Goal: Information Seeking & Learning: Compare options

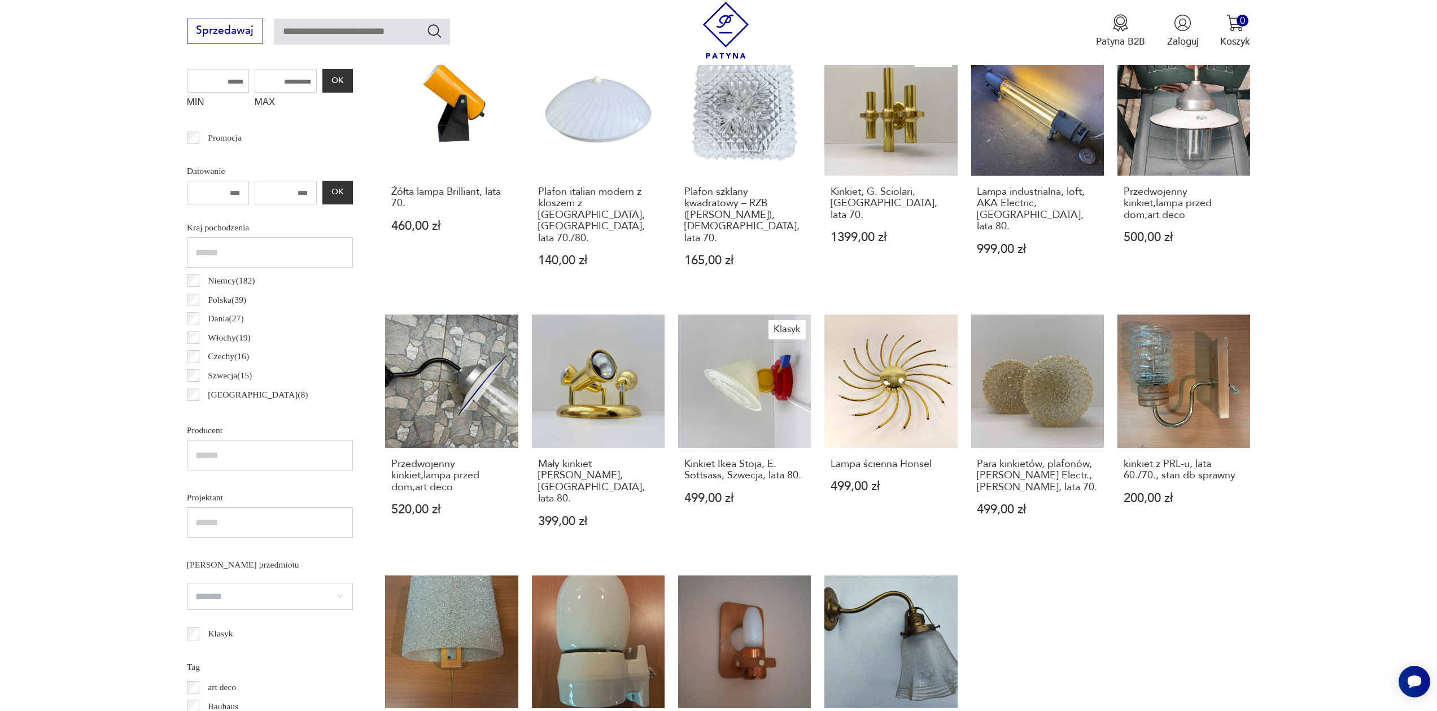
scroll to position [725, 0]
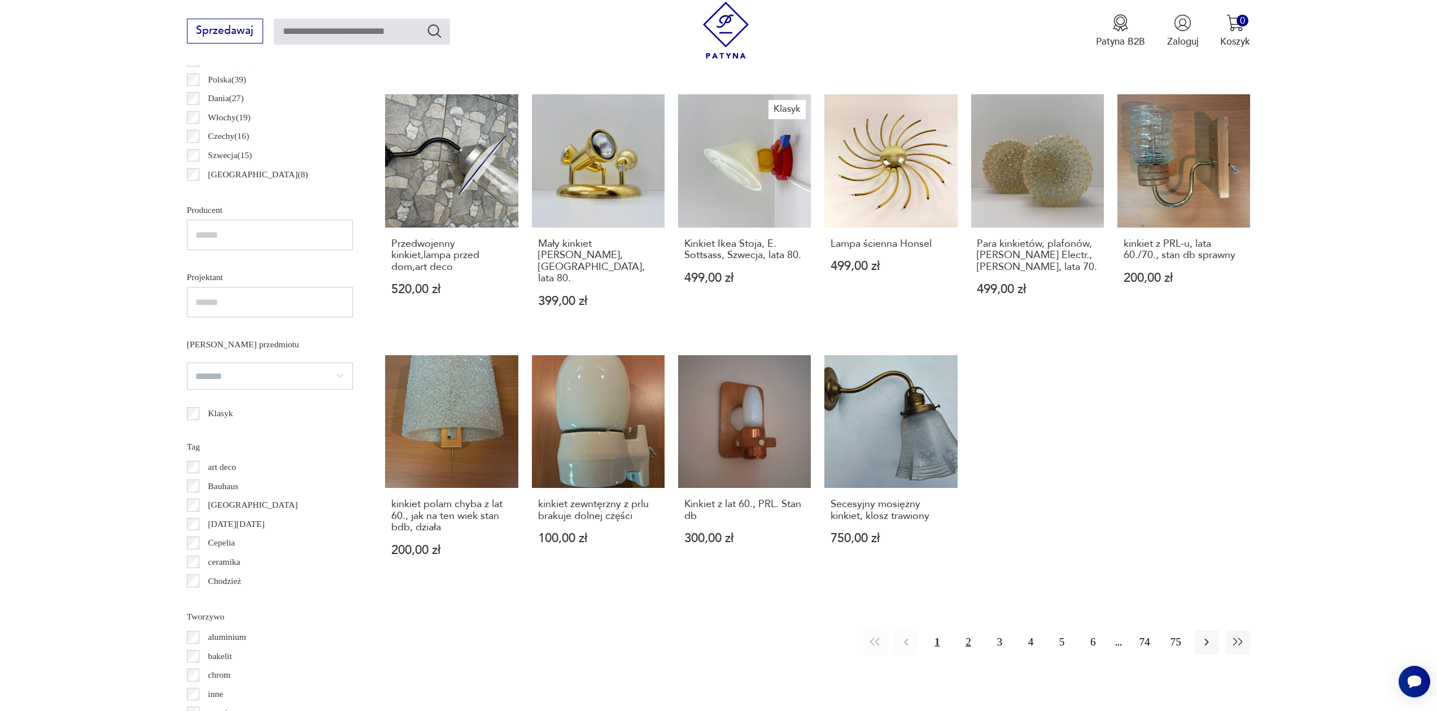
click at [963, 630] on button "2" at bounding box center [968, 642] width 24 height 24
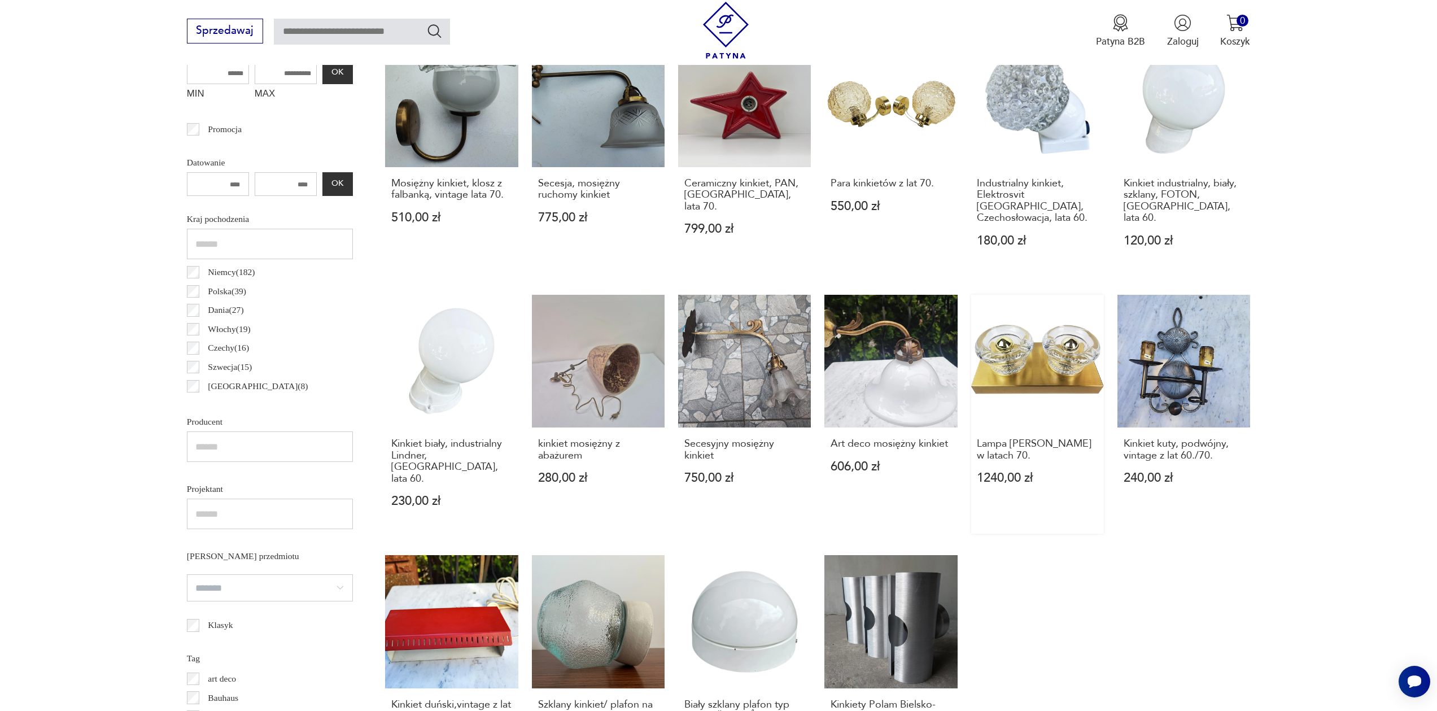
scroll to position [741, 0]
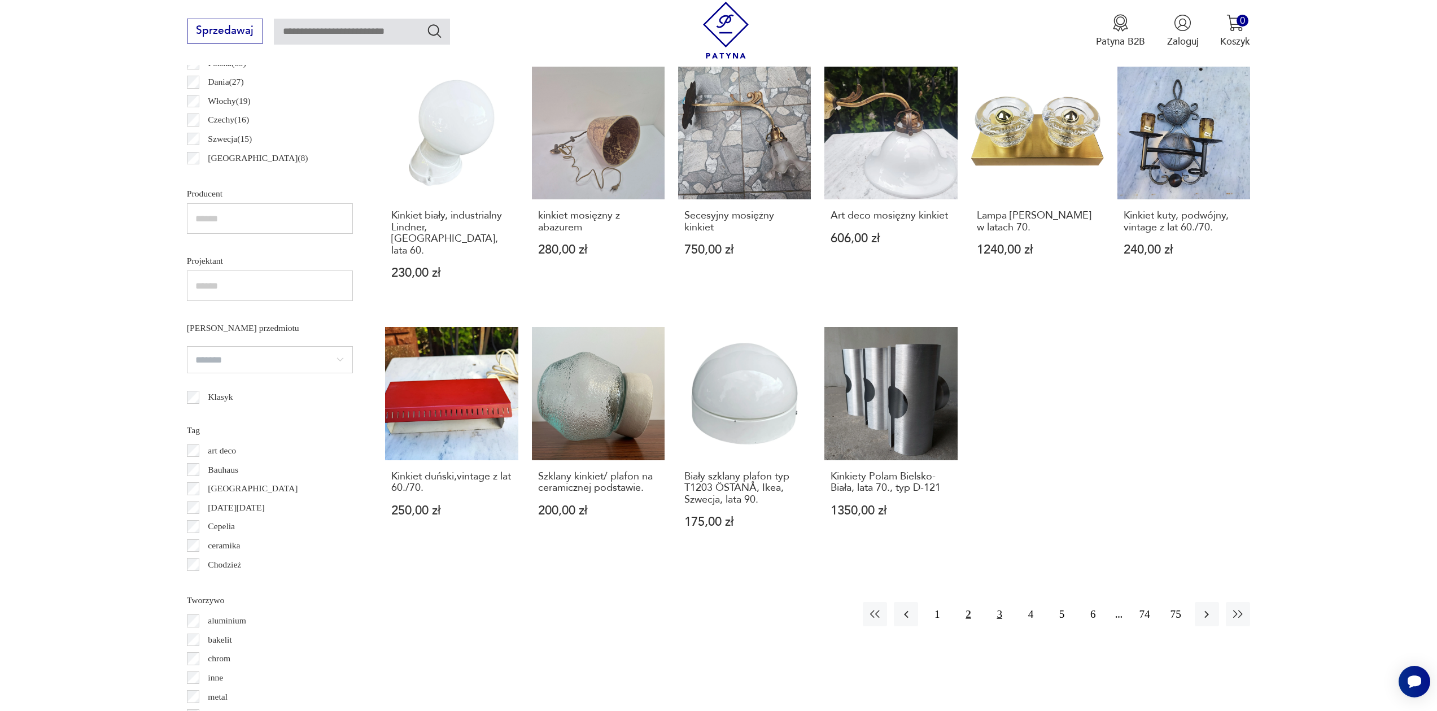
click at [997, 602] on button "3" at bounding box center [1000, 614] width 24 height 24
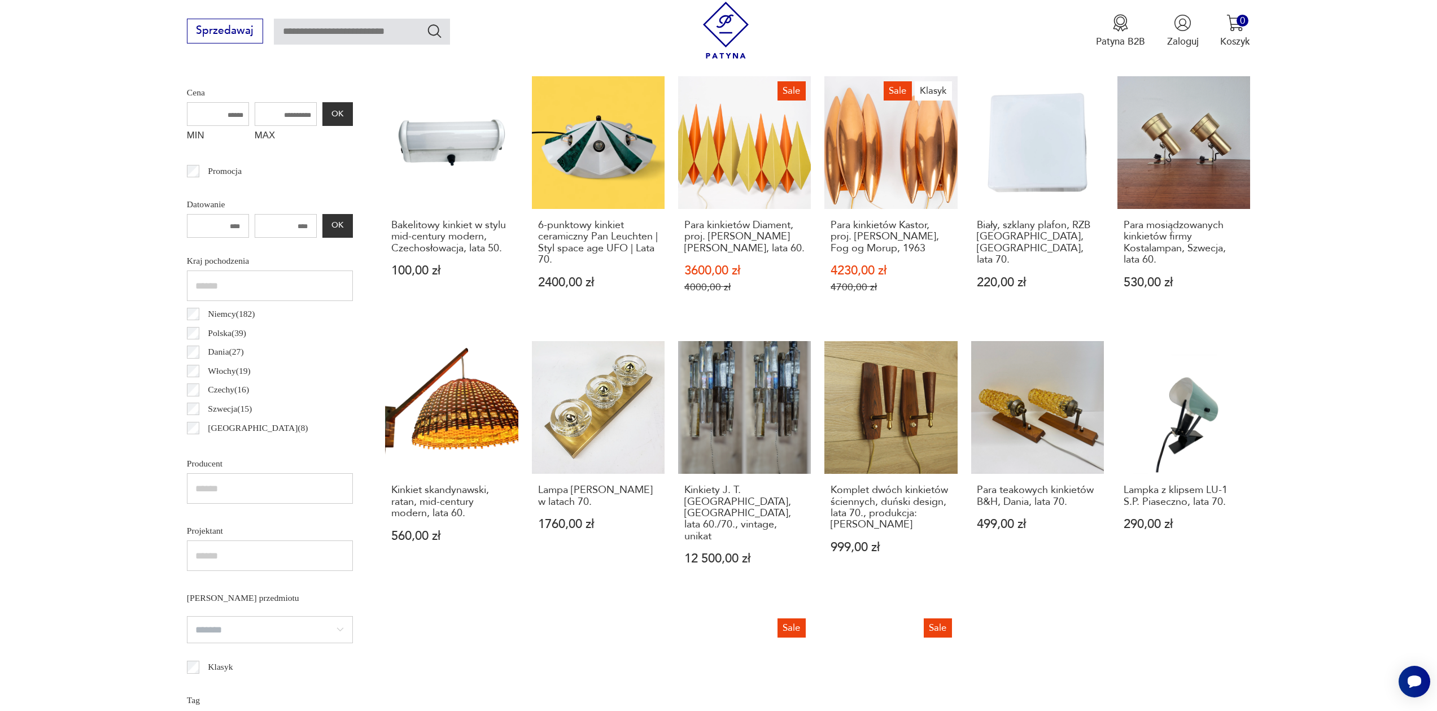
scroll to position [696, 0]
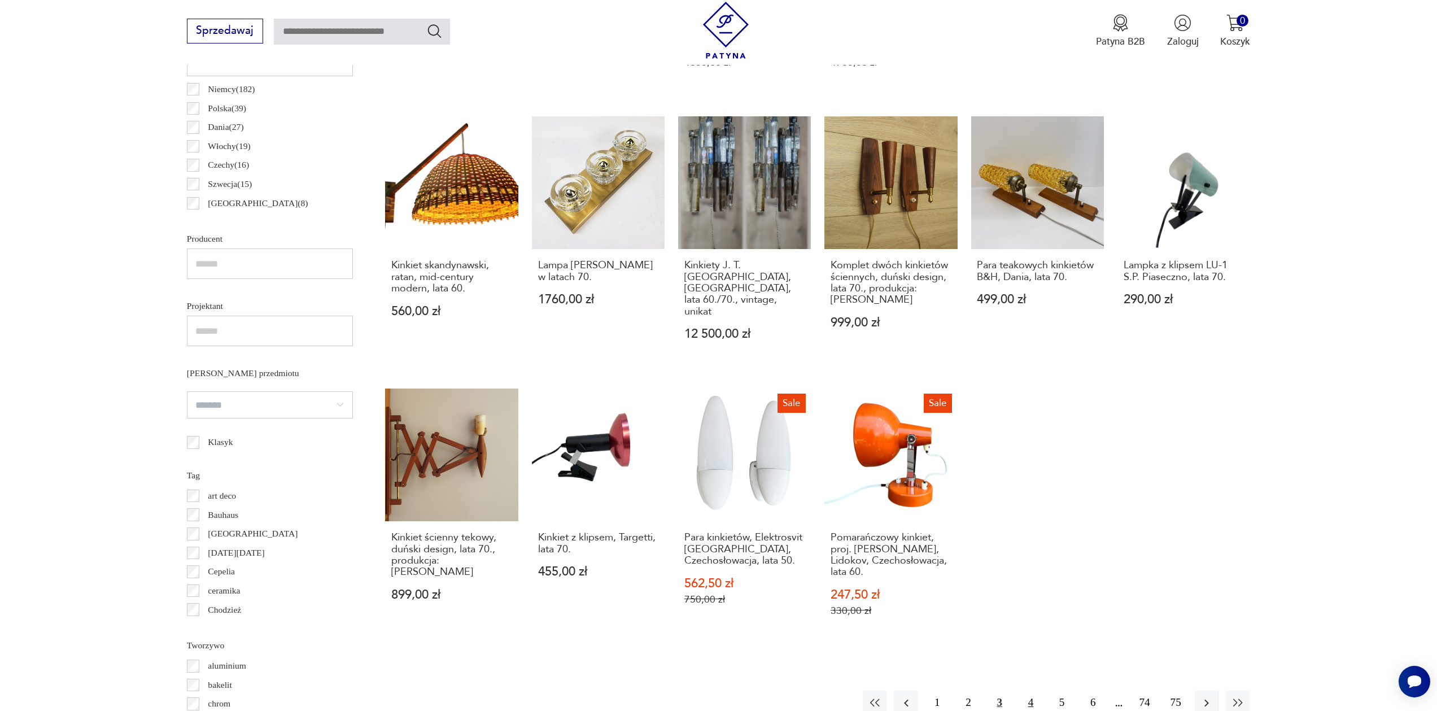
click at [1035, 691] on button "4" at bounding box center [1031, 703] width 24 height 24
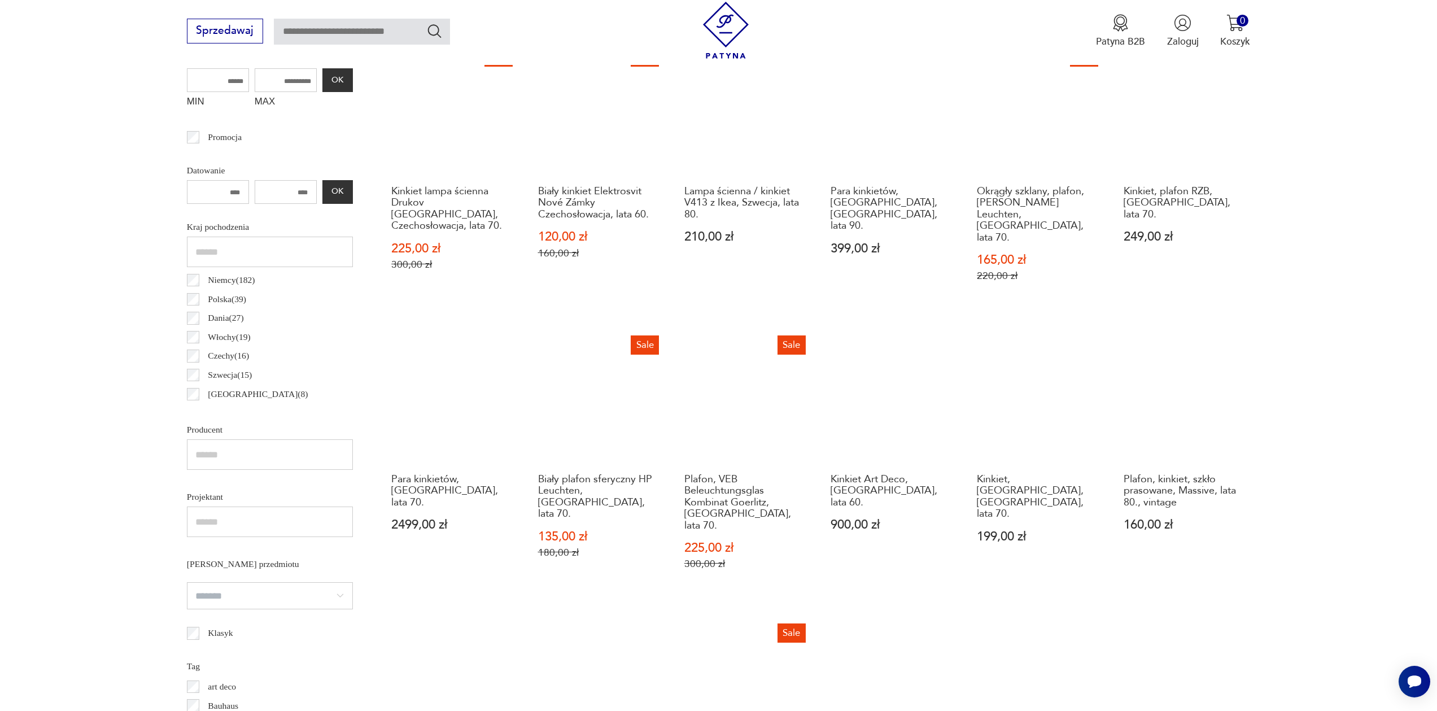
scroll to position [715, 0]
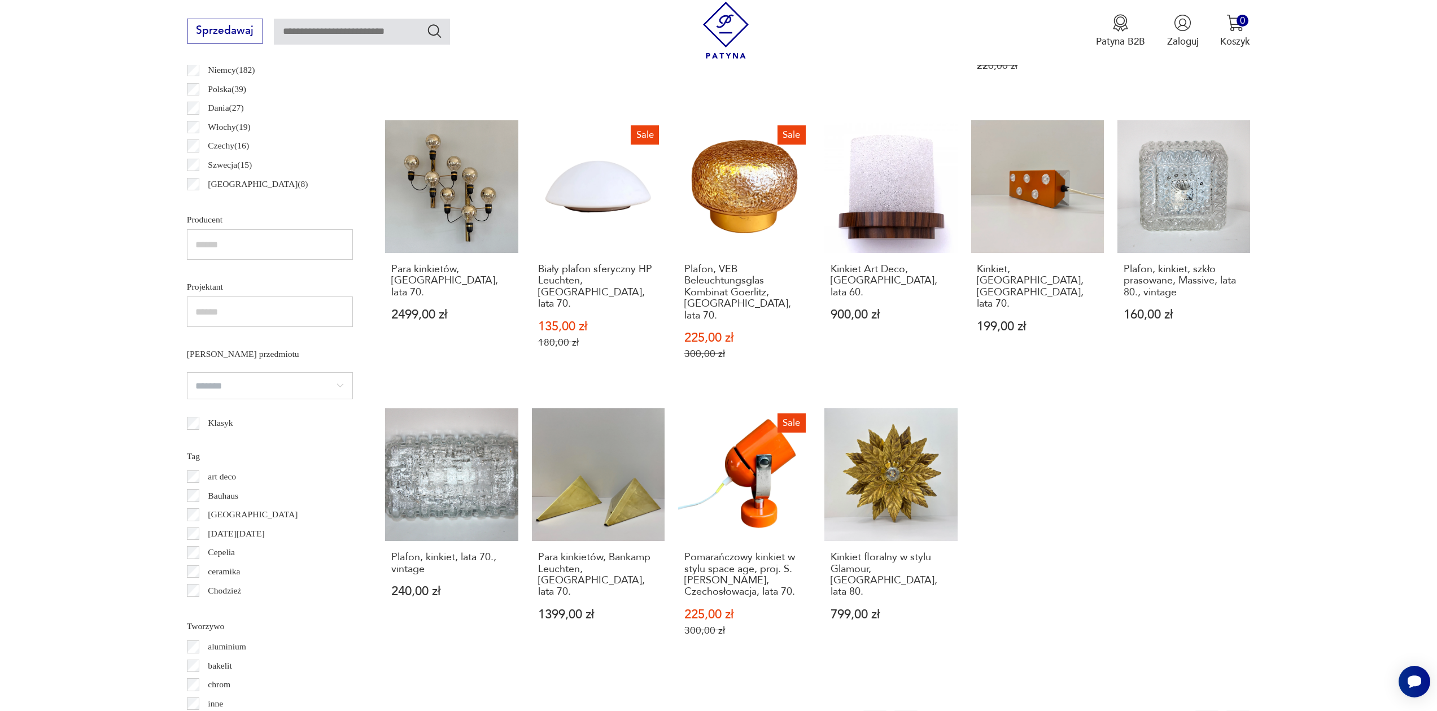
click at [1059, 710] on button "5" at bounding box center [1062, 722] width 24 height 24
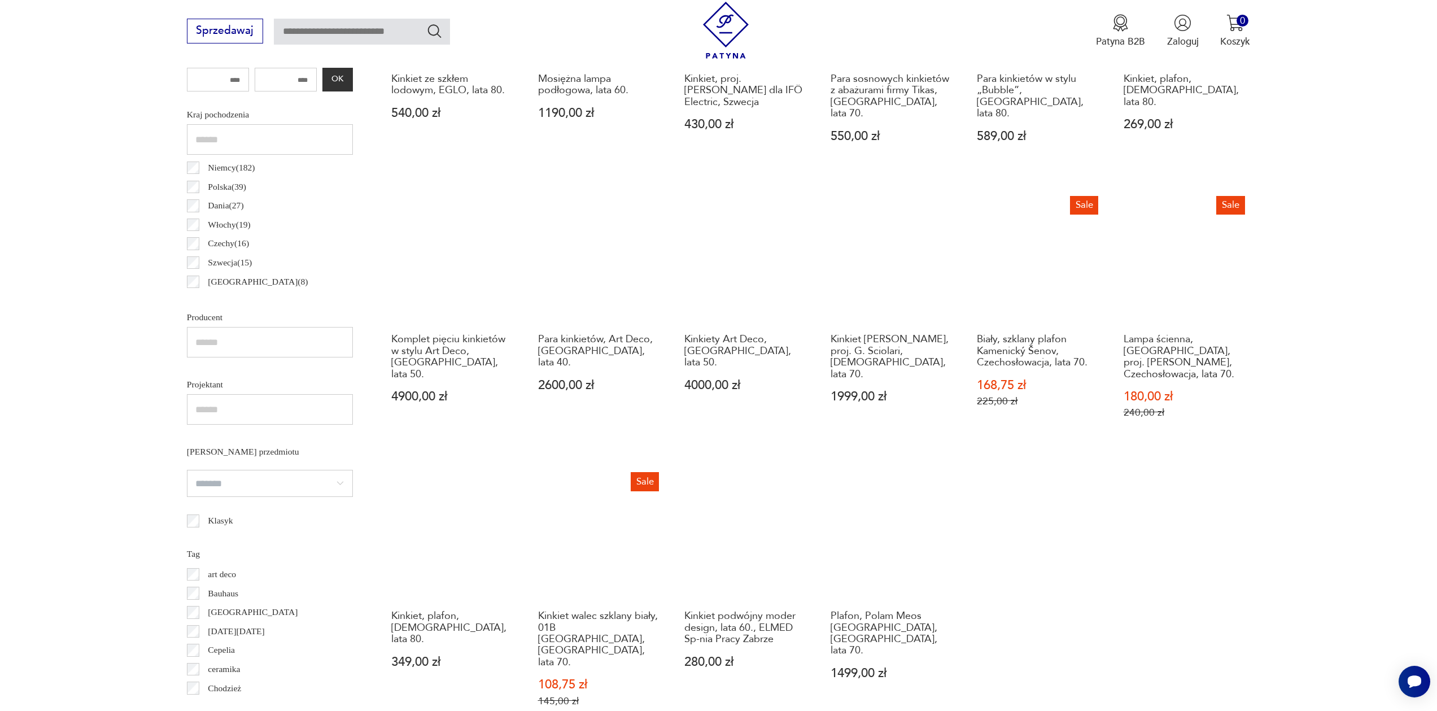
scroll to position [696, 0]
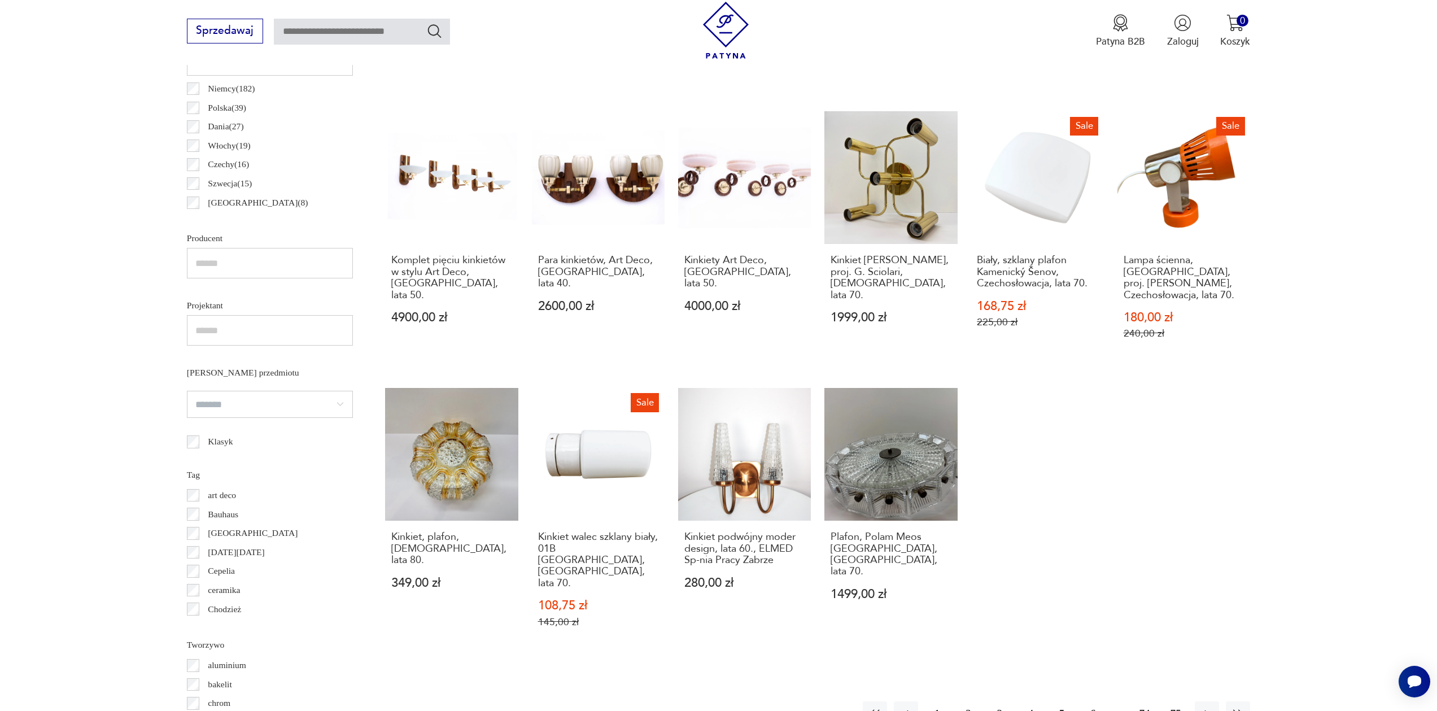
click at [1094, 701] on button "6" at bounding box center [1093, 713] width 24 height 24
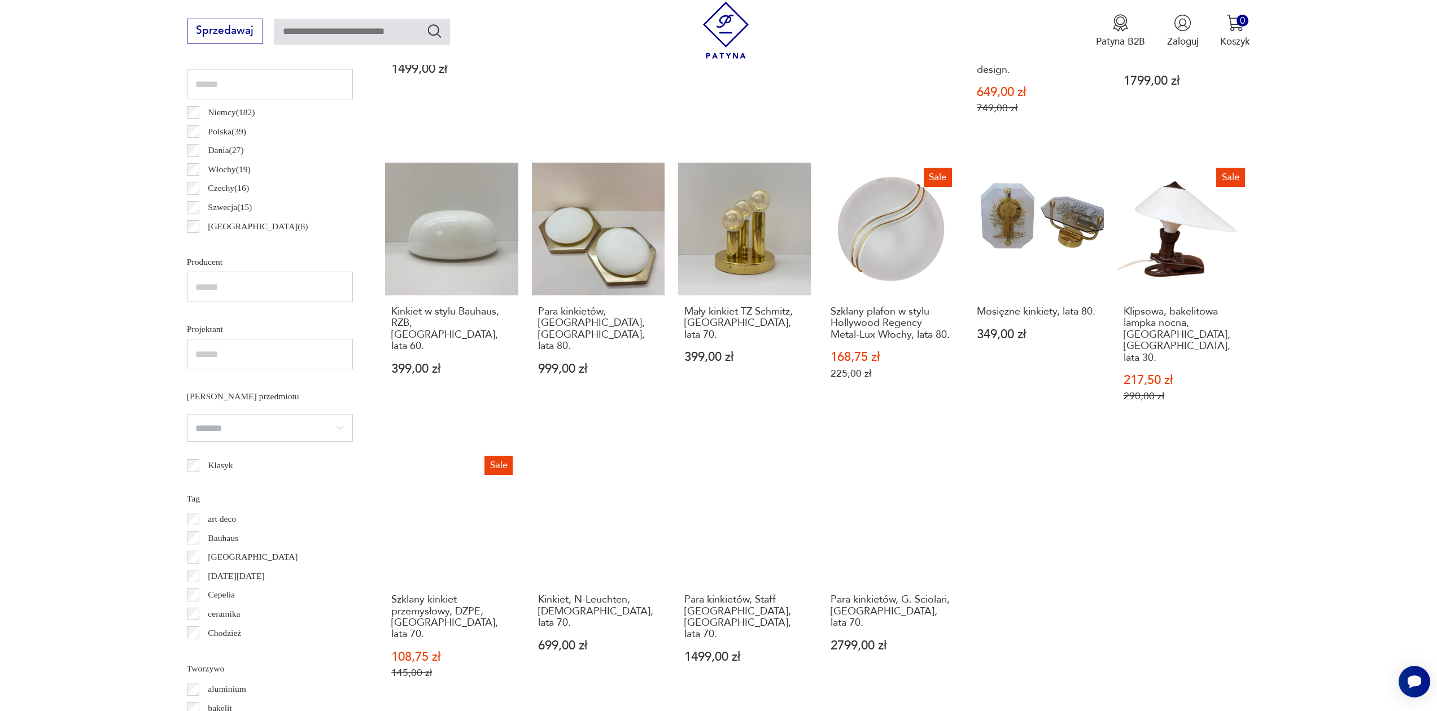
scroll to position [778, 0]
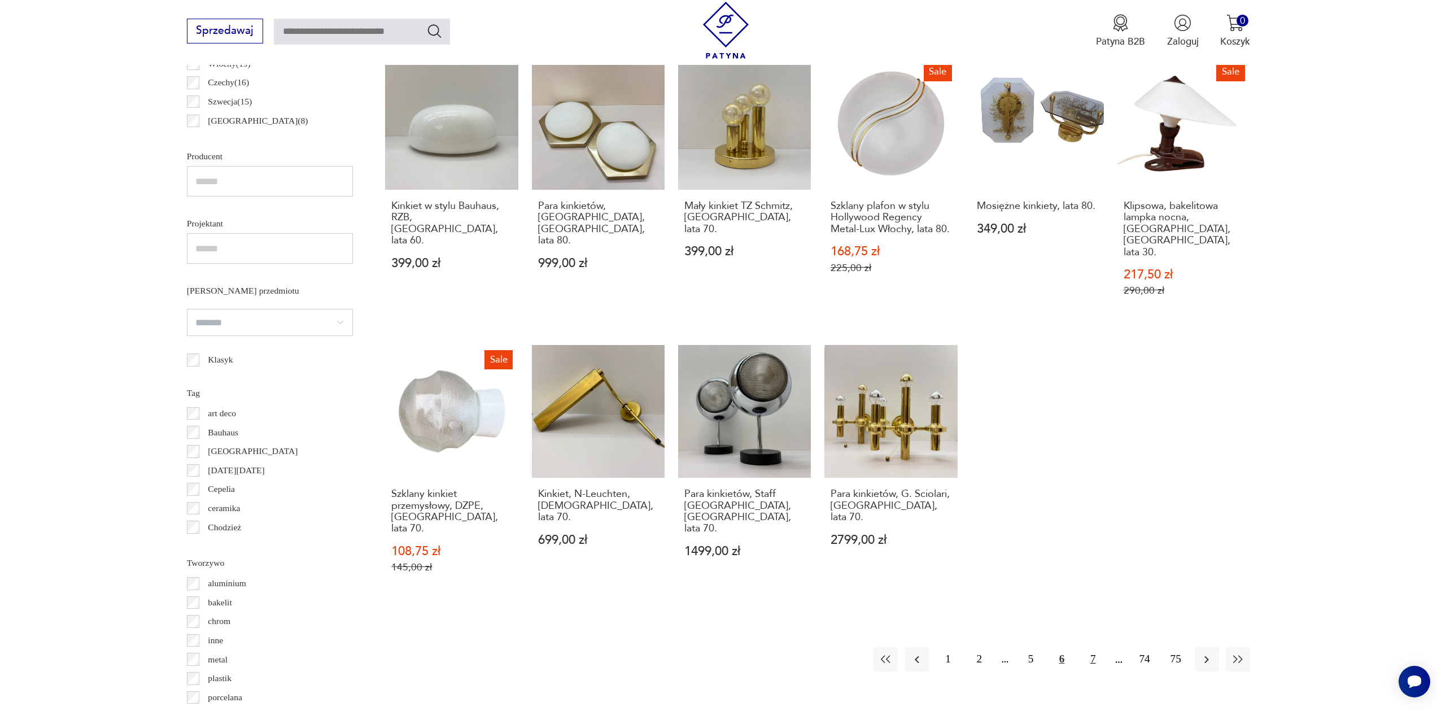
click at [1091, 647] on button "7" at bounding box center [1093, 659] width 24 height 24
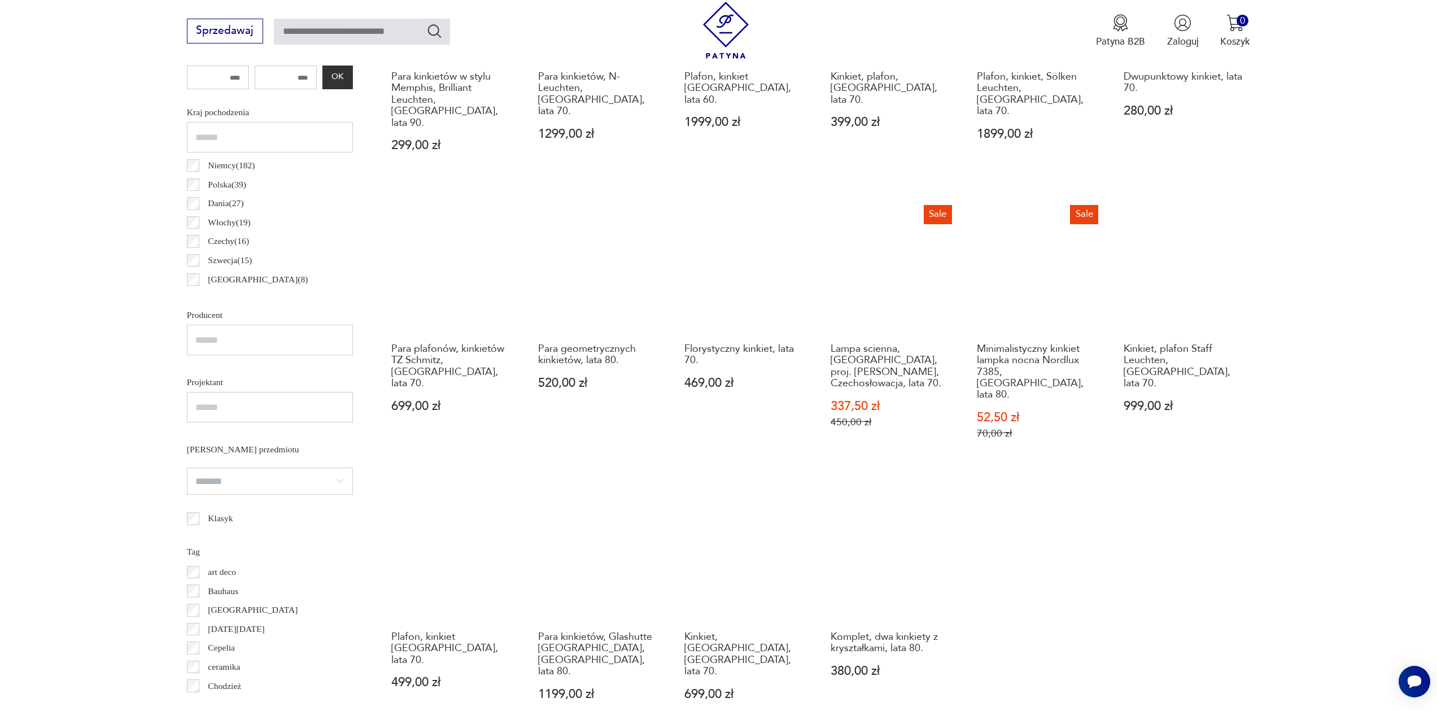
scroll to position [704, 0]
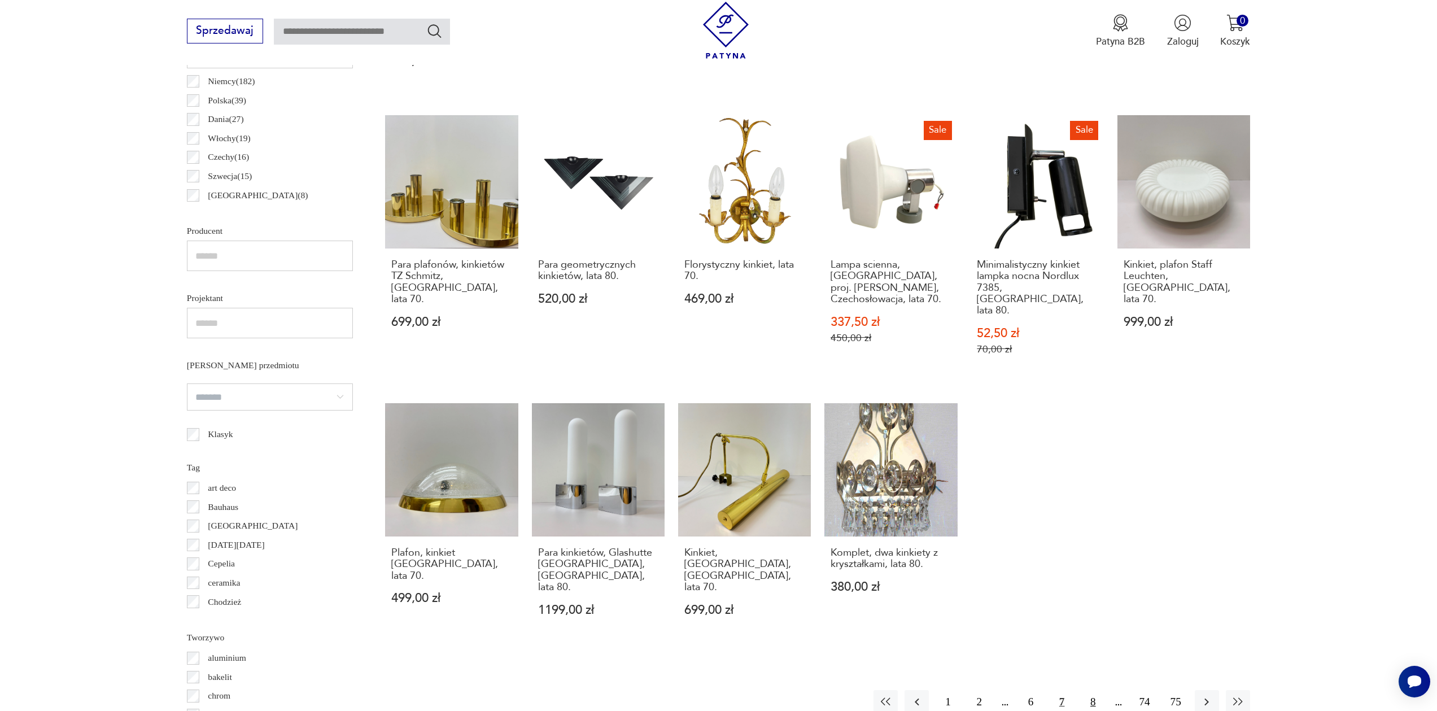
click at [1094, 690] on button "8" at bounding box center [1093, 702] width 24 height 24
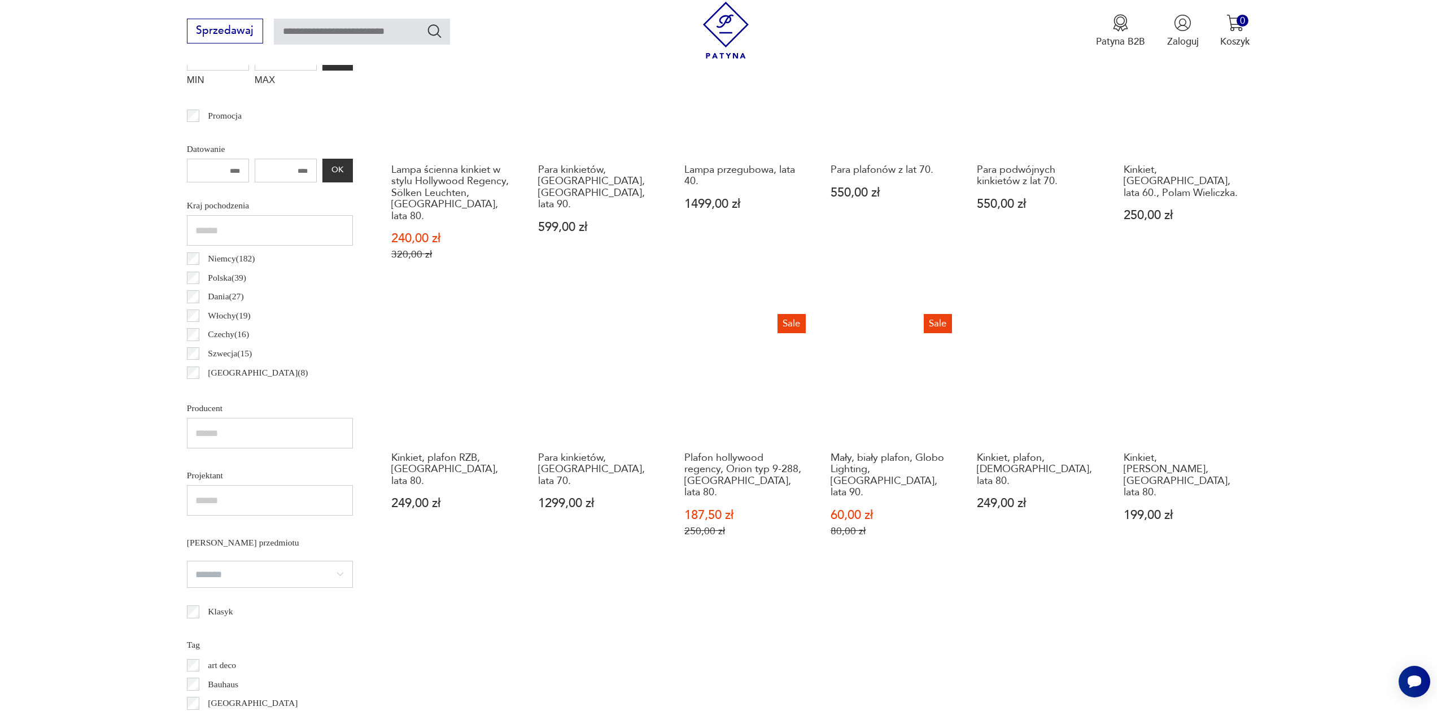
scroll to position [756, 0]
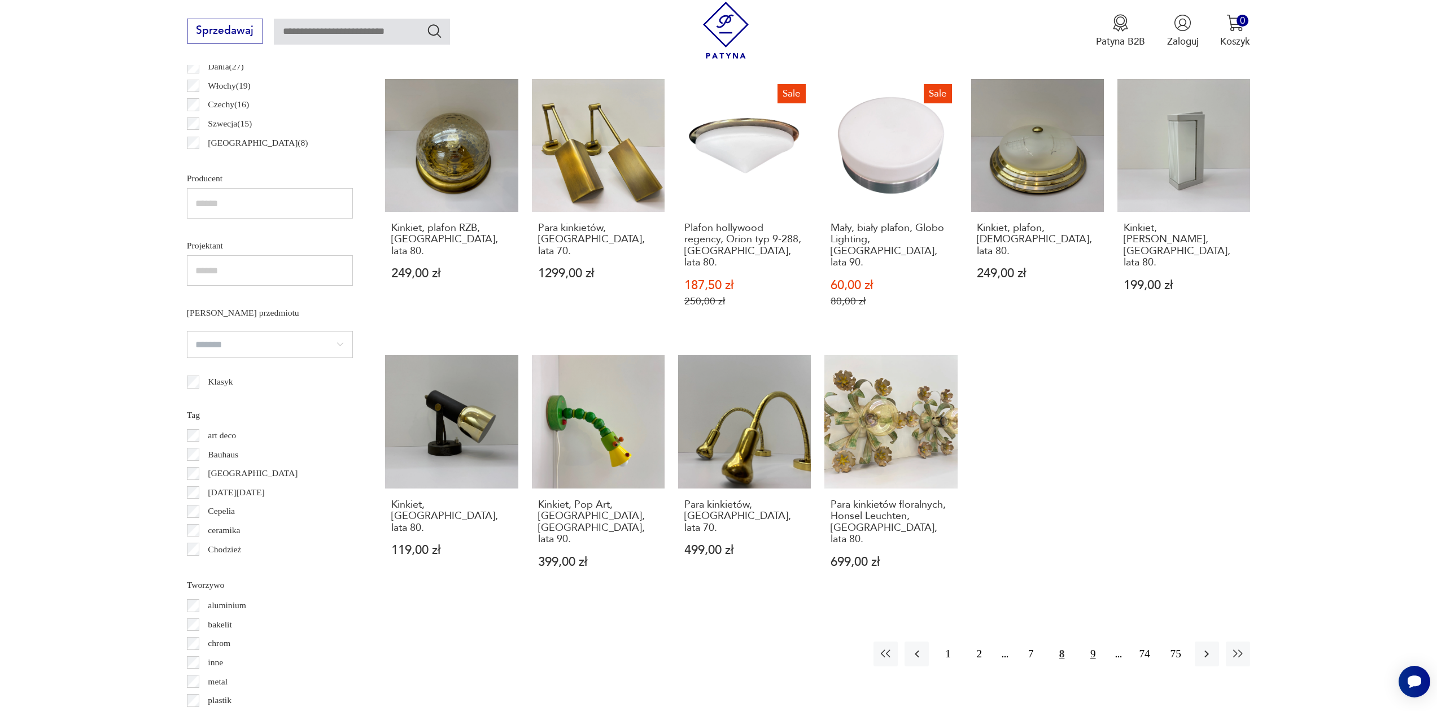
click at [1094, 642] on button "9" at bounding box center [1093, 654] width 24 height 24
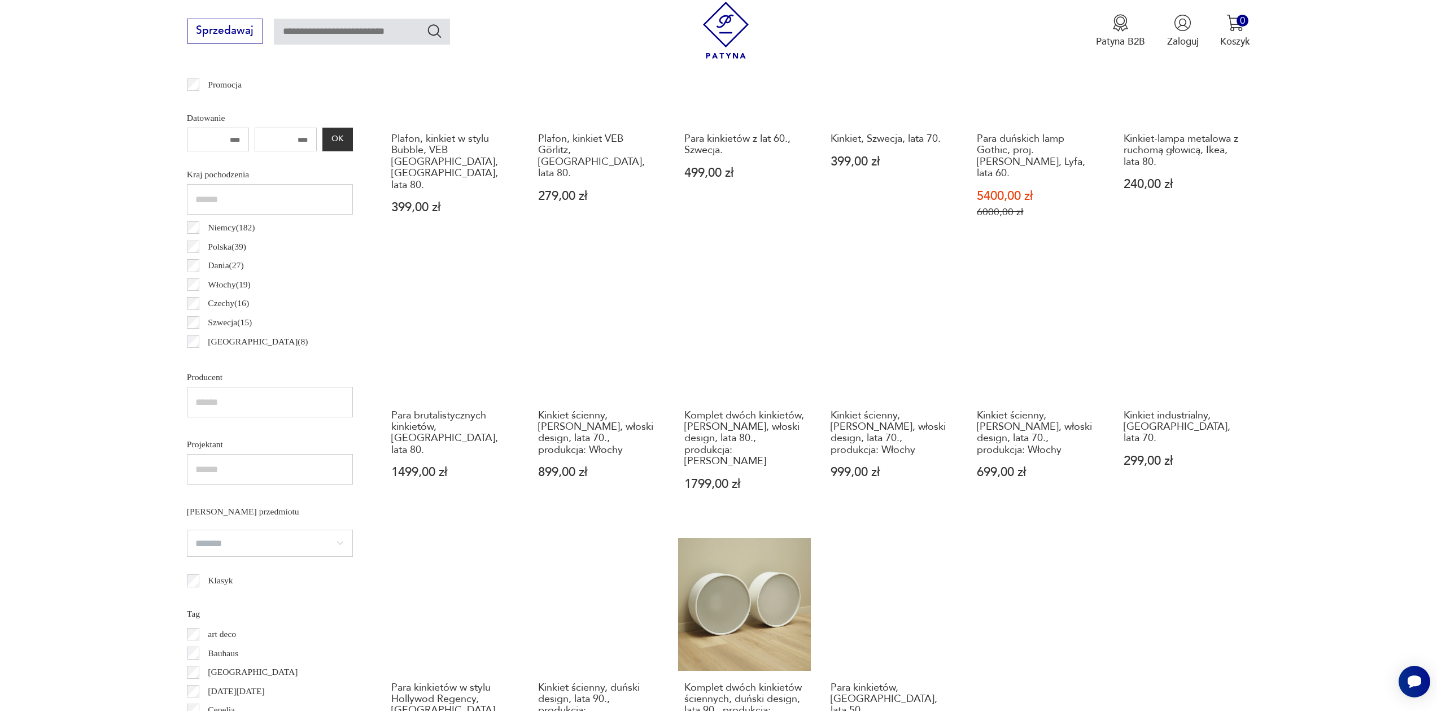
scroll to position [653, 0]
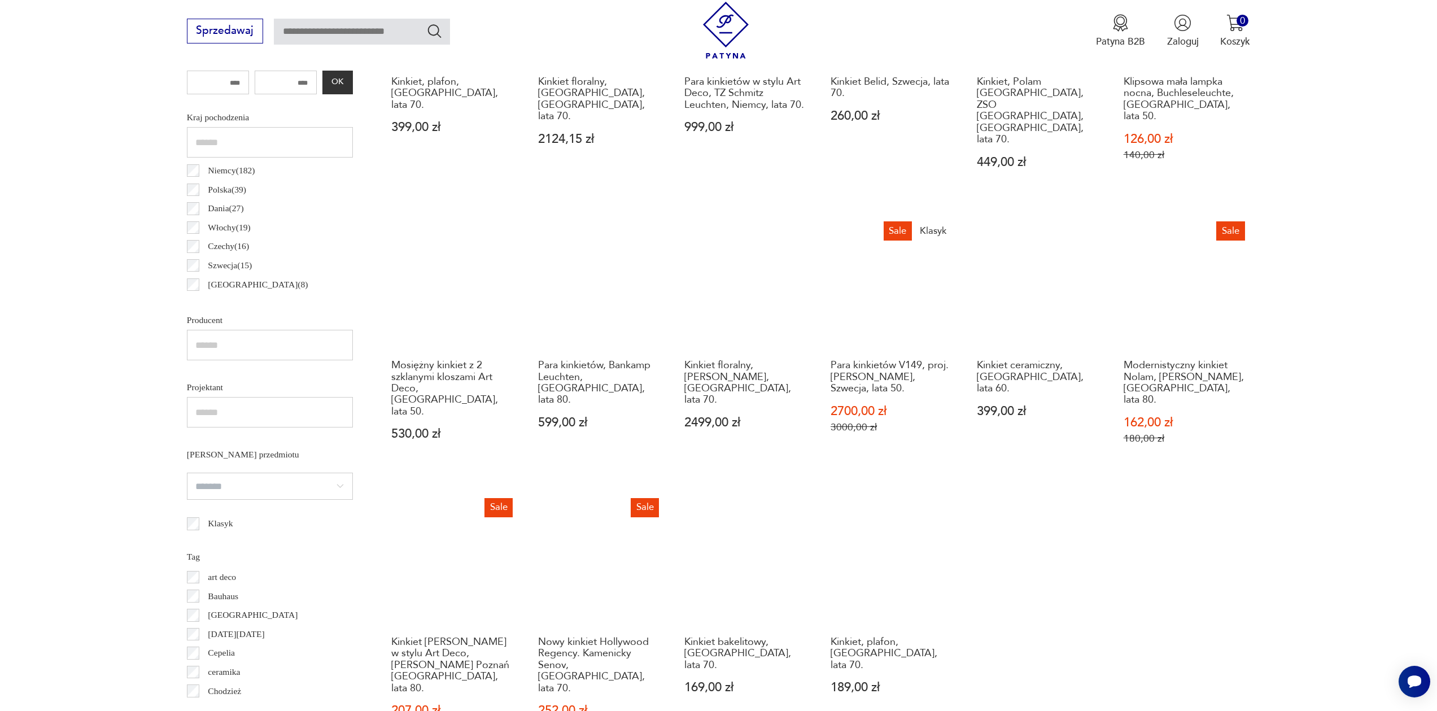
scroll to position [697, 0]
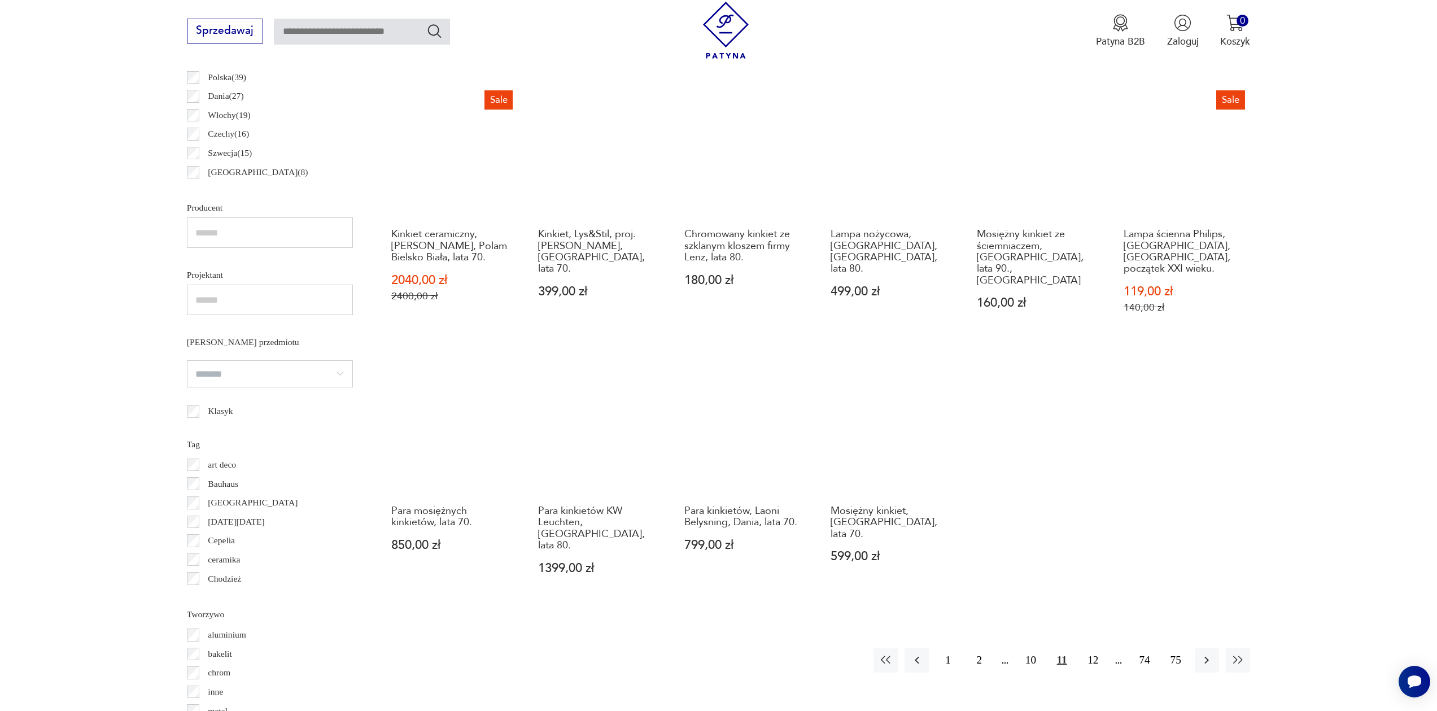
scroll to position [835, 0]
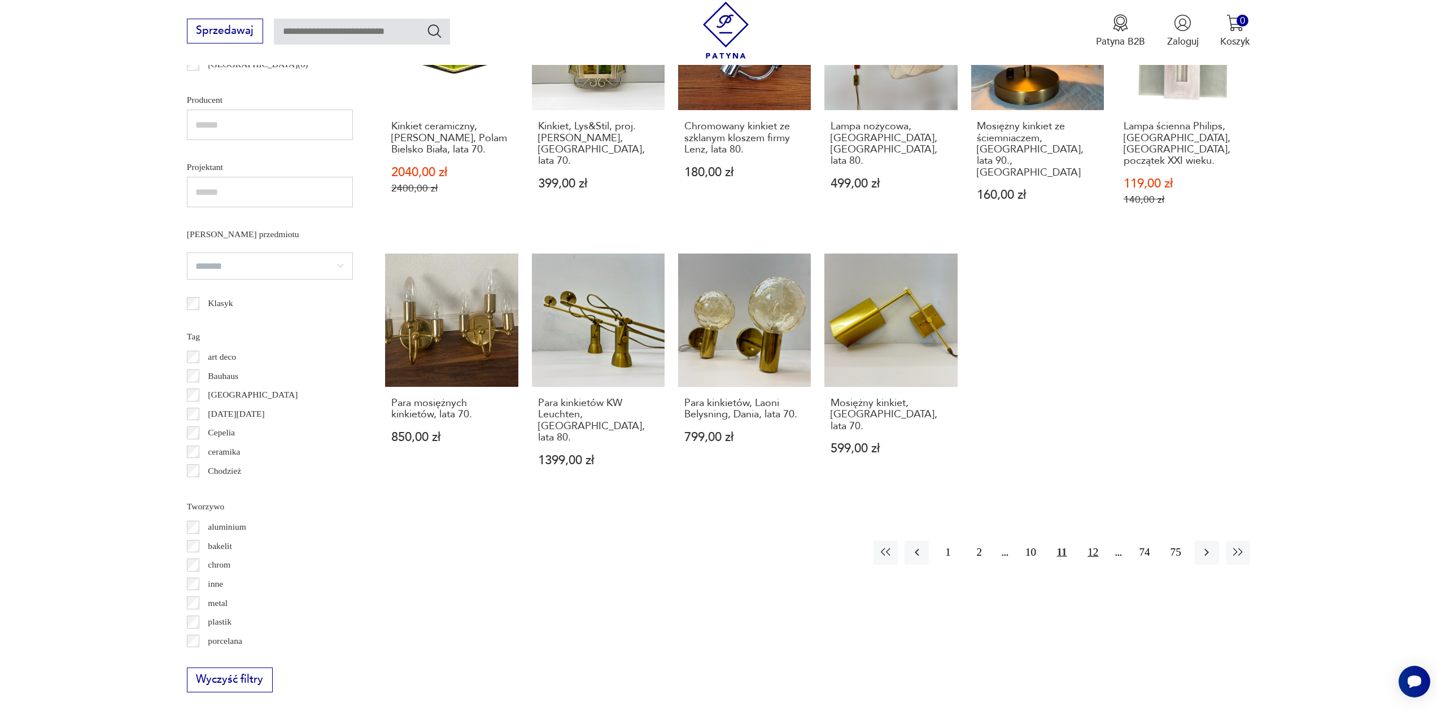
click at [1094, 540] on button "12" at bounding box center [1093, 552] width 24 height 24
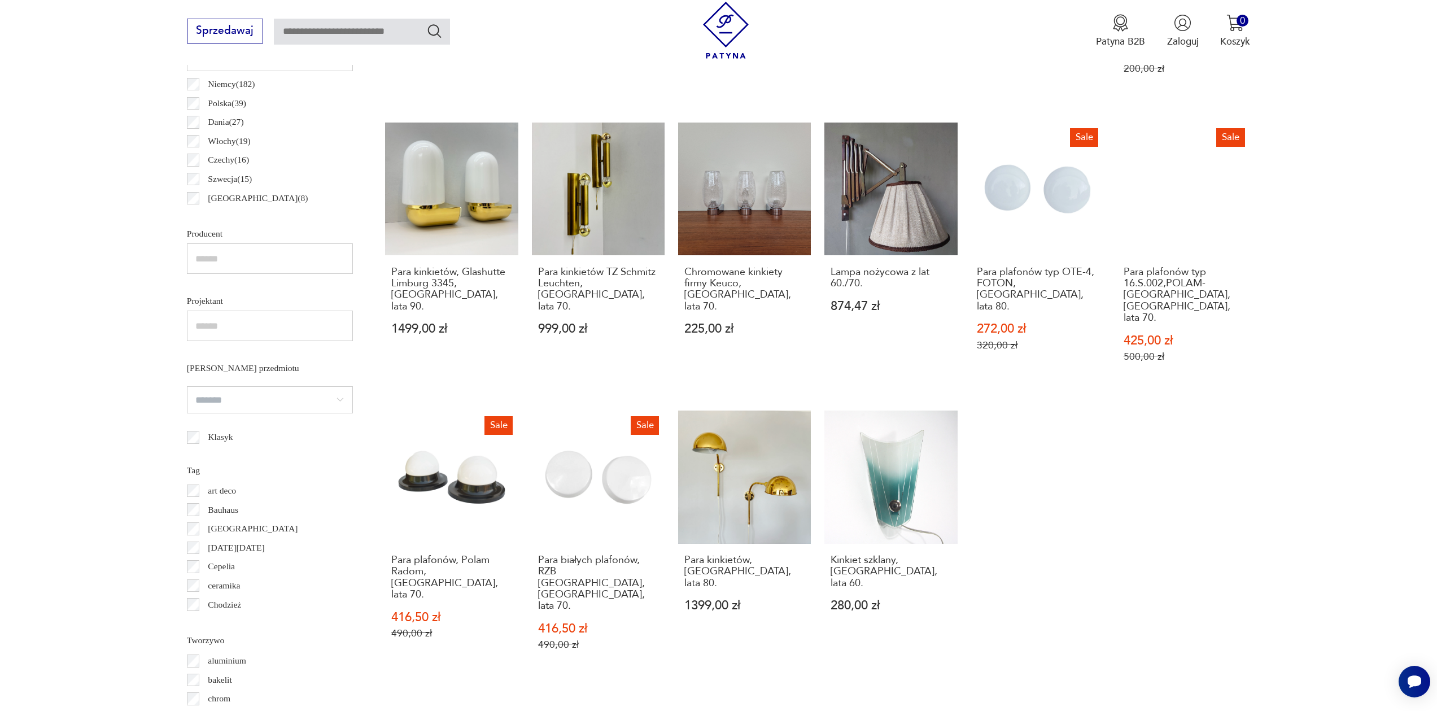
scroll to position [805, 0]
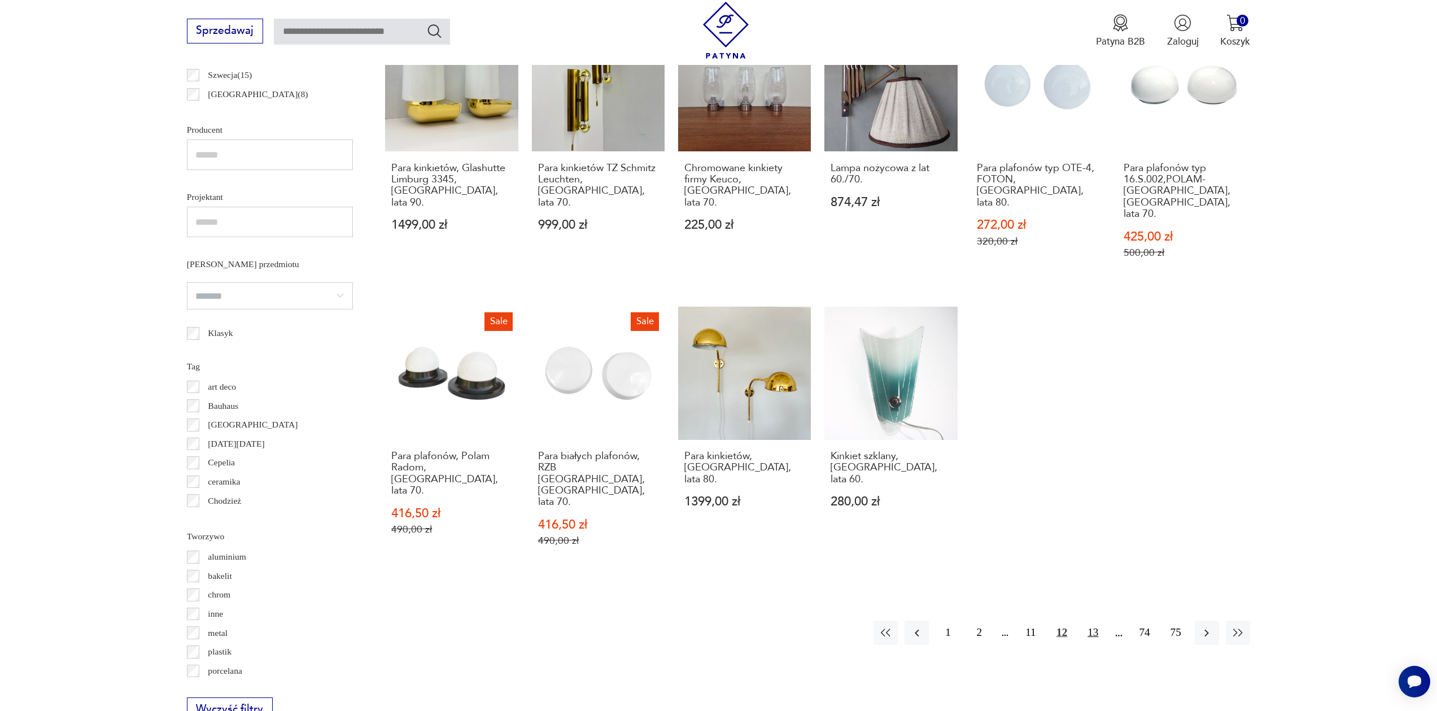
click at [1098, 621] on button "13" at bounding box center [1093, 633] width 24 height 24
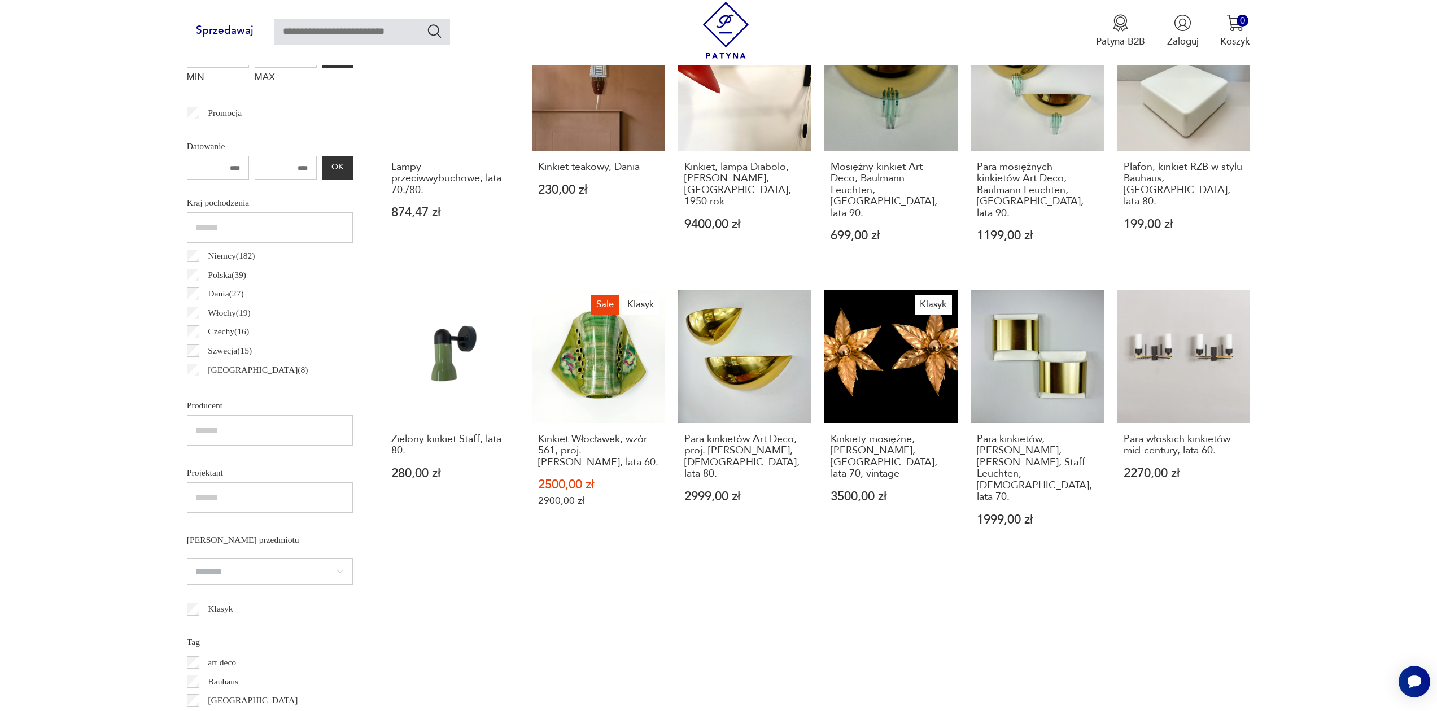
scroll to position [637, 0]
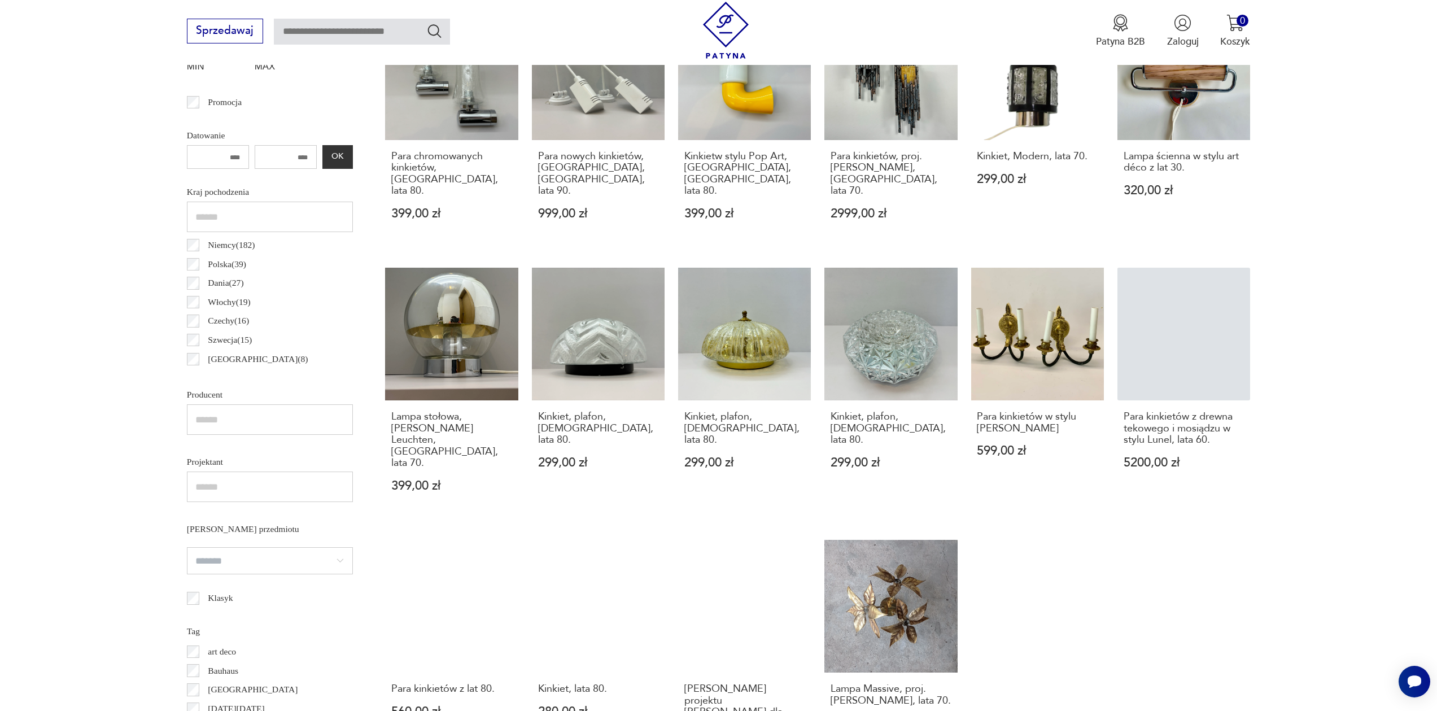
scroll to position [630, 0]
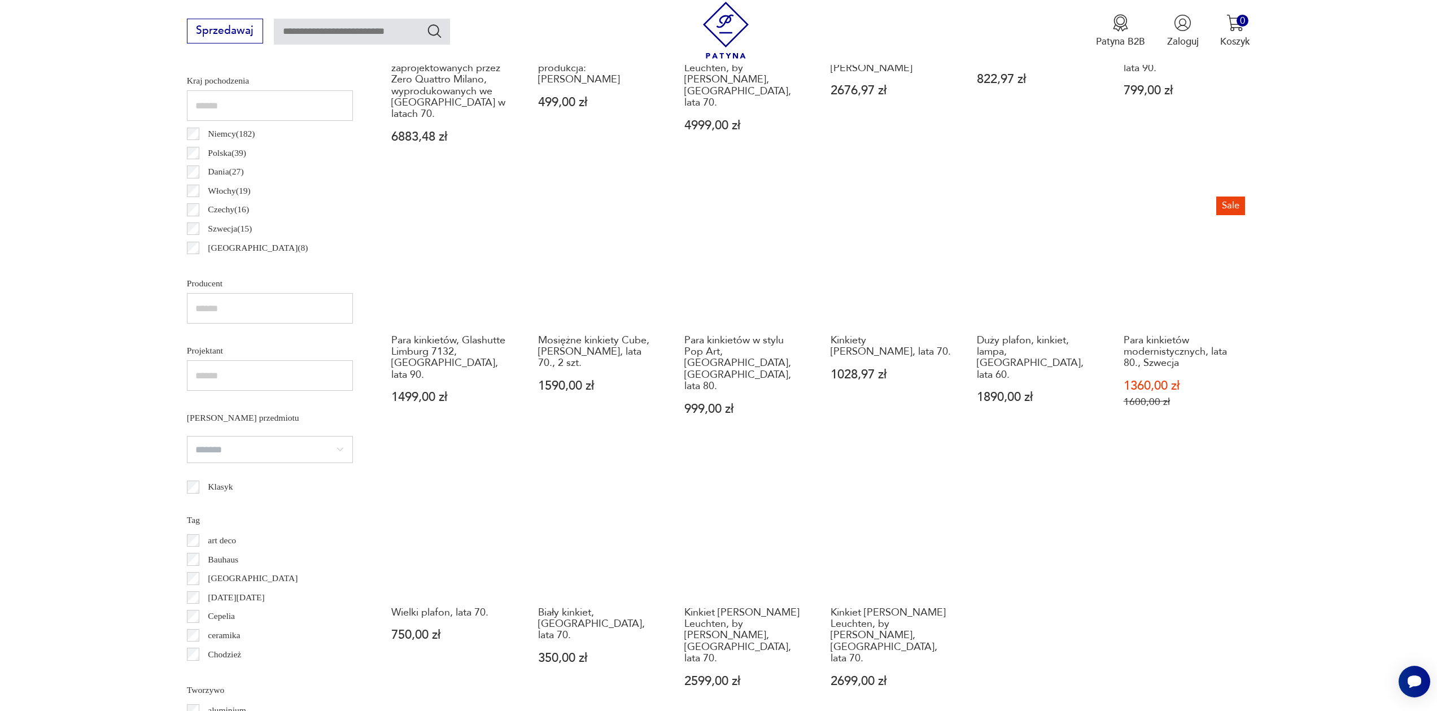
scroll to position [885, 0]
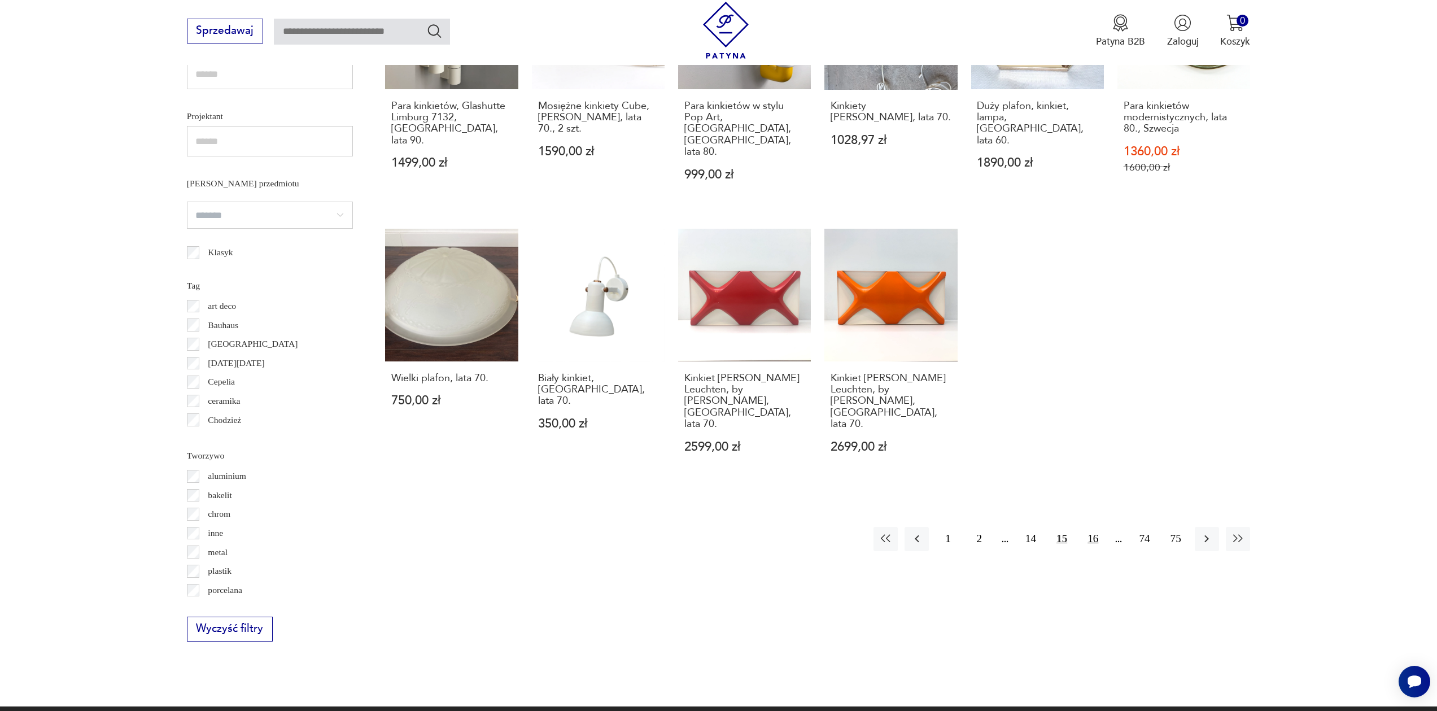
click at [1090, 527] on button "16" at bounding box center [1093, 539] width 24 height 24
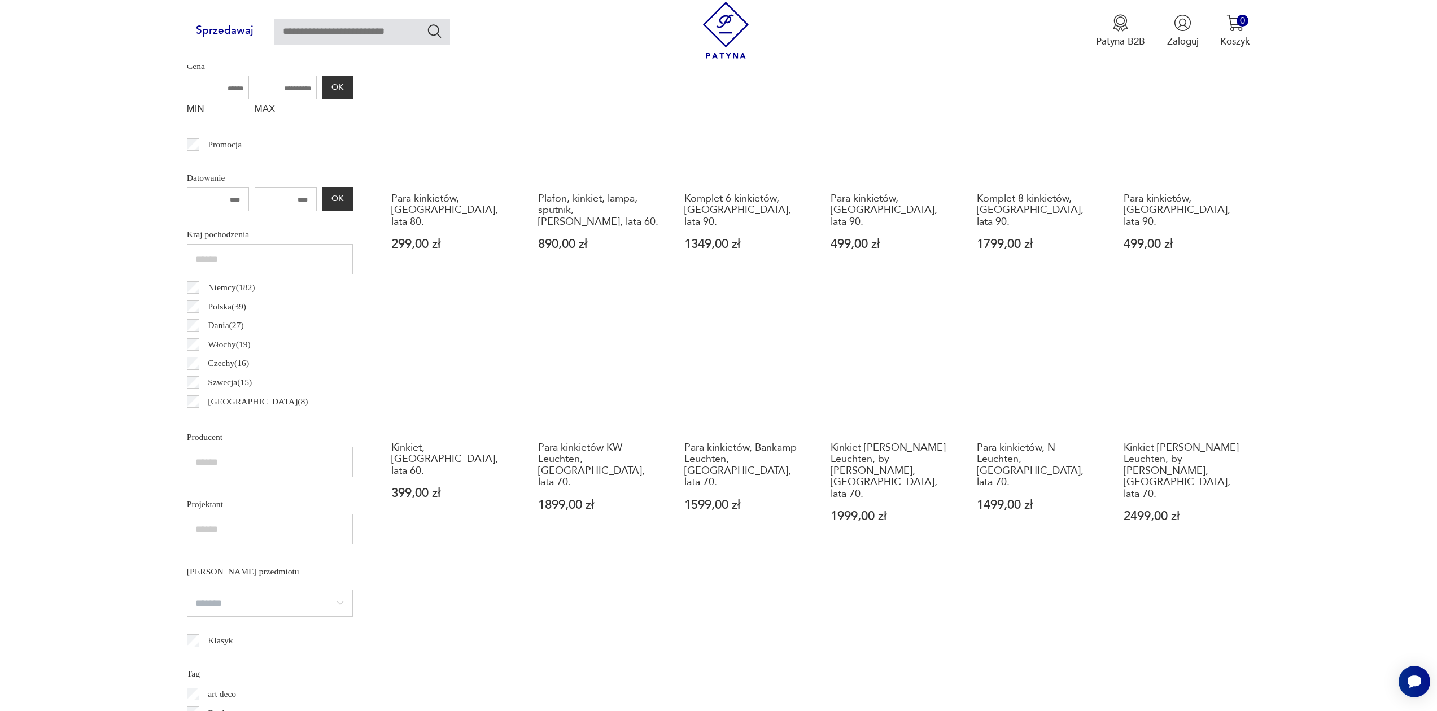
scroll to position [730, 0]
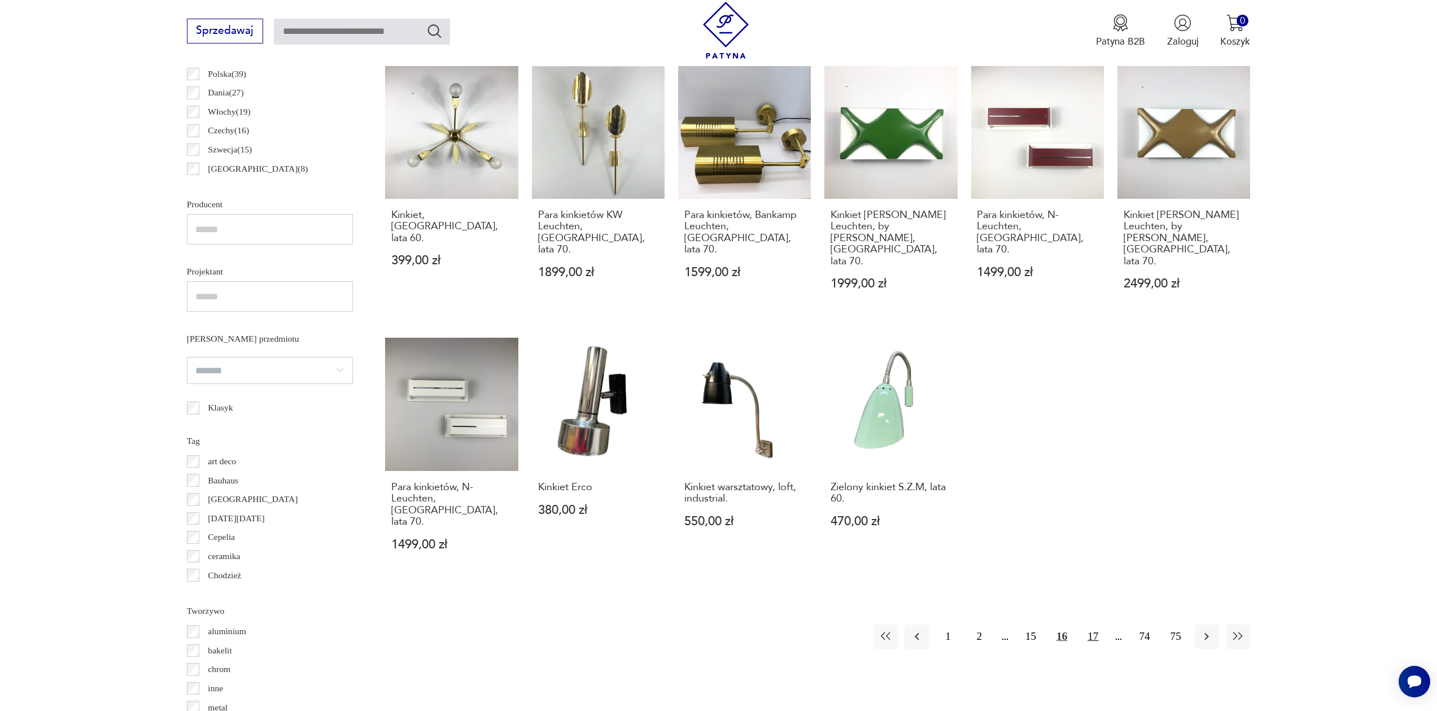
click at [1085, 625] on button "17" at bounding box center [1093, 637] width 24 height 24
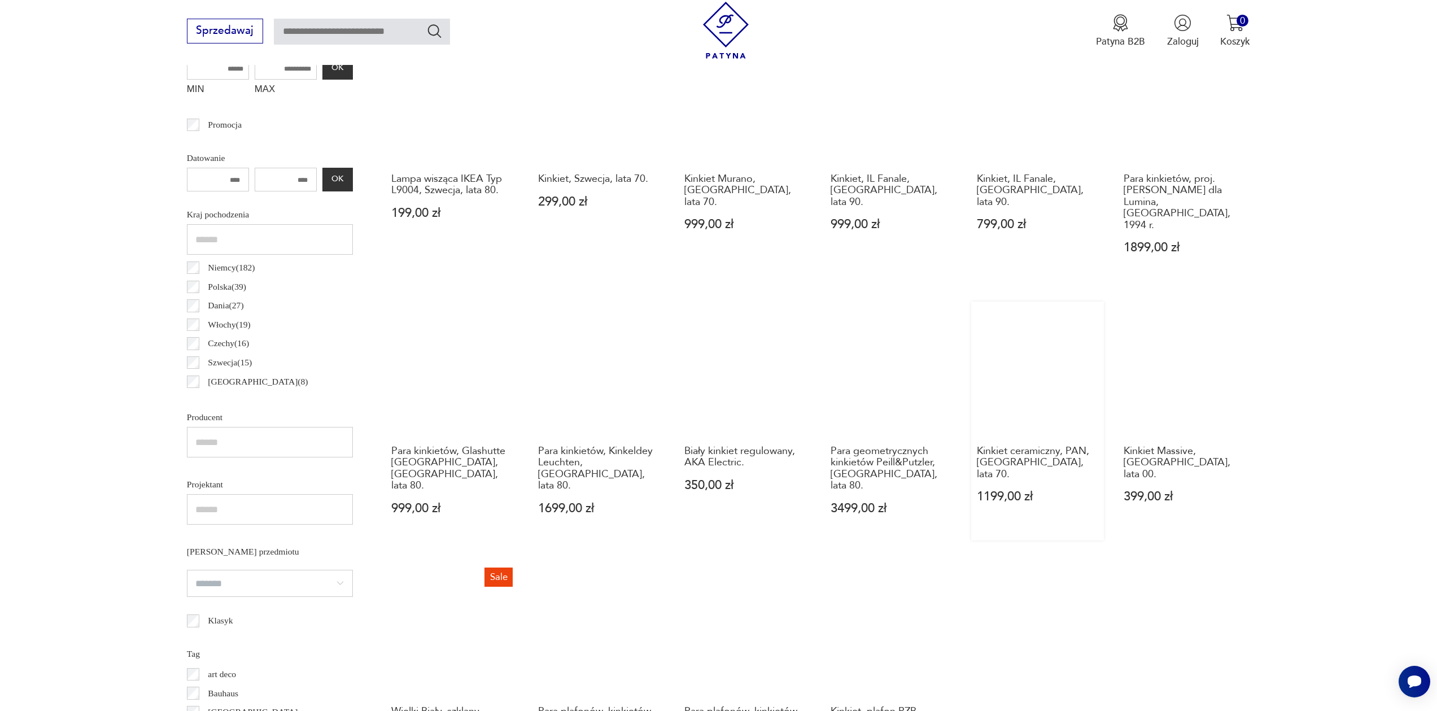
scroll to position [623, 0]
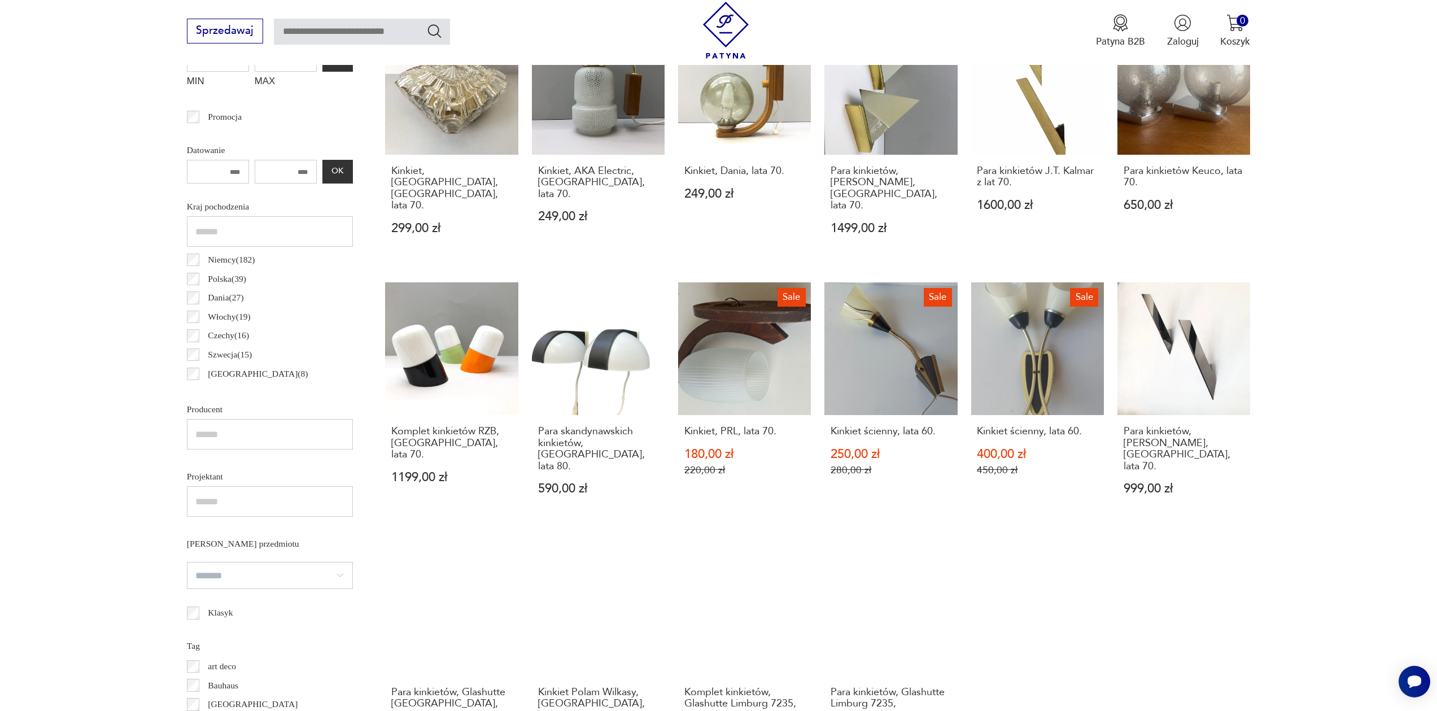
scroll to position [616, 0]
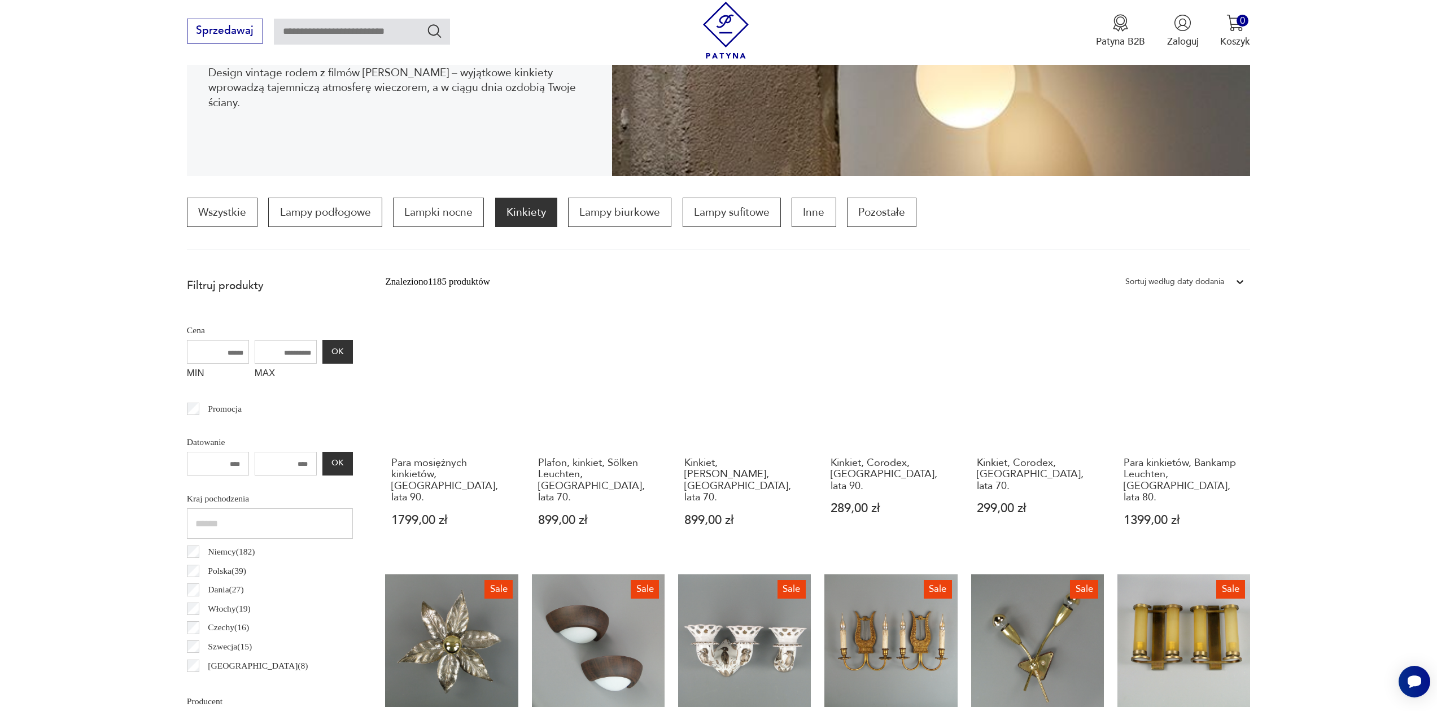
scroll to position [108, 0]
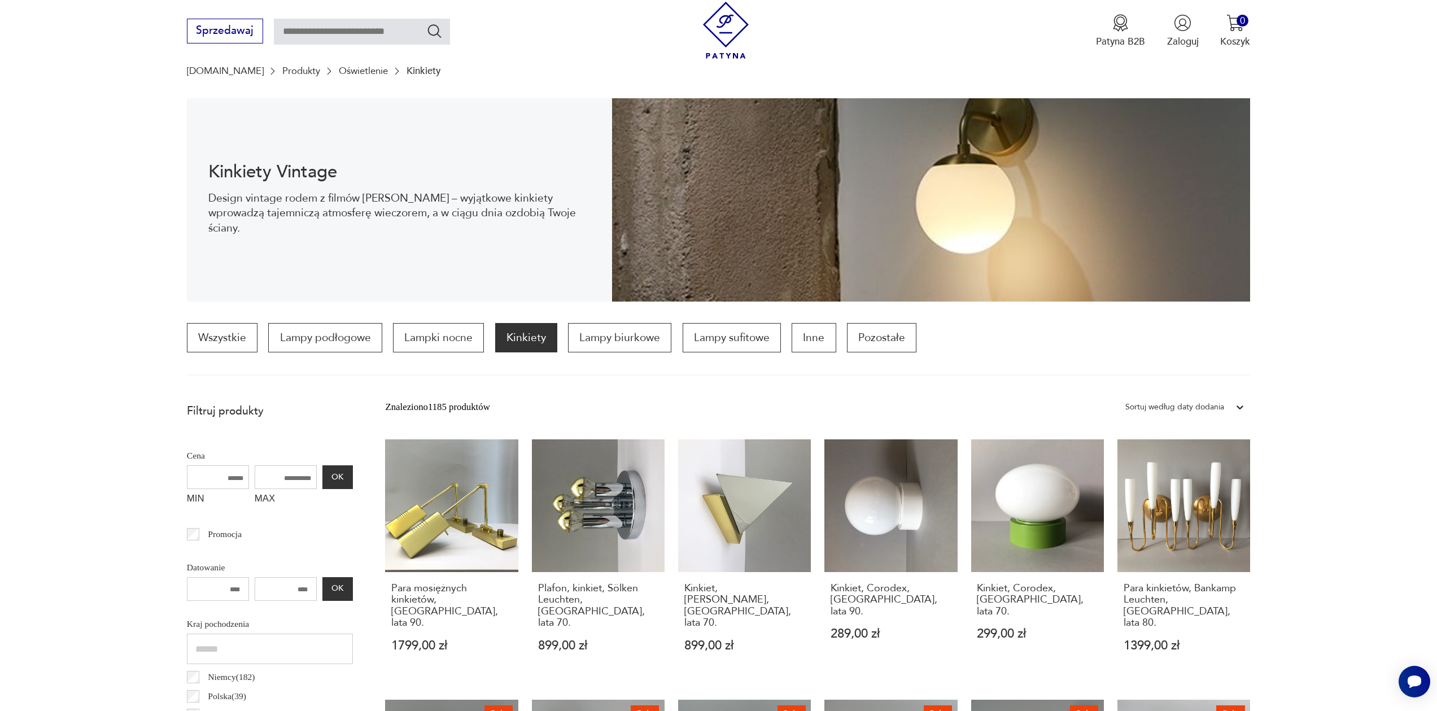
click at [269, 476] on input "MAX" at bounding box center [286, 477] width 62 height 24
type input "***"
click at [322, 481] on button "OK" at bounding box center [337, 477] width 30 height 24
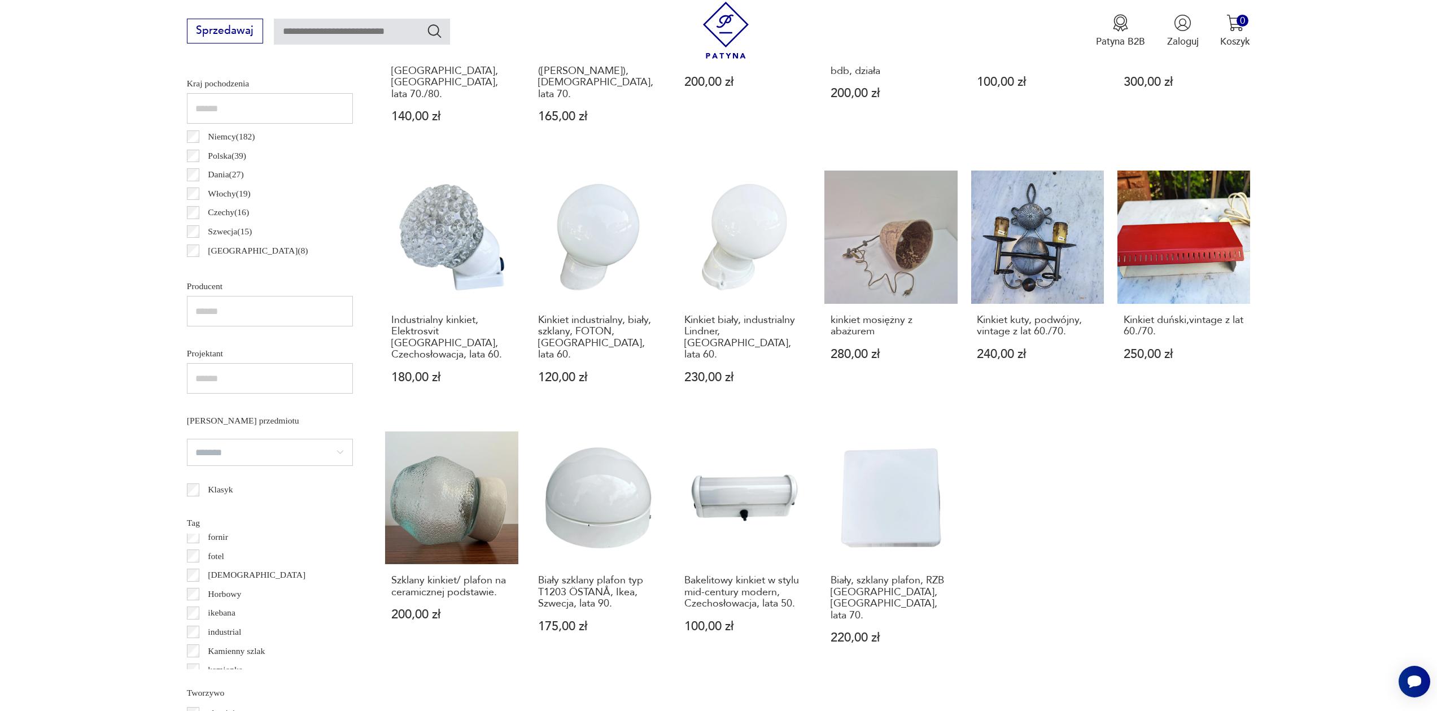
scroll to position [754, 0]
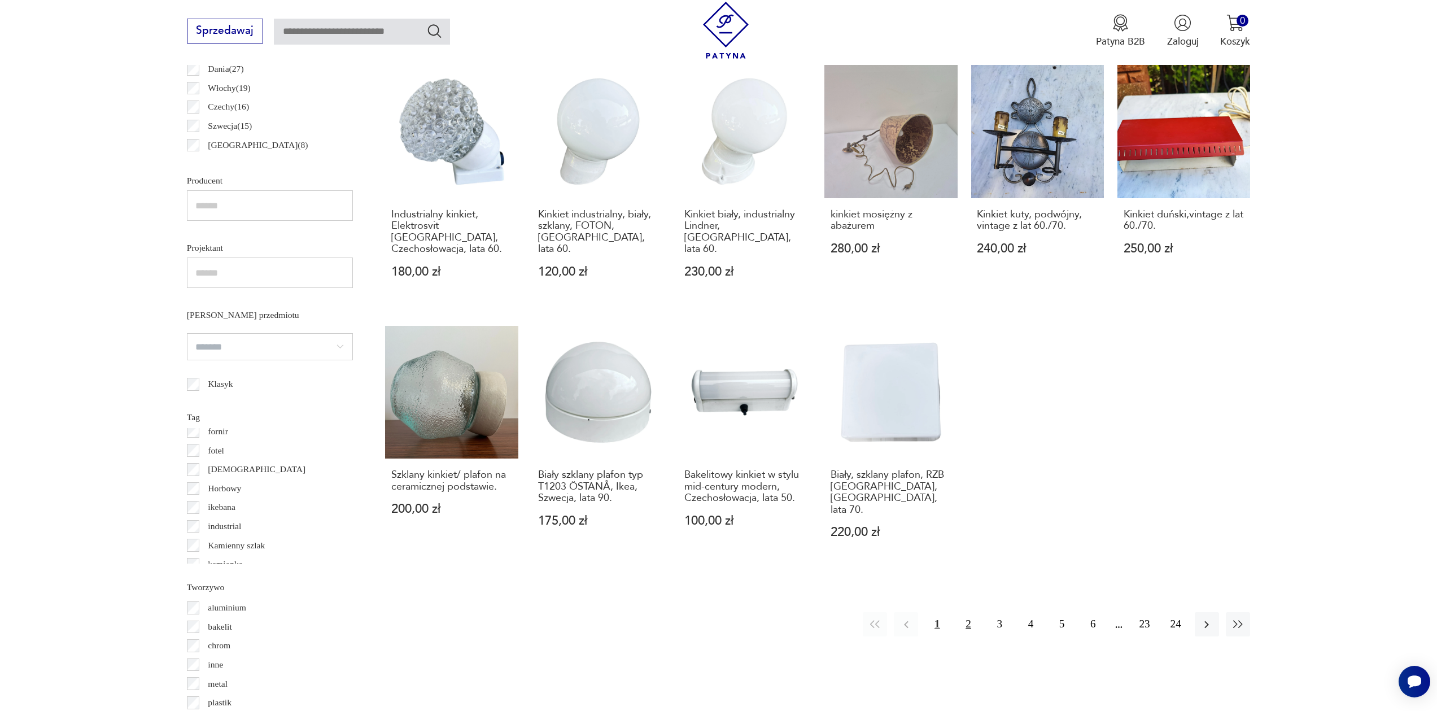
click at [967, 612] on button "2" at bounding box center [968, 624] width 24 height 24
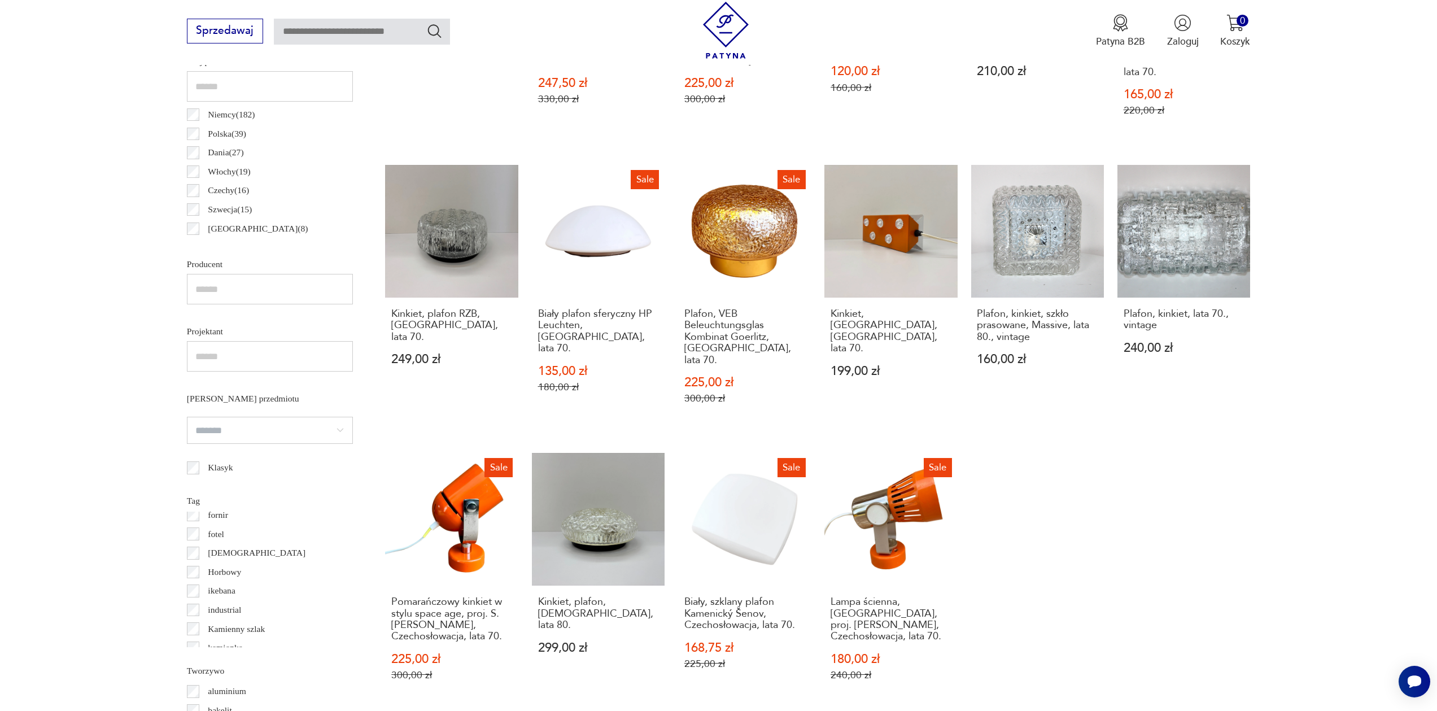
scroll to position [907, 0]
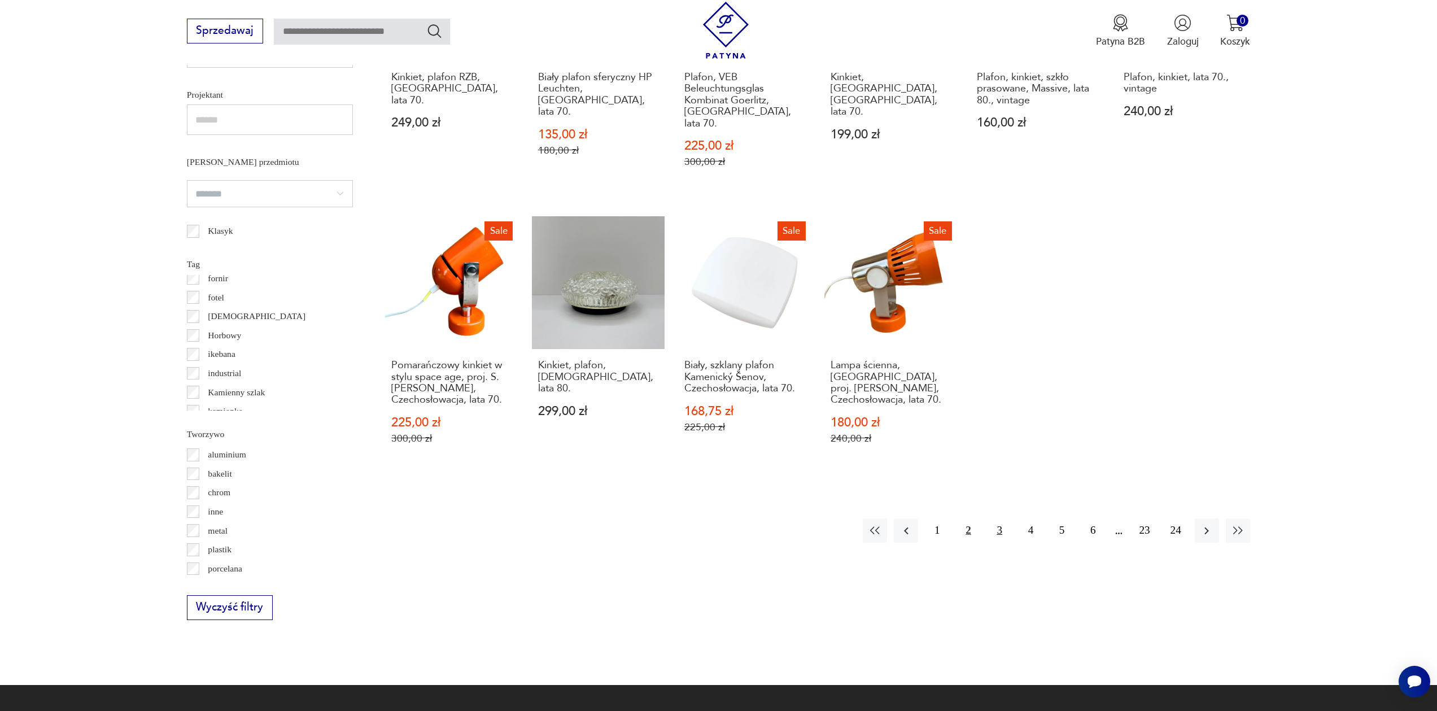
click at [1002, 518] on button "3" at bounding box center [1000, 530] width 24 height 24
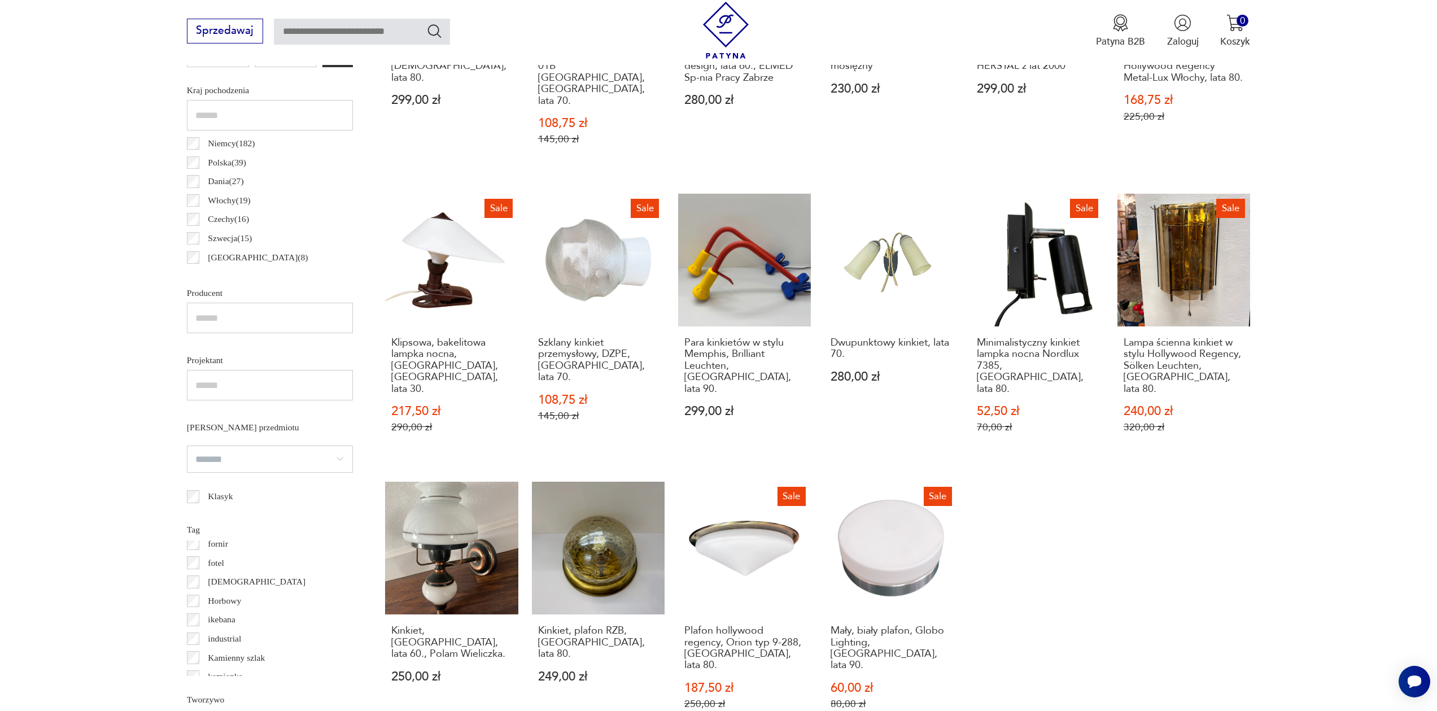
scroll to position [725, 0]
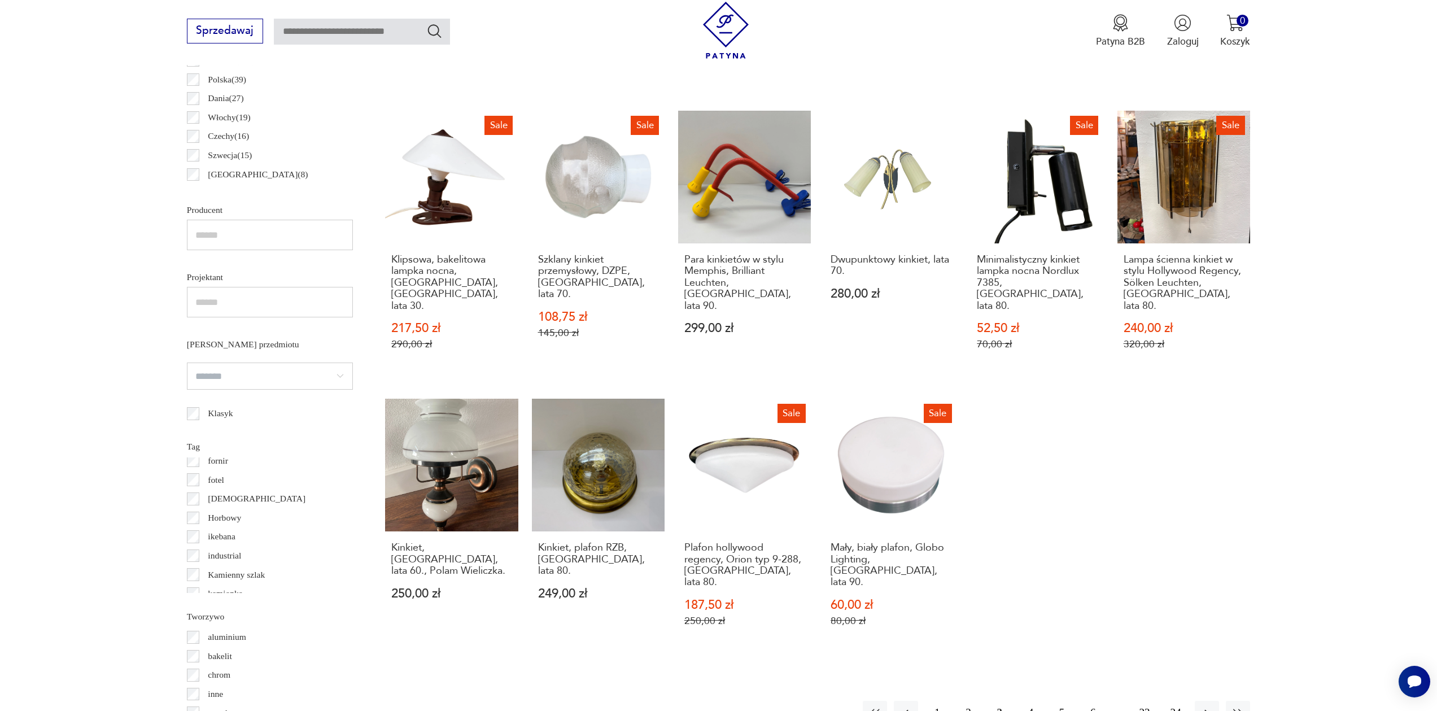
click at [1035, 701] on button "4" at bounding box center [1031, 713] width 24 height 24
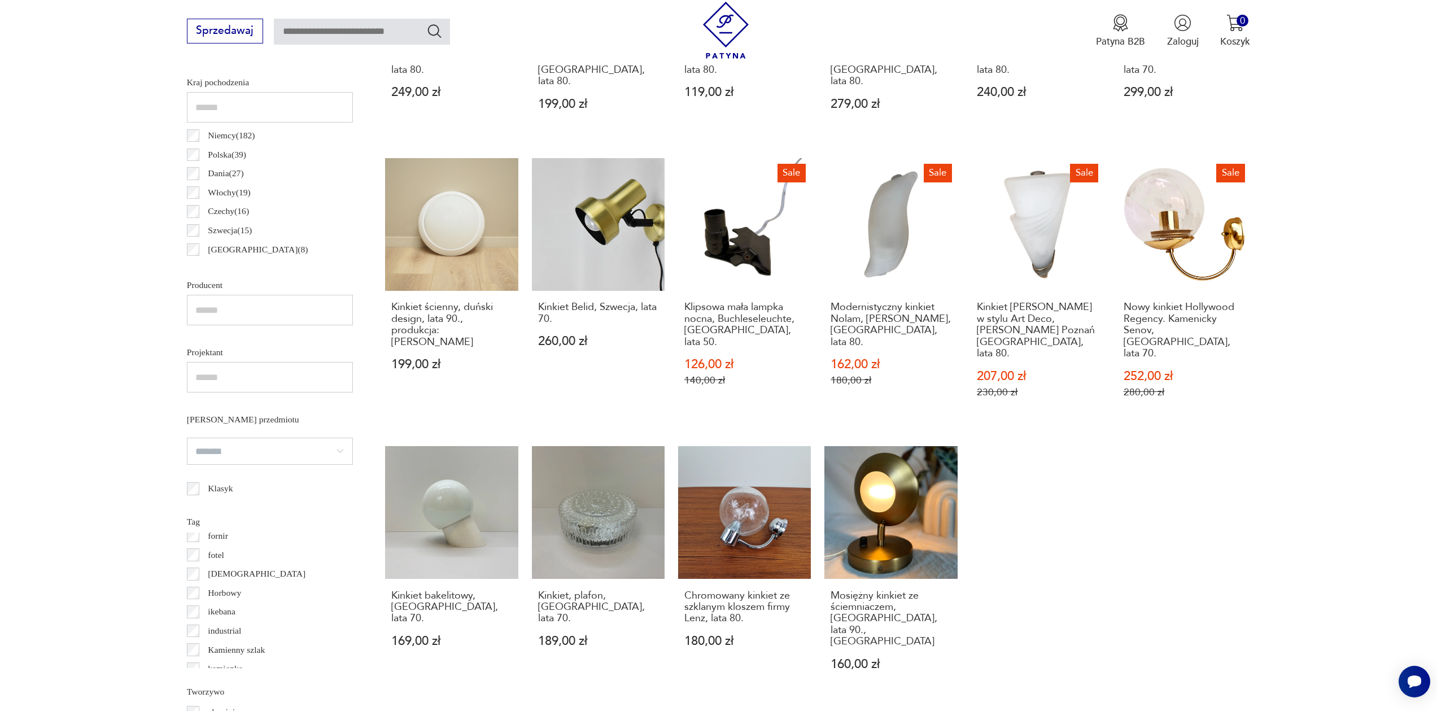
scroll to position [749, 0]
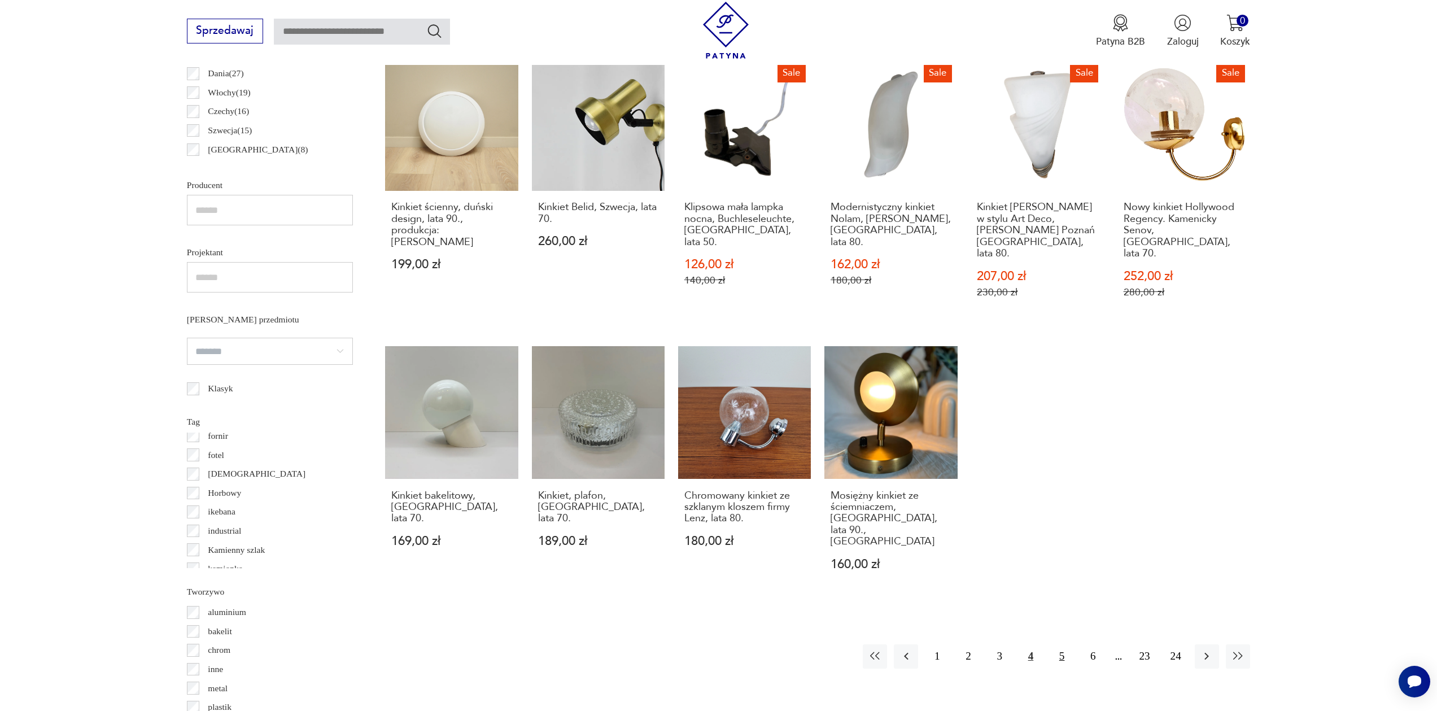
click at [1060, 644] on button "5" at bounding box center [1062, 656] width 24 height 24
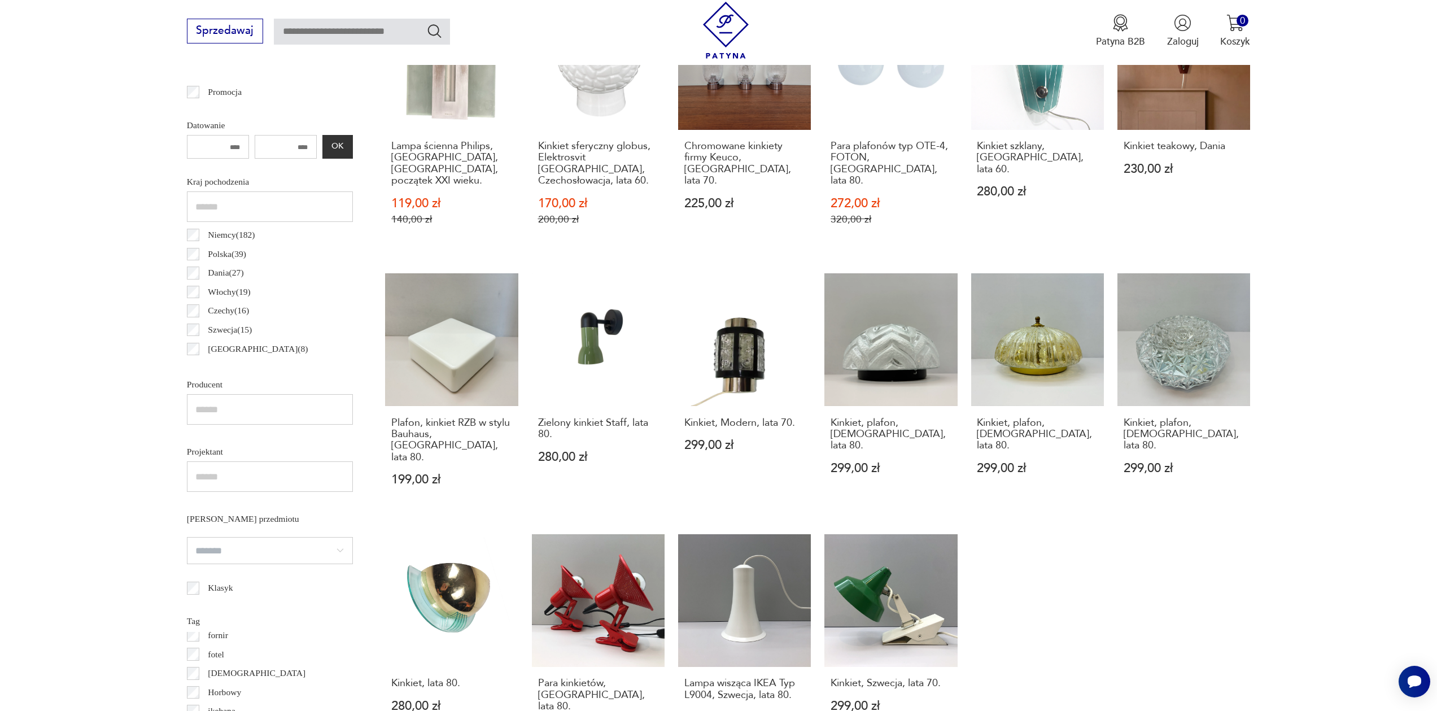
scroll to position [759, 0]
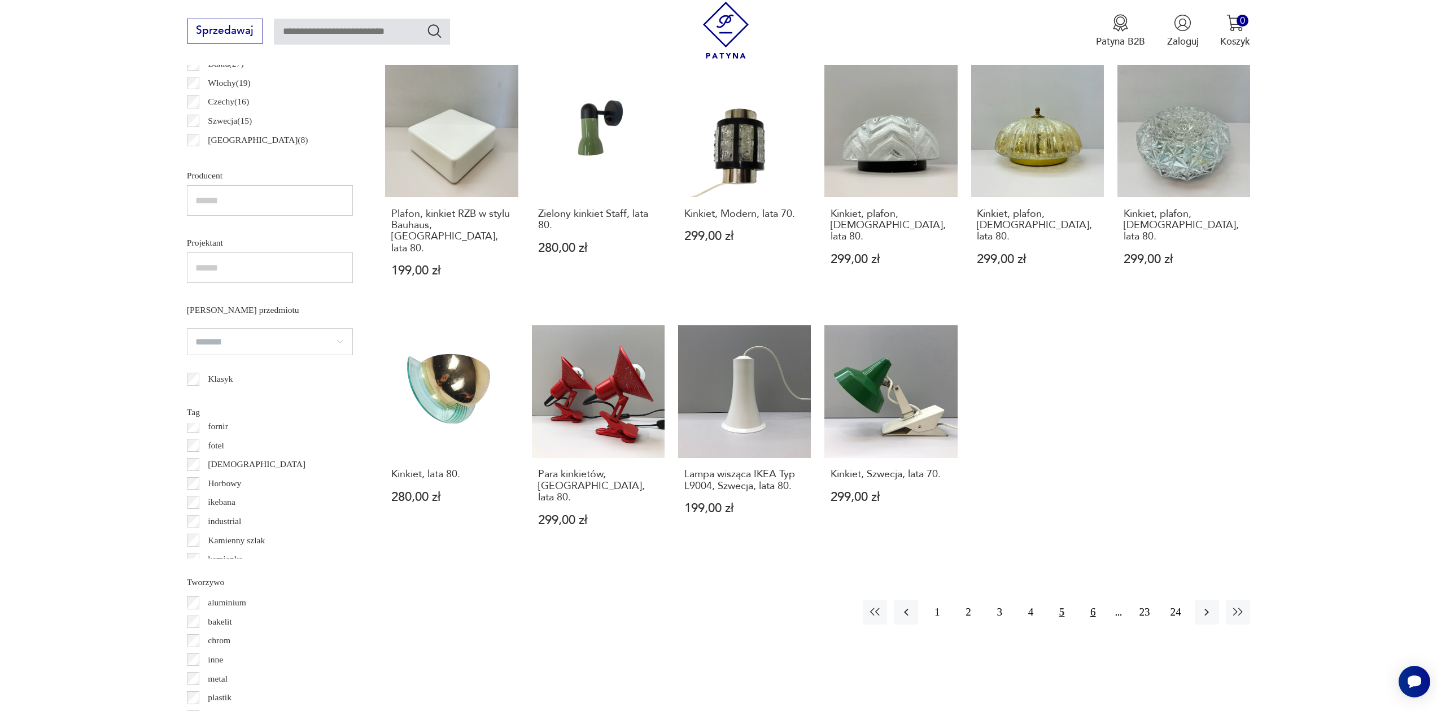
click at [1088, 600] on button "6" at bounding box center [1093, 612] width 24 height 24
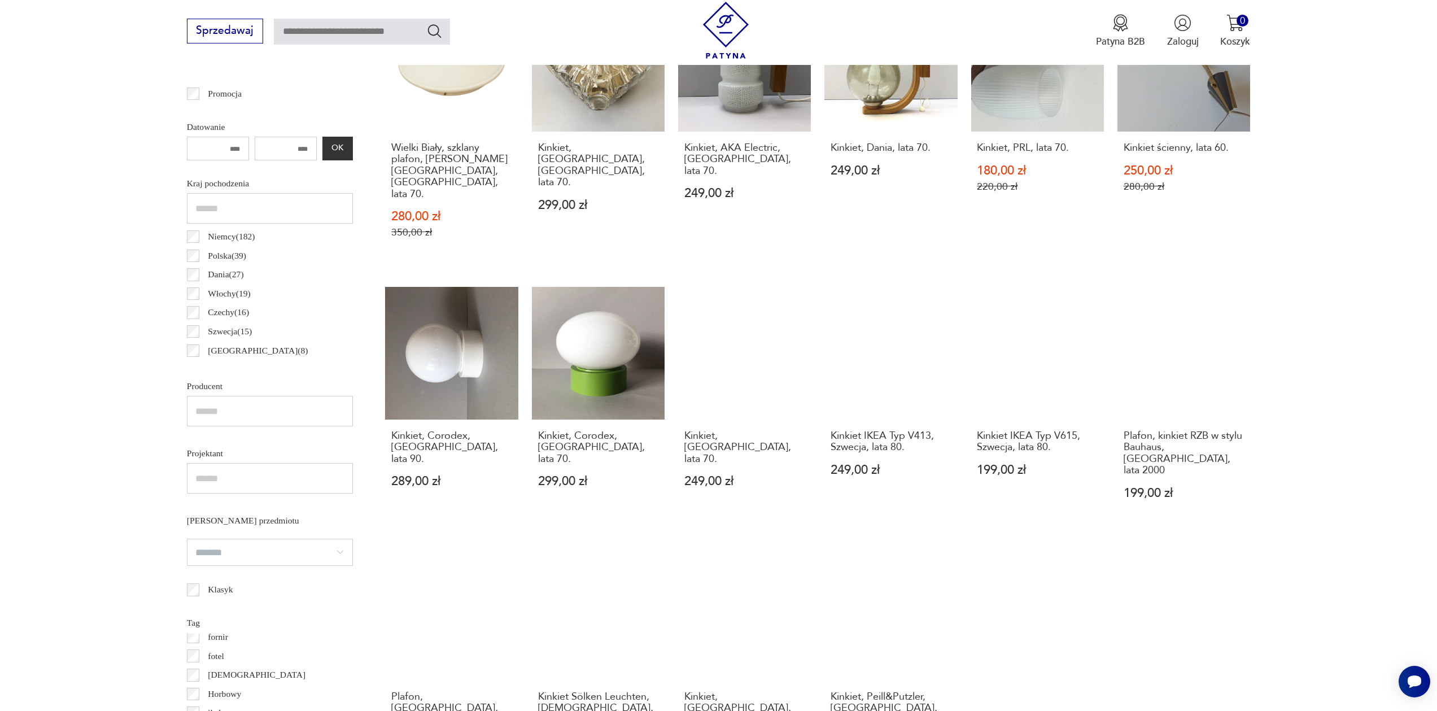
scroll to position [642, 0]
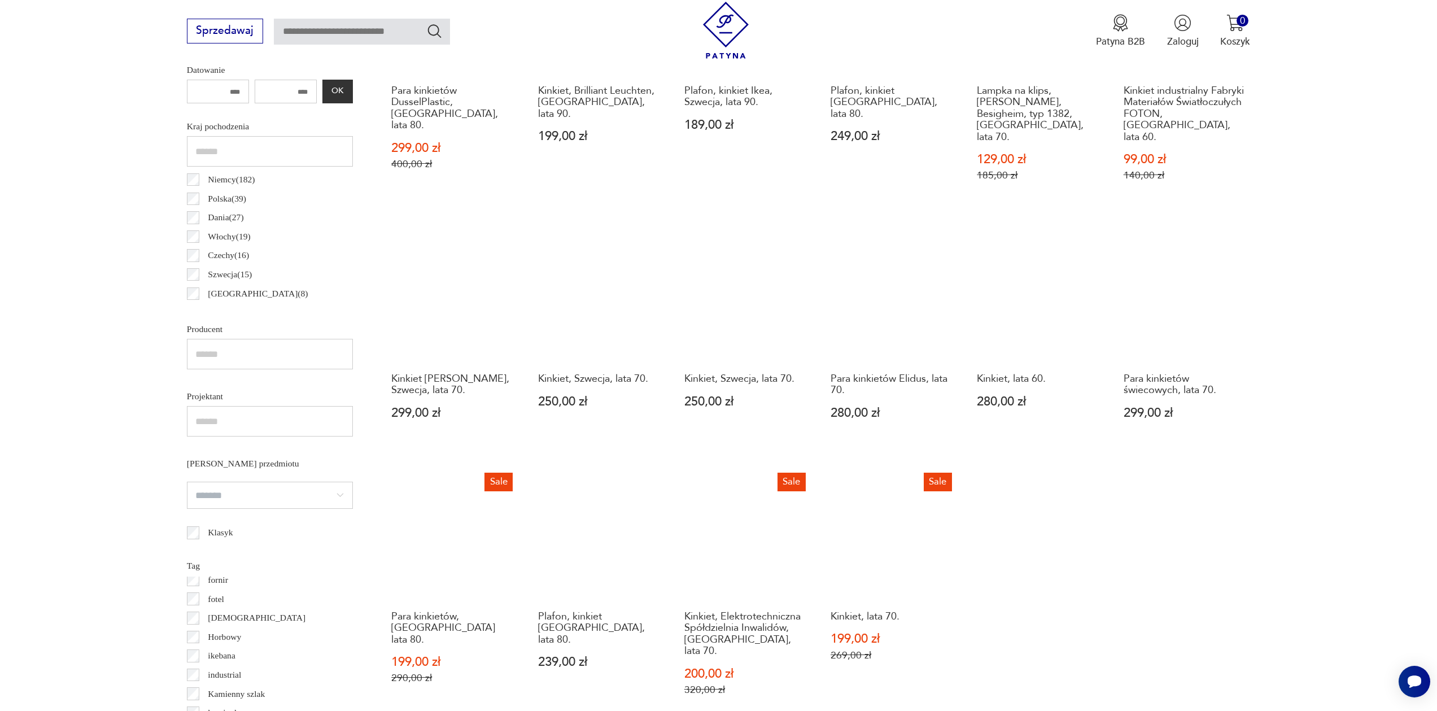
scroll to position [845, 0]
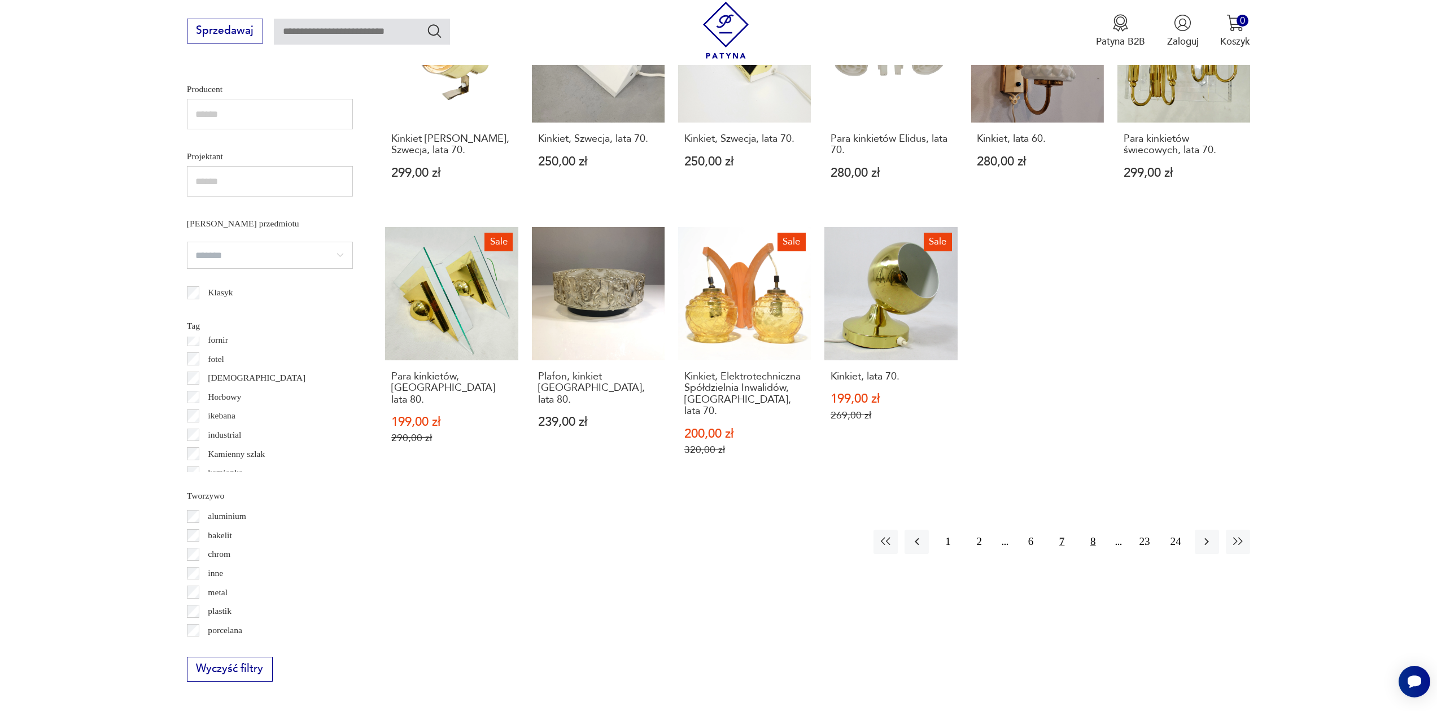
click at [1095, 530] on button "8" at bounding box center [1093, 542] width 24 height 24
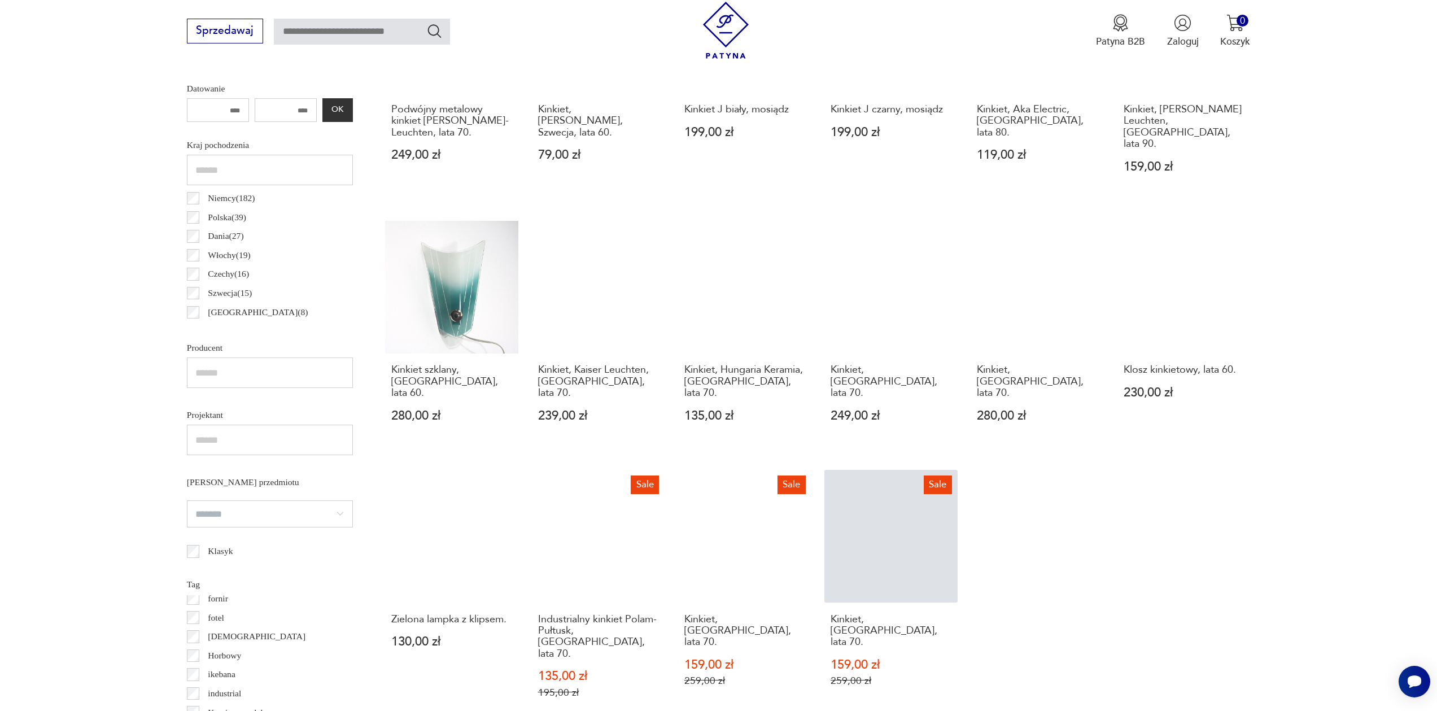
scroll to position [673, 0]
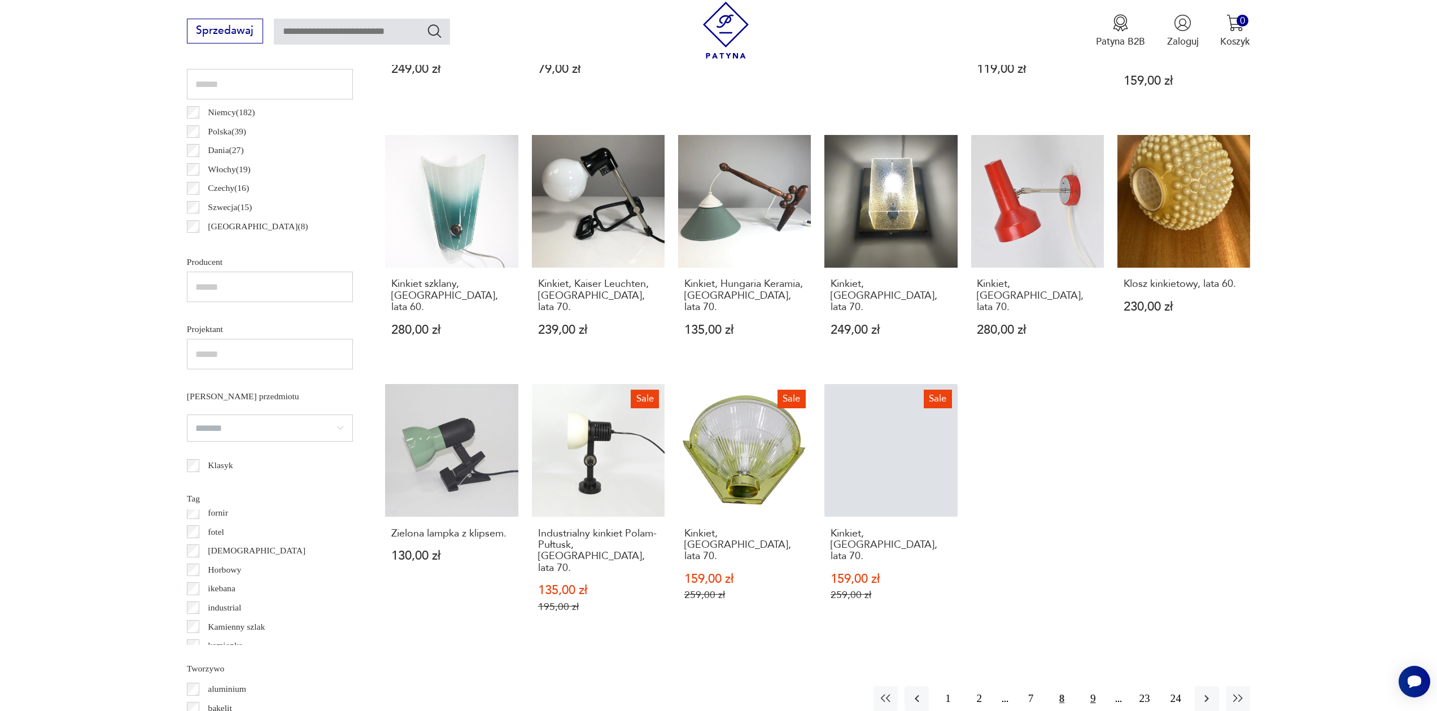
click at [1089, 686] on button "9" at bounding box center [1093, 698] width 24 height 24
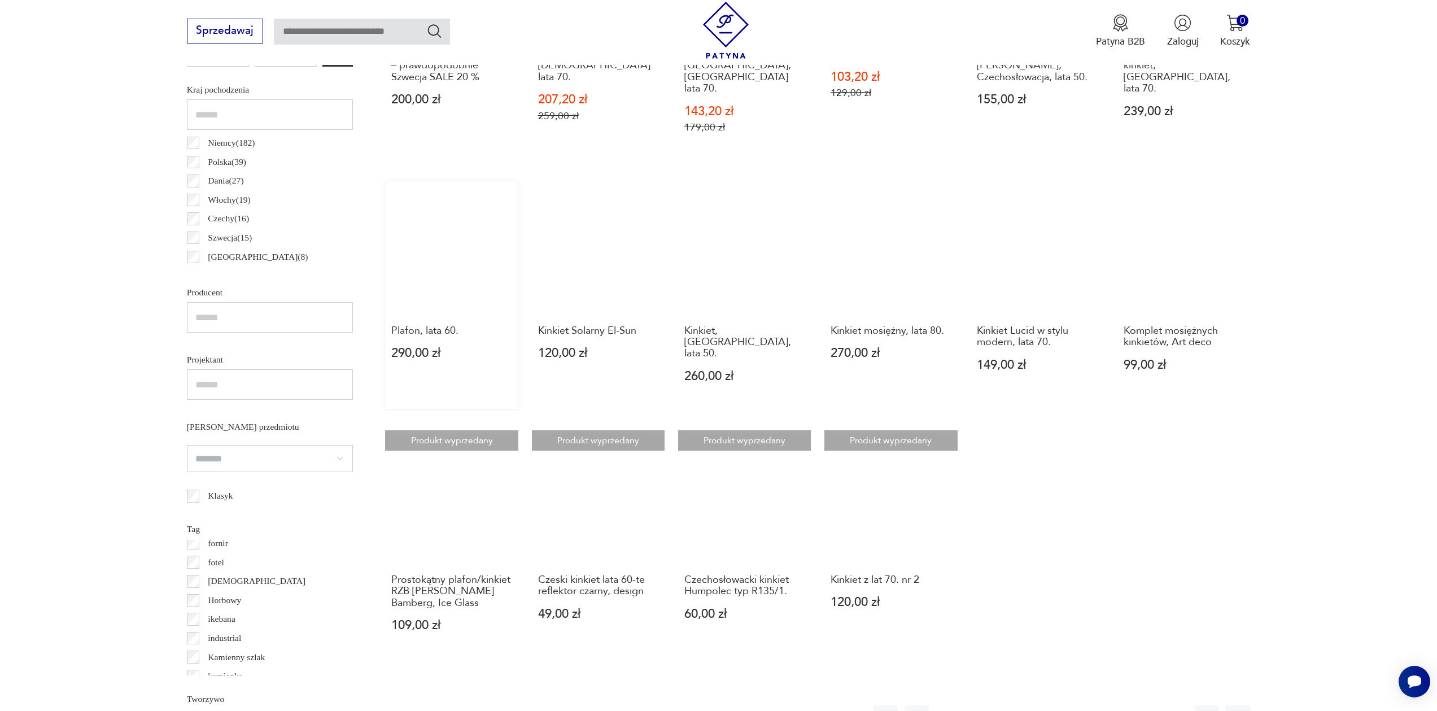
scroll to position [405, 0]
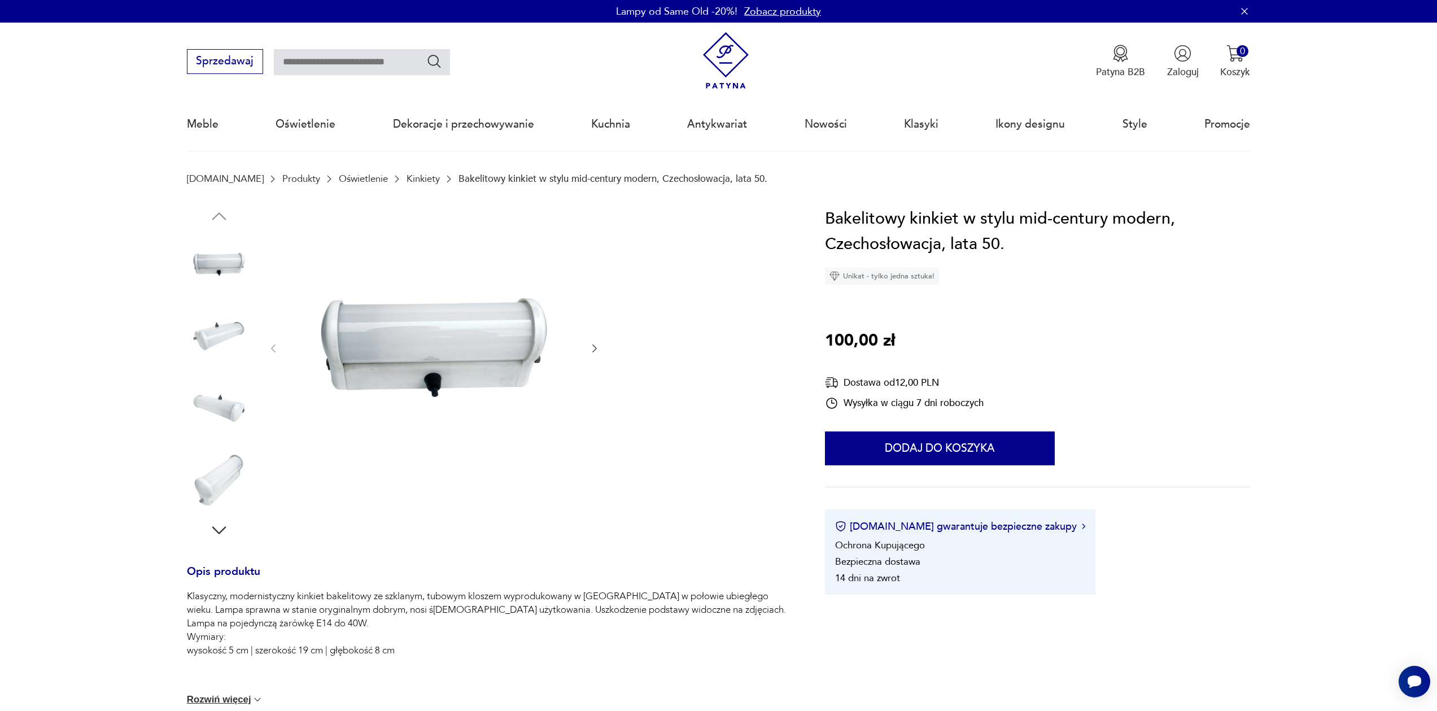
click at [215, 331] on img at bounding box center [219, 336] width 64 height 64
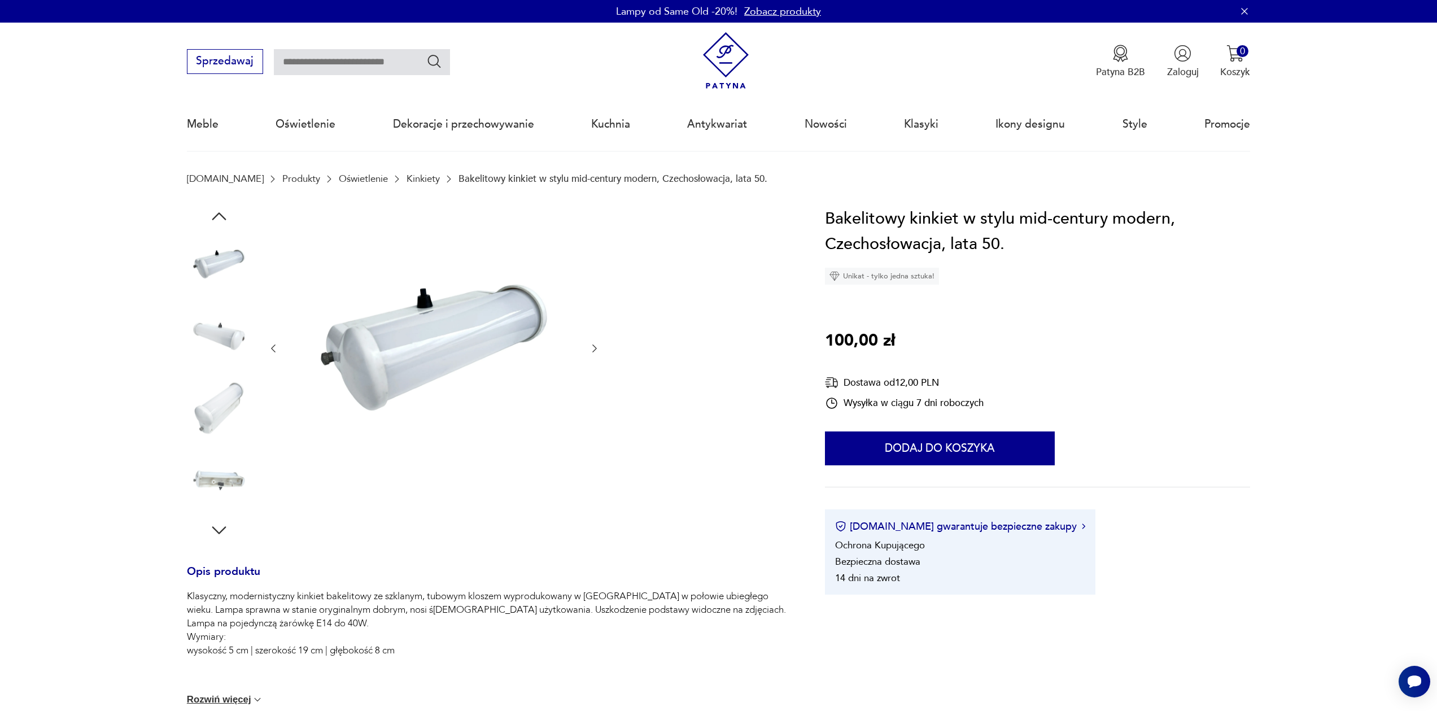
click at [218, 358] on img at bounding box center [219, 336] width 64 height 64
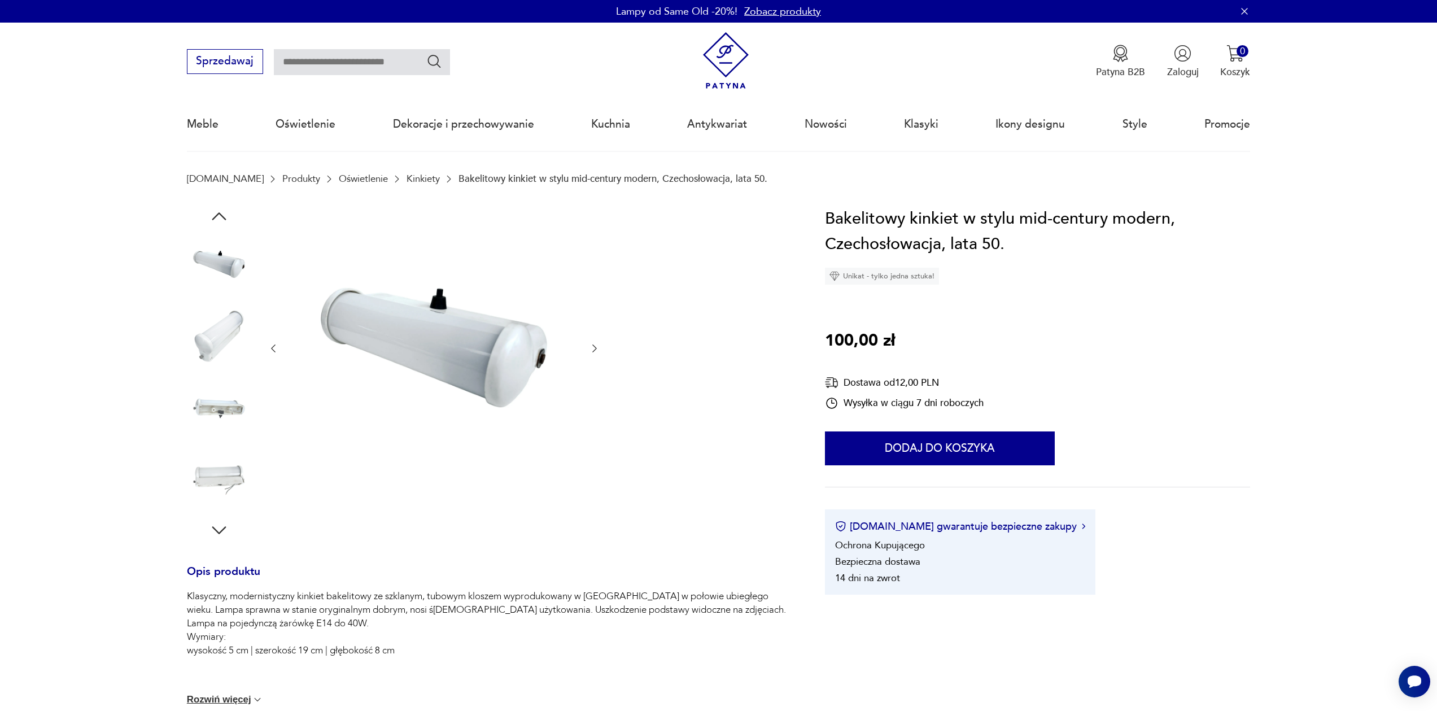
click at [221, 347] on img at bounding box center [219, 336] width 64 height 64
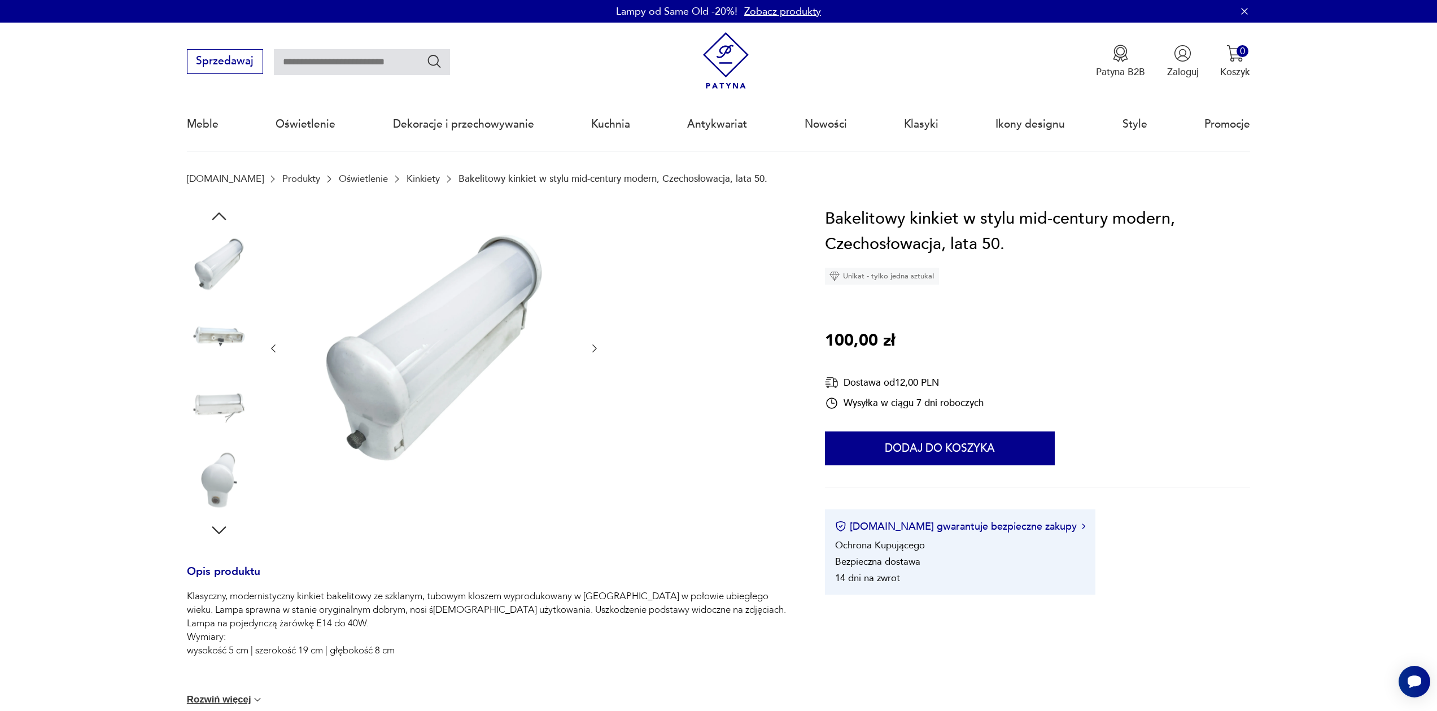
click at [216, 375] on div at bounding box center [219, 373] width 64 height 282
click at [216, 421] on img at bounding box center [219, 408] width 64 height 64
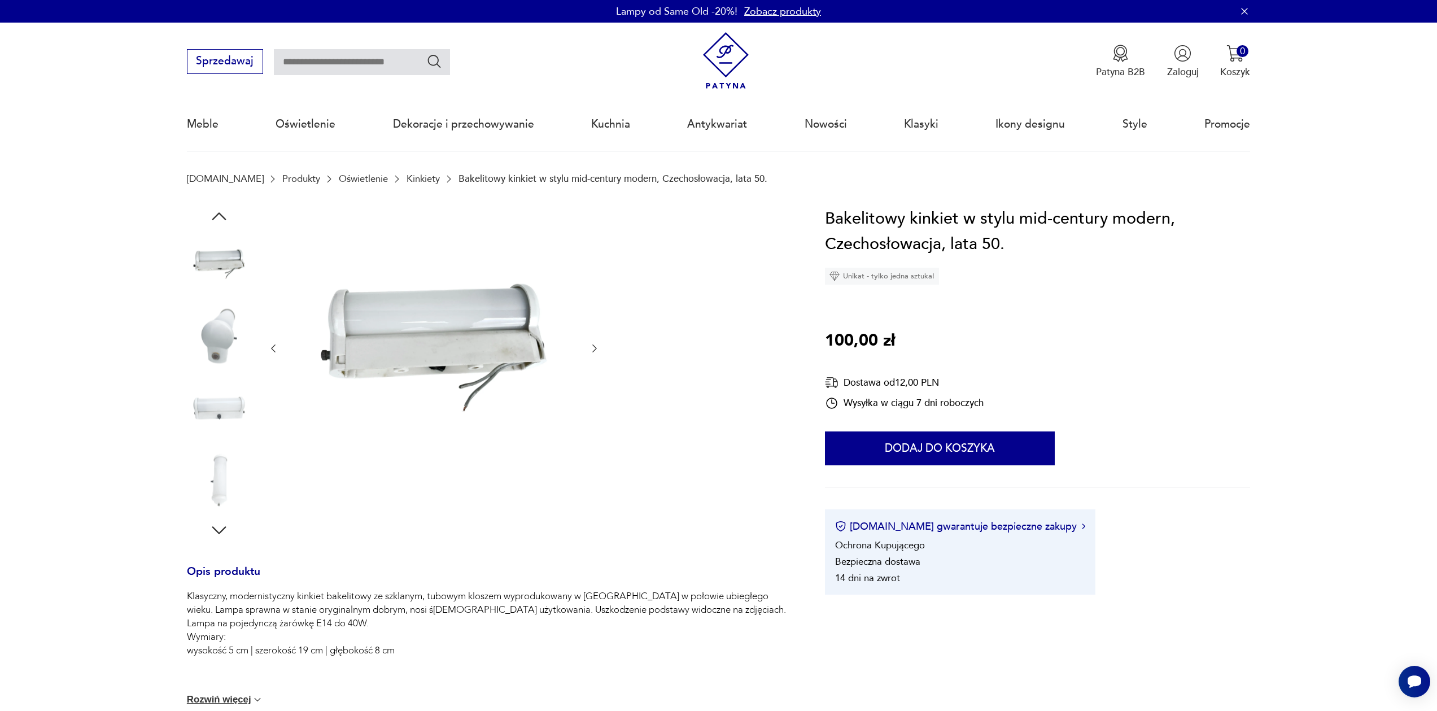
click at [220, 354] on img at bounding box center [219, 336] width 64 height 64
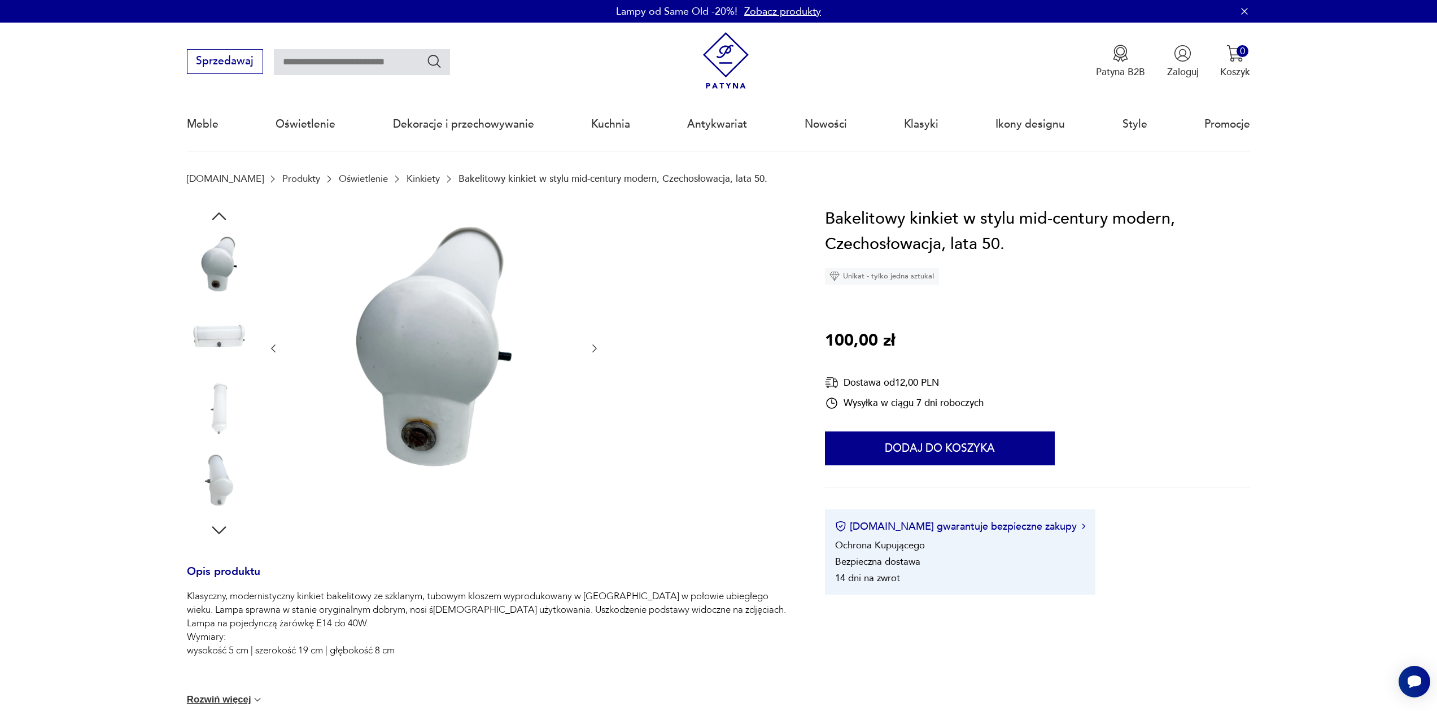
click at [223, 351] on img at bounding box center [219, 336] width 64 height 64
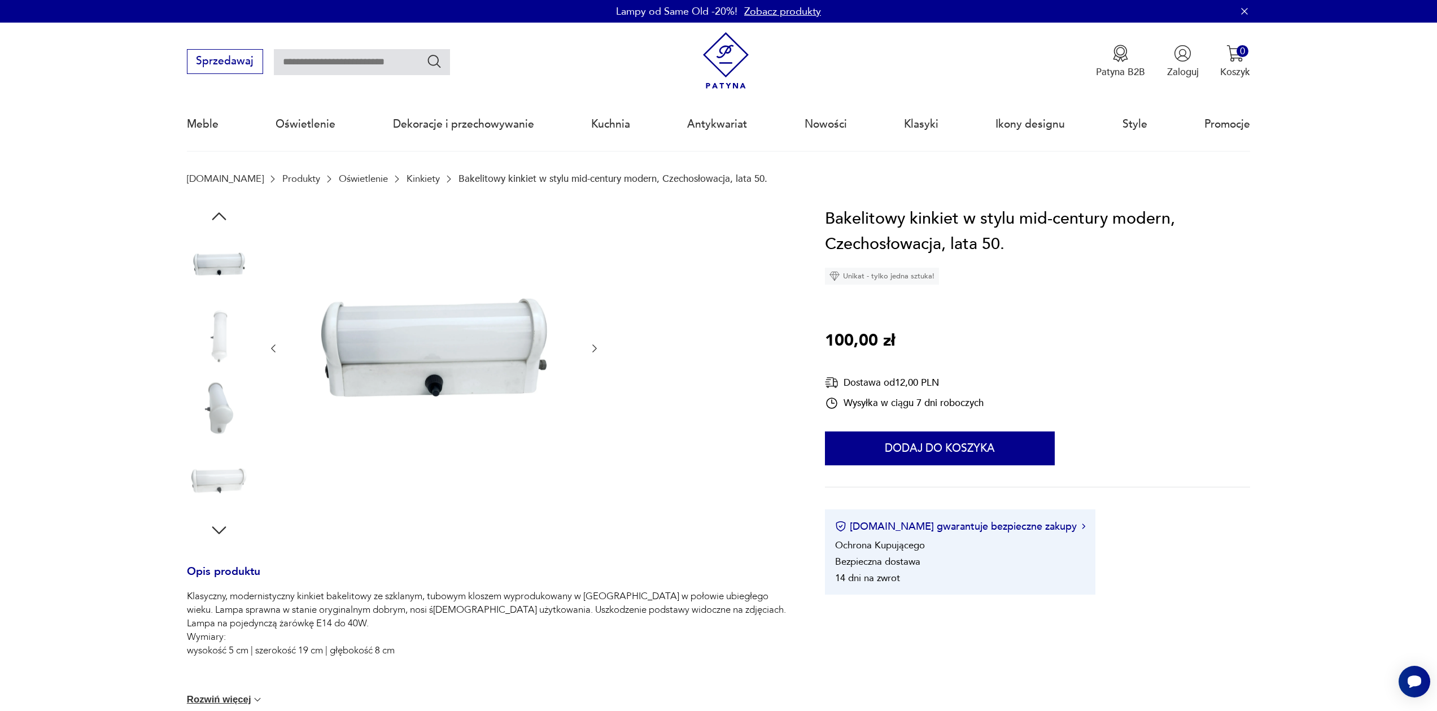
click at [224, 387] on img at bounding box center [219, 408] width 64 height 64
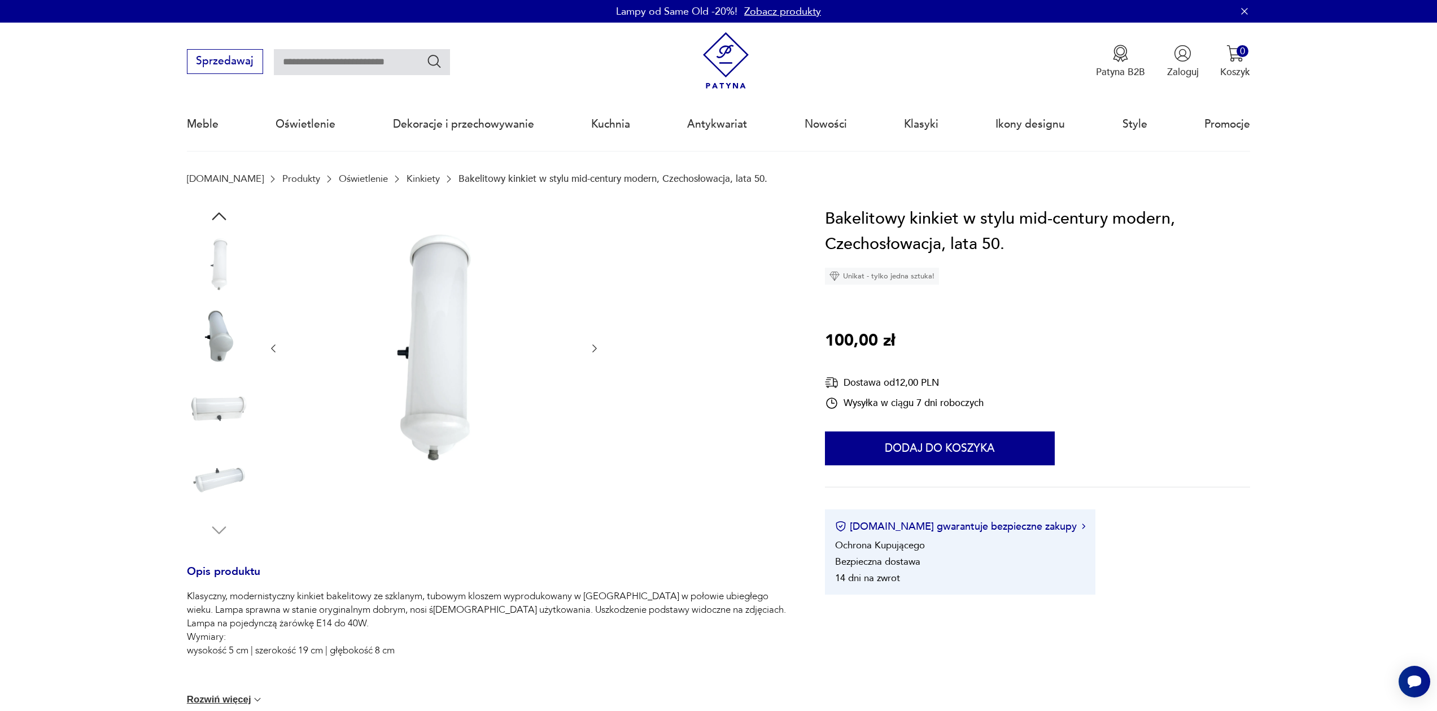
click at [222, 414] on img at bounding box center [219, 408] width 64 height 64
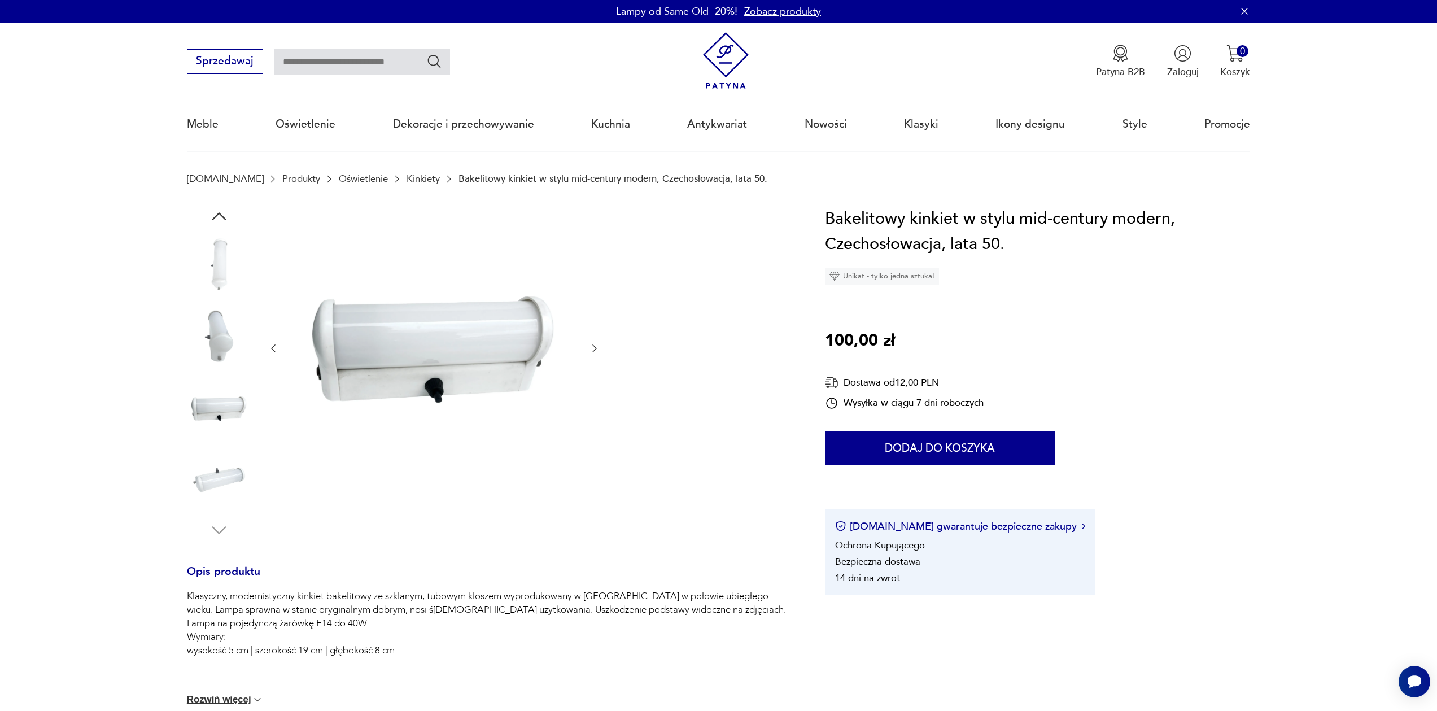
click at [225, 437] on img at bounding box center [219, 408] width 64 height 64
click at [229, 468] on img at bounding box center [219, 480] width 64 height 64
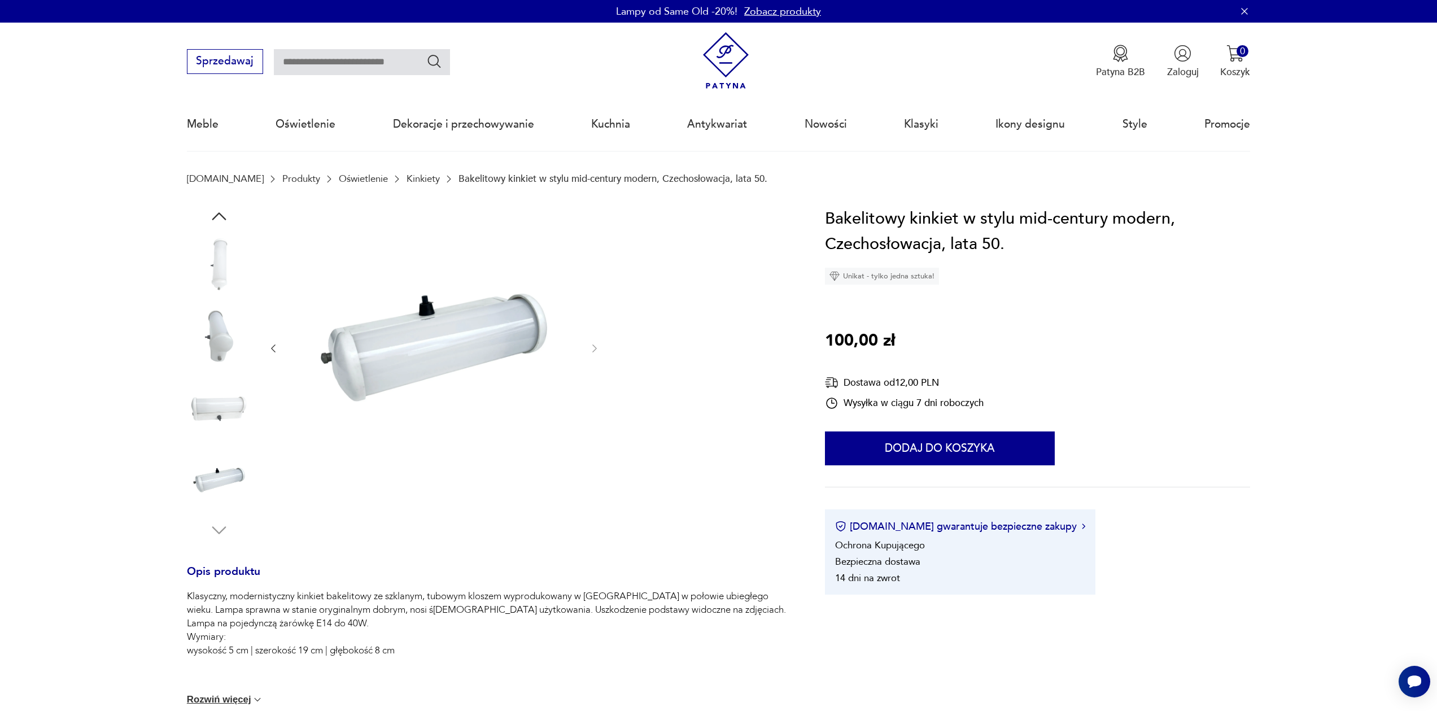
click at [220, 340] on img at bounding box center [219, 336] width 64 height 64
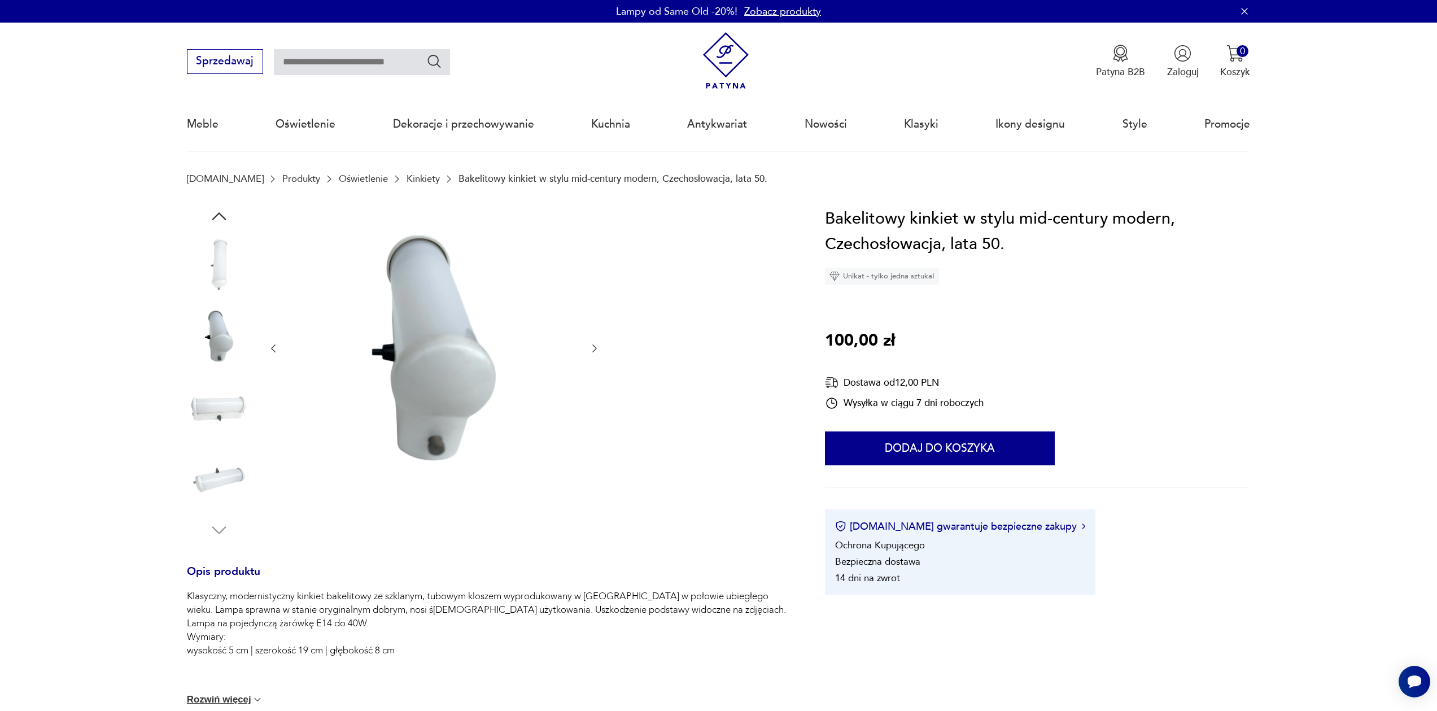
click at [220, 247] on img at bounding box center [219, 264] width 64 height 64
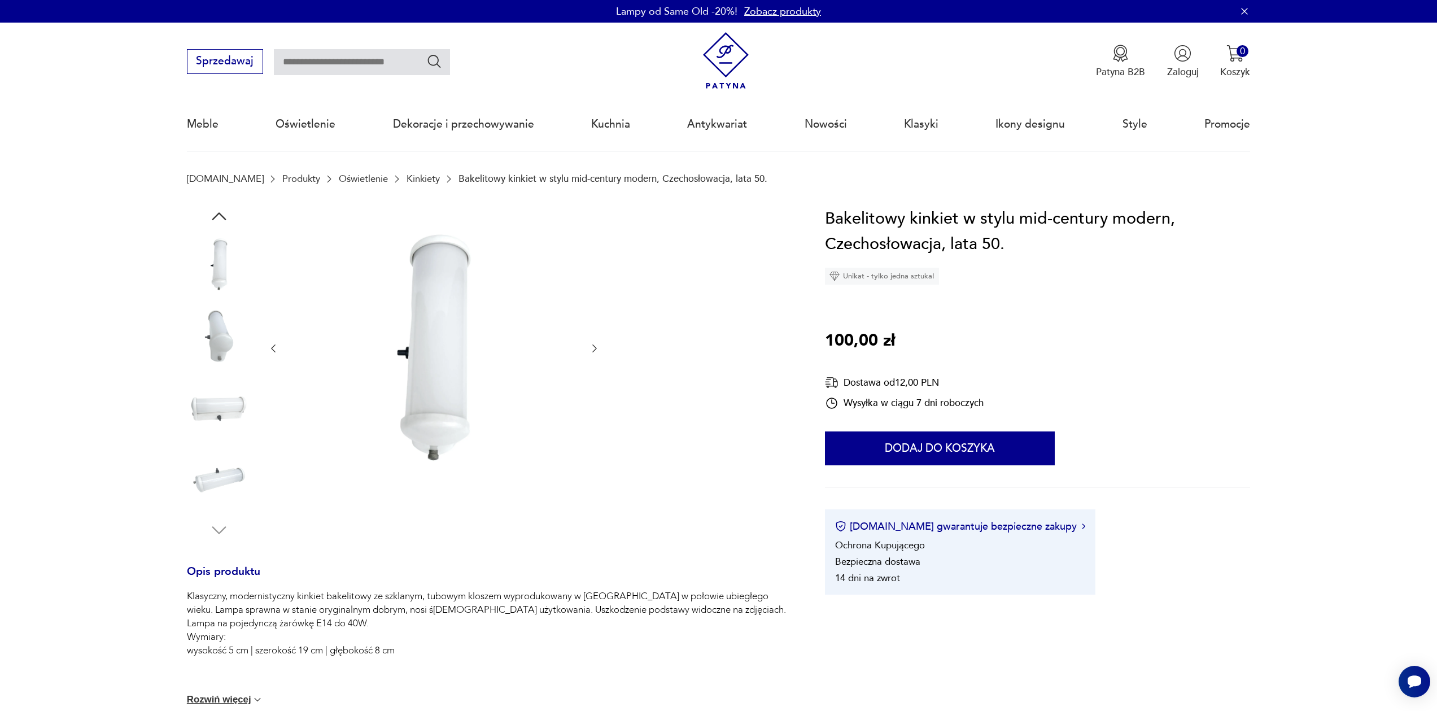
click at [219, 207] on icon "button" at bounding box center [219, 216] width 20 height 20
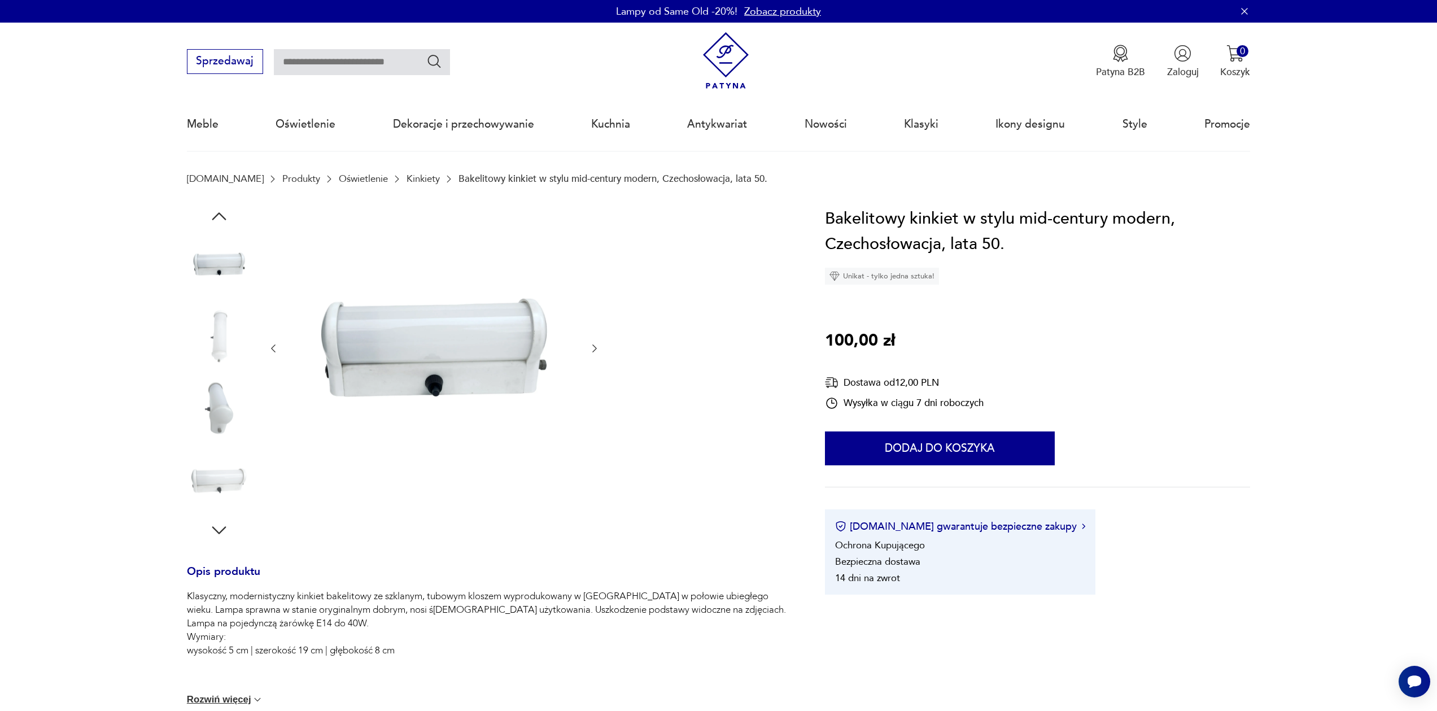
click at [220, 214] on icon "button" at bounding box center [219, 216] width 20 height 20
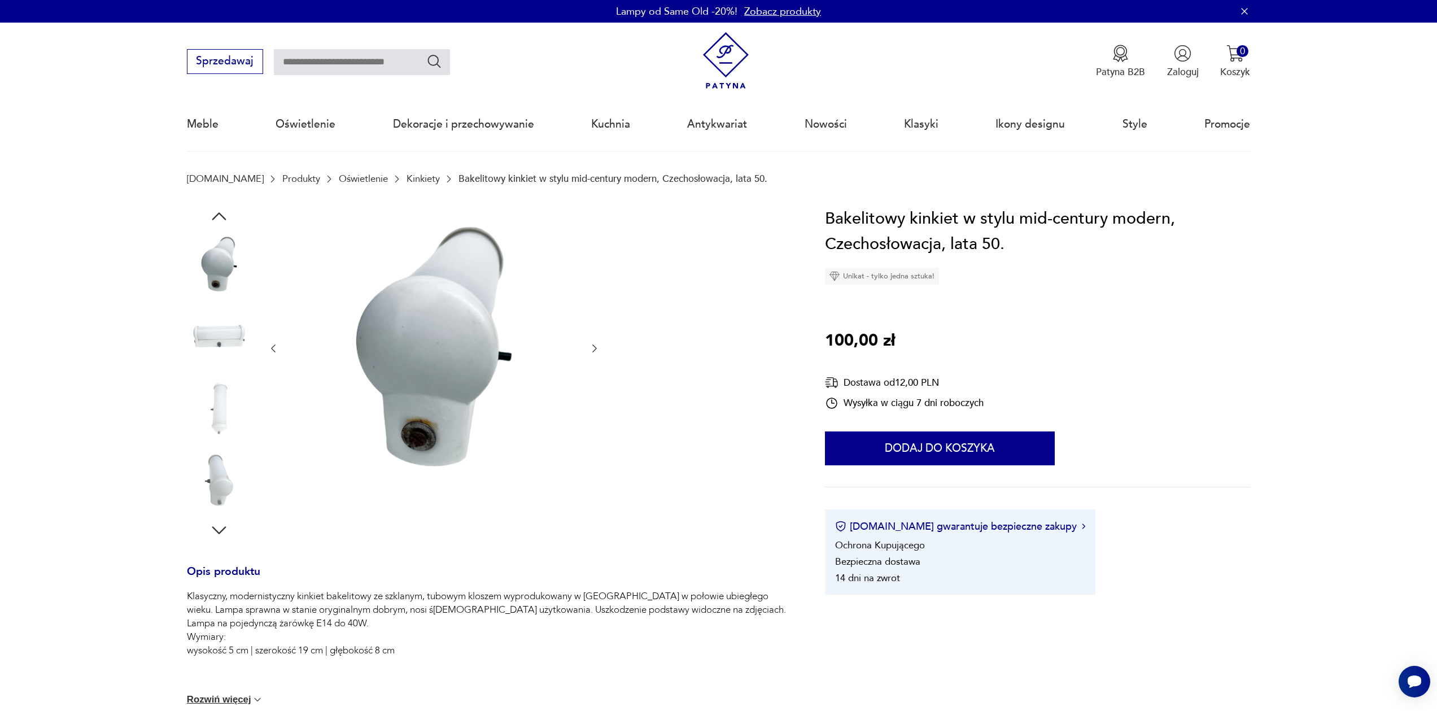
click at [219, 209] on icon "button" at bounding box center [219, 216] width 20 height 20
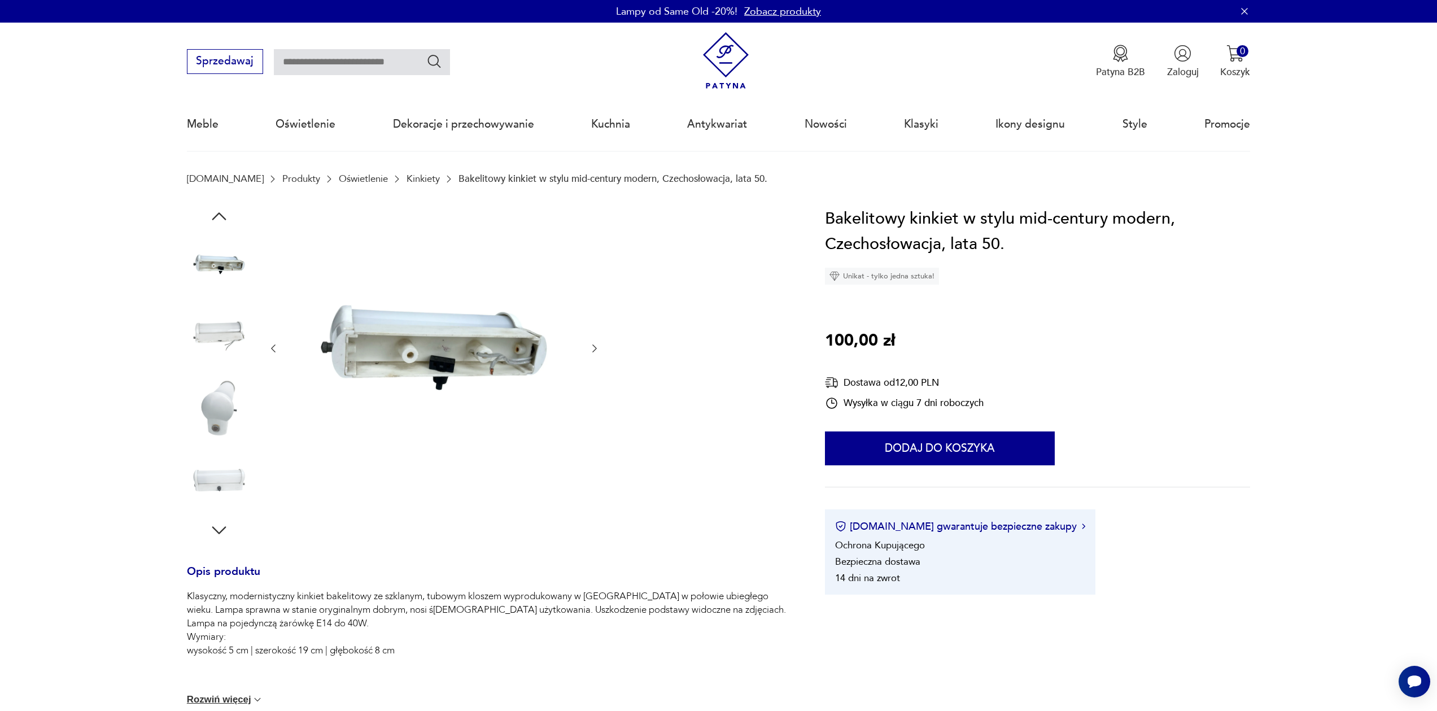
click at [219, 209] on icon "button" at bounding box center [219, 216] width 20 height 20
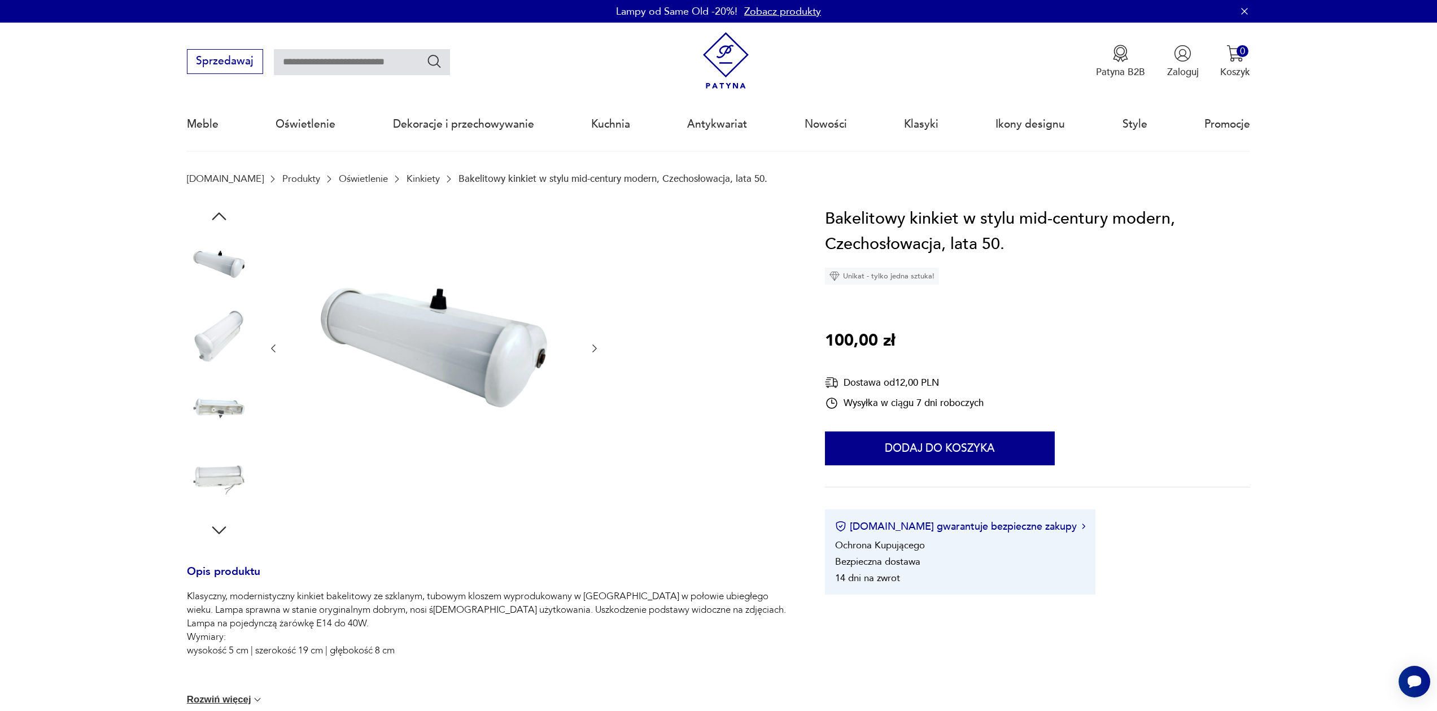
click at [219, 209] on icon "button" at bounding box center [219, 216] width 20 height 20
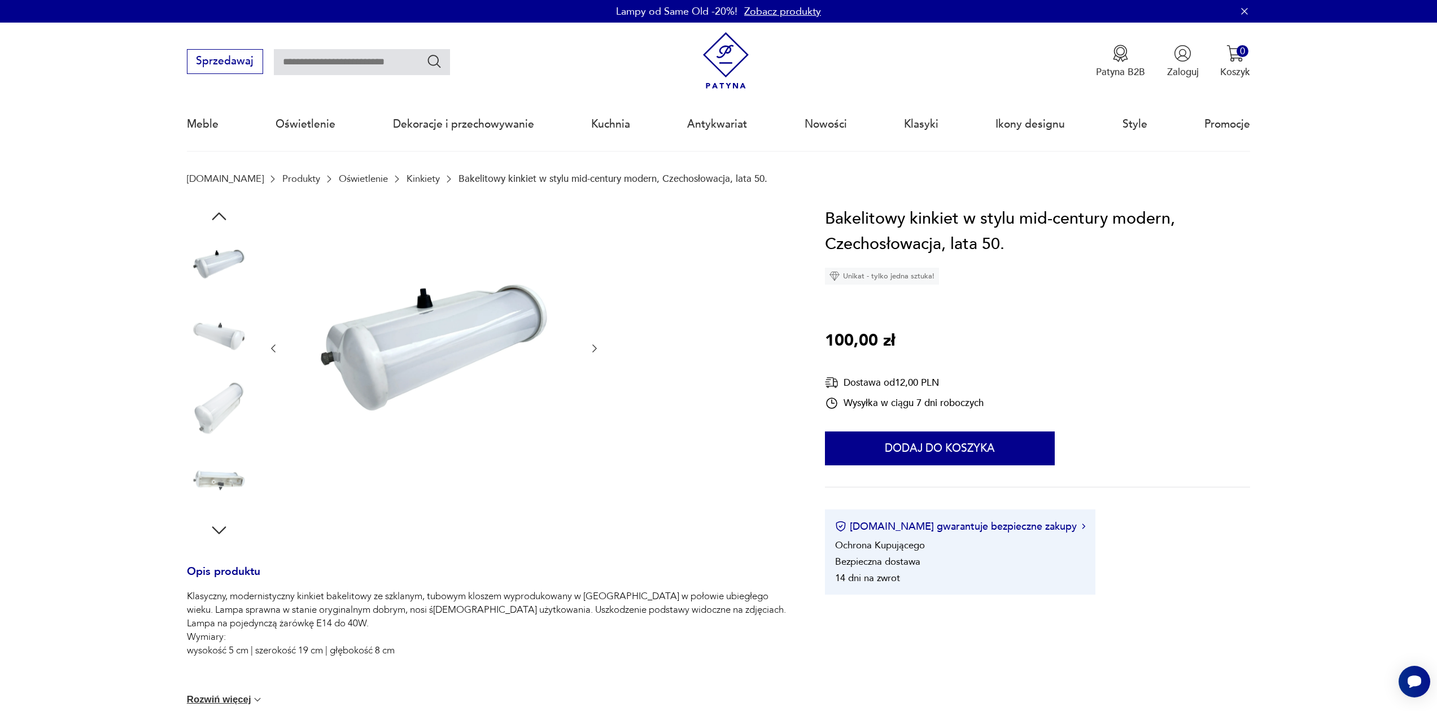
click at [219, 209] on icon "button" at bounding box center [219, 216] width 20 height 20
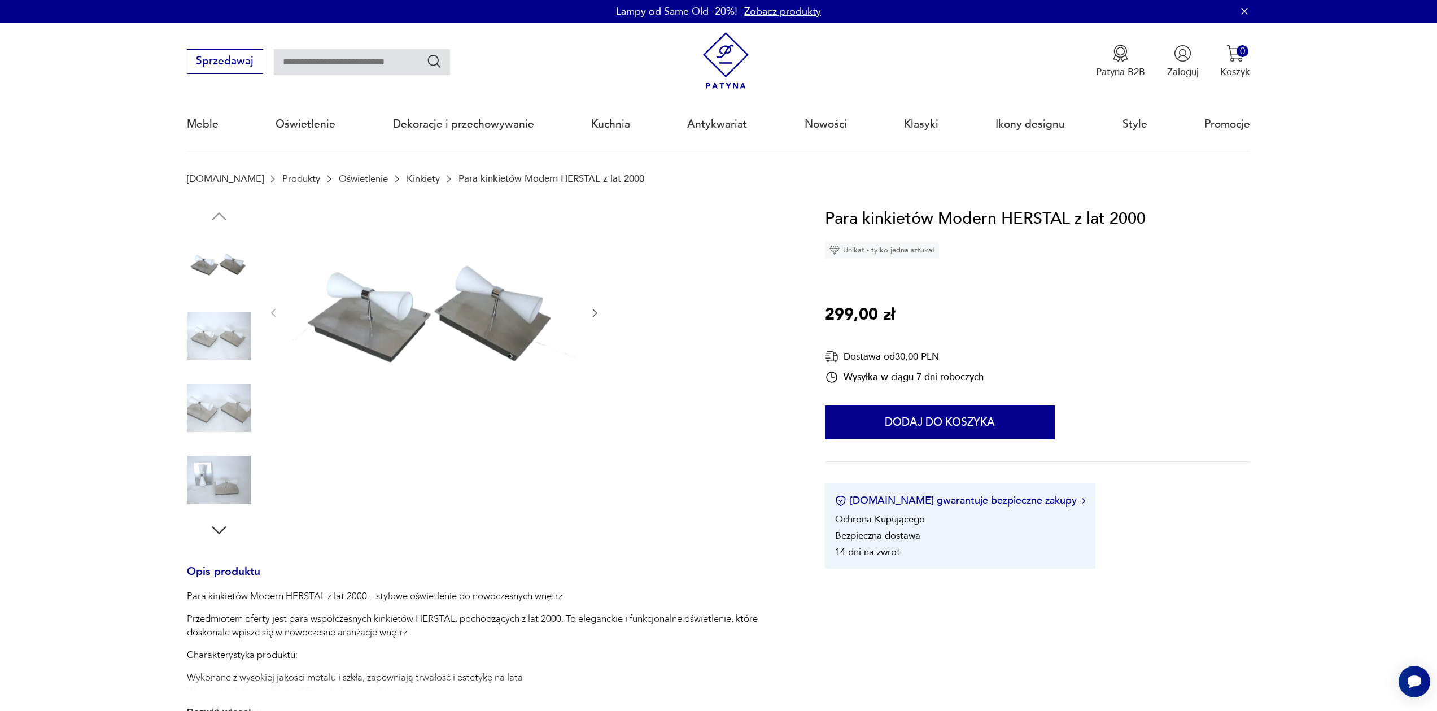
click at [222, 335] on img at bounding box center [219, 336] width 64 height 64
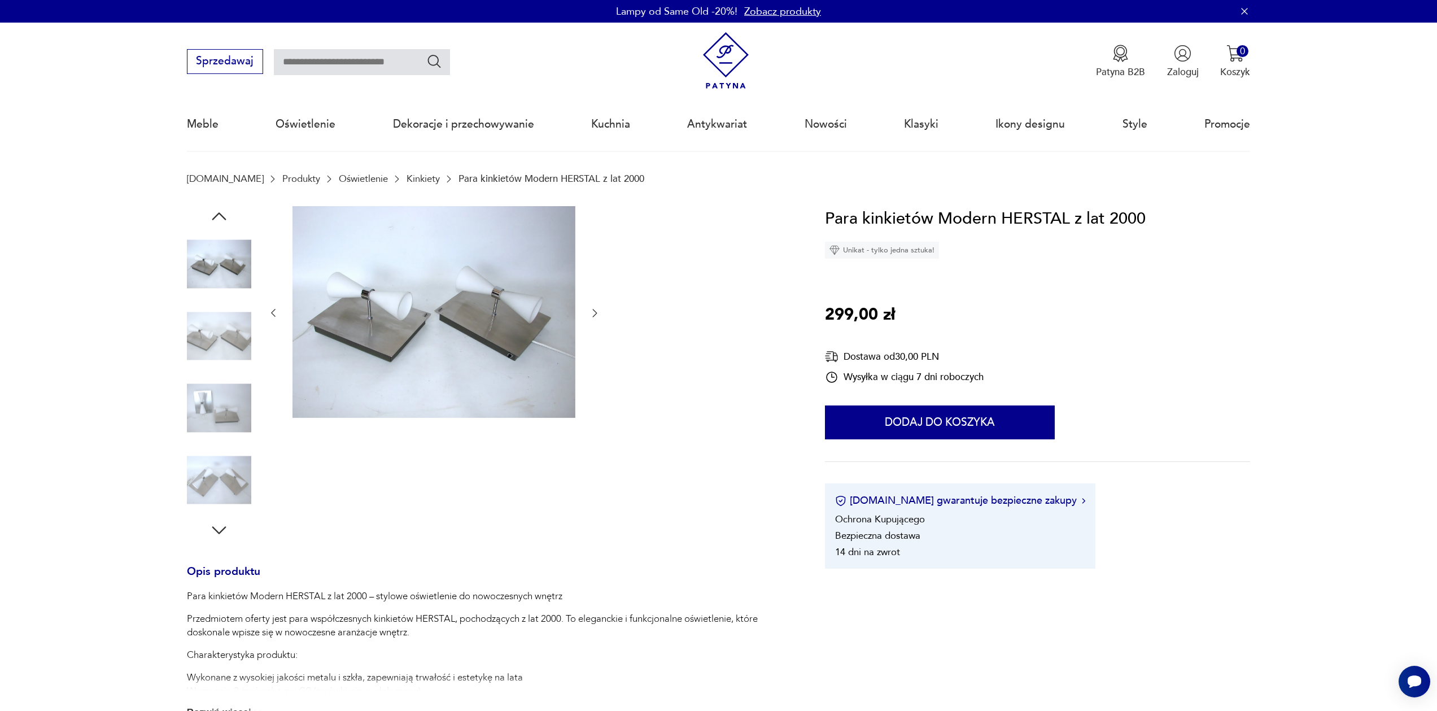
click at [210, 337] on img at bounding box center [219, 336] width 64 height 64
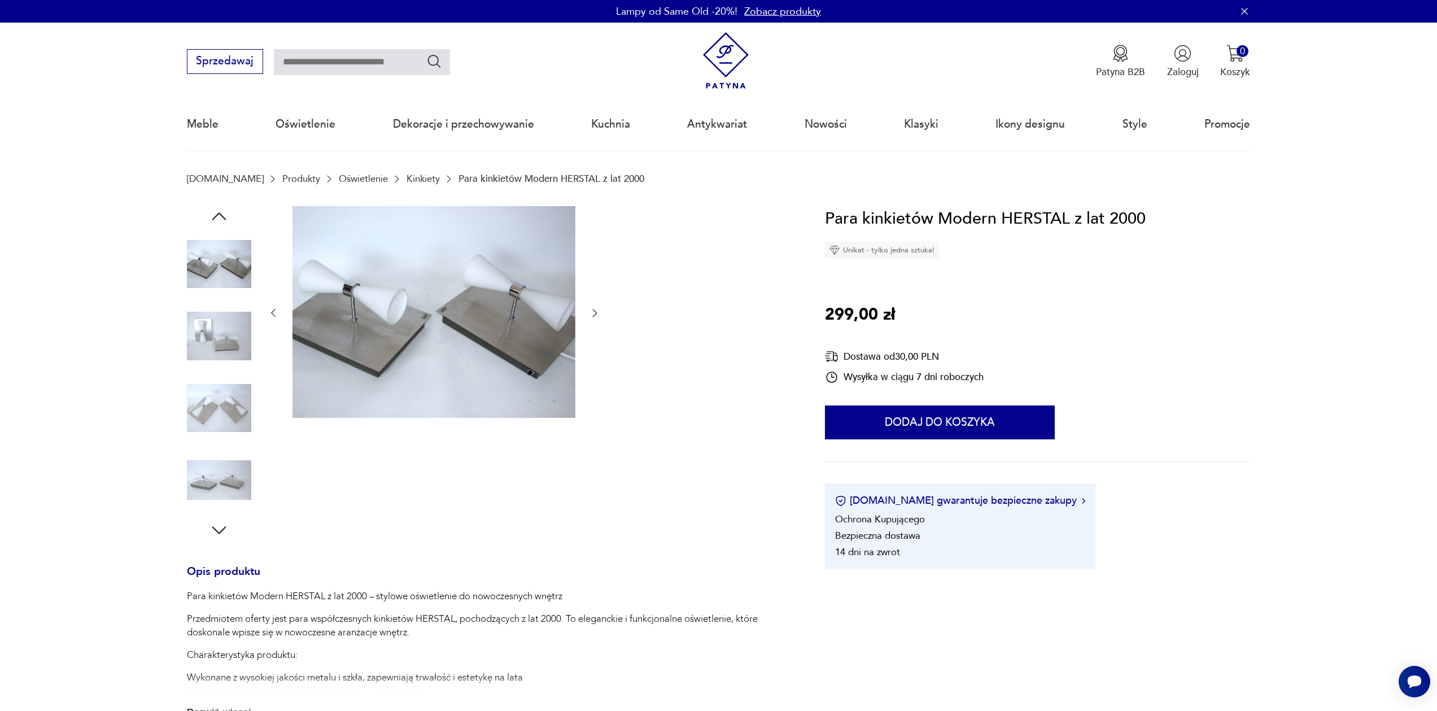
click at [208, 376] on img at bounding box center [219, 408] width 64 height 64
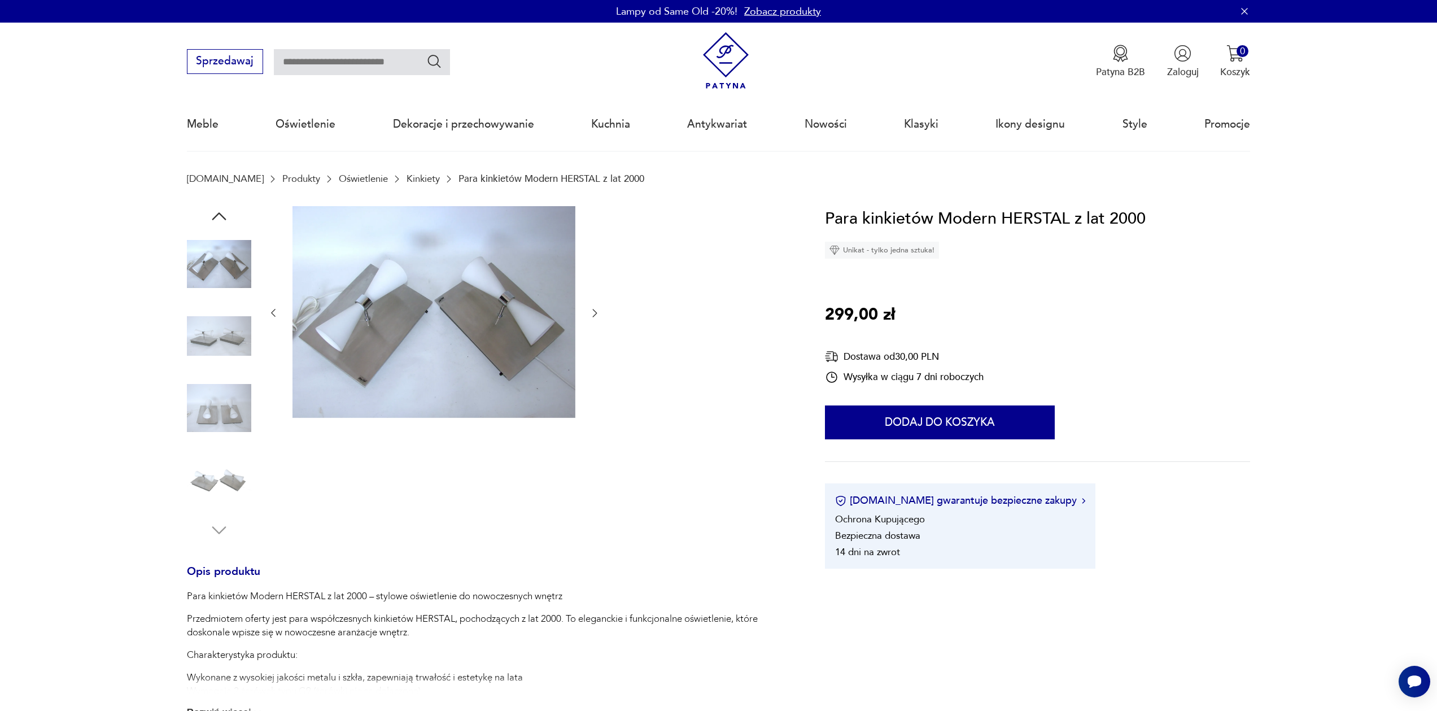
click at [206, 406] on img at bounding box center [219, 408] width 64 height 64
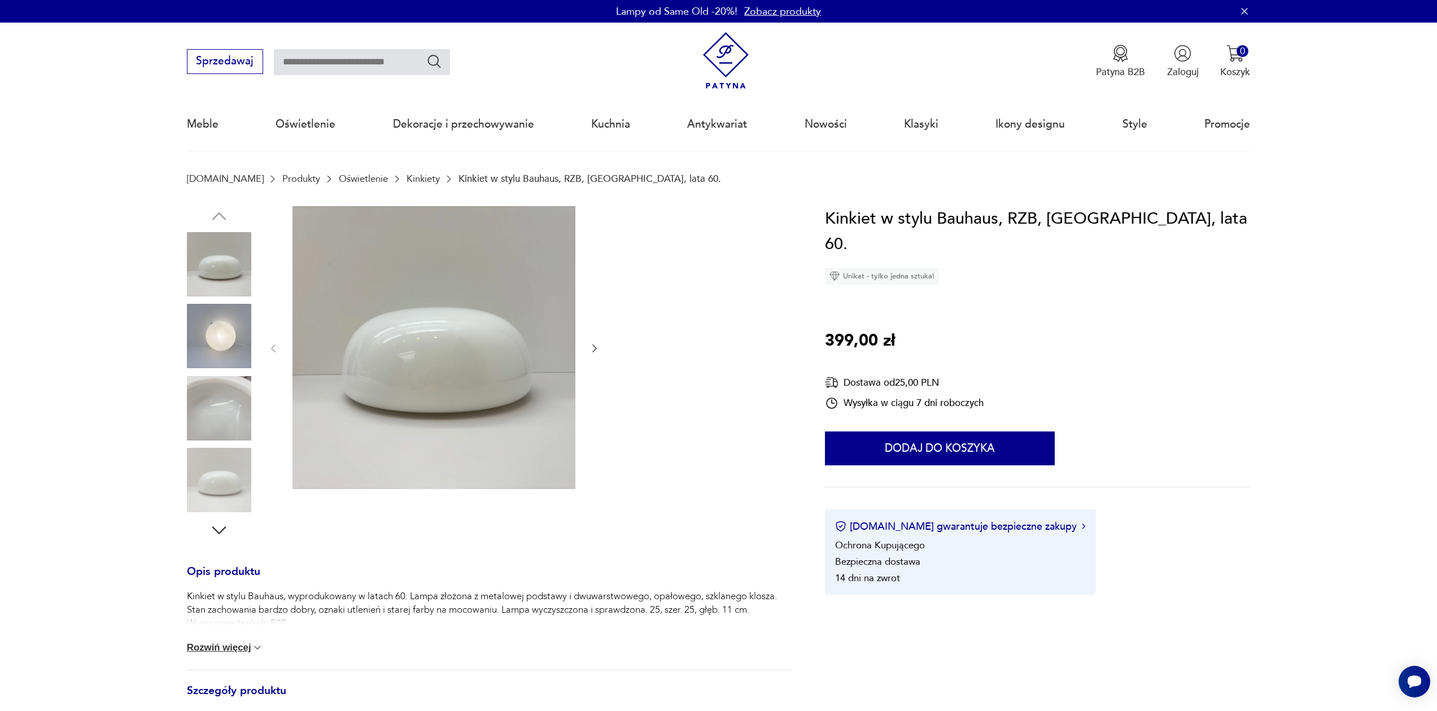
click at [207, 322] on img at bounding box center [219, 336] width 64 height 64
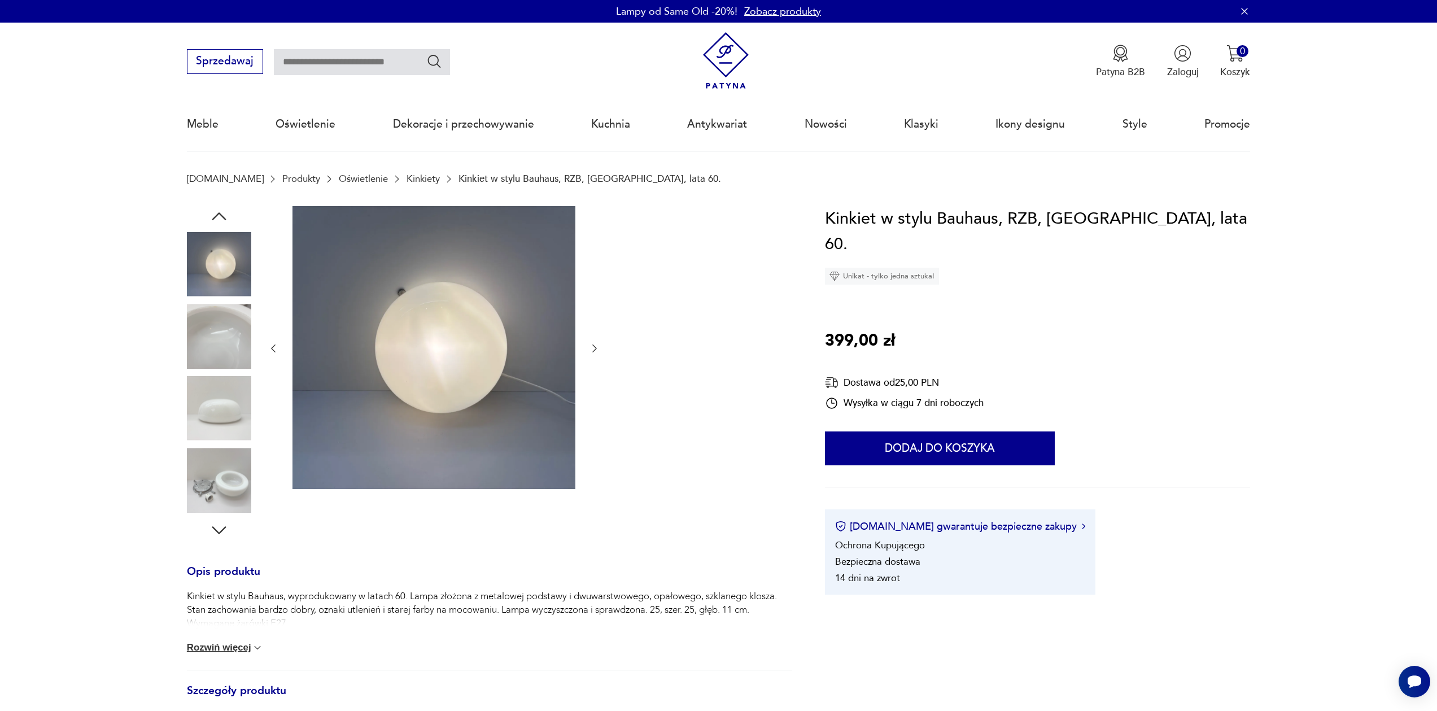
click at [210, 329] on img at bounding box center [219, 336] width 64 height 64
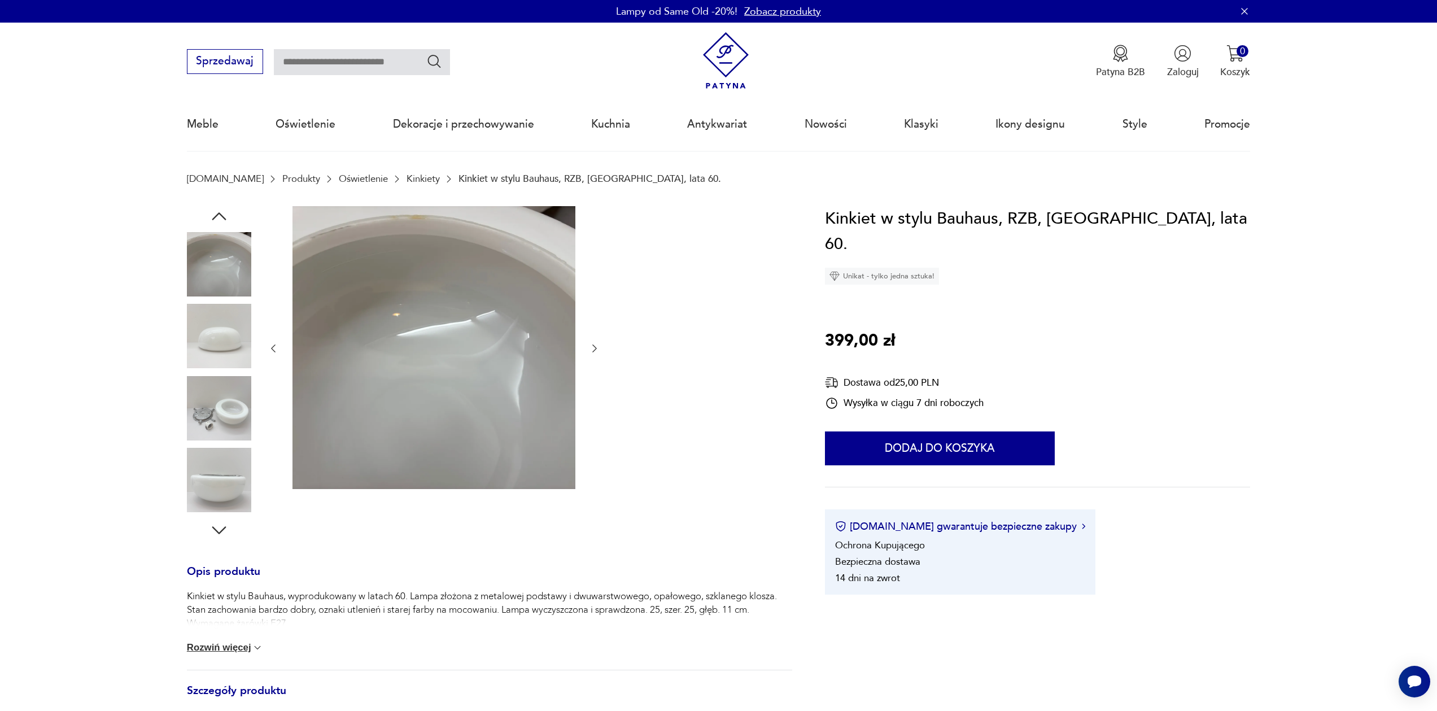
click at [204, 366] on img at bounding box center [219, 336] width 64 height 64
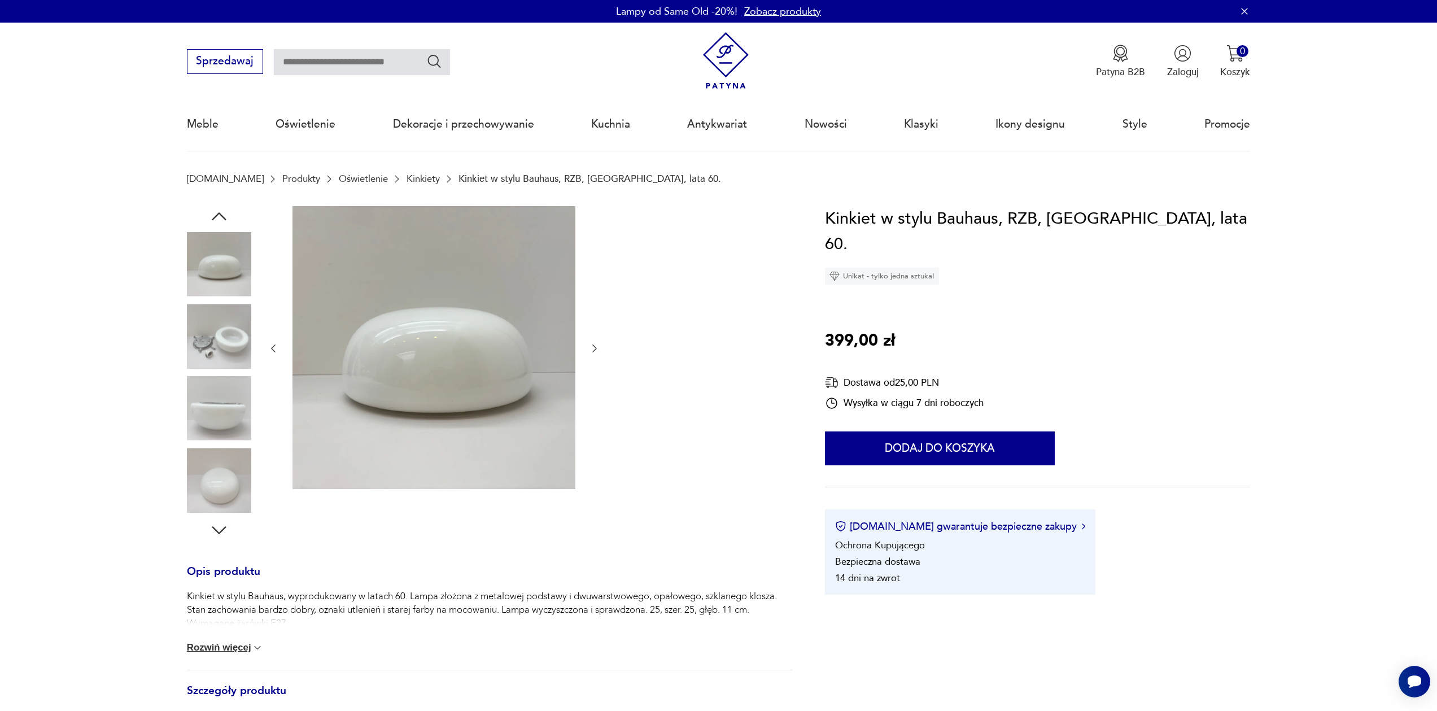
click at [209, 395] on img at bounding box center [219, 408] width 64 height 64
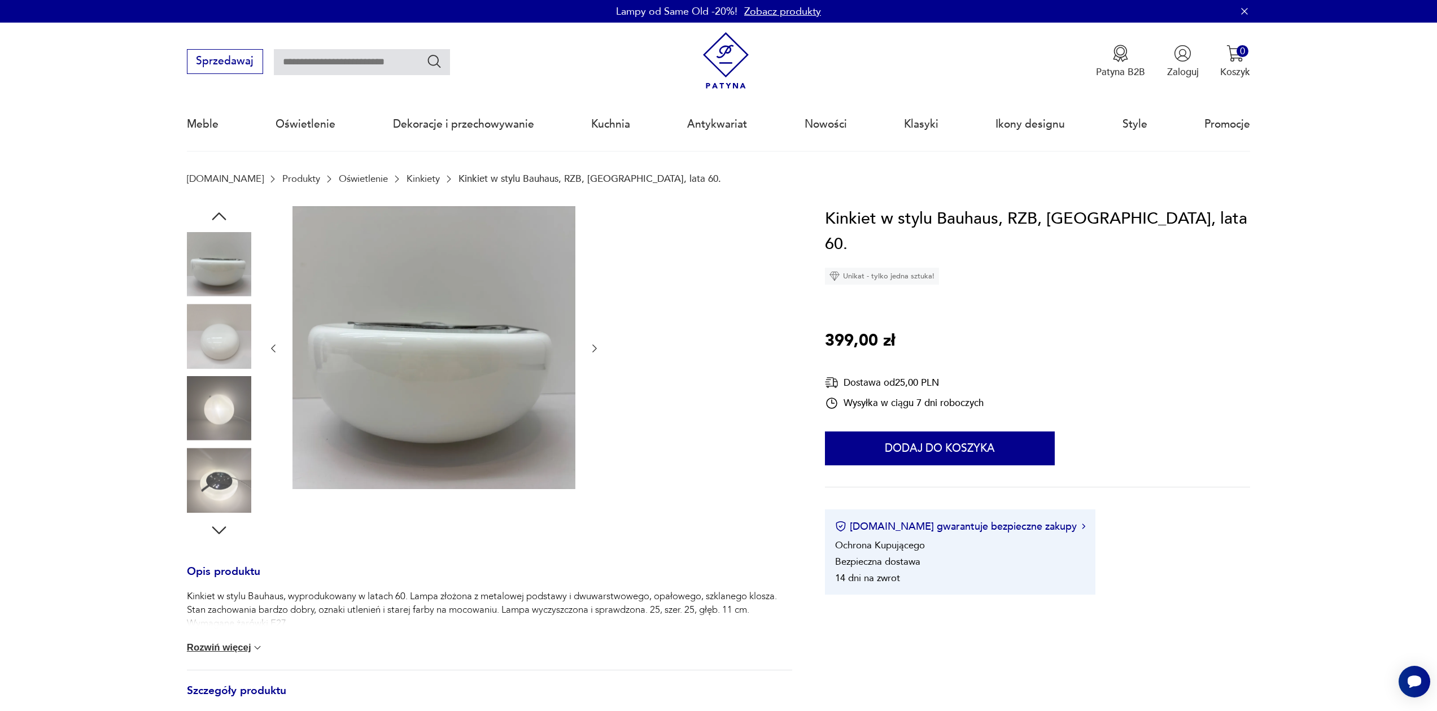
click at [211, 438] on img at bounding box center [219, 408] width 64 height 64
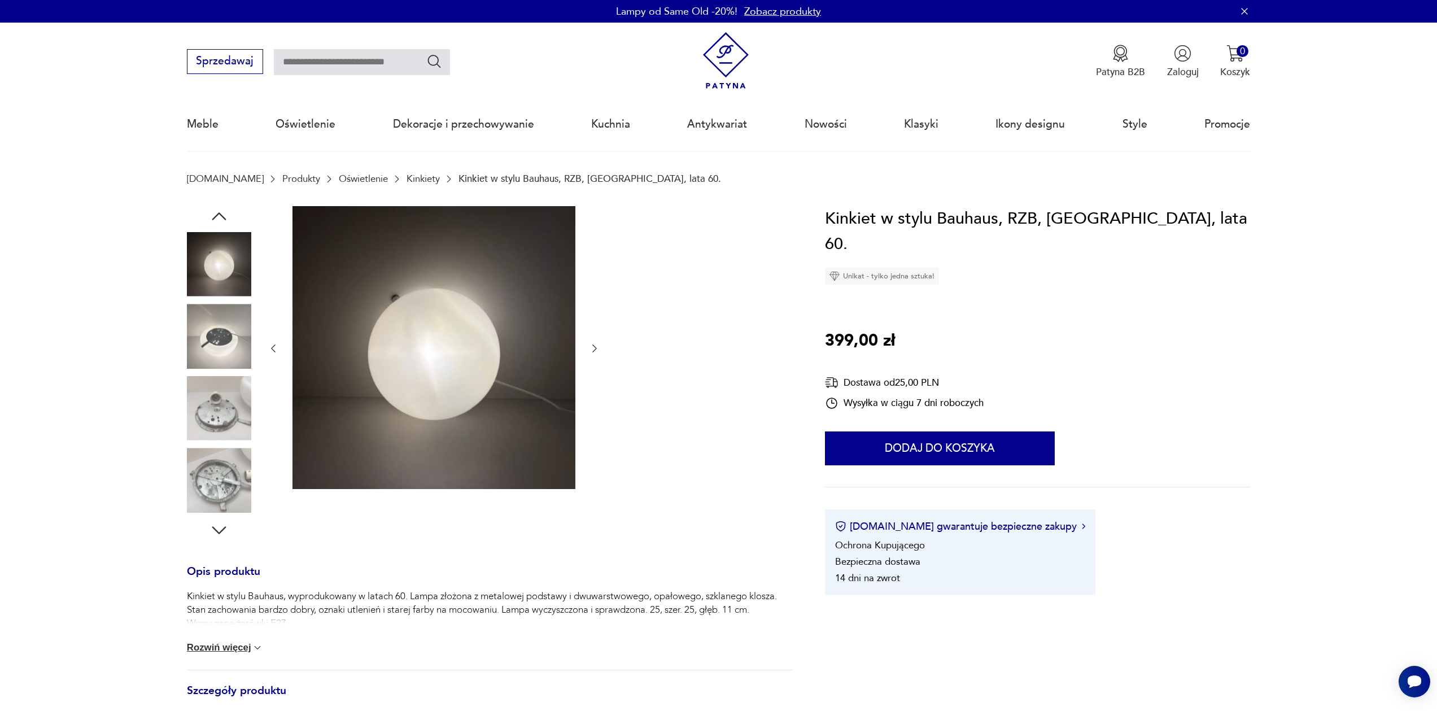
click at [203, 289] on img at bounding box center [219, 264] width 64 height 64
click at [210, 272] on img at bounding box center [219, 264] width 64 height 64
drag, startPoint x: 218, startPoint y: 220, endPoint x: 217, endPoint y: 209, distance: 11.4
click at [218, 220] on icon "button" at bounding box center [219, 216] width 20 height 20
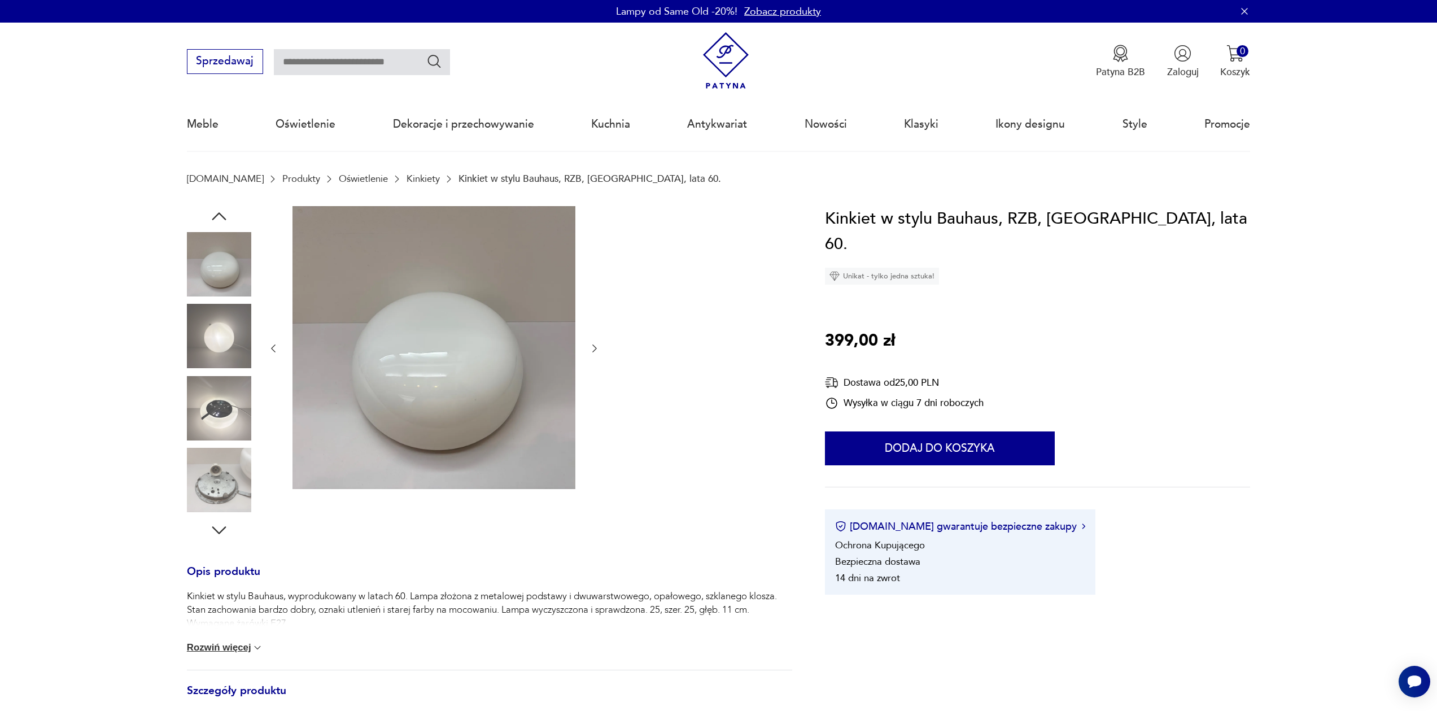
click at [217, 209] on icon "button" at bounding box center [219, 216] width 20 height 20
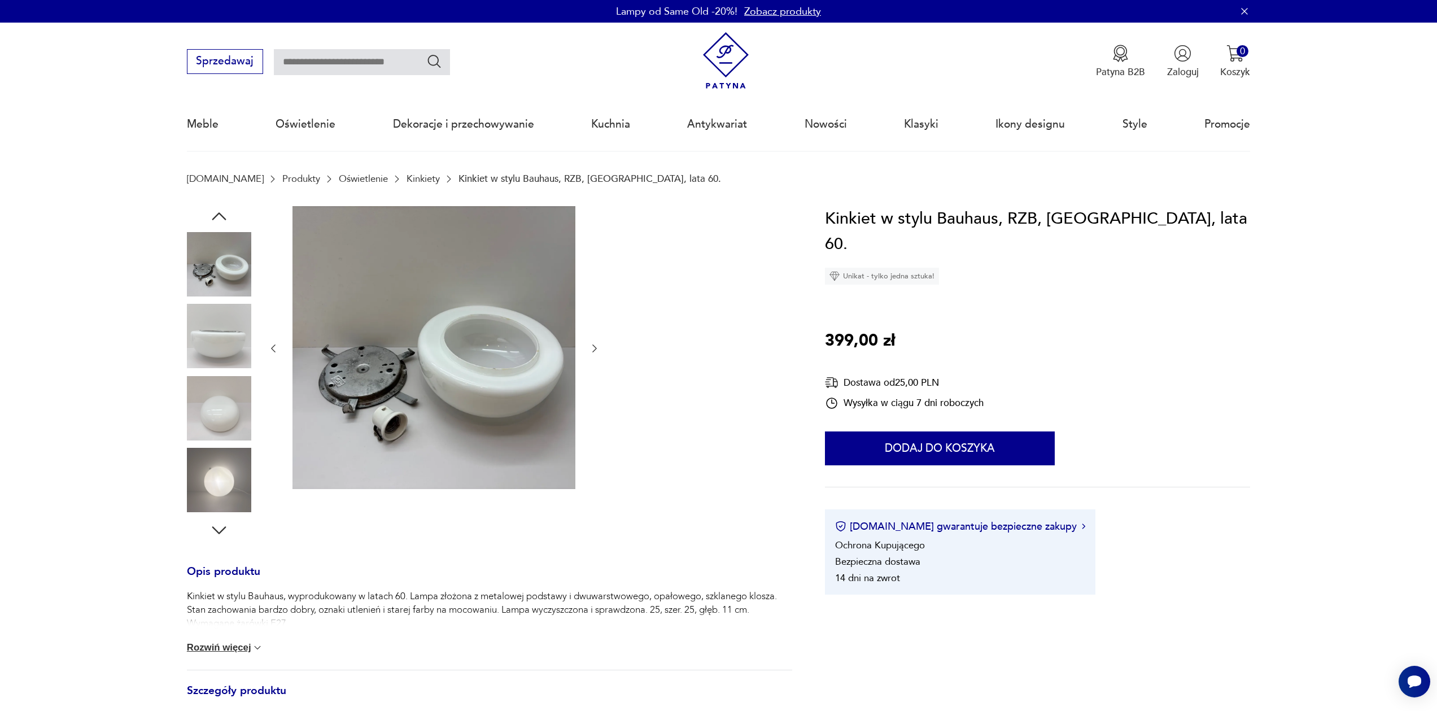
click at [217, 209] on icon "button" at bounding box center [219, 216] width 20 height 20
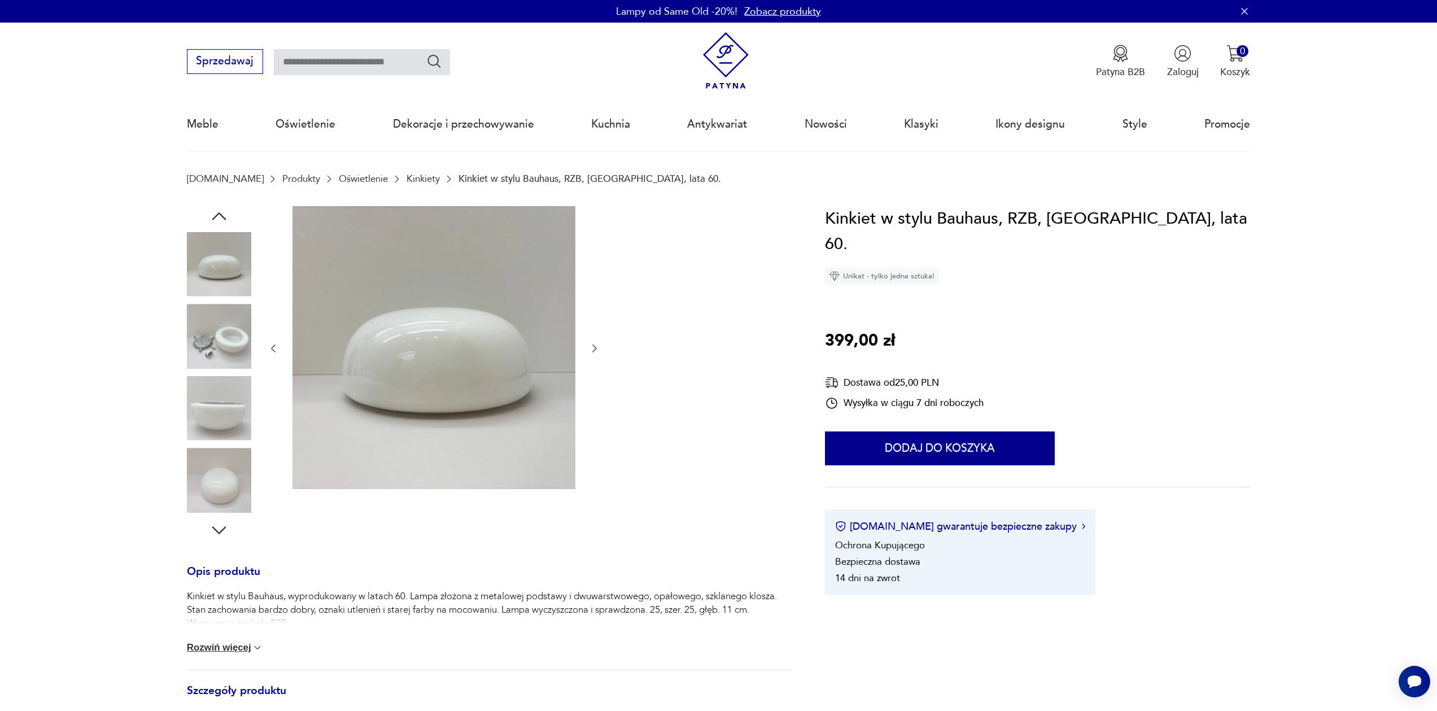
click at [217, 209] on icon "button" at bounding box center [219, 216] width 20 height 20
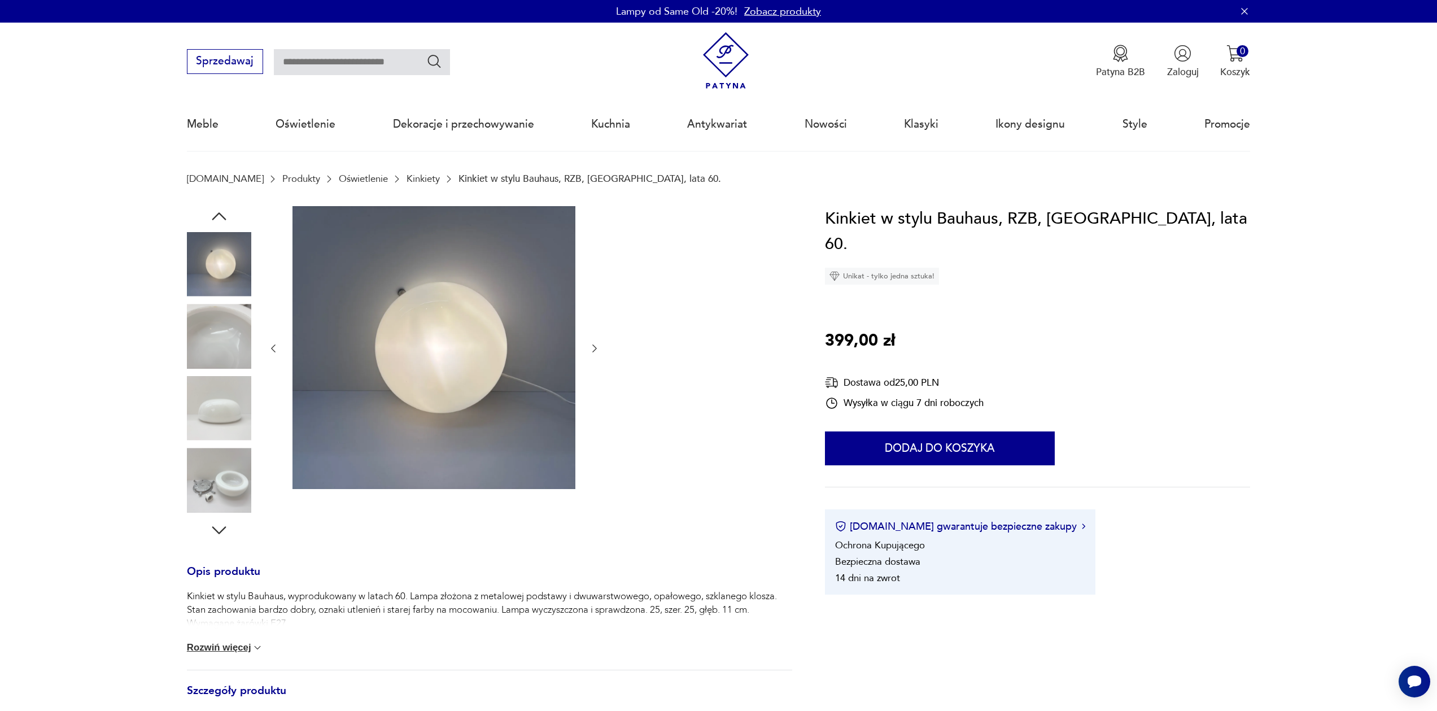
click at [217, 209] on icon "button" at bounding box center [219, 216] width 20 height 20
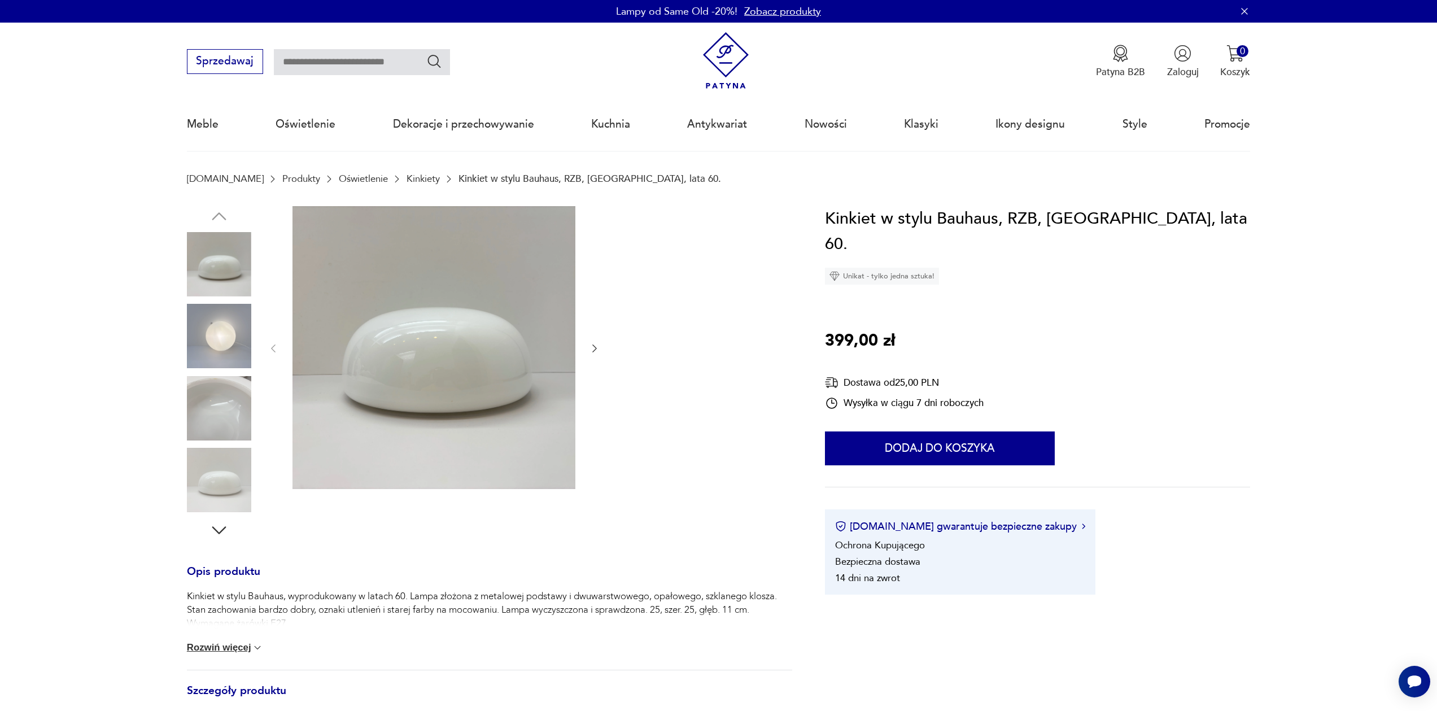
scroll to position [20, 0]
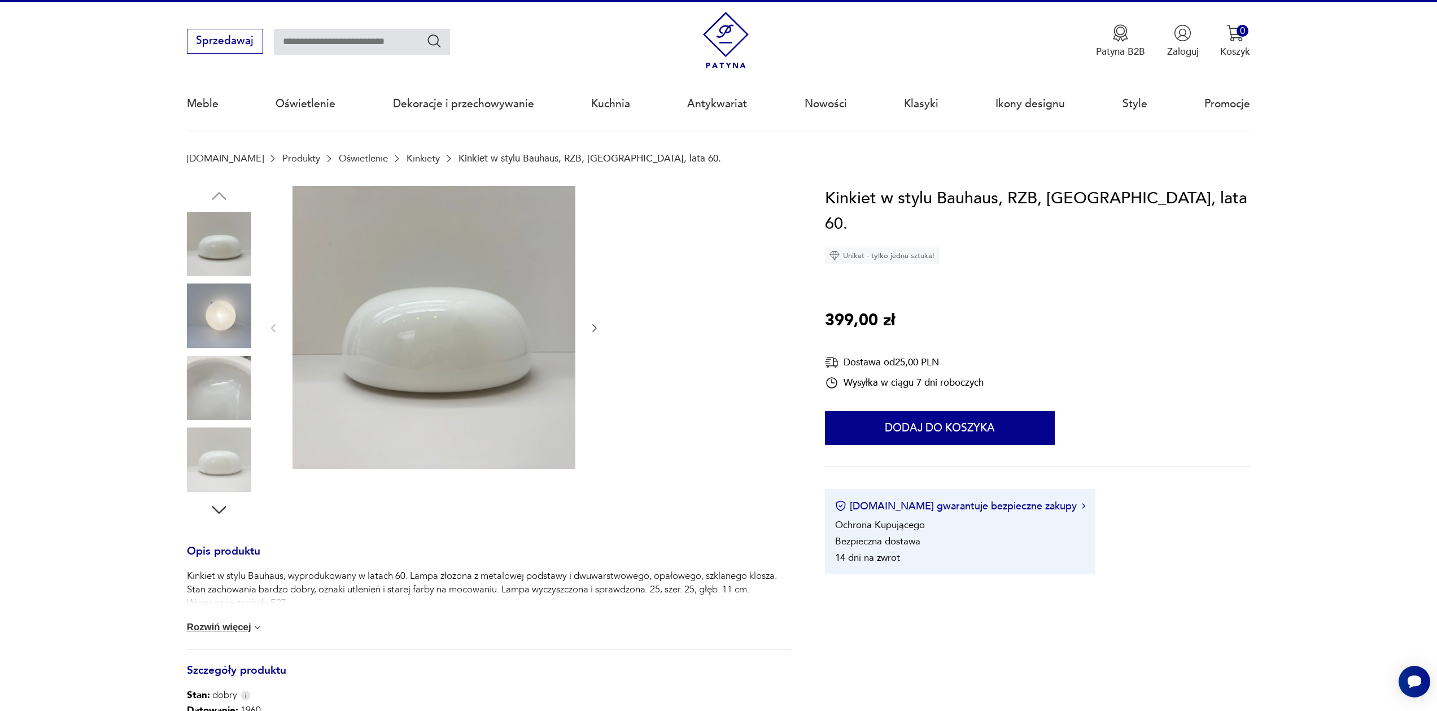
click at [213, 328] on img at bounding box center [219, 315] width 64 height 64
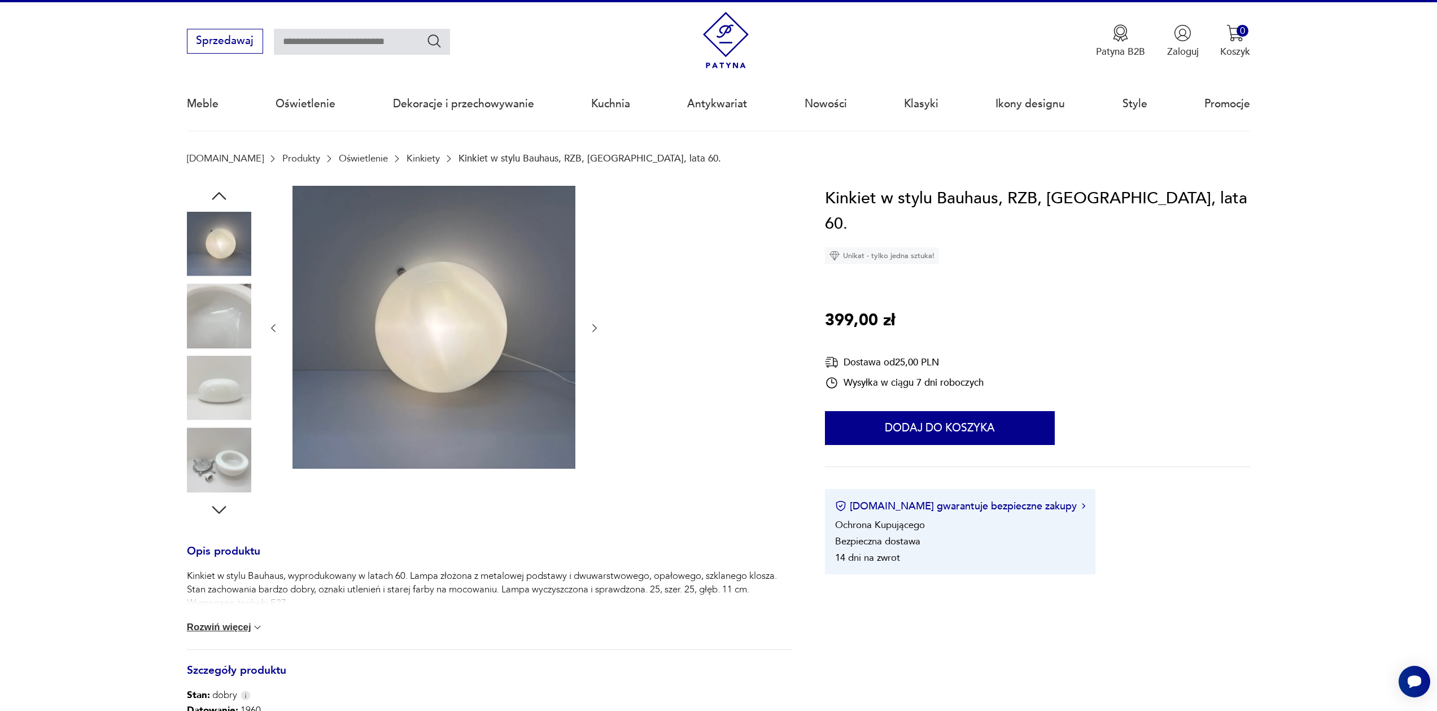
scroll to position [0, 0]
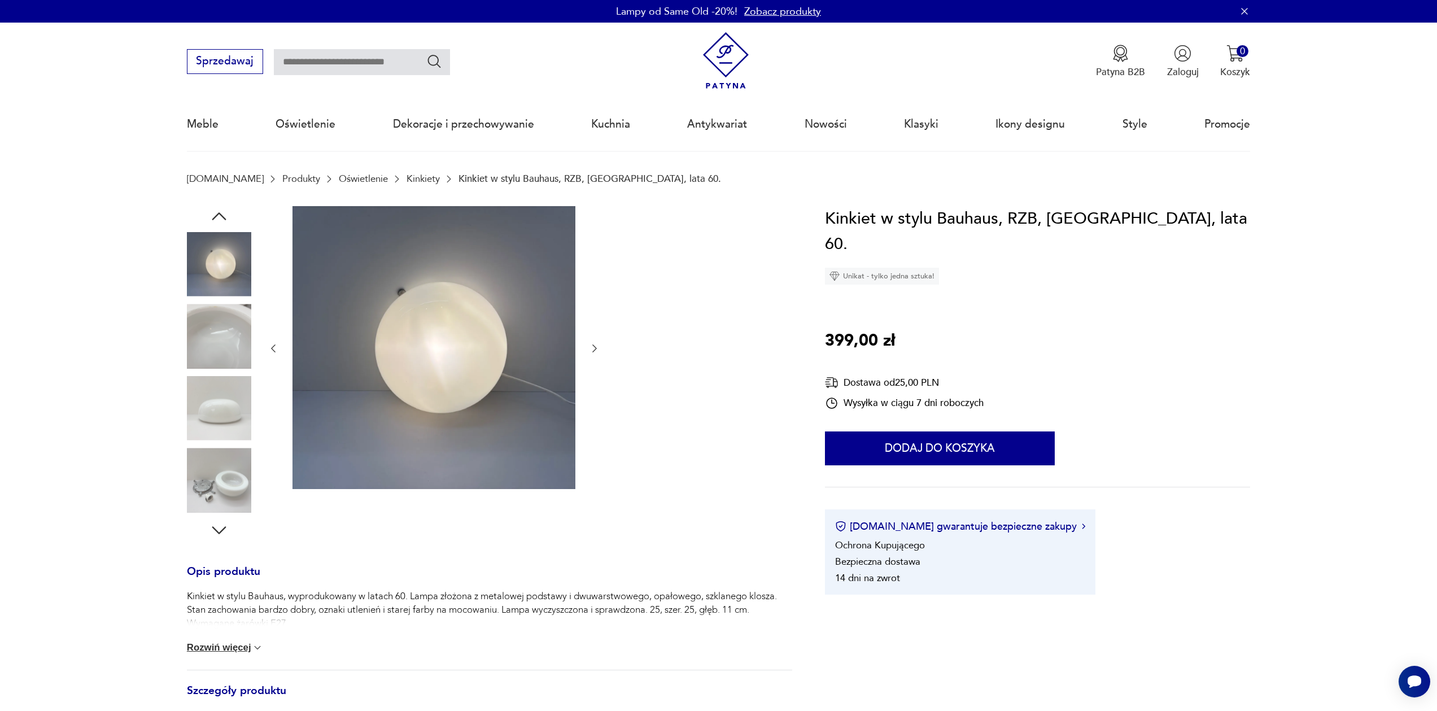
click at [222, 251] on img at bounding box center [219, 264] width 64 height 64
click at [219, 219] on icon "button" at bounding box center [219, 216] width 20 height 20
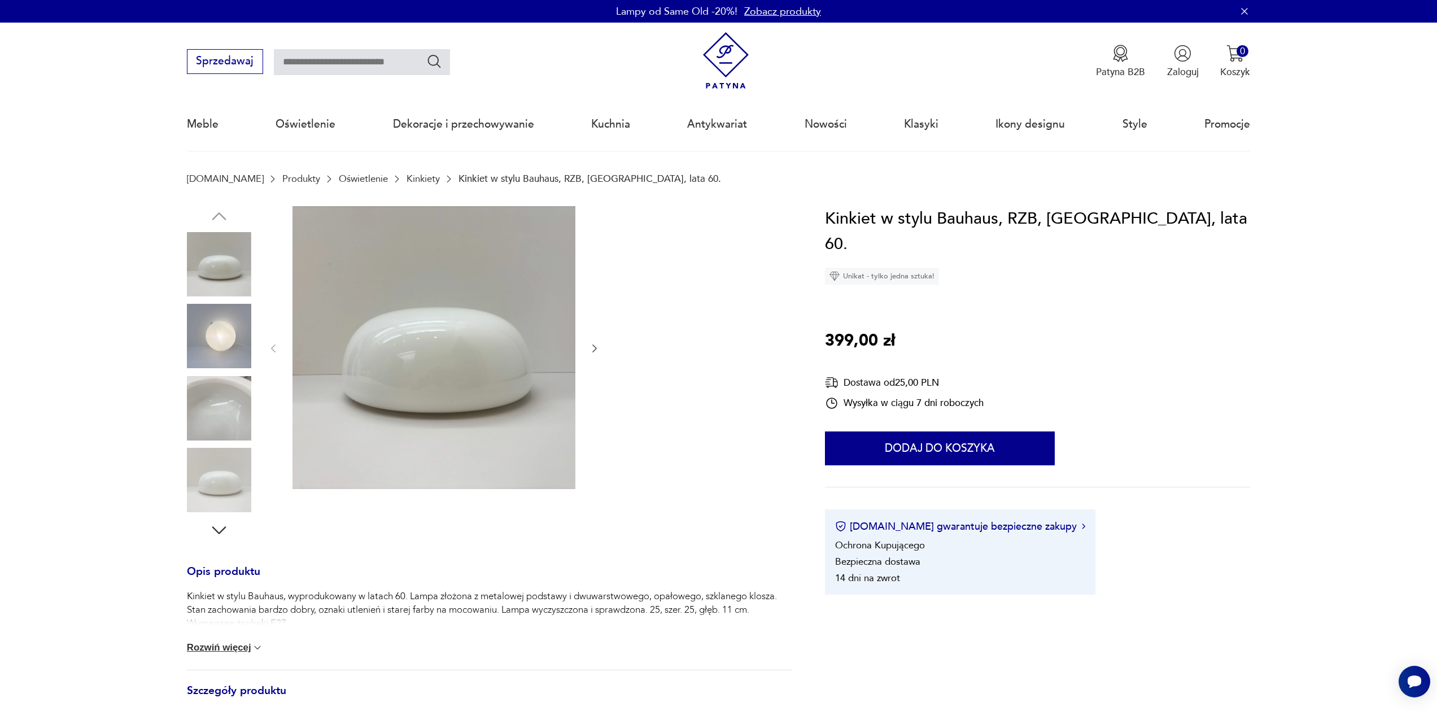
click at [208, 261] on img at bounding box center [219, 264] width 64 height 64
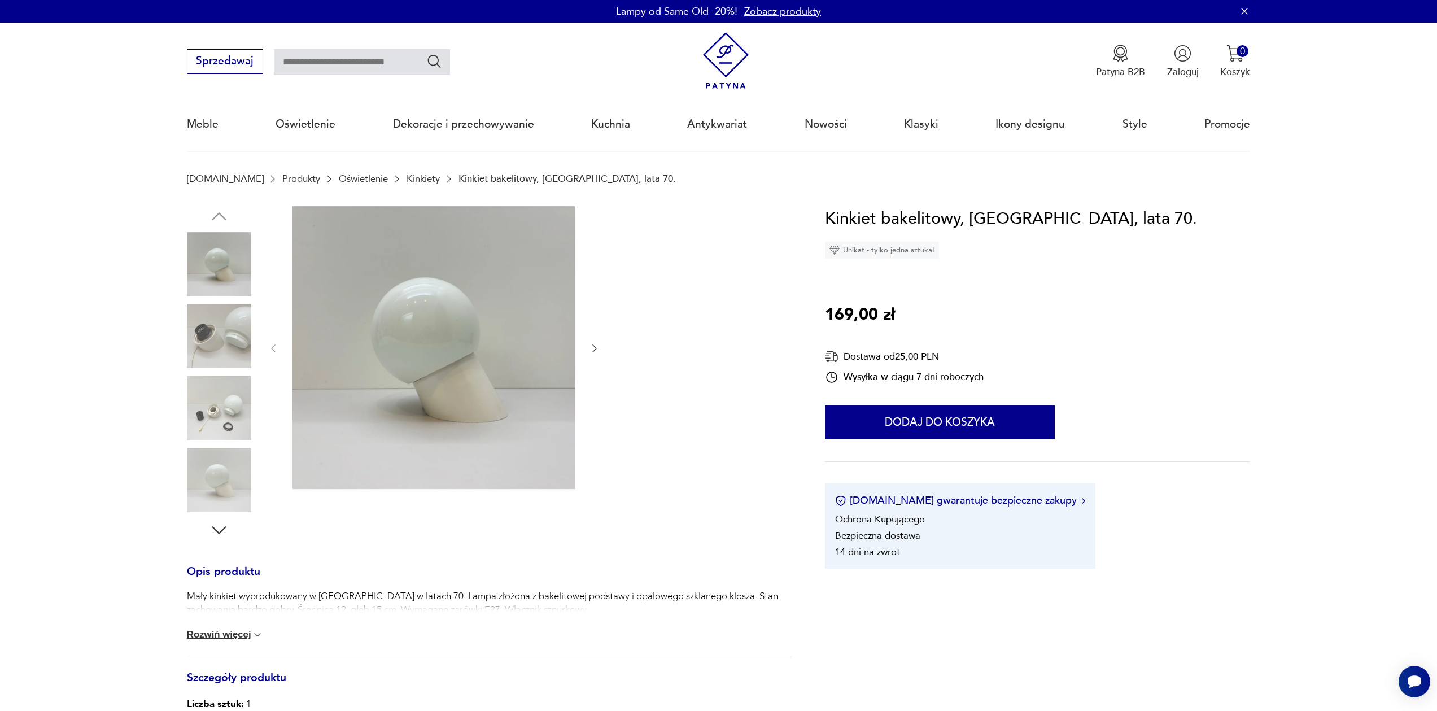
click at [224, 337] on img at bounding box center [219, 336] width 64 height 64
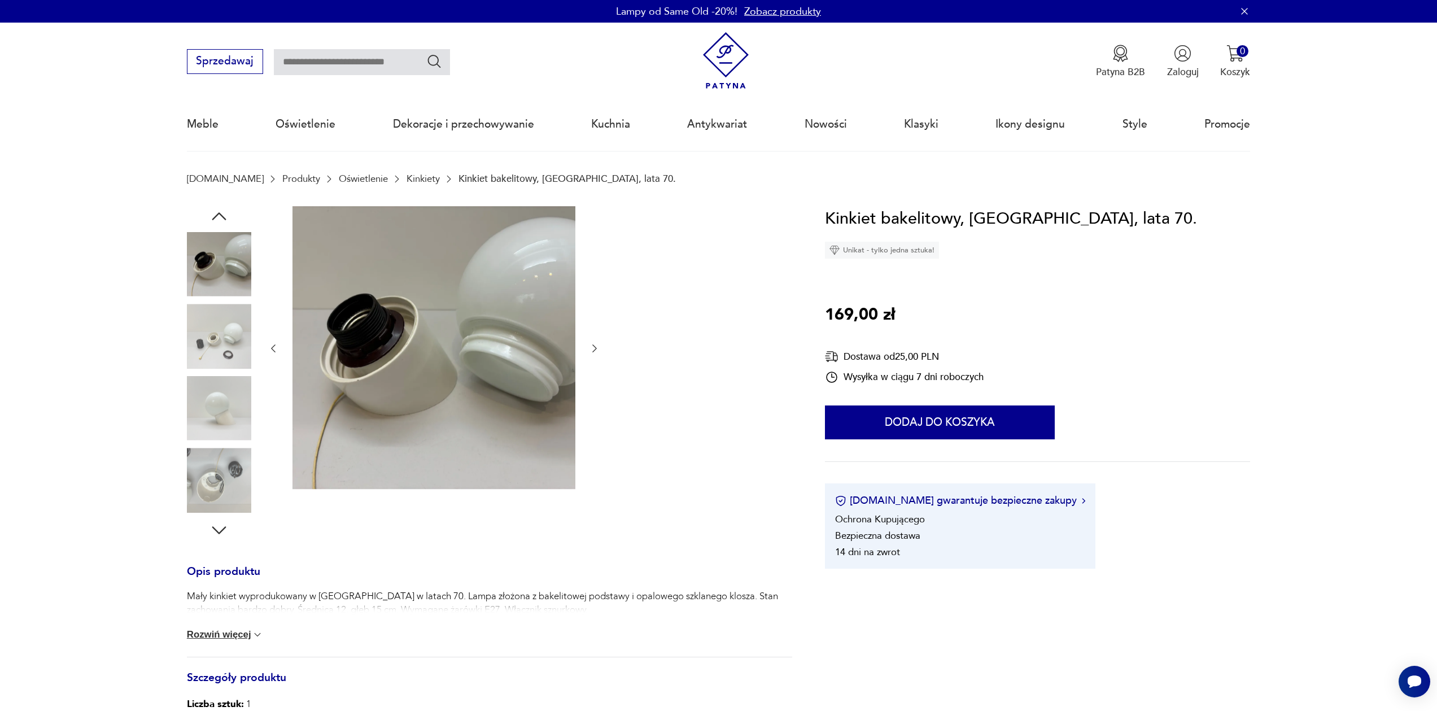
click at [225, 322] on img at bounding box center [219, 336] width 64 height 64
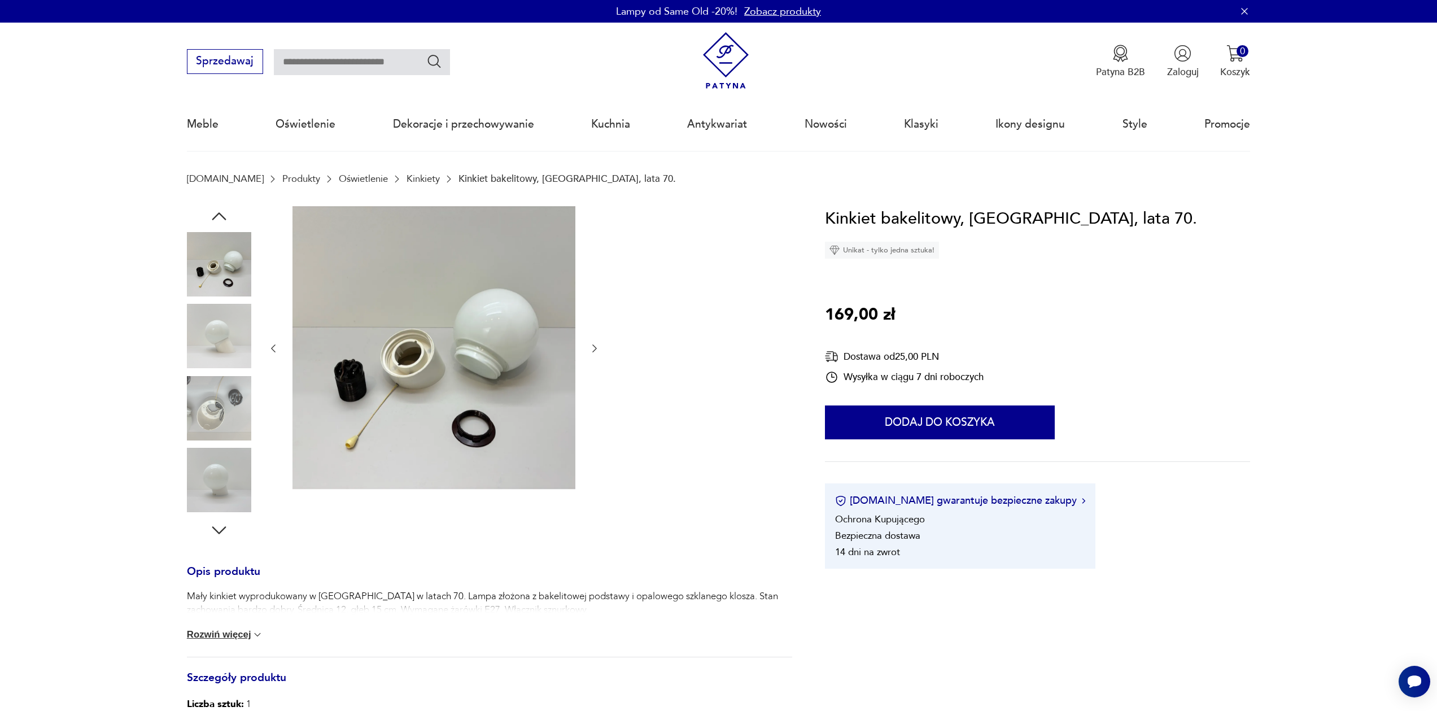
click at [226, 342] on img at bounding box center [219, 336] width 64 height 64
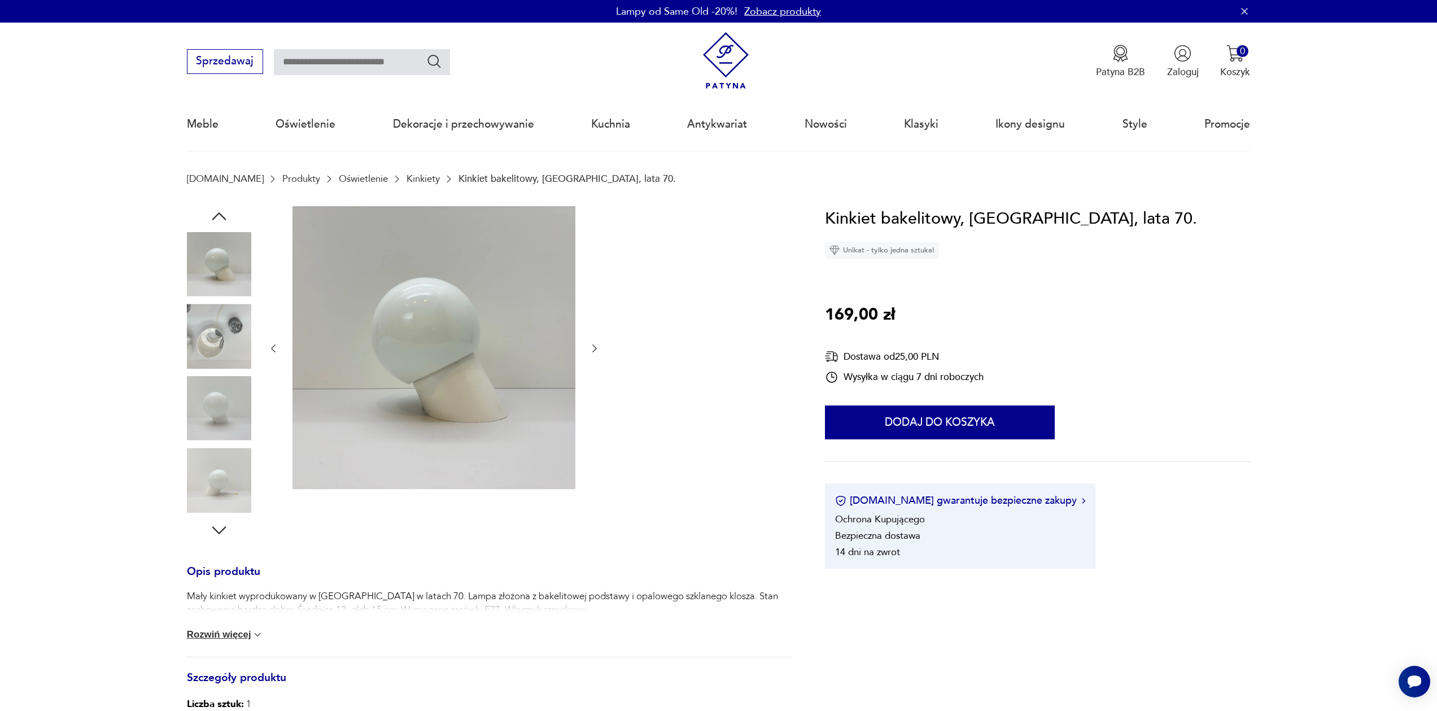
click at [232, 392] on img at bounding box center [219, 408] width 64 height 64
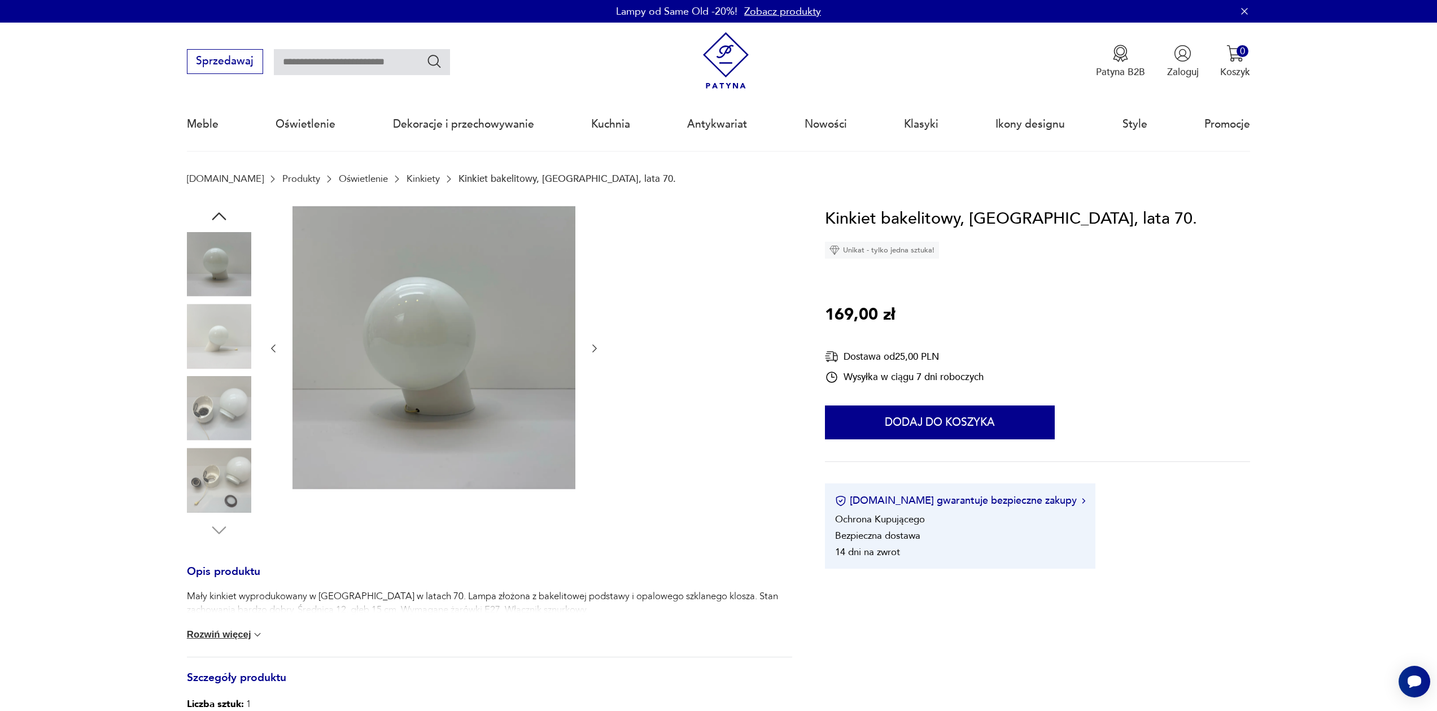
click at [230, 420] on img at bounding box center [219, 408] width 64 height 64
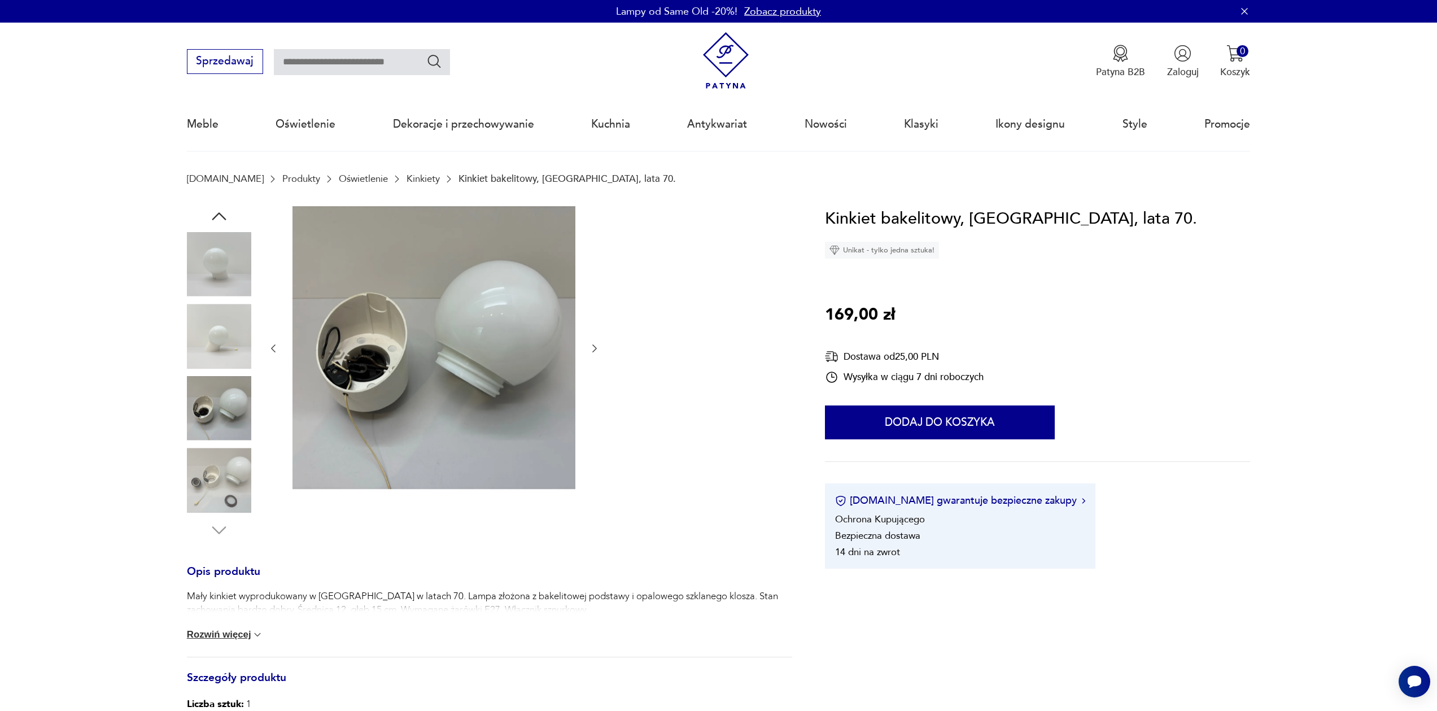
click at [228, 453] on img at bounding box center [219, 480] width 64 height 64
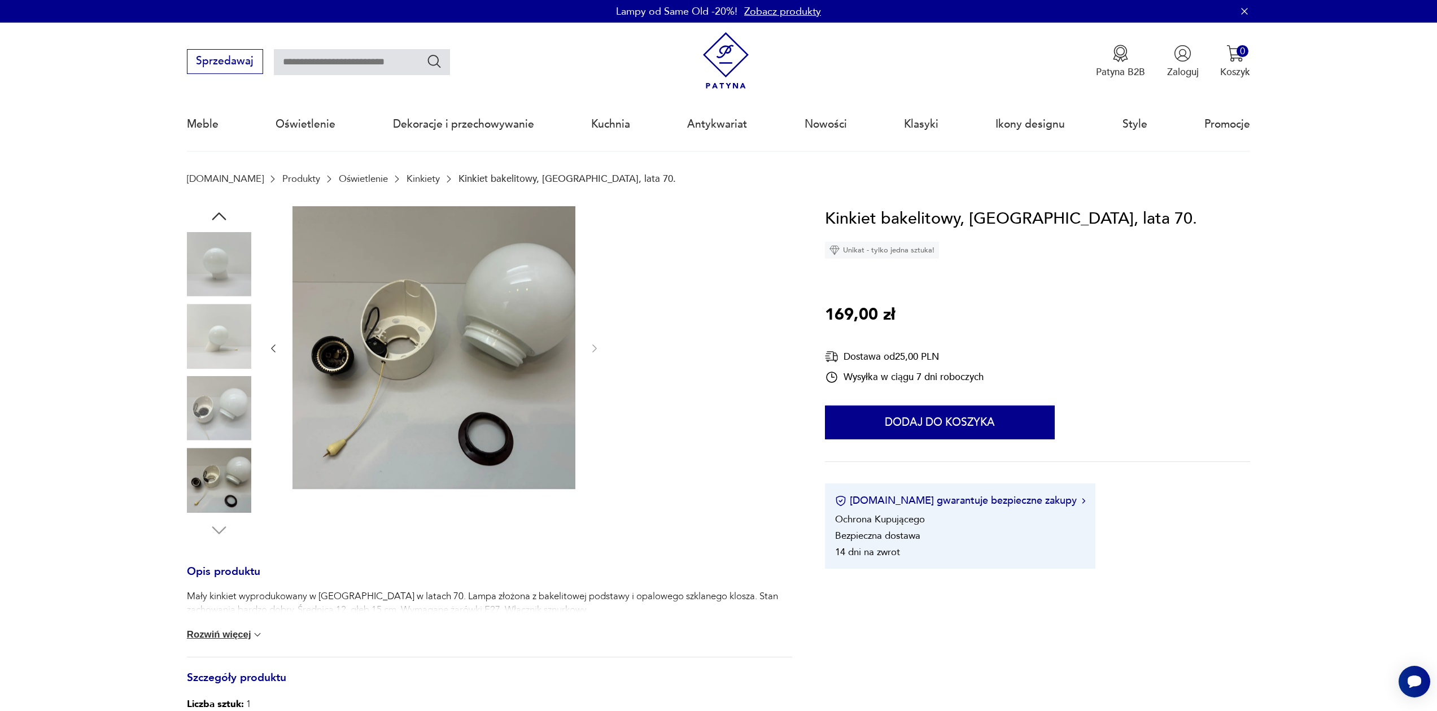
click at [224, 488] on img at bounding box center [219, 480] width 64 height 64
click at [221, 241] on img at bounding box center [219, 264] width 64 height 64
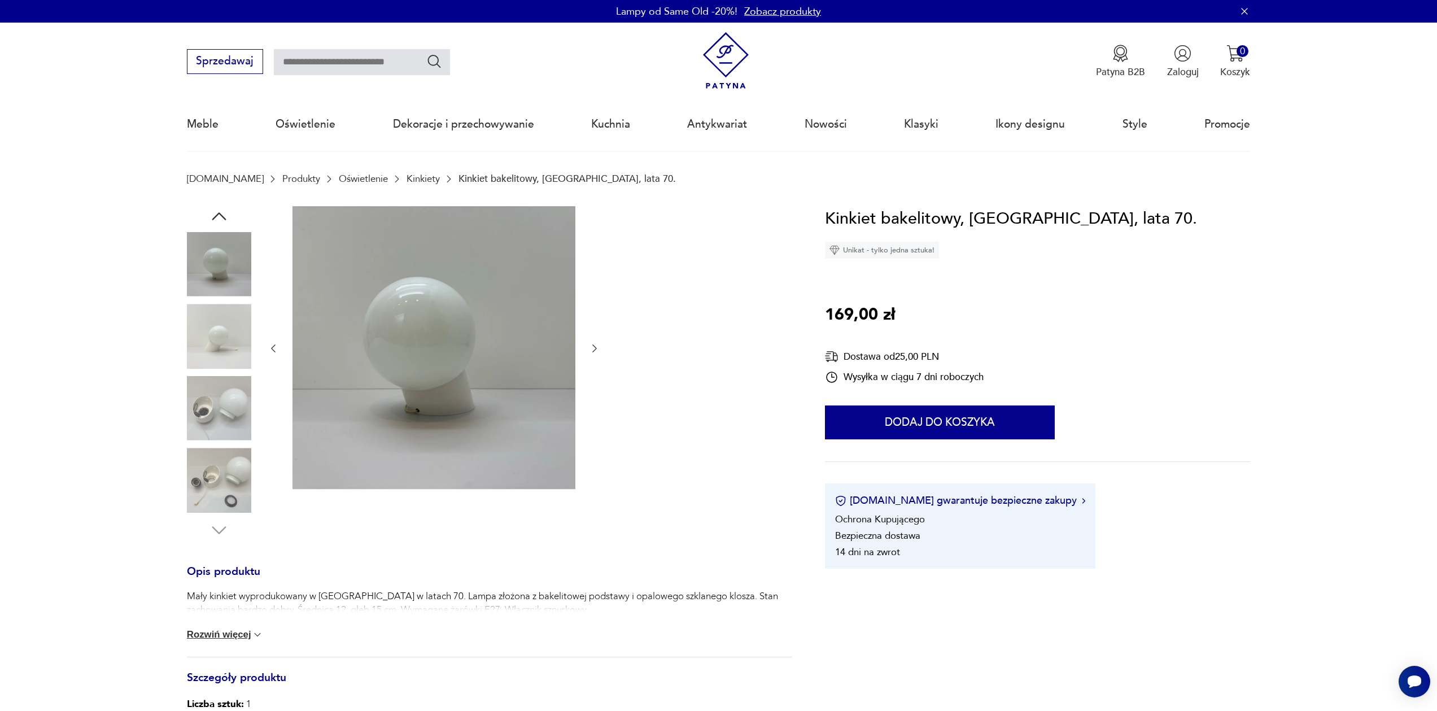
click at [950, 11] on div "Lampy od Same Old -20%! Zobacz produkty" at bounding box center [718, 11] width 1437 height 23
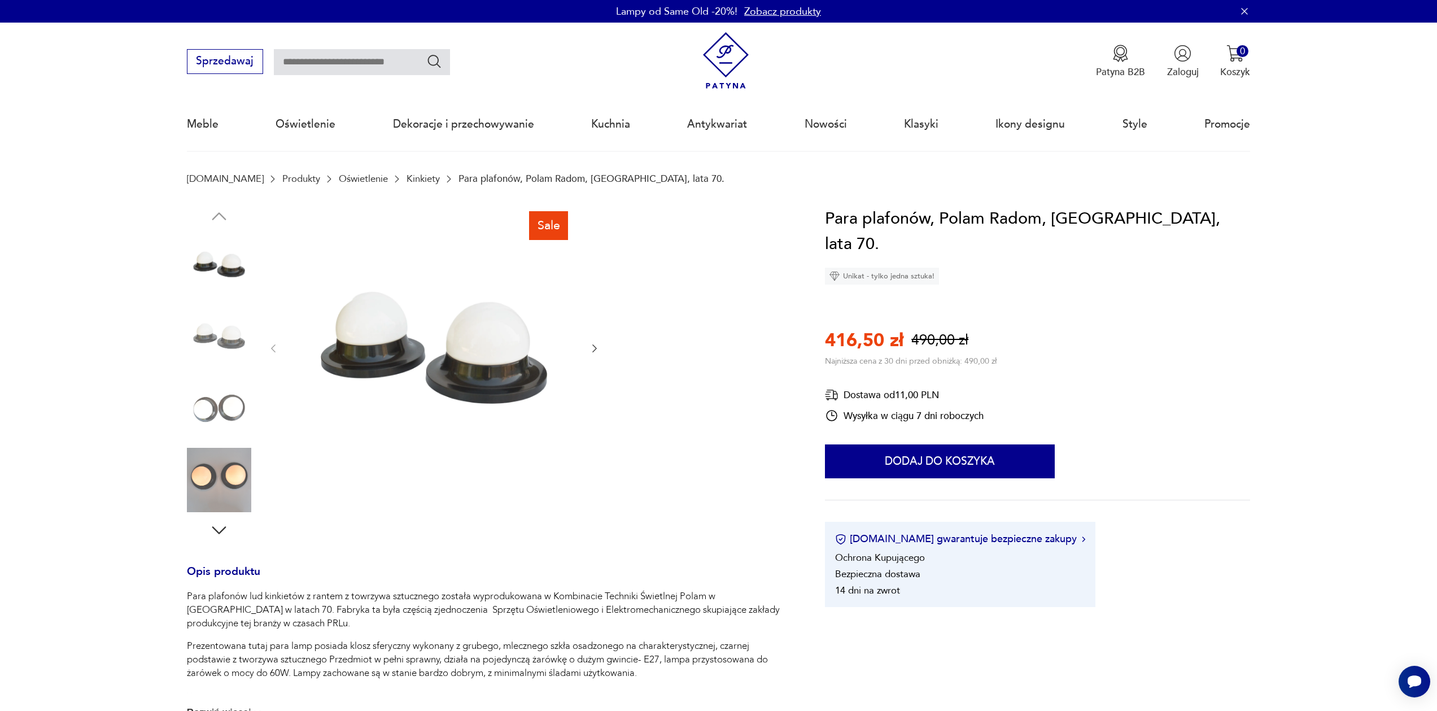
click at [232, 420] on img at bounding box center [219, 408] width 64 height 64
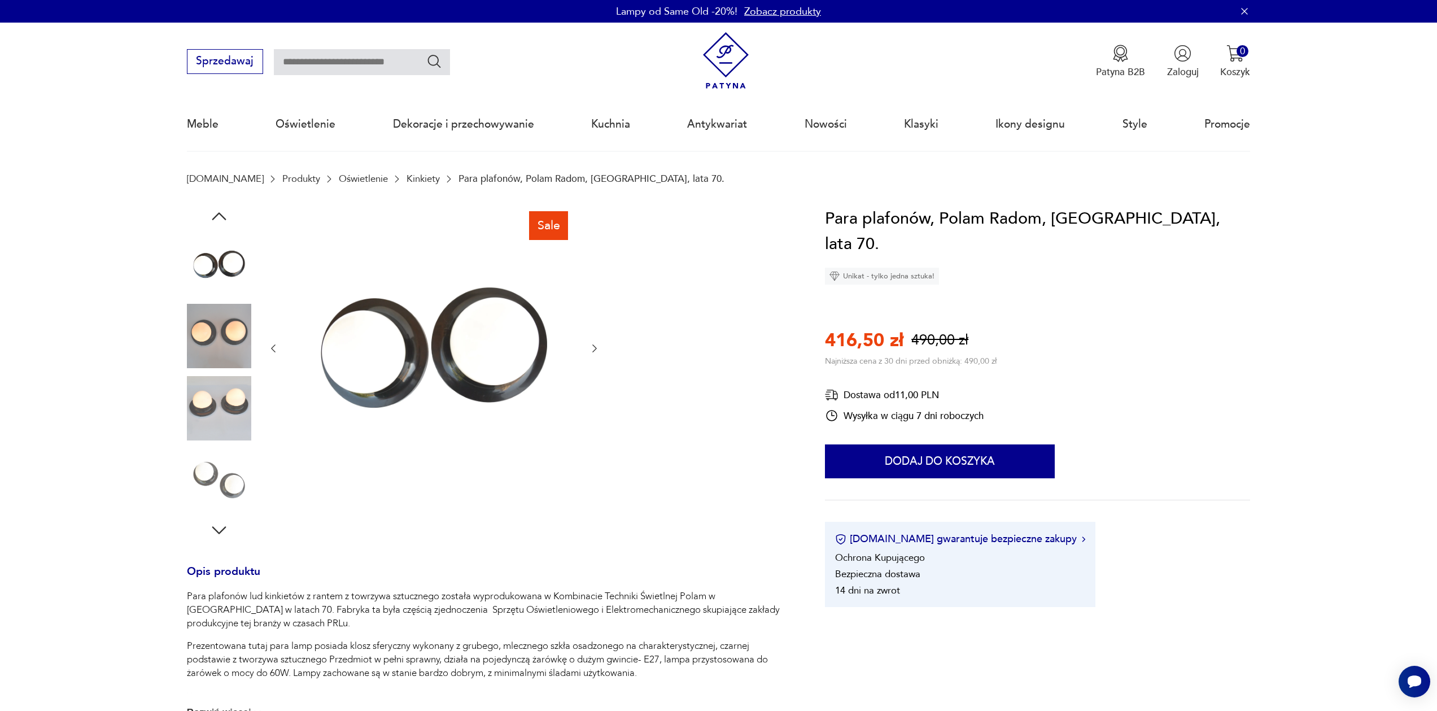
click at [235, 341] on img at bounding box center [219, 336] width 64 height 64
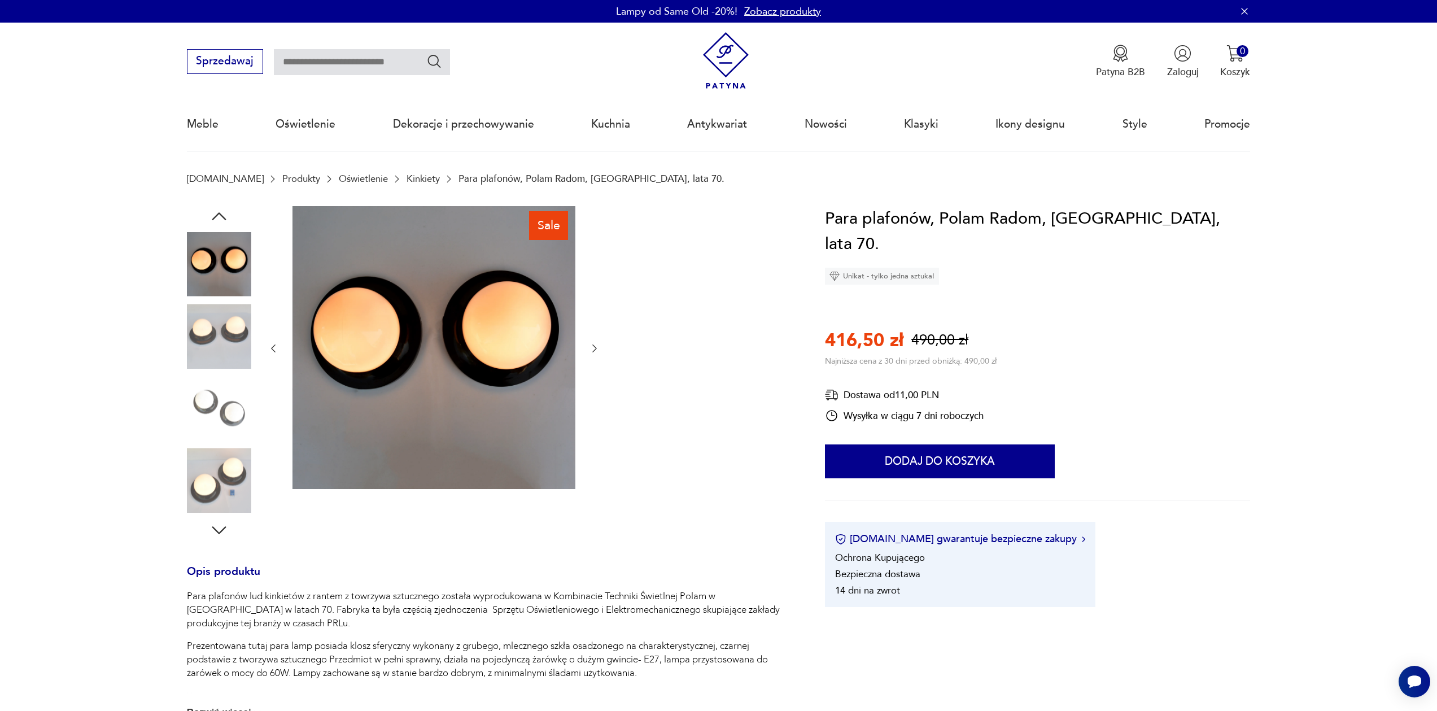
click at [229, 337] on img at bounding box center [219, 336] width 64 height 64
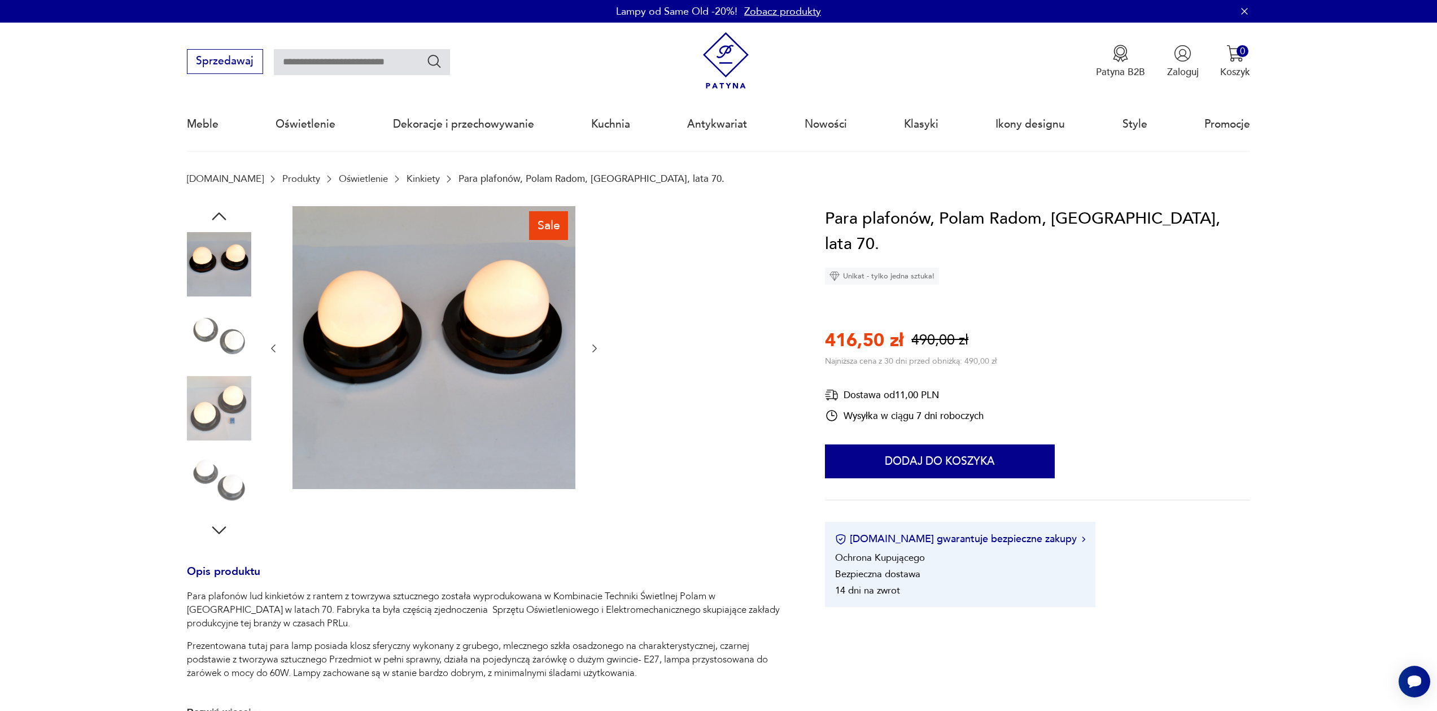
click at [229, 392] on img at bounding box center [219, 408] width 64 height 64
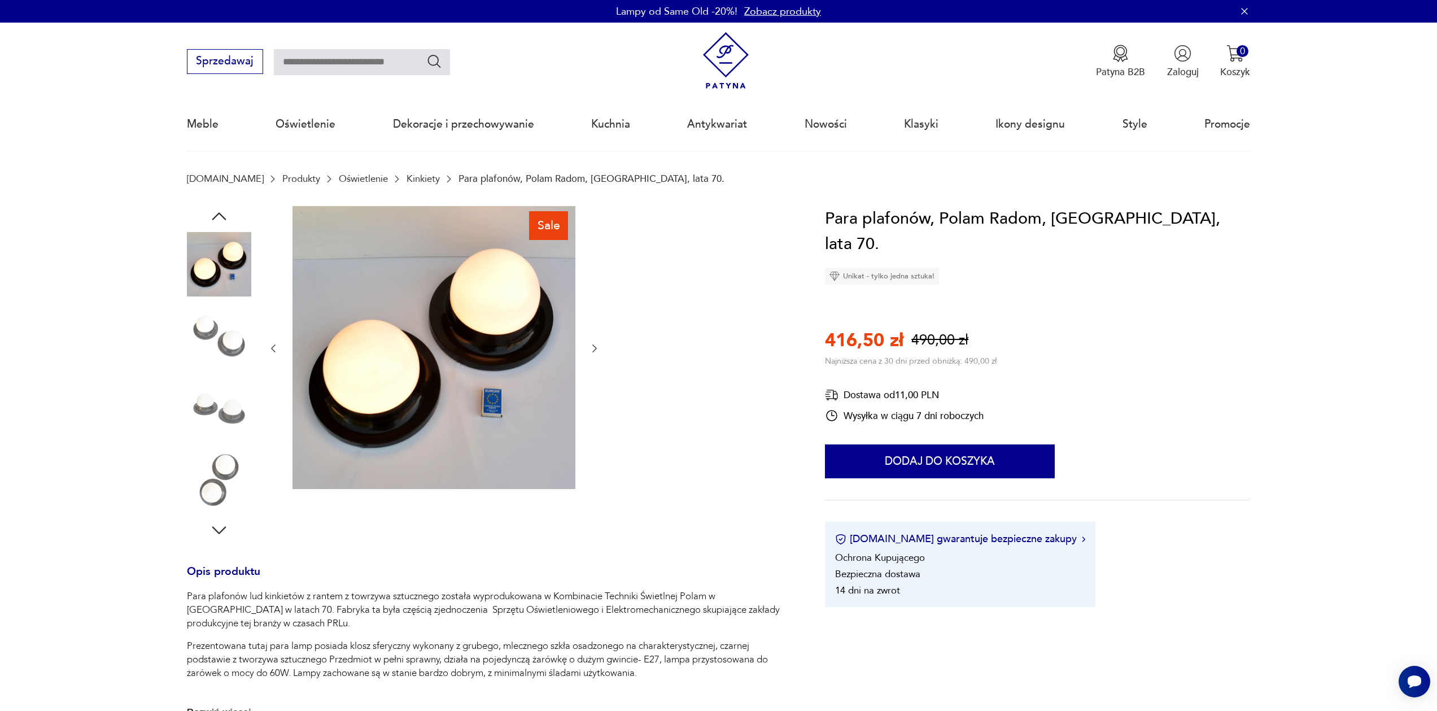
click at [227, 422] on img at bounding box center [219, 408] width 64 height 64
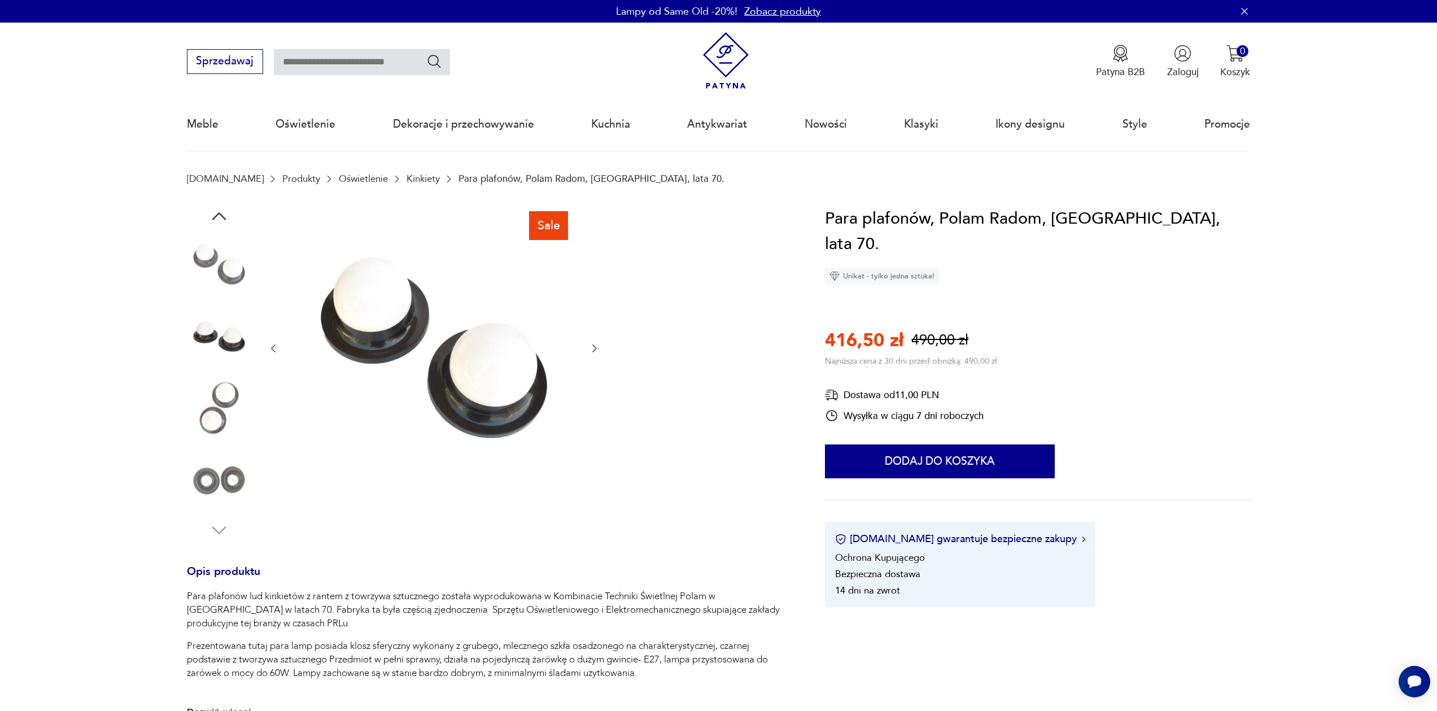
click at [226, 425] on img at bounding box center [219, 408] width 64 height 64
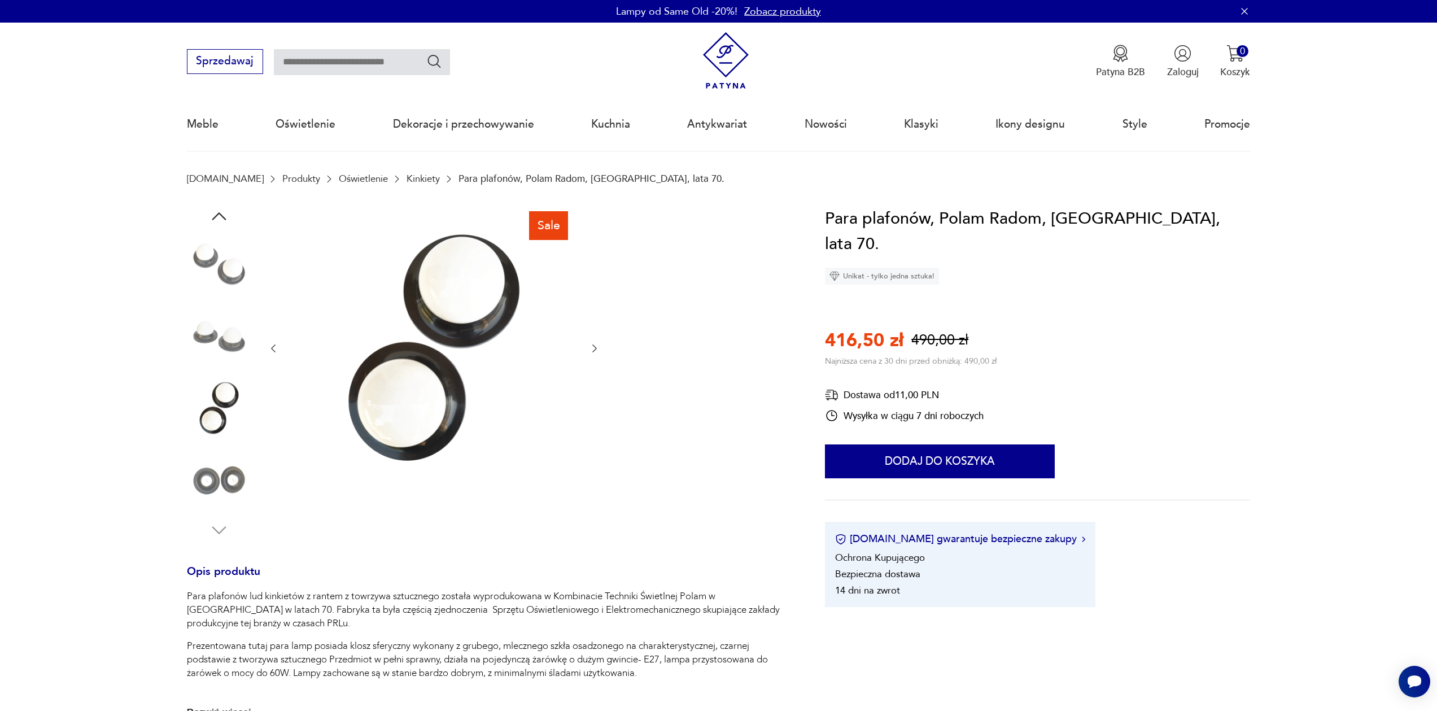
click at [215, 263] on img at bounding box center [219, 264] width 64 height 64
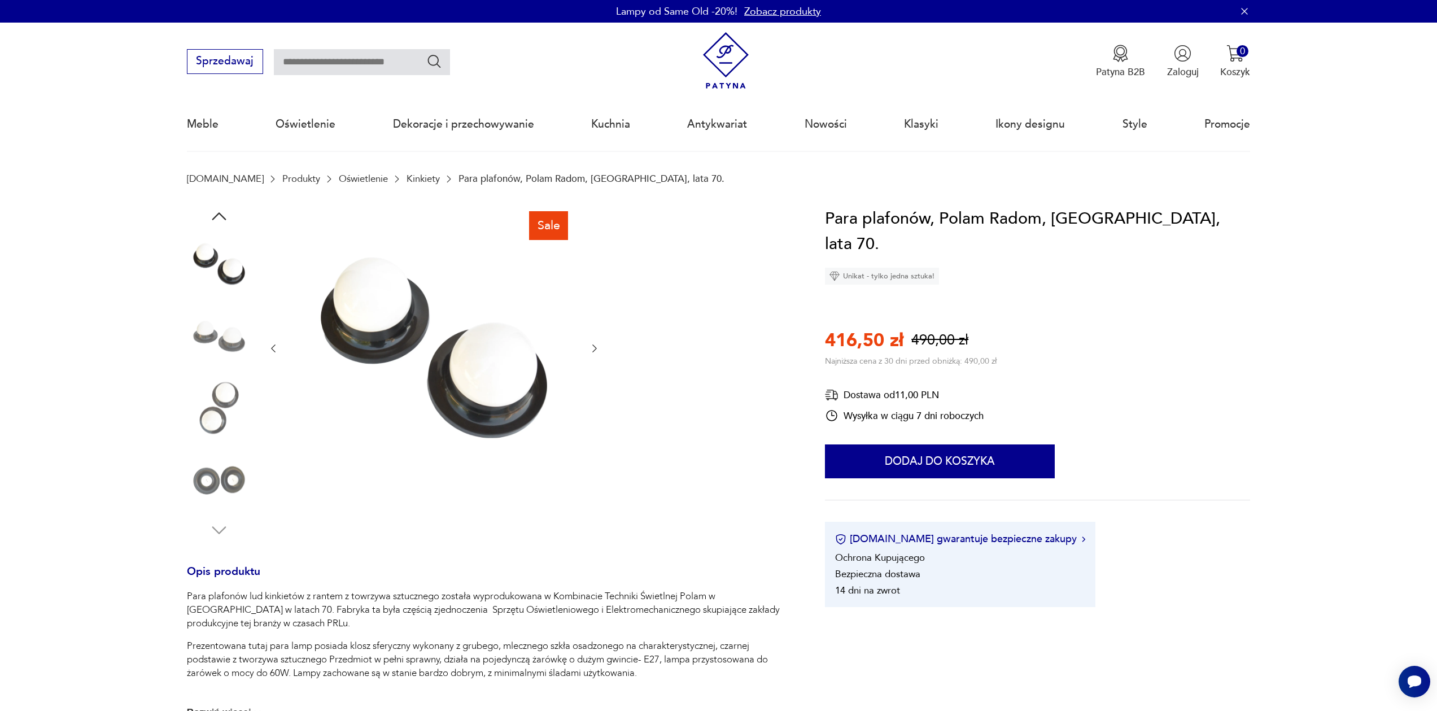
click at [218, 210] on icon "button" at bounding box center [219, 216] width 20 height 20
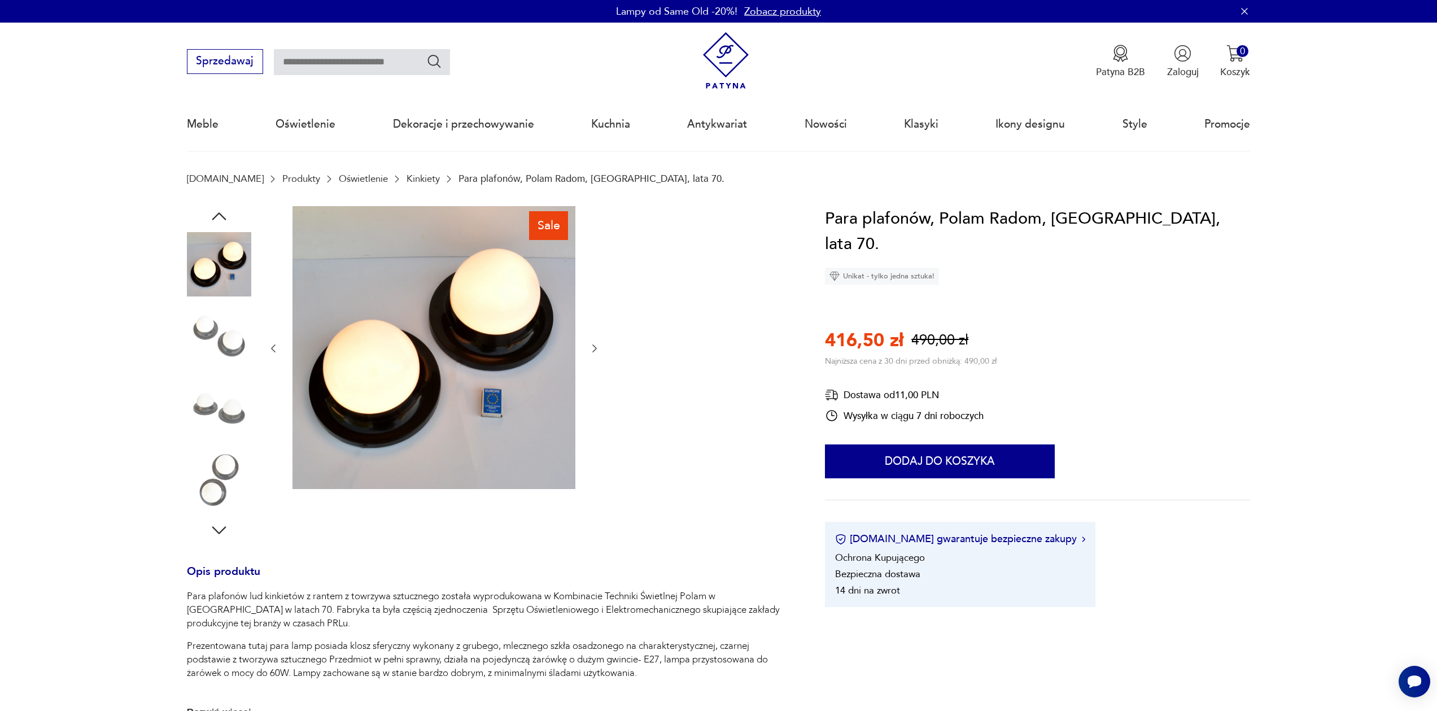
click at [218, 210] on icon "button" at bounding box center [219, 216] width 20 height 20
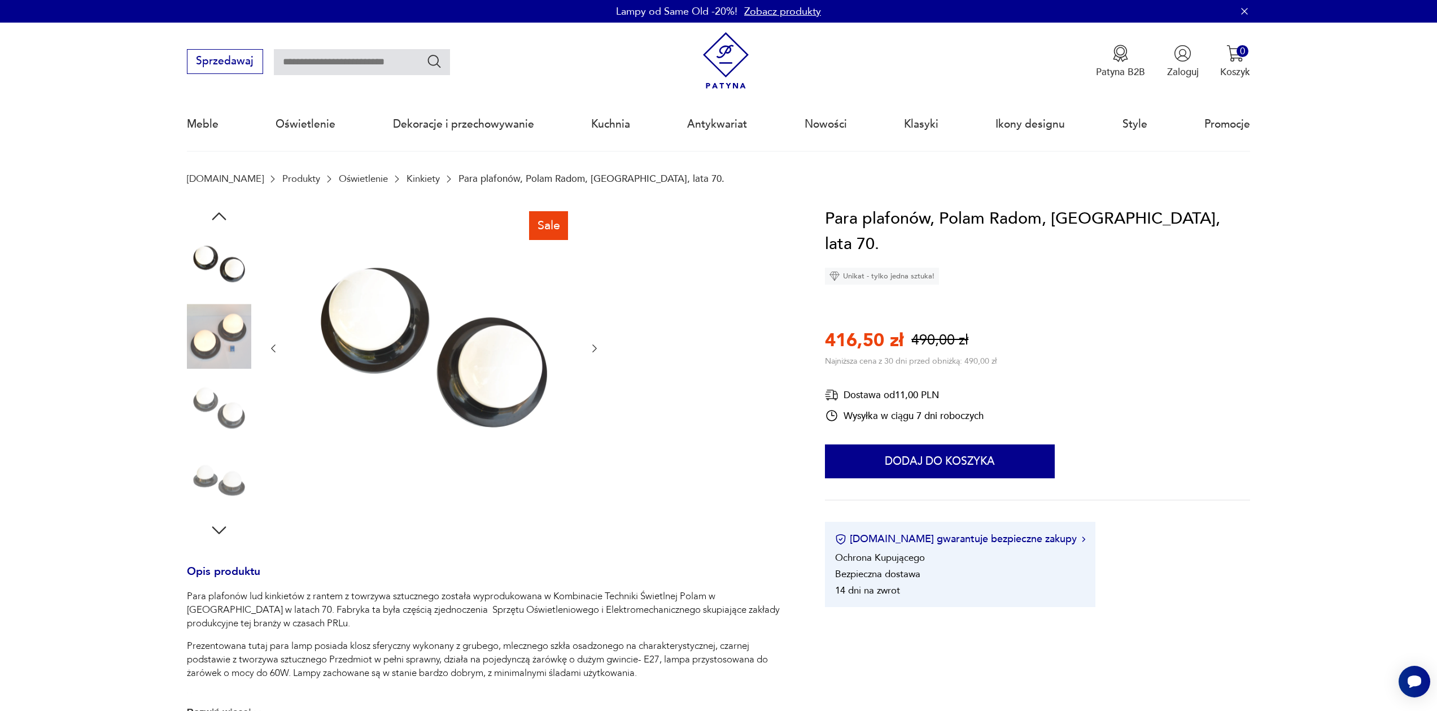
click at [218, 210] on icon "button" at bounding box center [219, 216] width 20 height 20
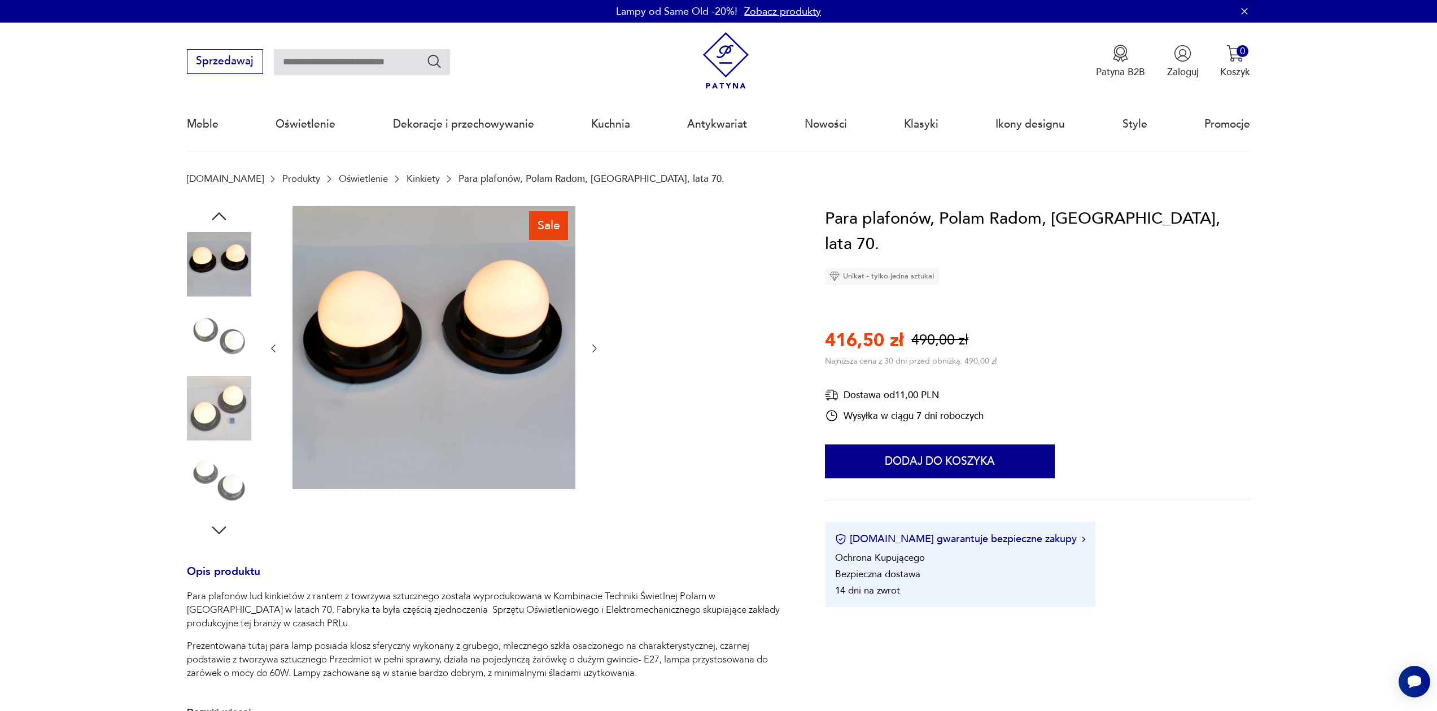
click at [218, 210] on icon "button" at bounding box center [219, 216] width 20 height 20
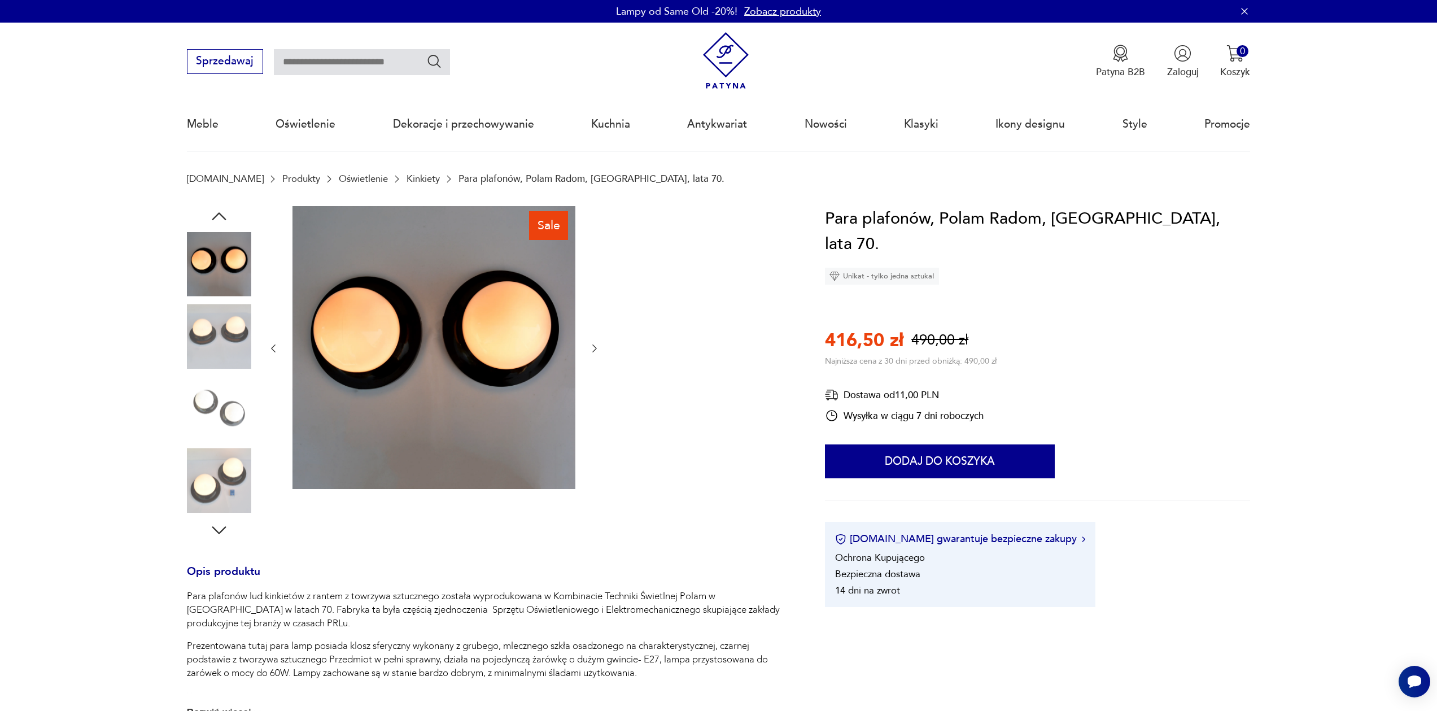
click at [211, 309] on img at bounding box center [219, 336] width 64 height 64
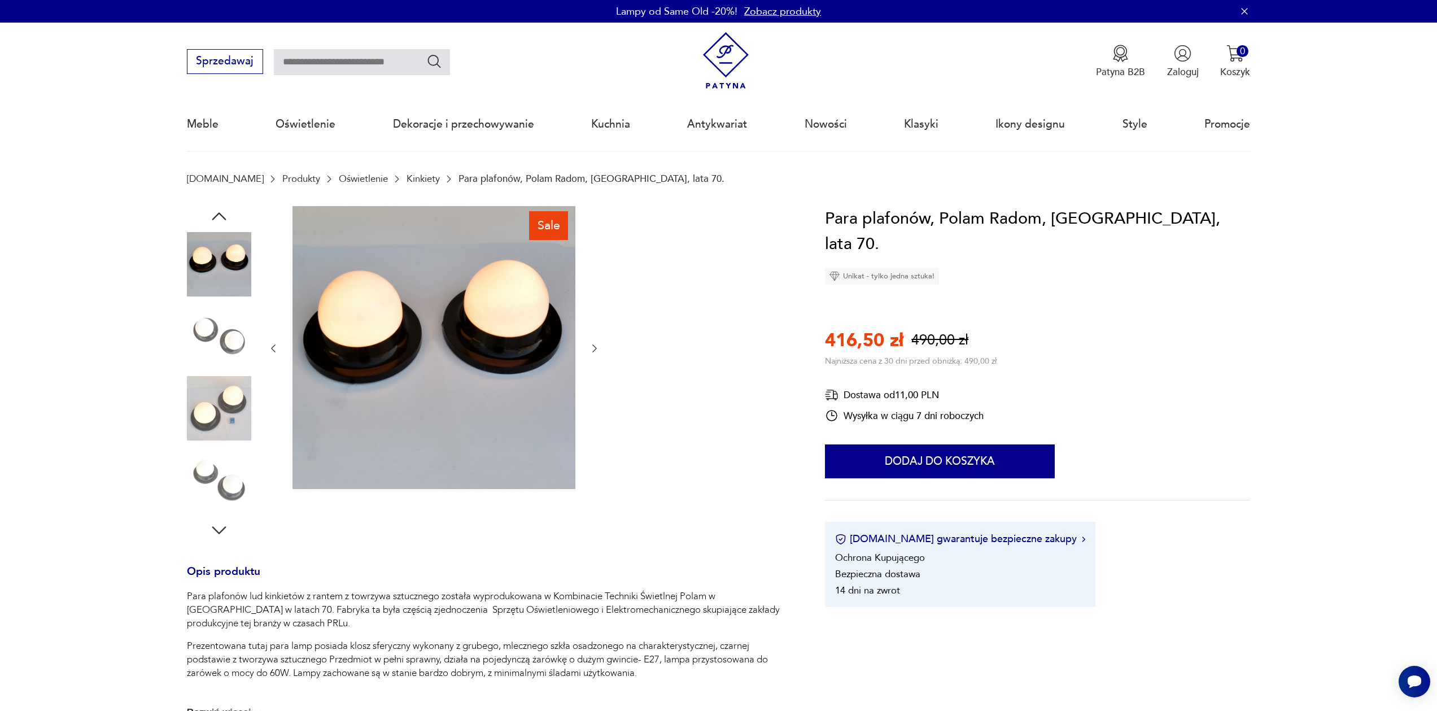
click at [210, 248] on img at bounding box center [219, 264] width 64 height 64
click at [219, 213] on icon "button" at bounding box center [219, 216] width 14 height 8
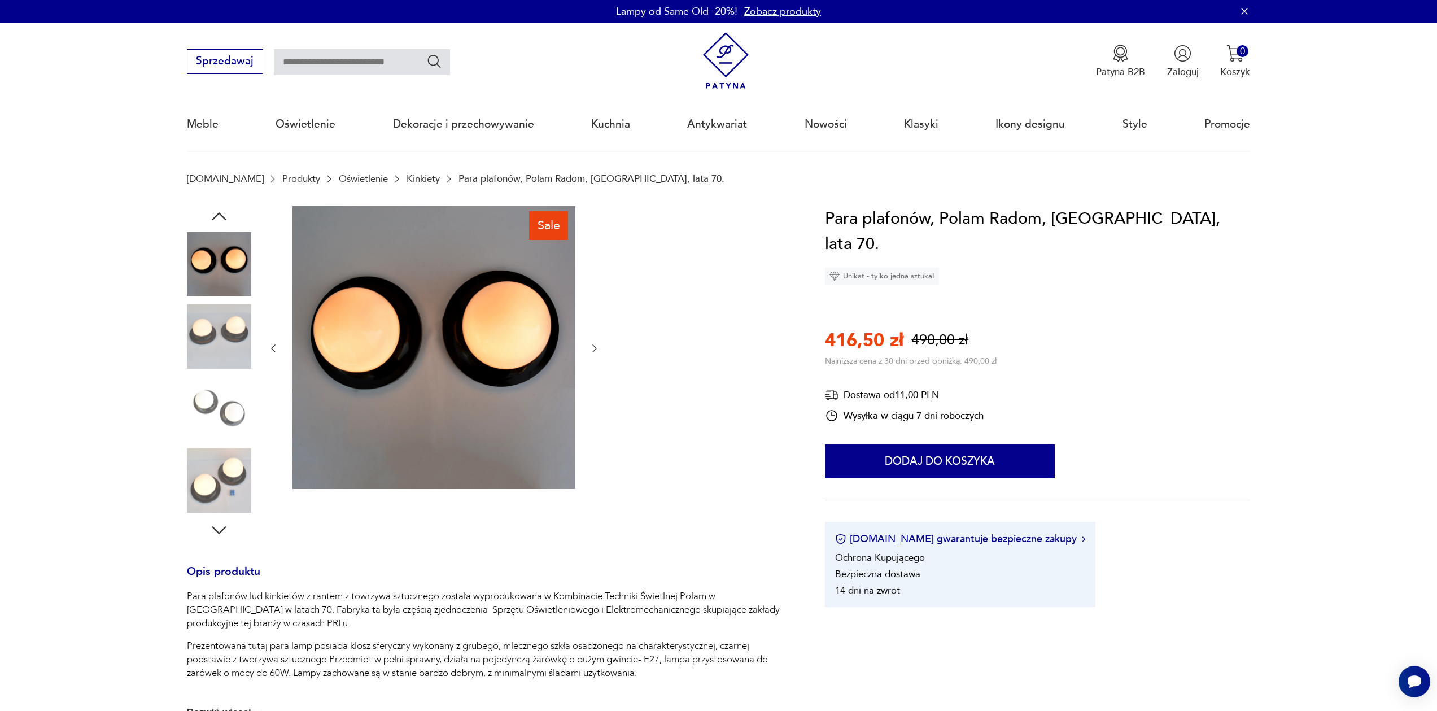
click at [218, 254] on img at bounding box center [219, 264] width 64 height 64
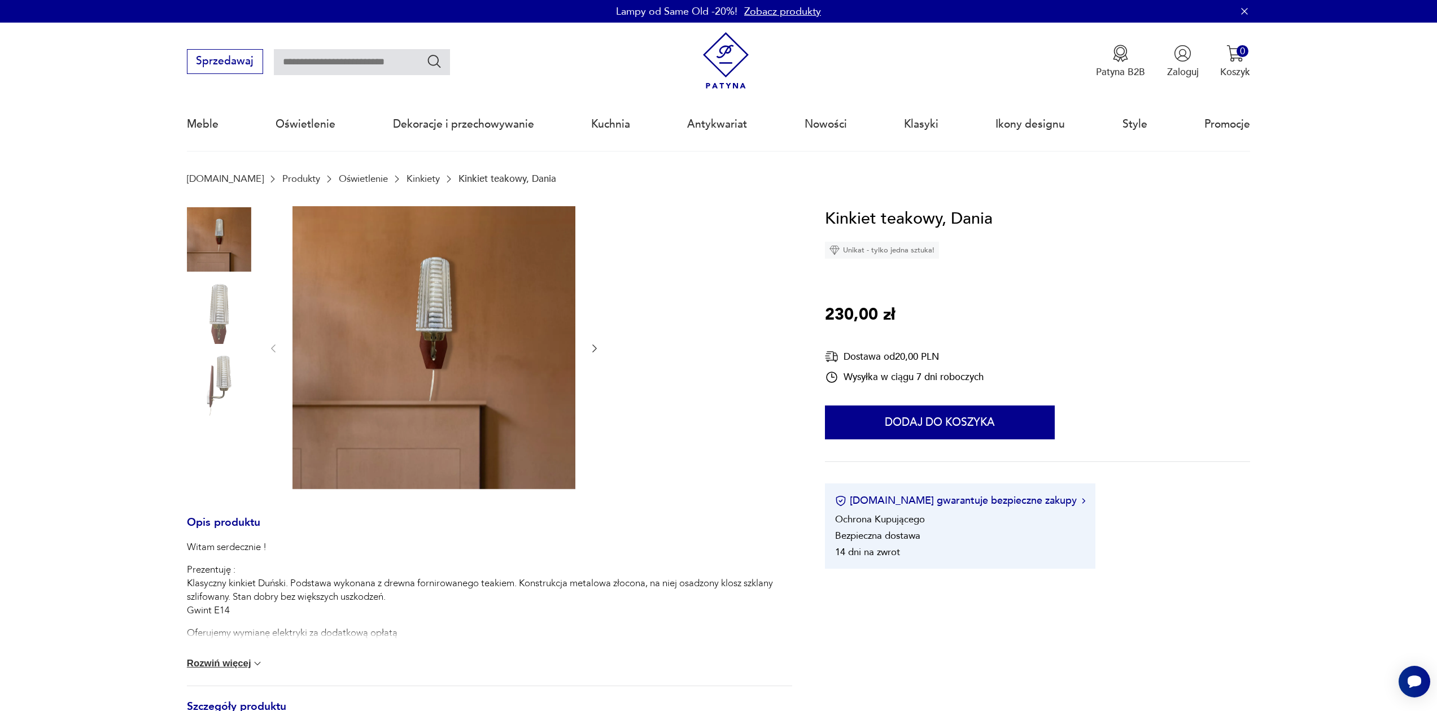
click at [221, 318] on img at bounding box center [219, 312] width 64 height 64
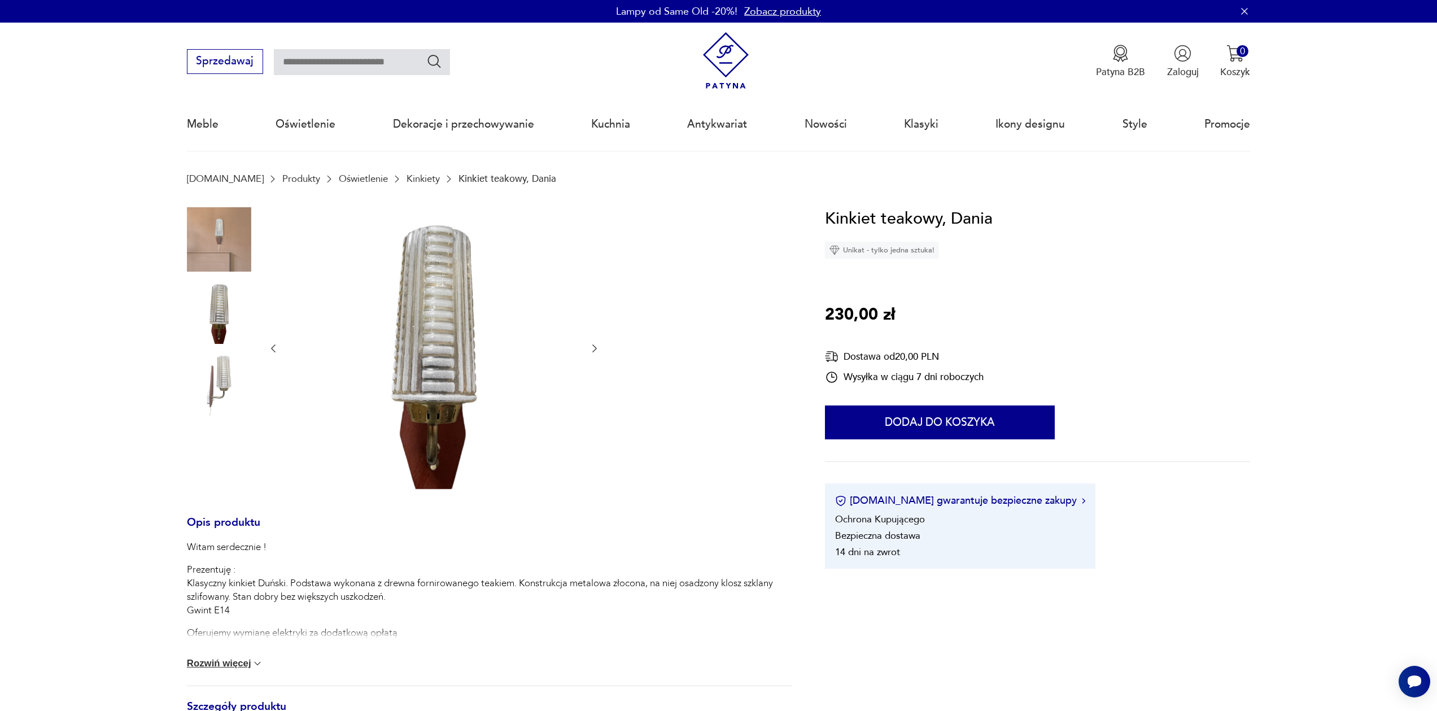
click at [215, 368] on img at bounding box center [219, 383] width 64 height 64
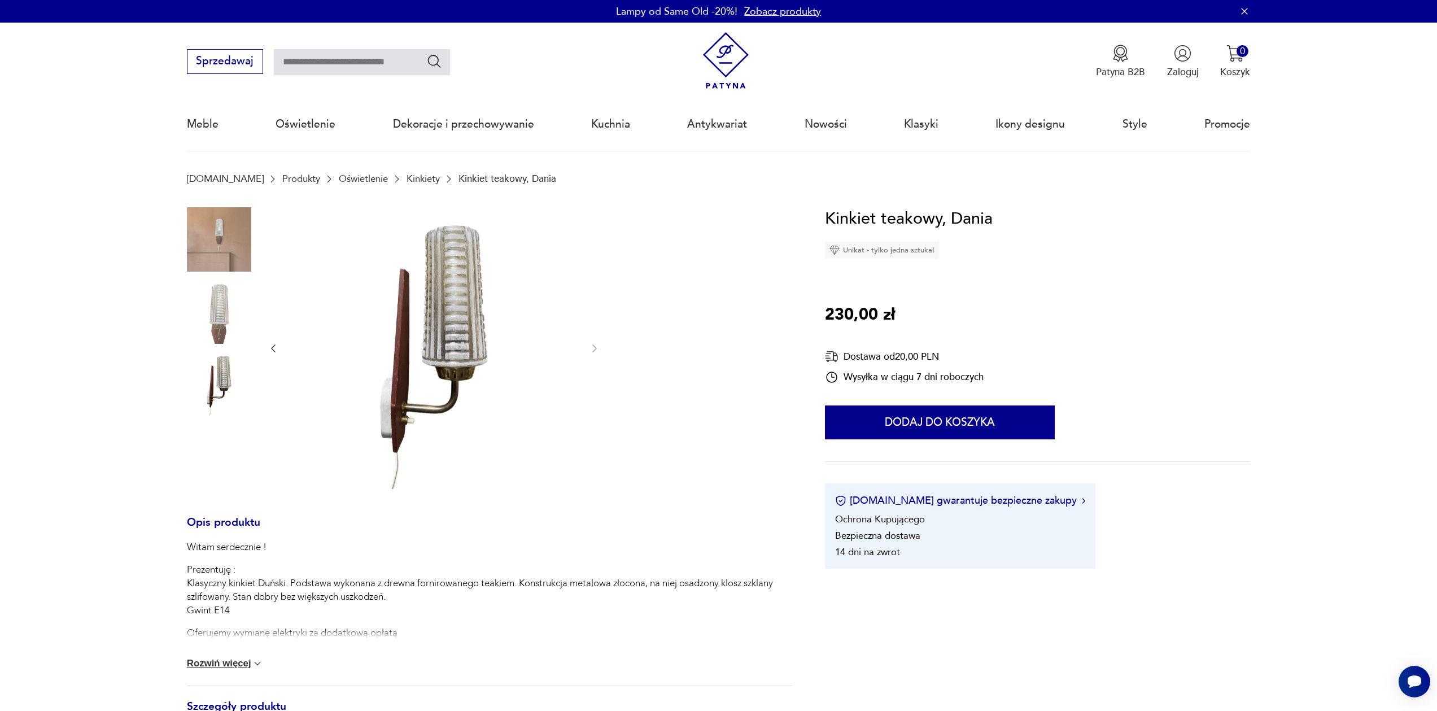
click at [204, 228] on img at bounding box center [219, 239] width 64 height 64
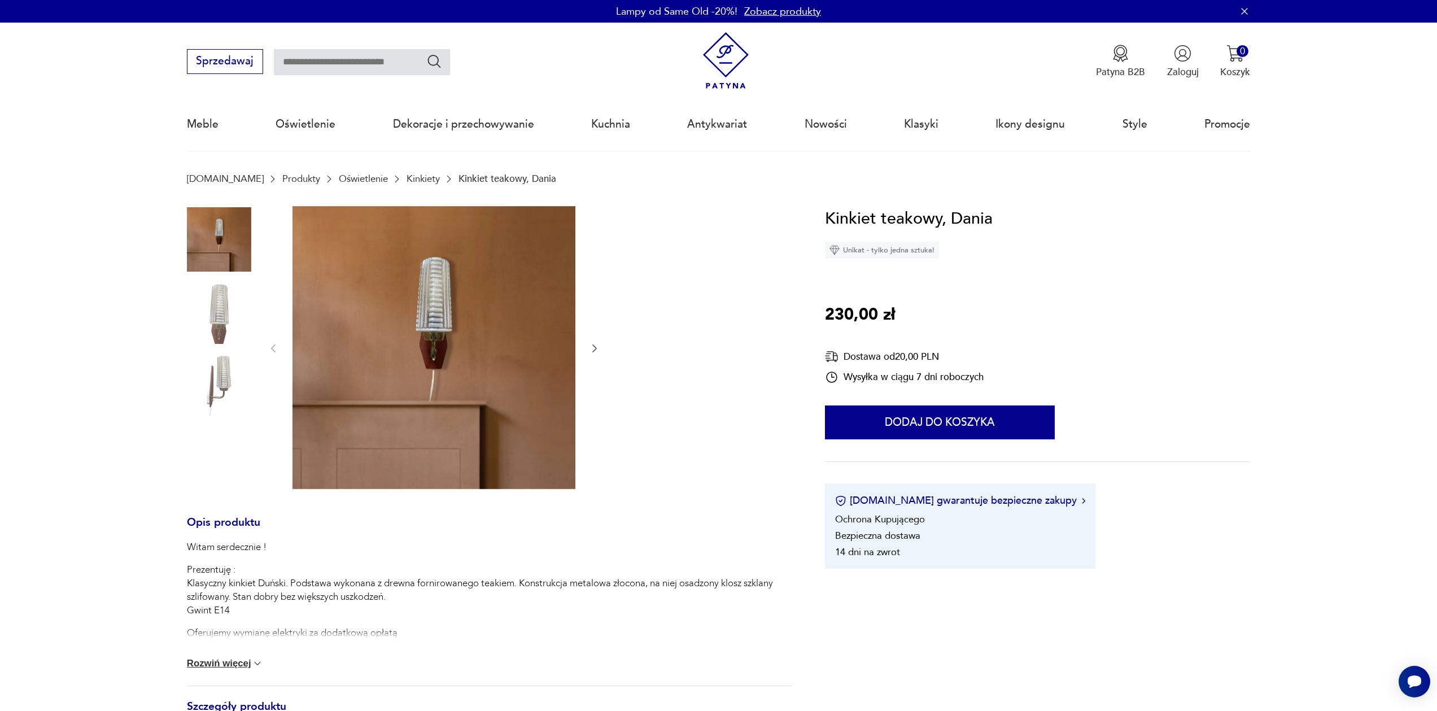
click at [587, 346] on div at bounding box center [434, 348] width 333 height 285
click at [594, 346] on icon "button" at bounding box center [594, 348] width 11 height 11
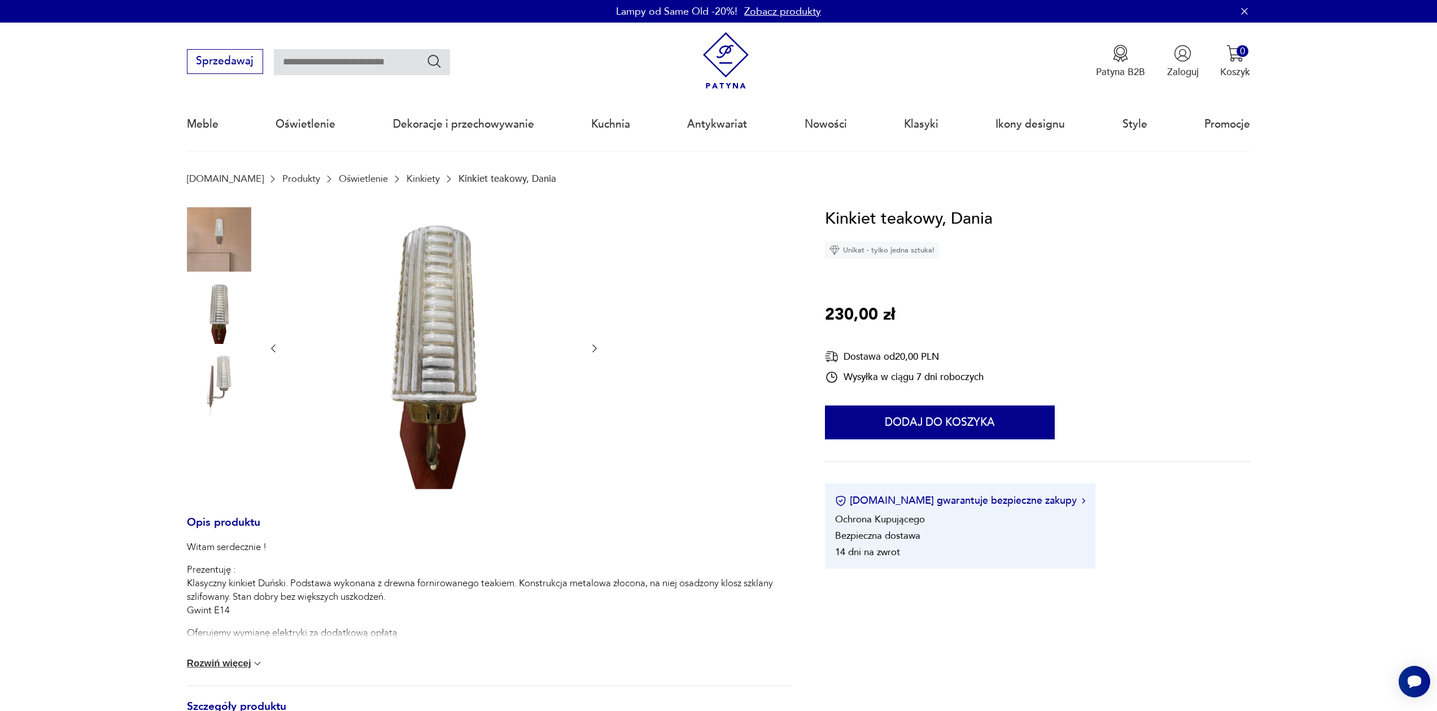
click at [594, 346] on icon "button" at bounding box center [594, 348] width 11 height 11
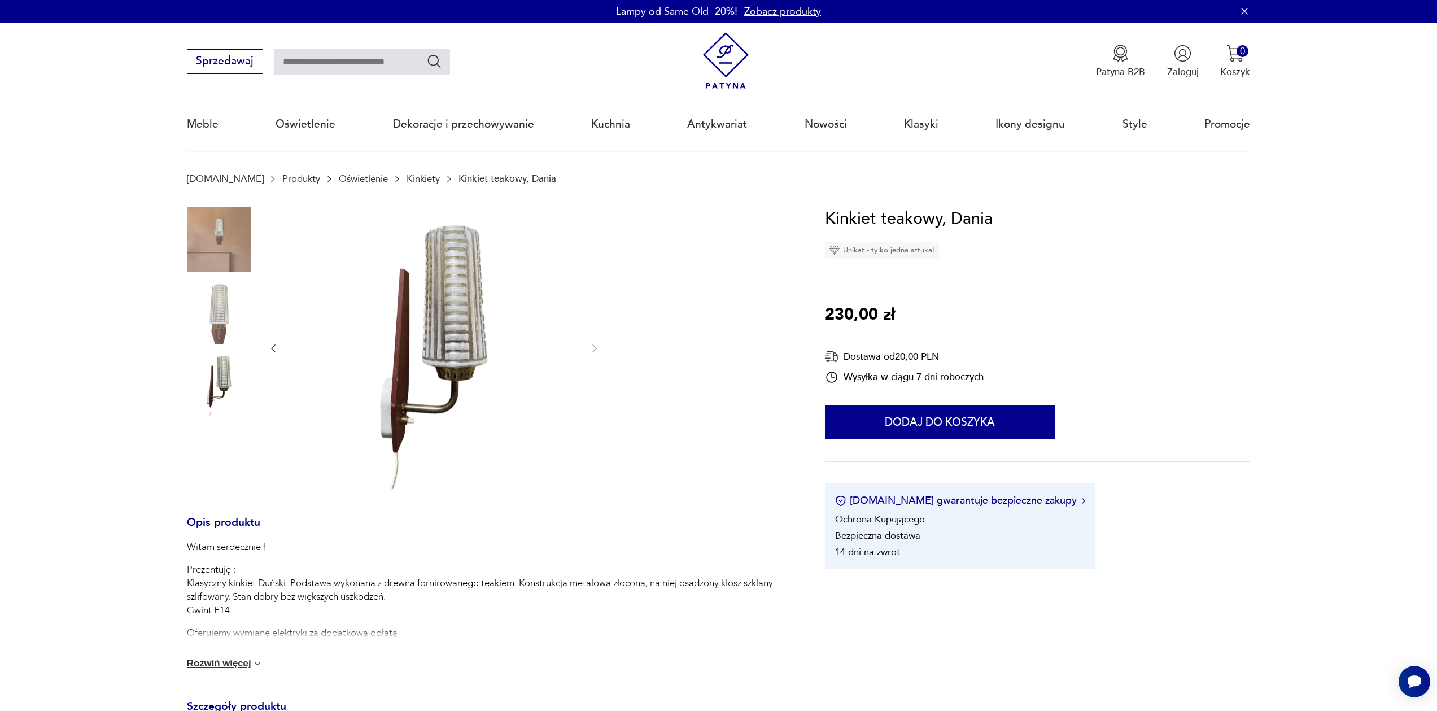
click at [222, 315] on img at bounding box center [219, 312] width 64 height 64
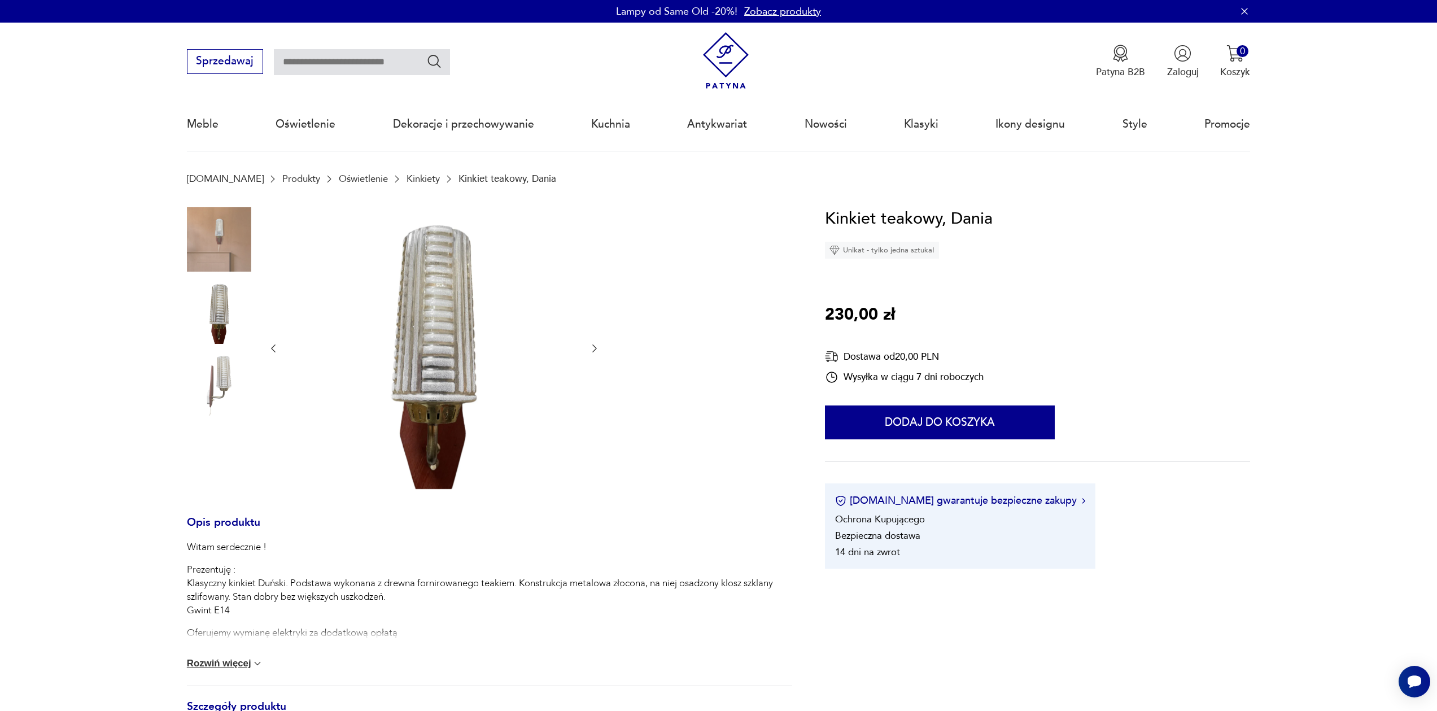
click at [220, 351] on div at bounding box center [219, 348] width 64 height 282
click at [220, 365] on img at bounding box center [219, 383] width 64 height 64
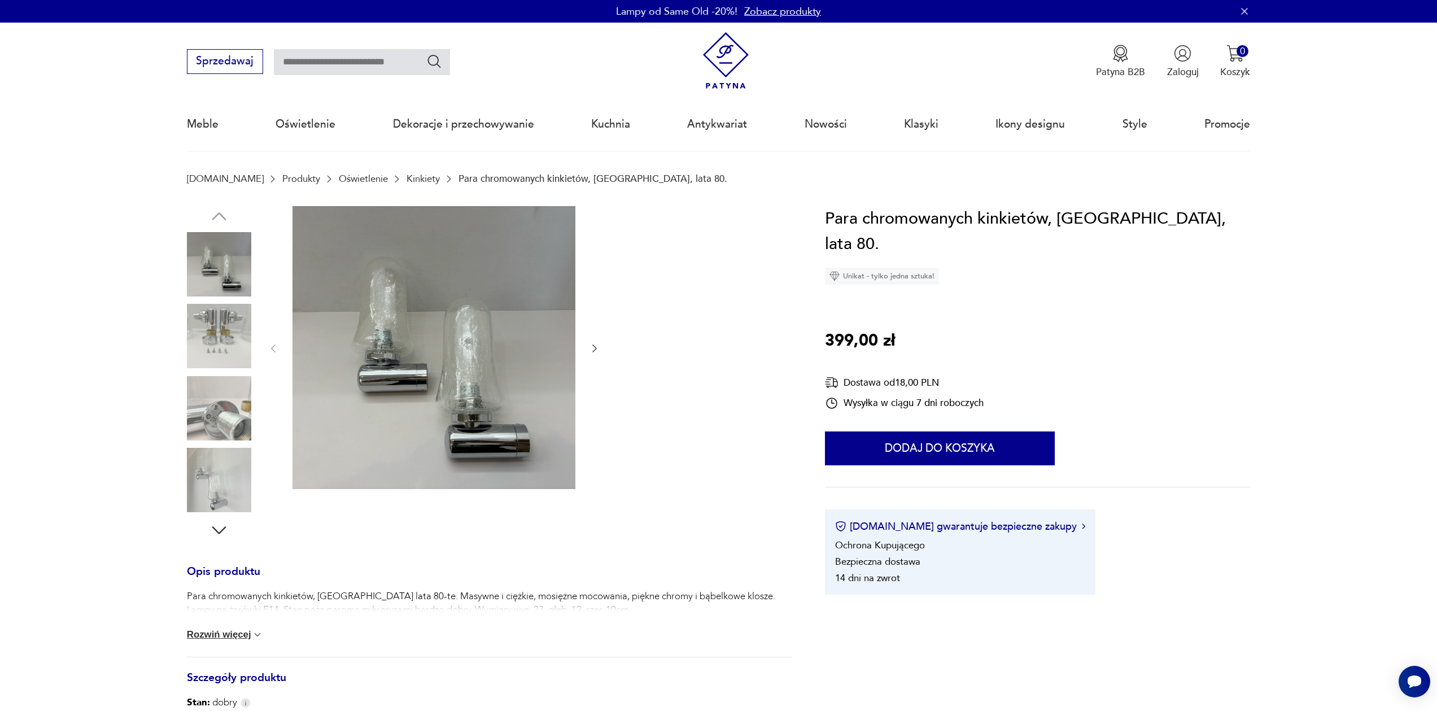
click at [268, 389] on div at bounding box center [434, 348] width 333 height 285
click at [228, 400] on img at bounding box center [219, 408] width 64 height 64
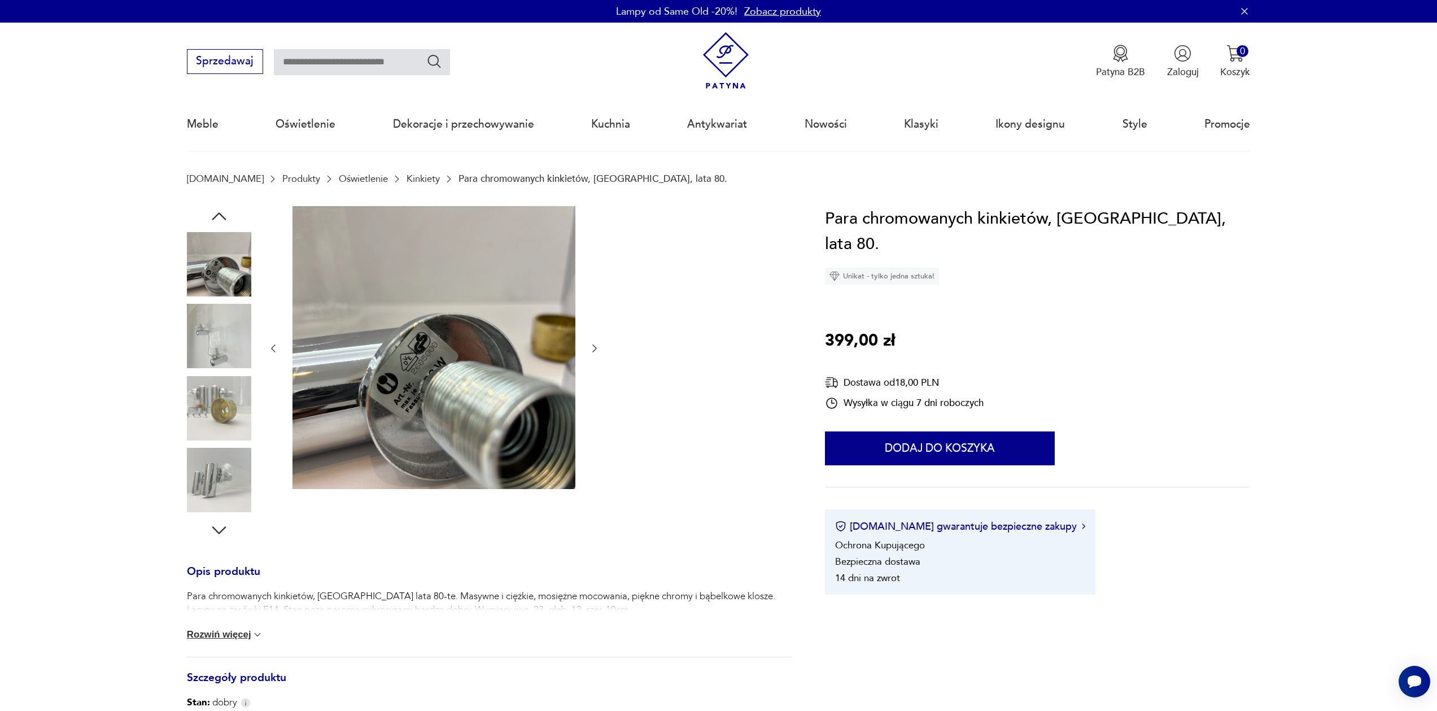
click at [226, 286] on img at bounding box center [219, 264] width 64 height 64
click at [233, 256] on img at bounding box center [219, 264] width 64 height 64
click at [235, 338] on img at bounding box center [219, 336] width 64 height 64
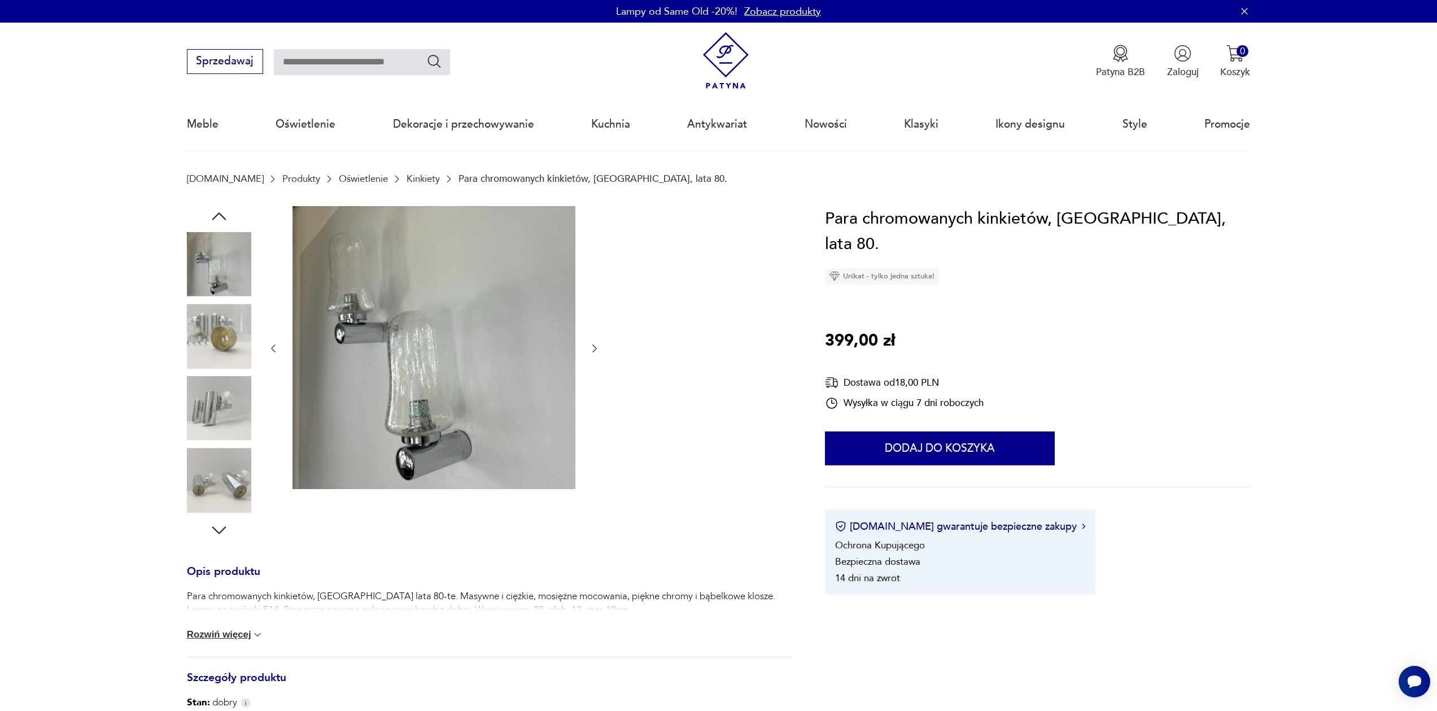
click at [220, 342] on img at bounding box center [219, 336] width 64 height 64
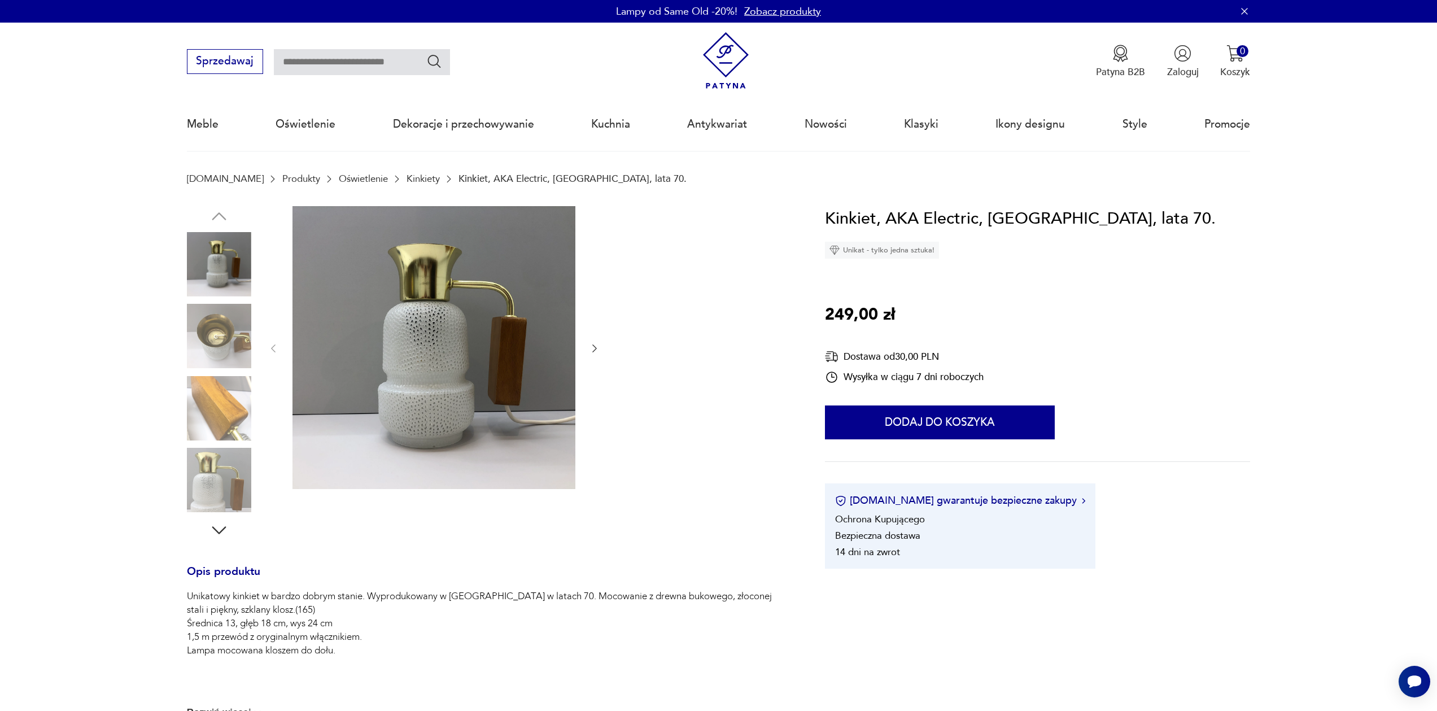
click at [220, 337] on img at bounding box center [219, 336] width 64 height 64
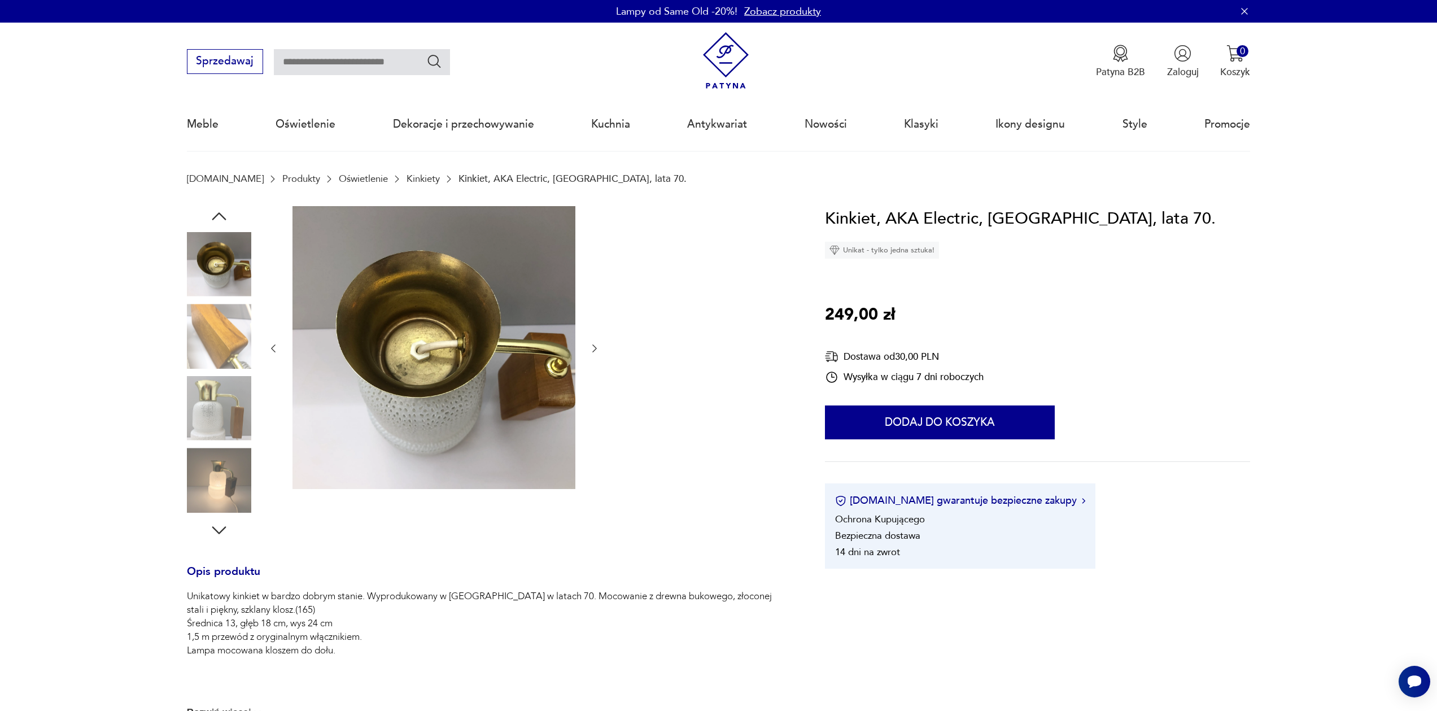
click at [218, 360] on img at bounding box center [219, 336] width 64 height 64
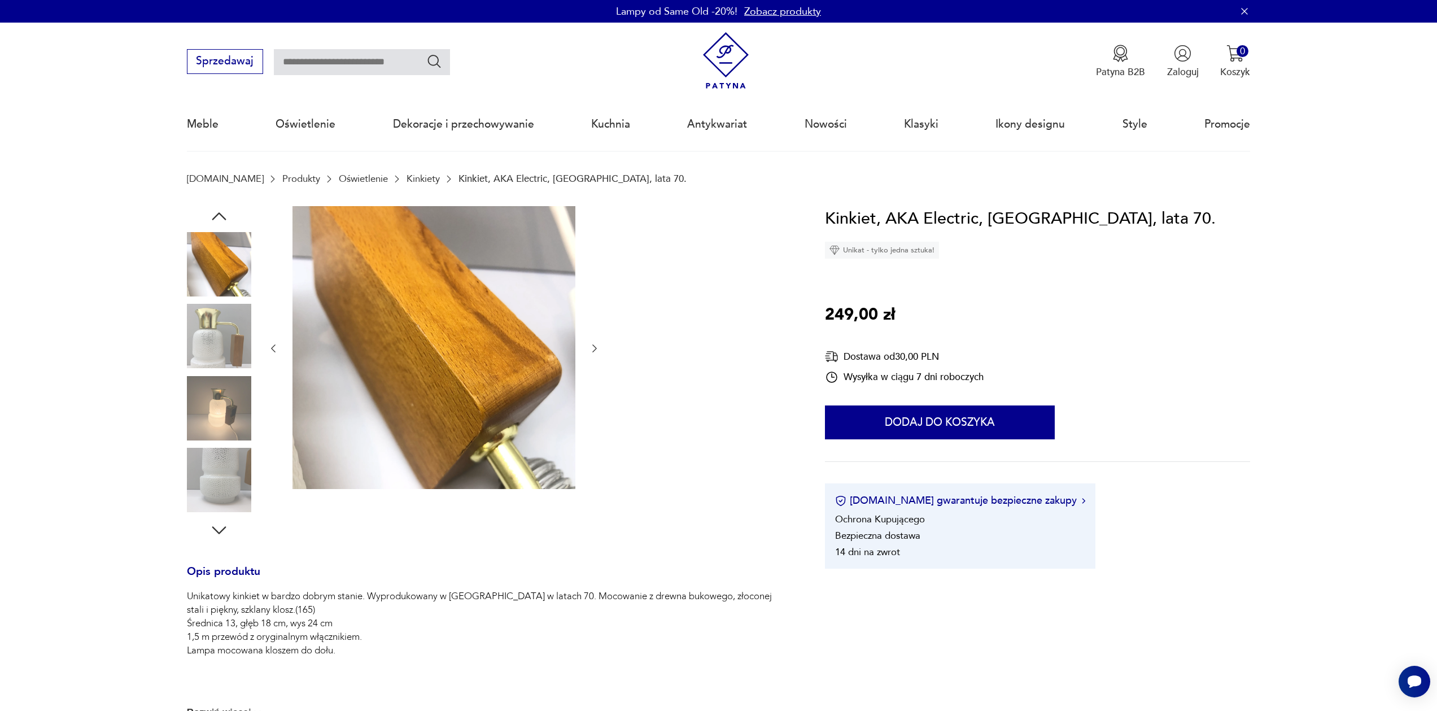
click at [216, 381] on img at bounding box center [219, 408] width 64 height 64
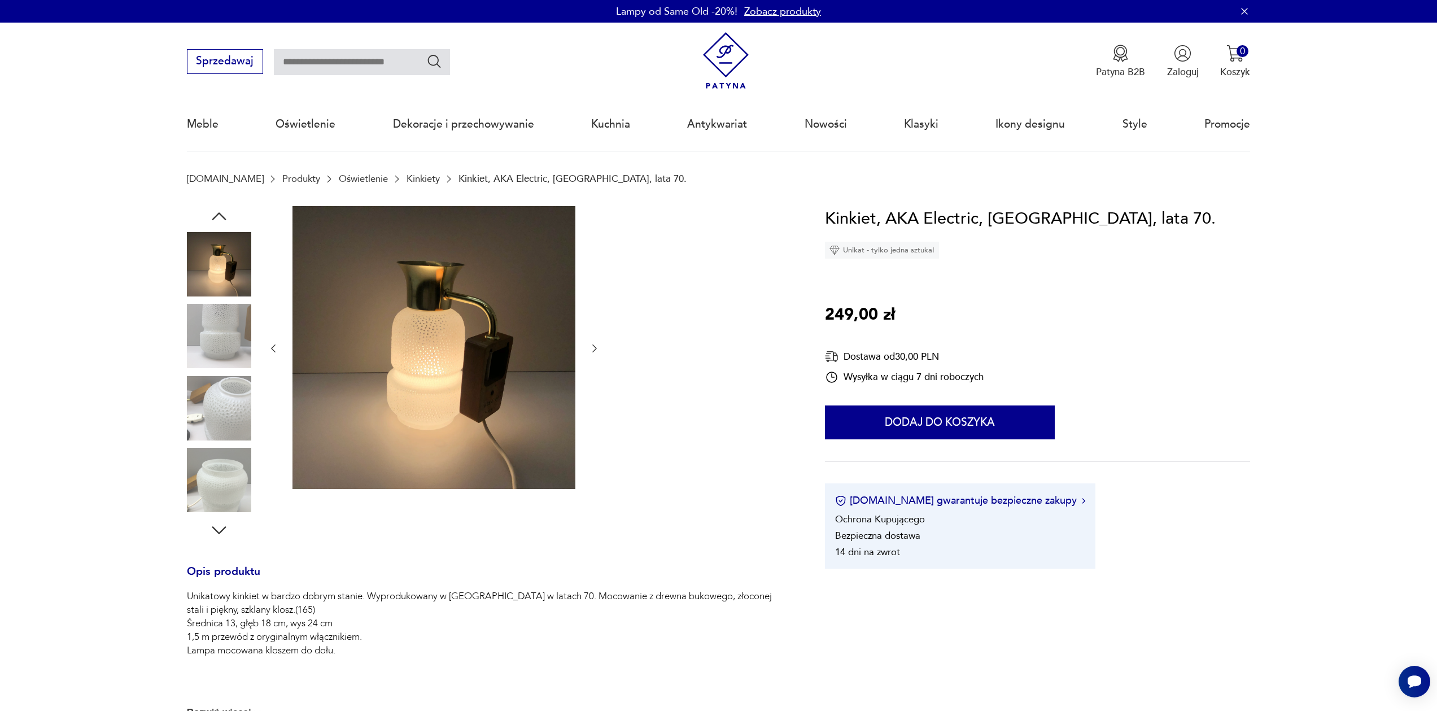
click at [218, 389] on img at bounding box center [219, 408] width 64 height 64
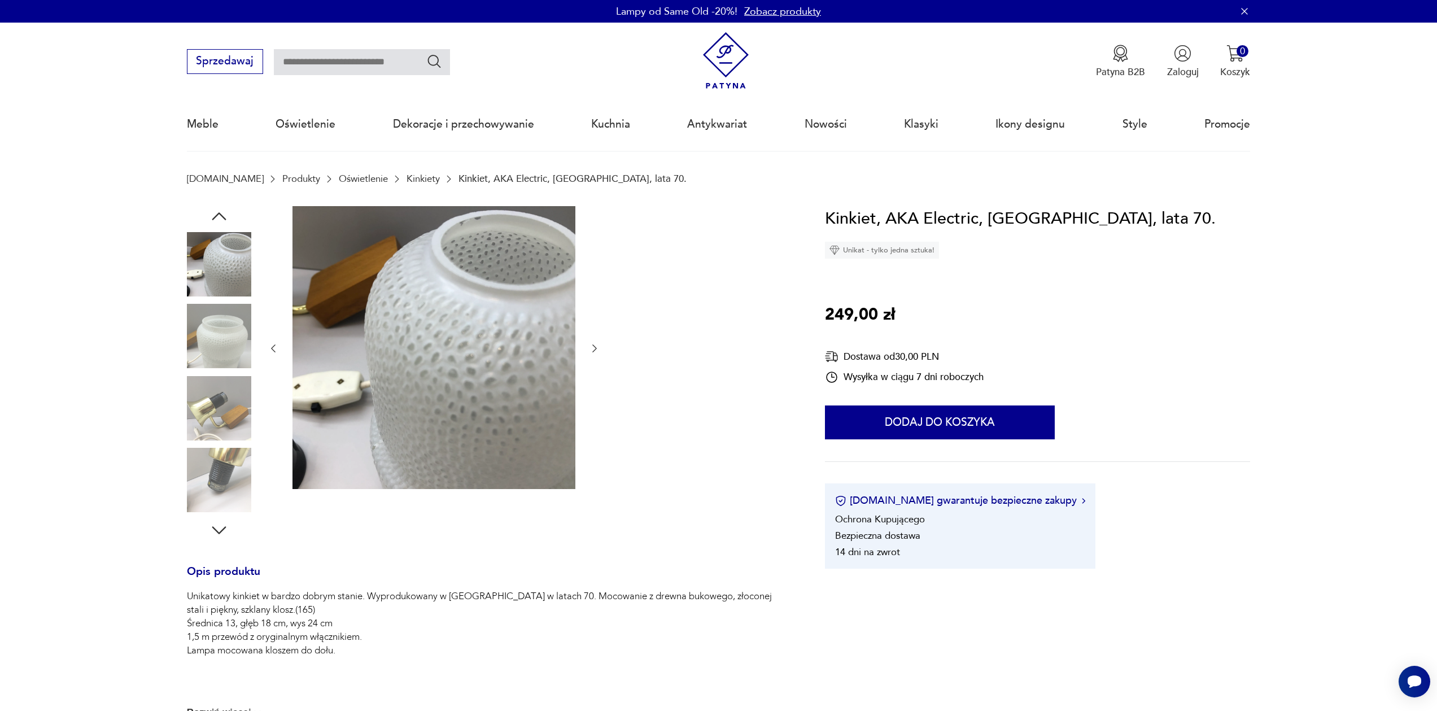
click at [216, 418] on img at bounding box center [219, 408] width 64 height 64
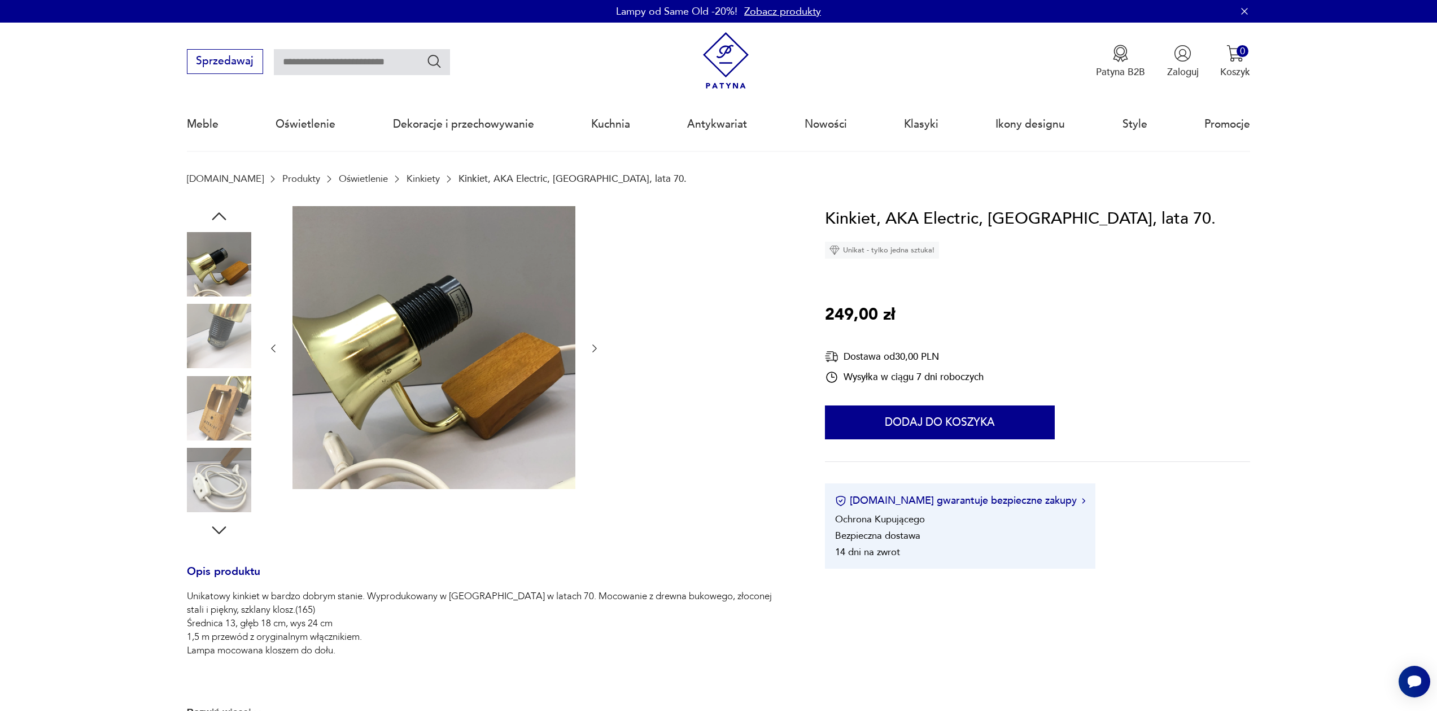
click at [221, 415] on img at bounding box center [219, 408] width 64 height 64
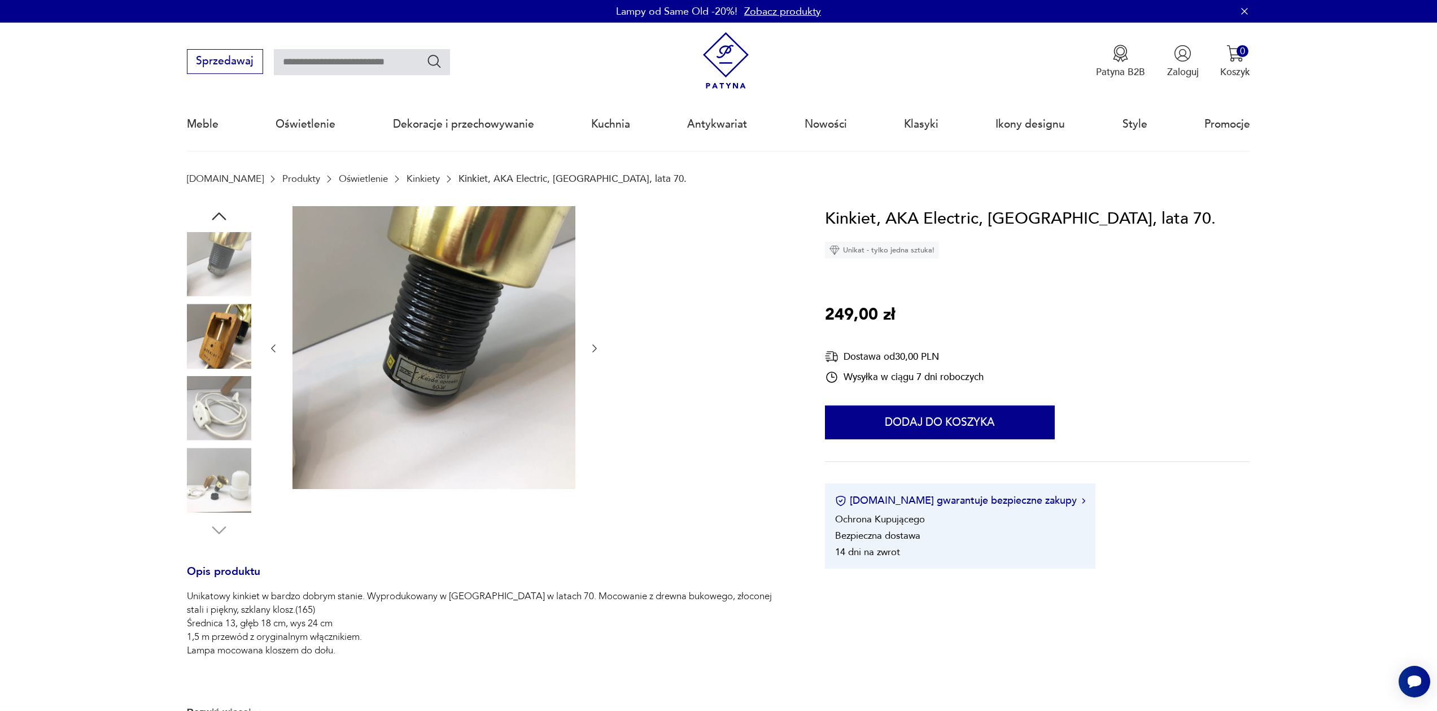
click at [224, 439] on img at bounding box center [219, 408] width 64 height 64
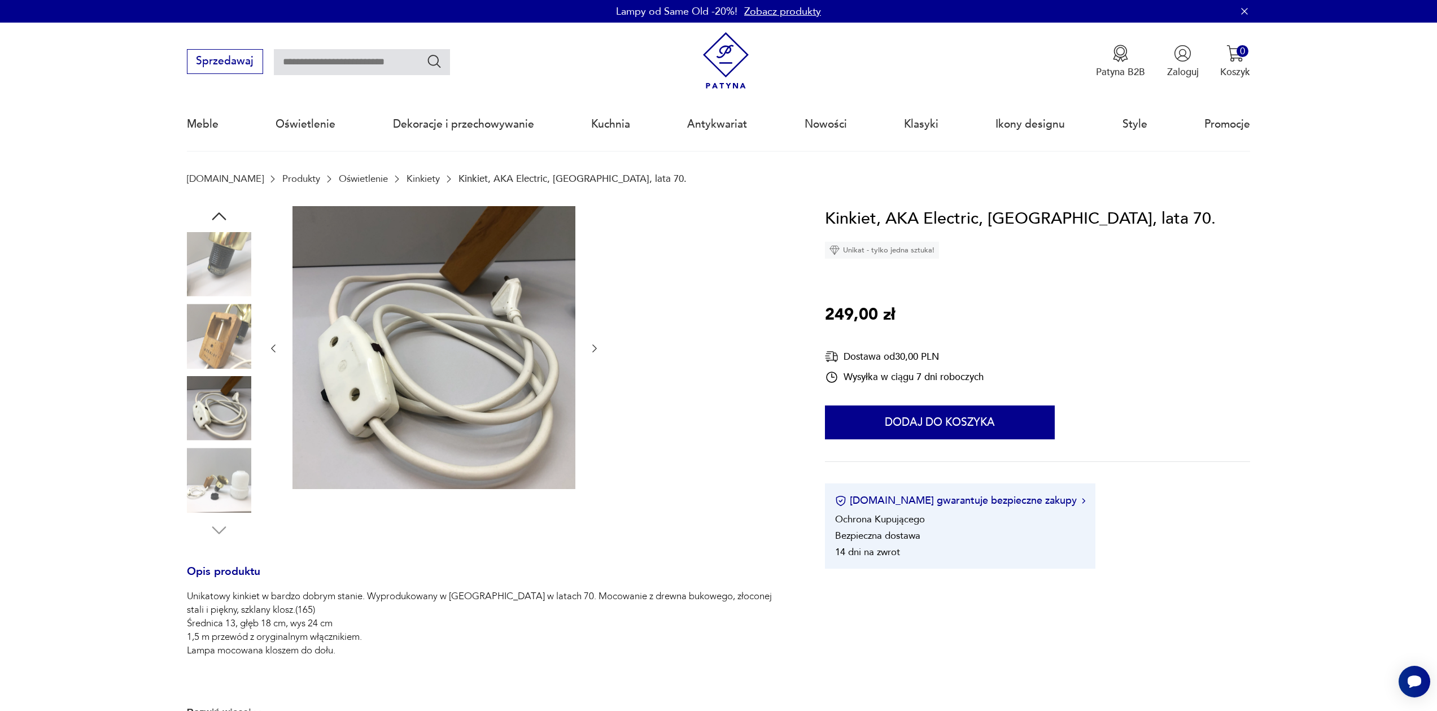
click at [235, 486] on img at bounding box center [219, 480] width 64 height 64
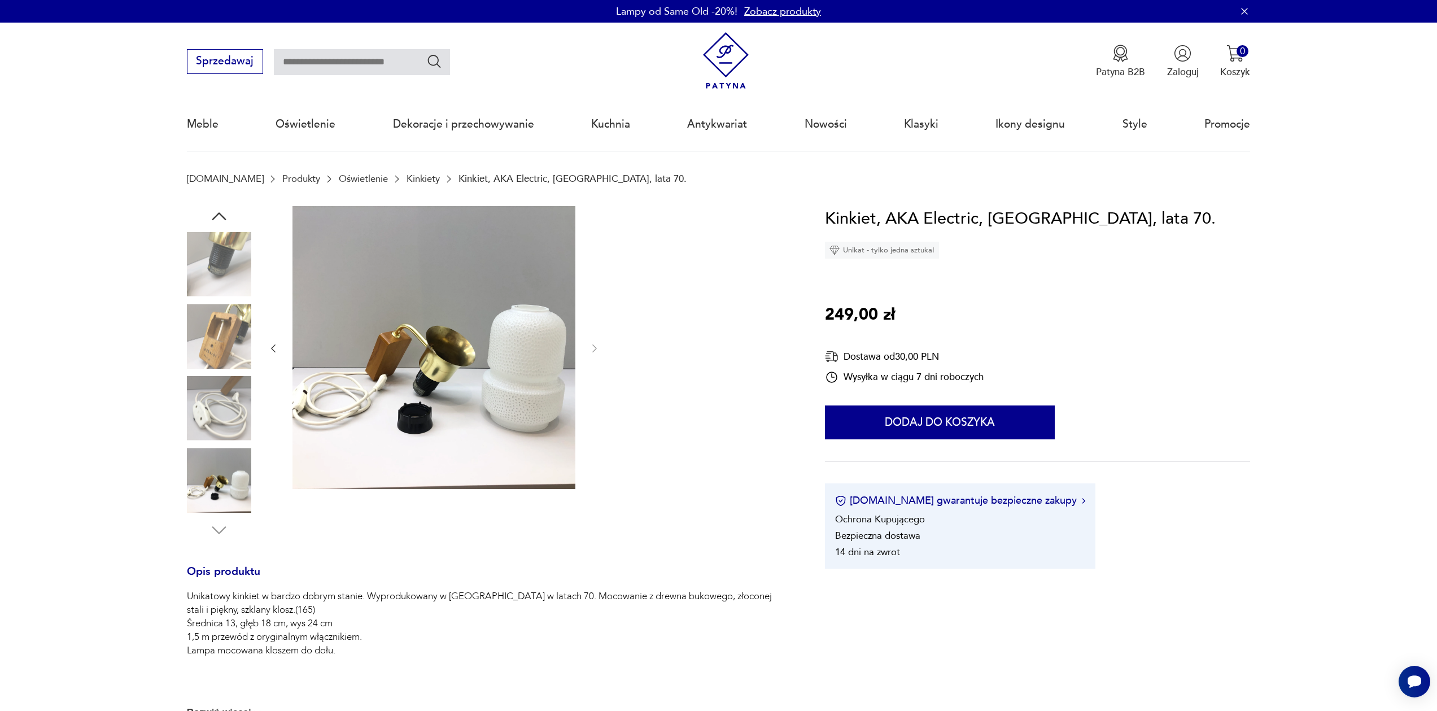
click at [242, 269] on img at bounding box center [219, 264] width 64 height 64
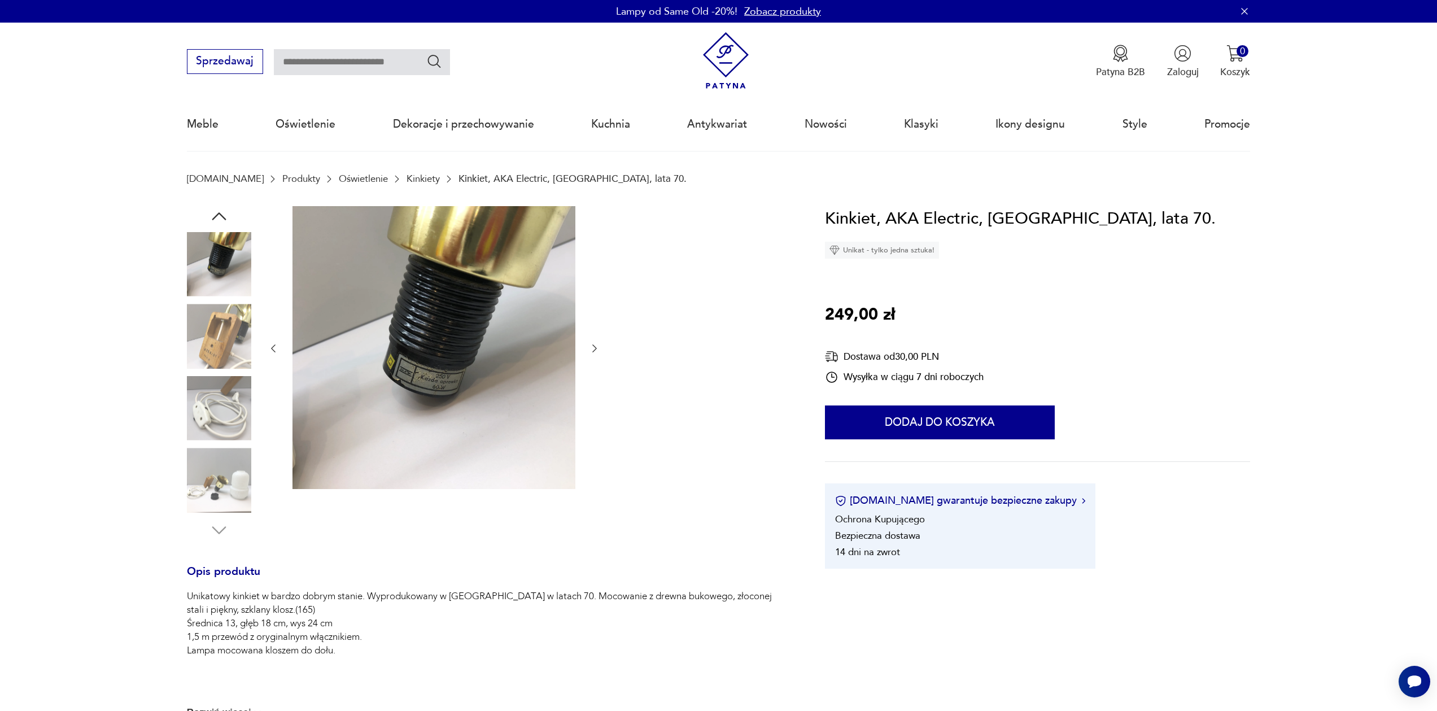
click at [225, 213] on icon "button" at bounding box center [219, 216] width 20 height 20
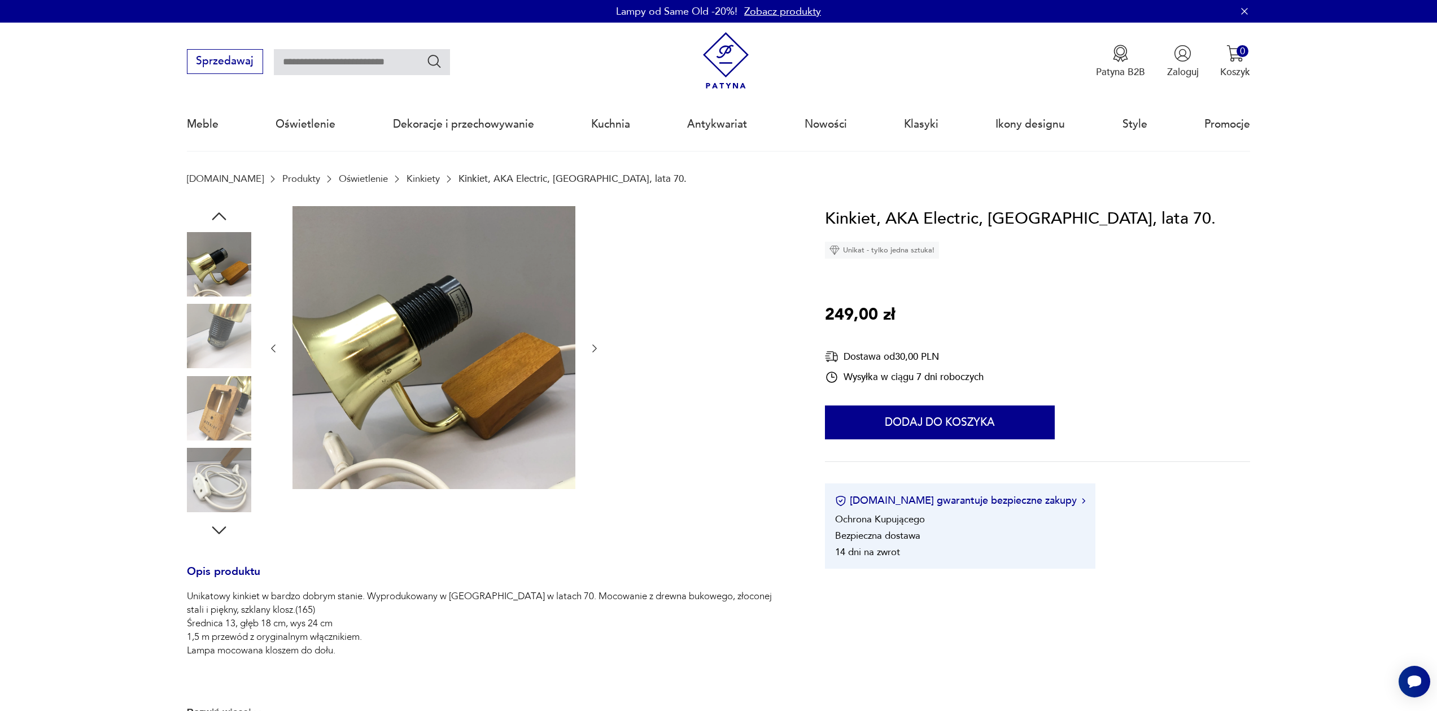
click at [225, 213] on icon "button" at bounding box center [219, 216] width 20 height 20
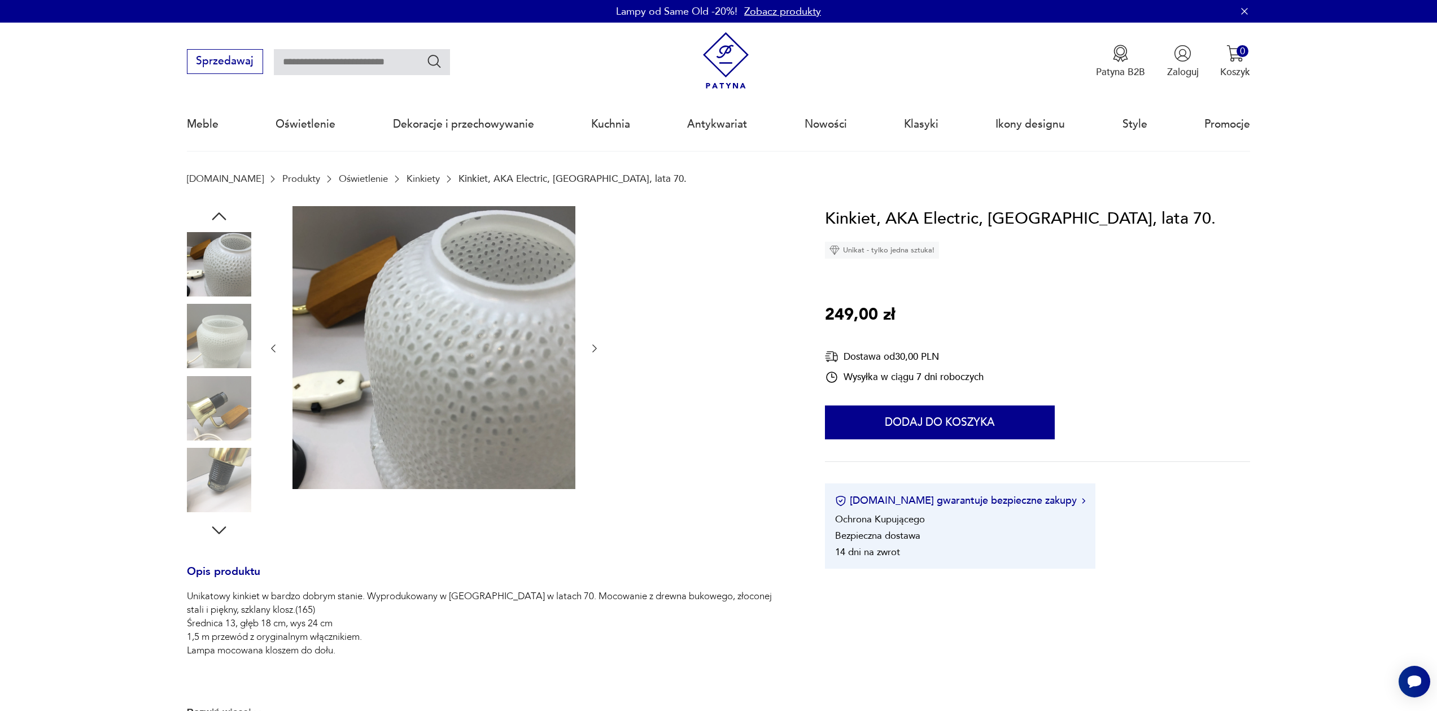
click at [221, 261] on img at bounding box center [219, 264] width 64 height 64
click at [221, 208] on icon "button" at bounding box center [219, 216] width 20 height 20
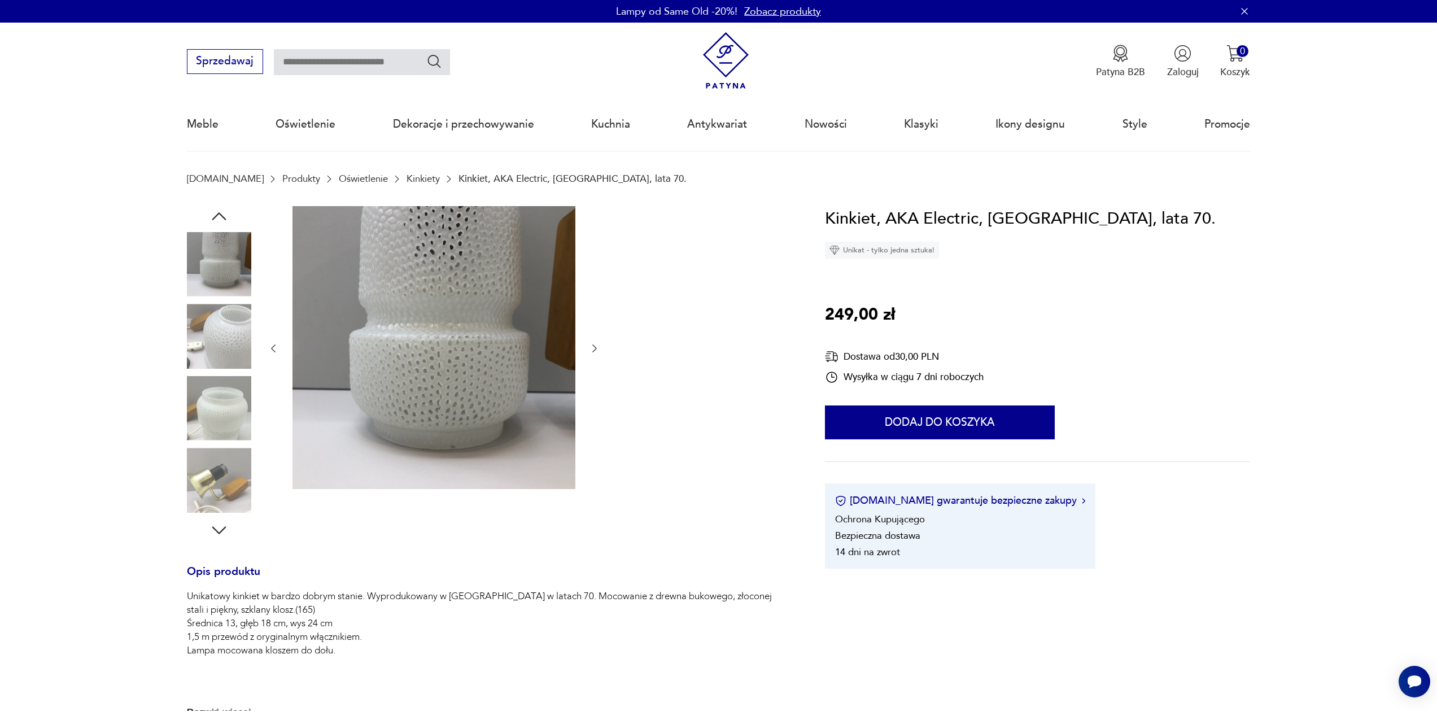
click at [211, 248] on img at bounding box center [219, 264] width 64 height 64
click at [215, 357] on img at bounding box center [219, 336] width 64 height 64
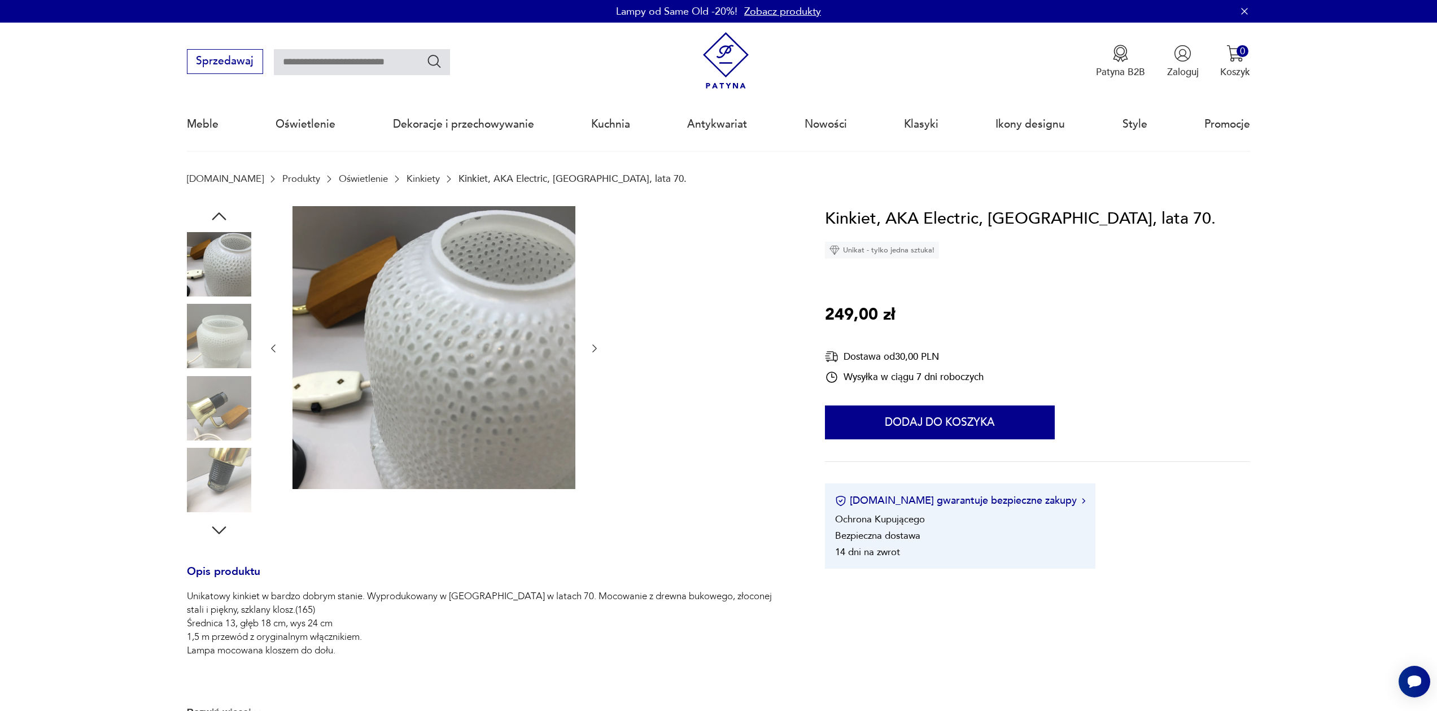
click at [219, 381] on img at bounding box center [219, 408] width 64 height 64
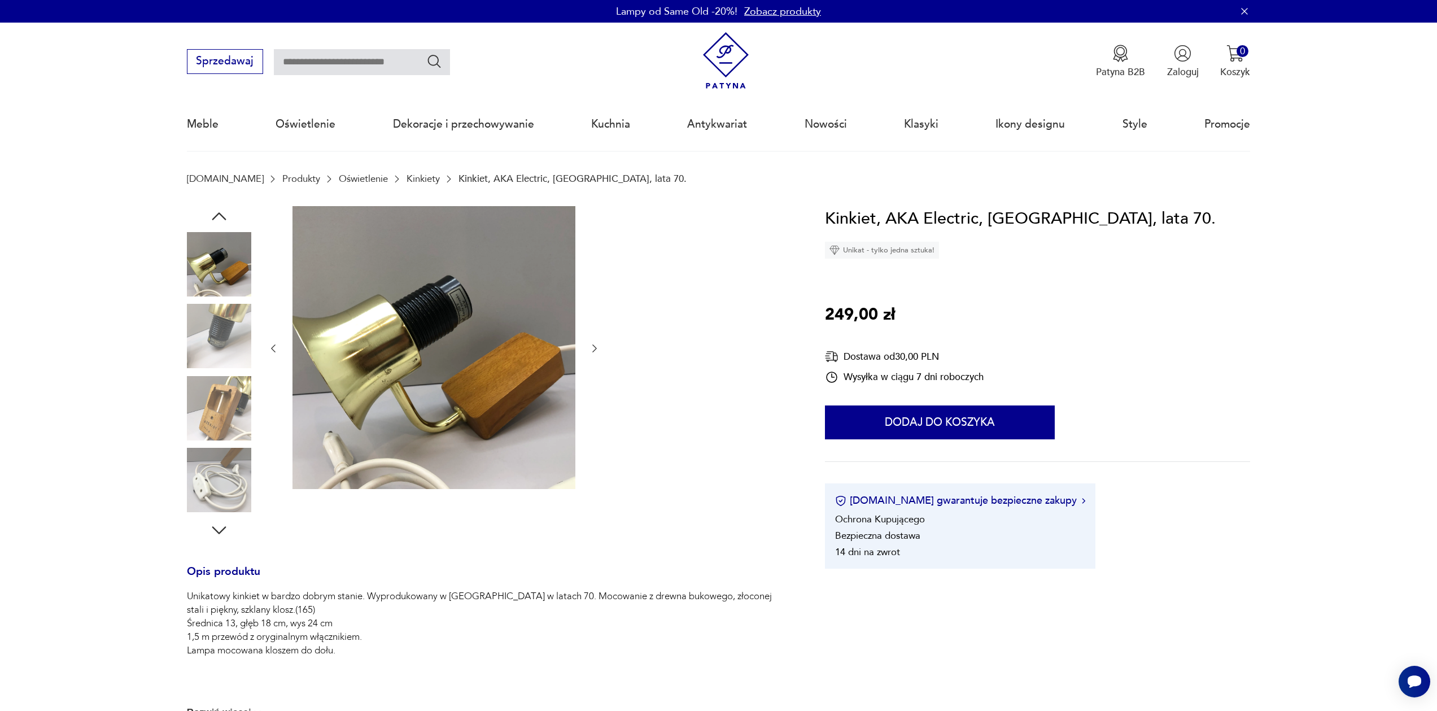
click at [228, 296] on div at bounding box center [219, 264] width 64 height 64
click at [226, 254] on img at bounding box center [219, 264] width 64 height 64
click at [222, 212] on icon "button" at bounding box center [219, 216] width 20 height 20
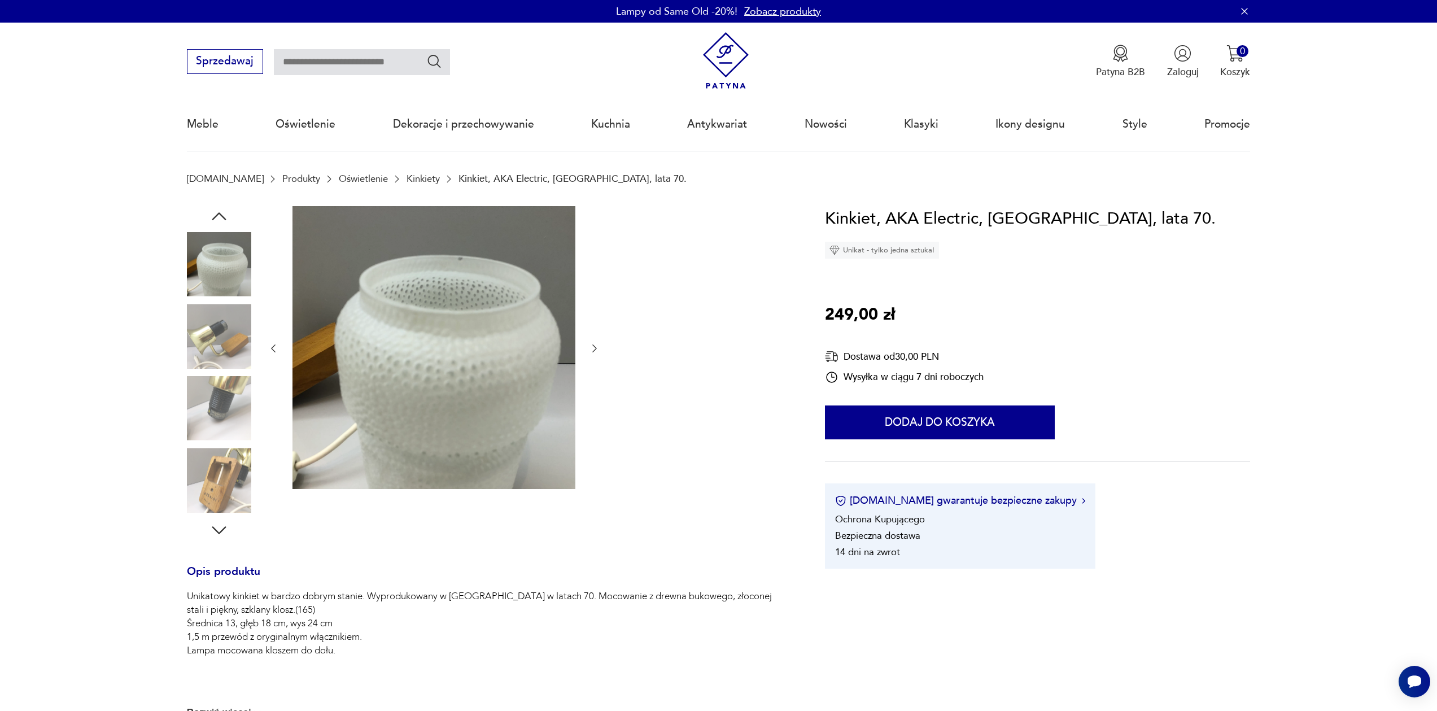
click at [222, 212] on icon "button" at bounding box center [219, 216] width 20 height 20
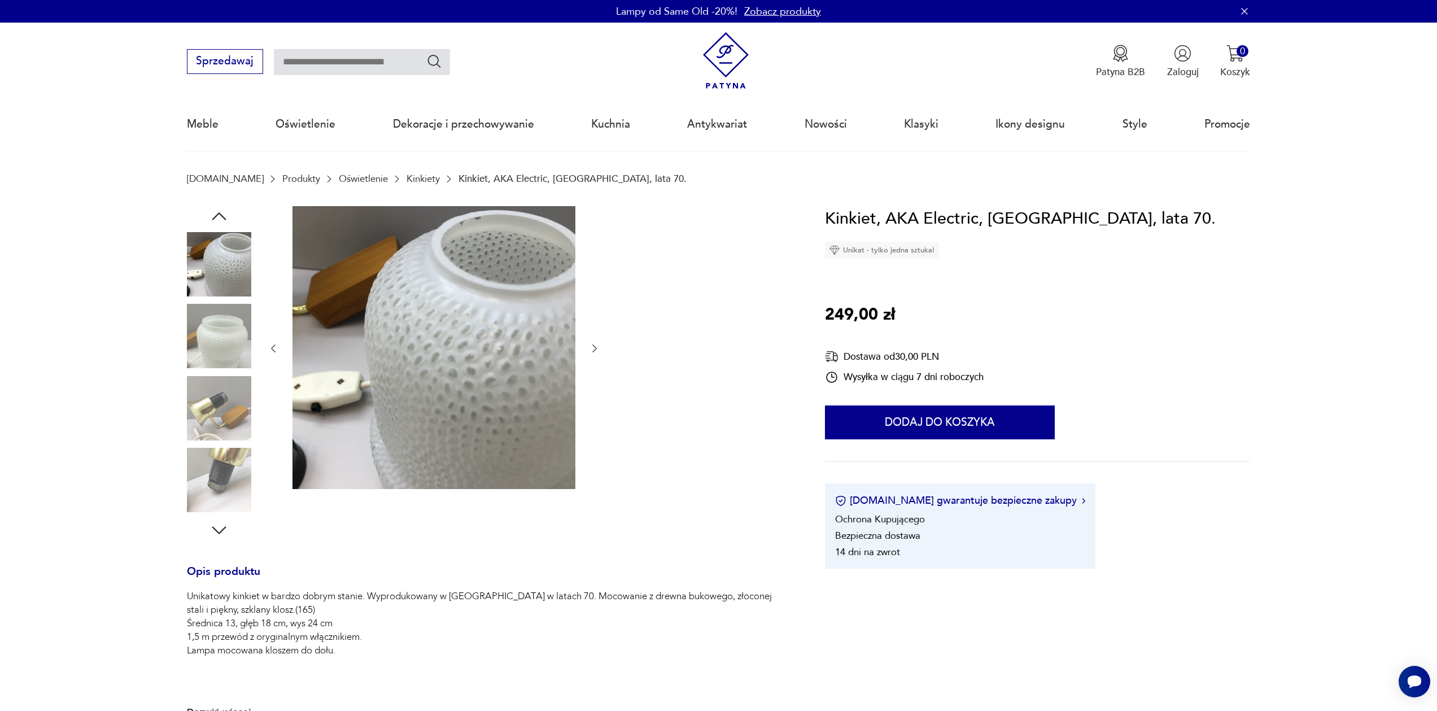
click at [218, 352] on img at bounding box center [219, 336] width 64 height 64
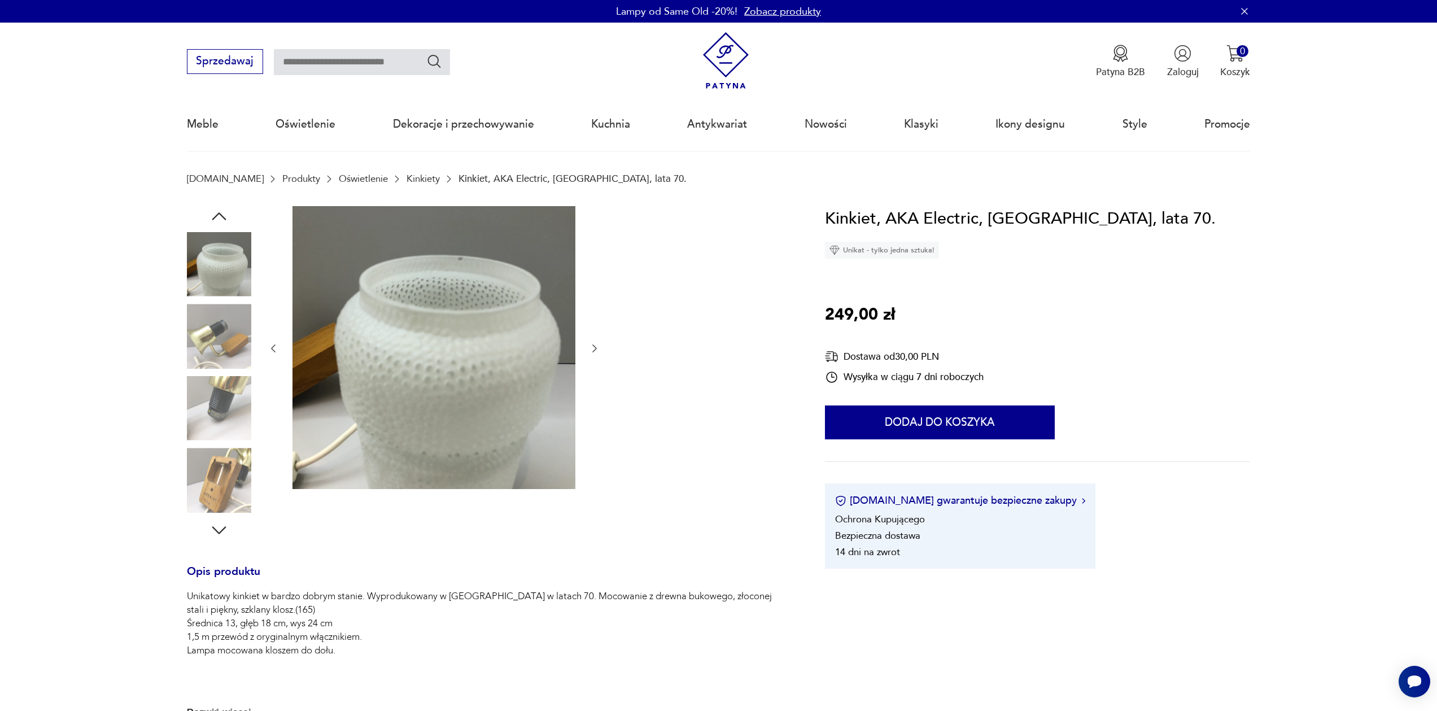
click at [226, 212] on icon "button" at bounding box center [219, 216] width 20 height 20
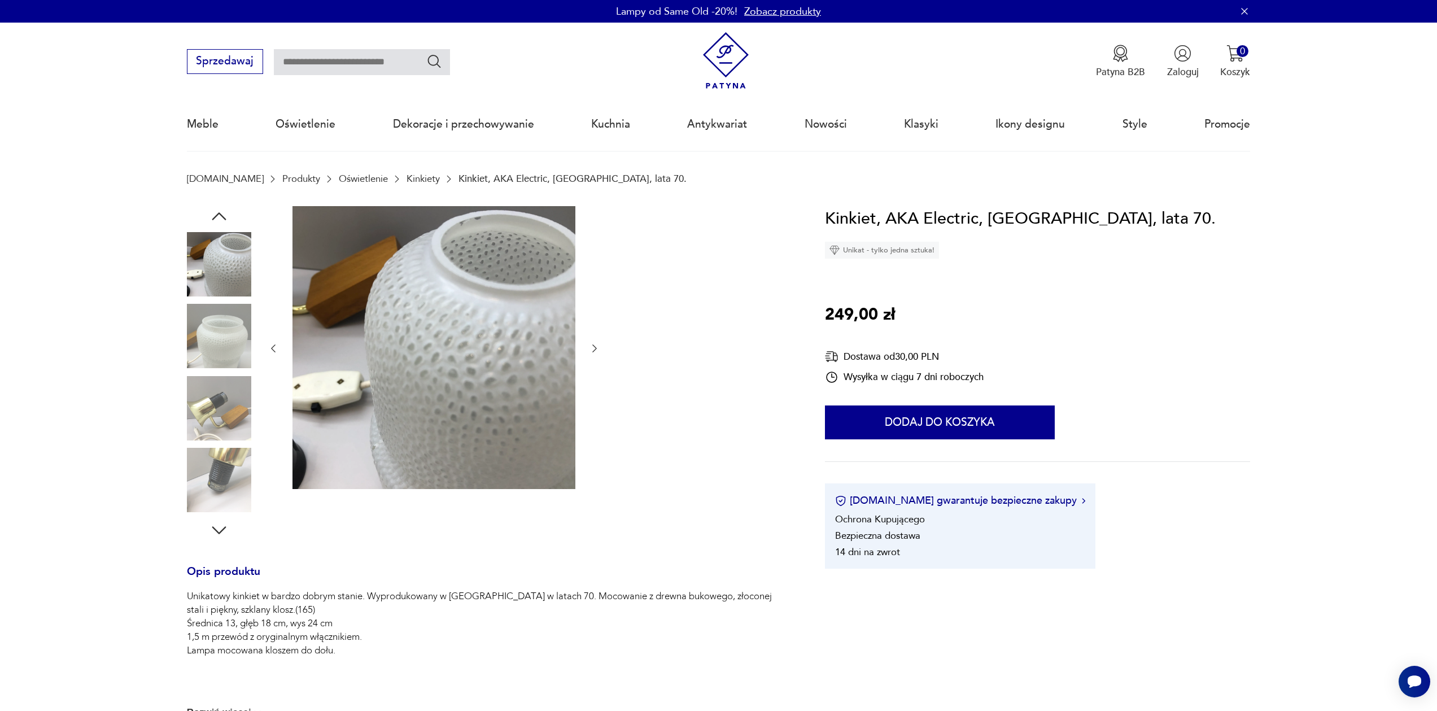
click at [213, 252] on img at bounding box center [219, 264] width 64 height 64
click at [241, 282] on img at bounding box center [219, 264] width 64 height 64
click at [218, 318] on img at bounding box center [219, 336] width 64 height 64
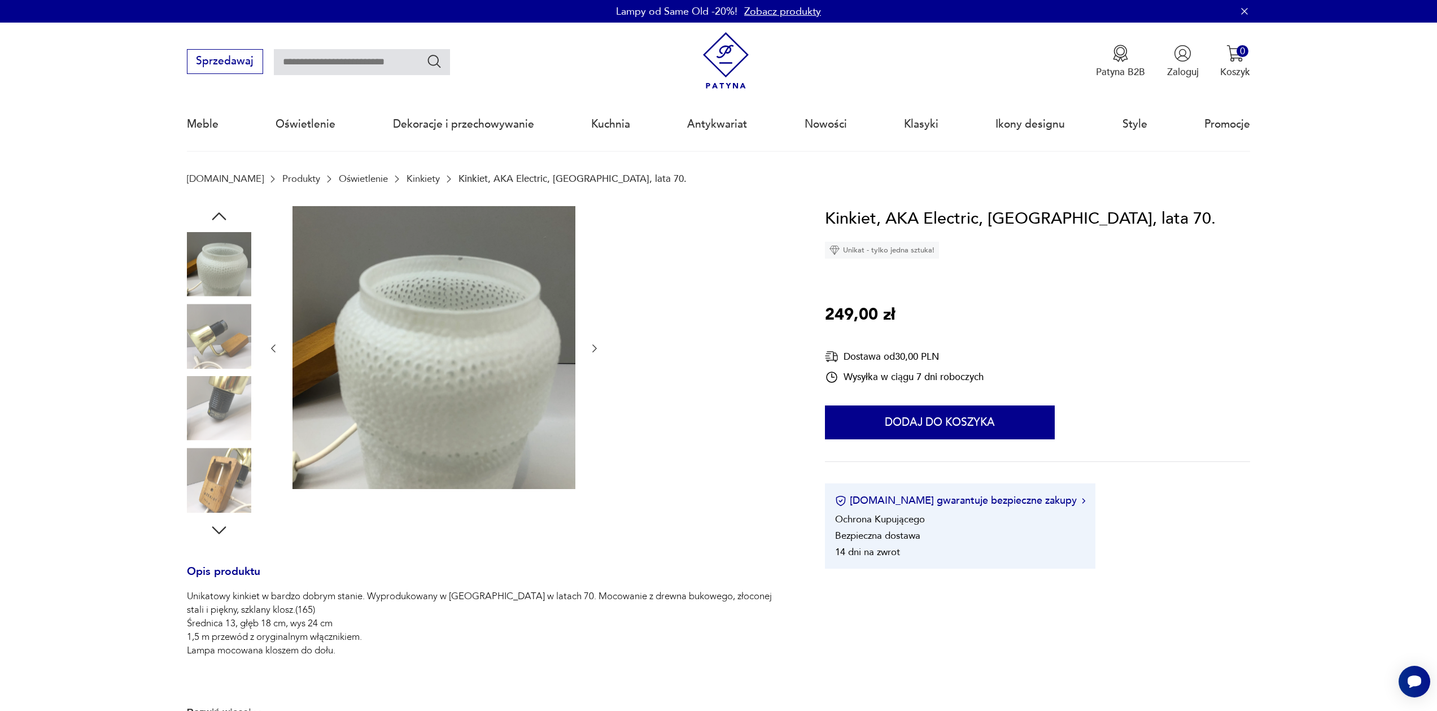
click at [221, 422] on img at bounding box center [219, 408] width 64 height 64
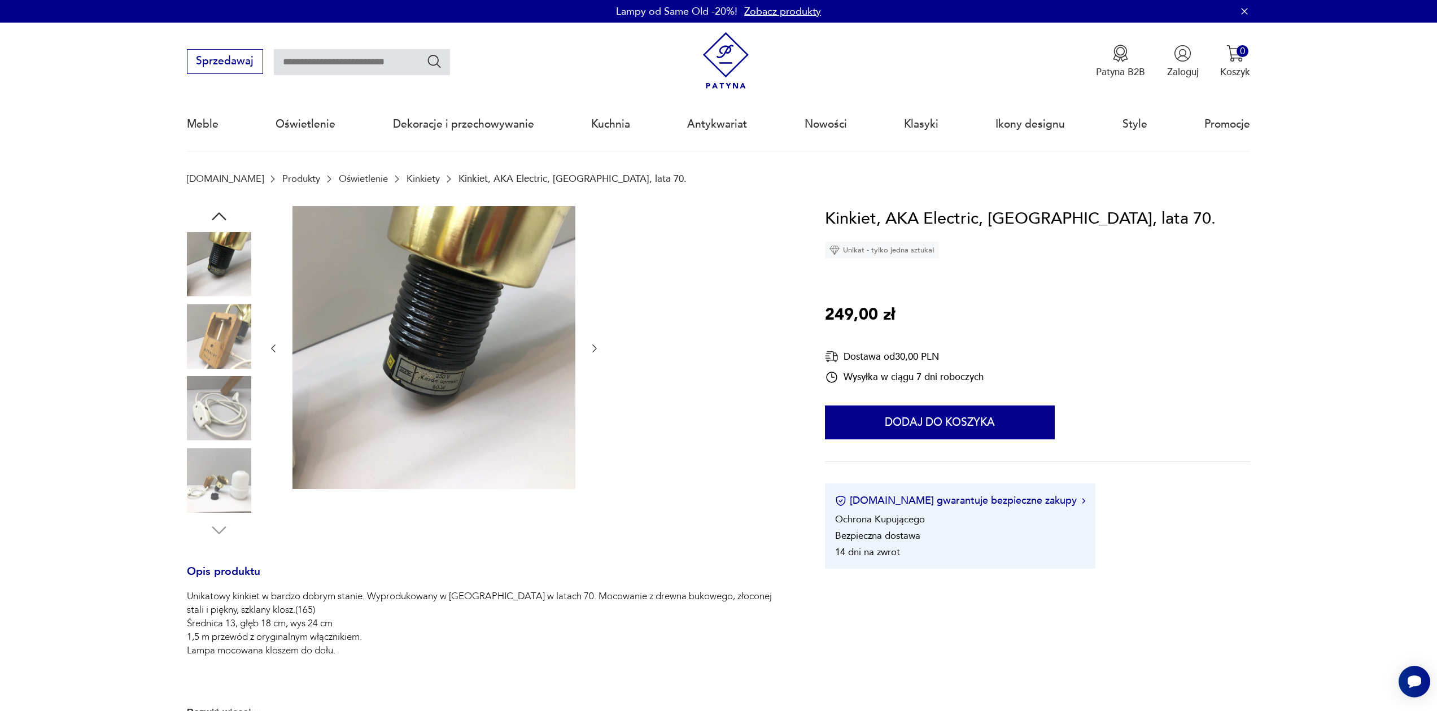
click at [224, 456] on img at bounding box center [219, 480] width 64 height 64
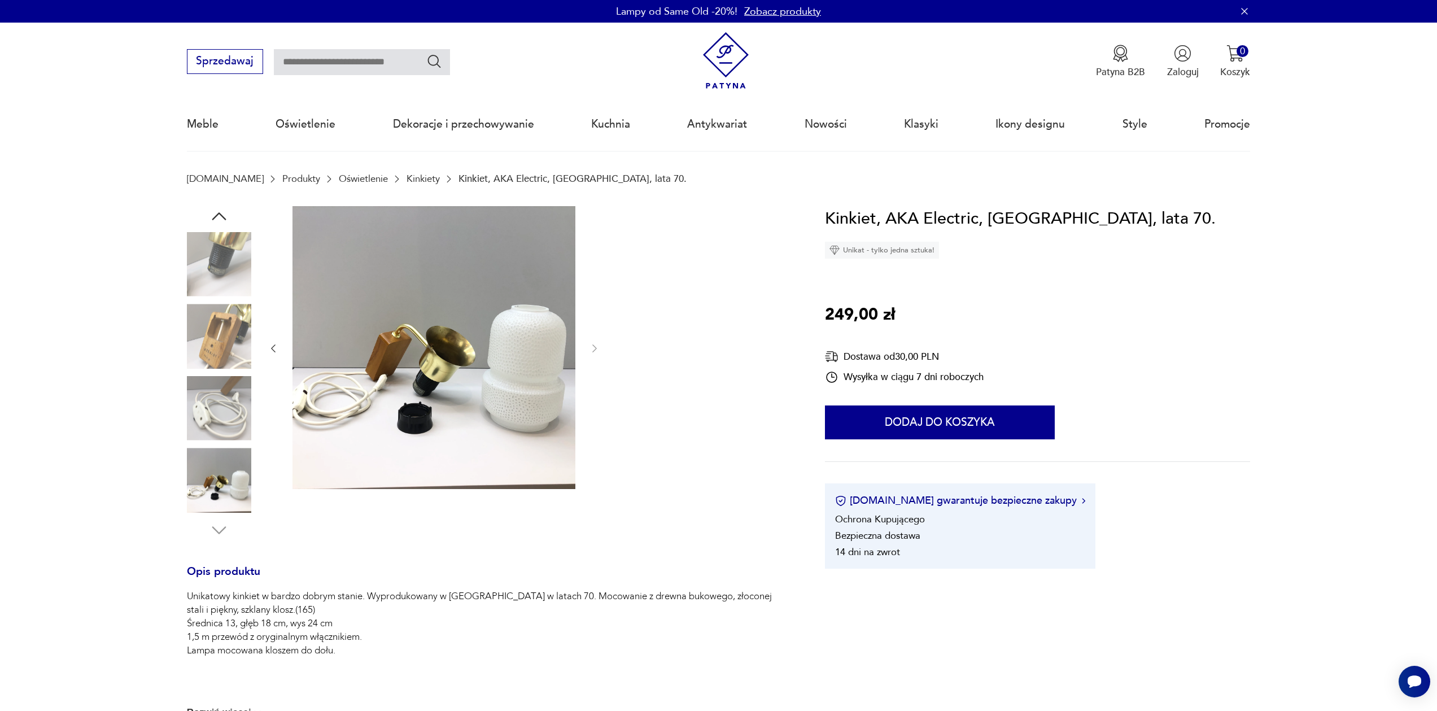
click at [225, 472] on img at bounding box center [219, 480] width 64 height 64
click at [222, 276] on img at bounding box center [219, 264] width 64 height 64
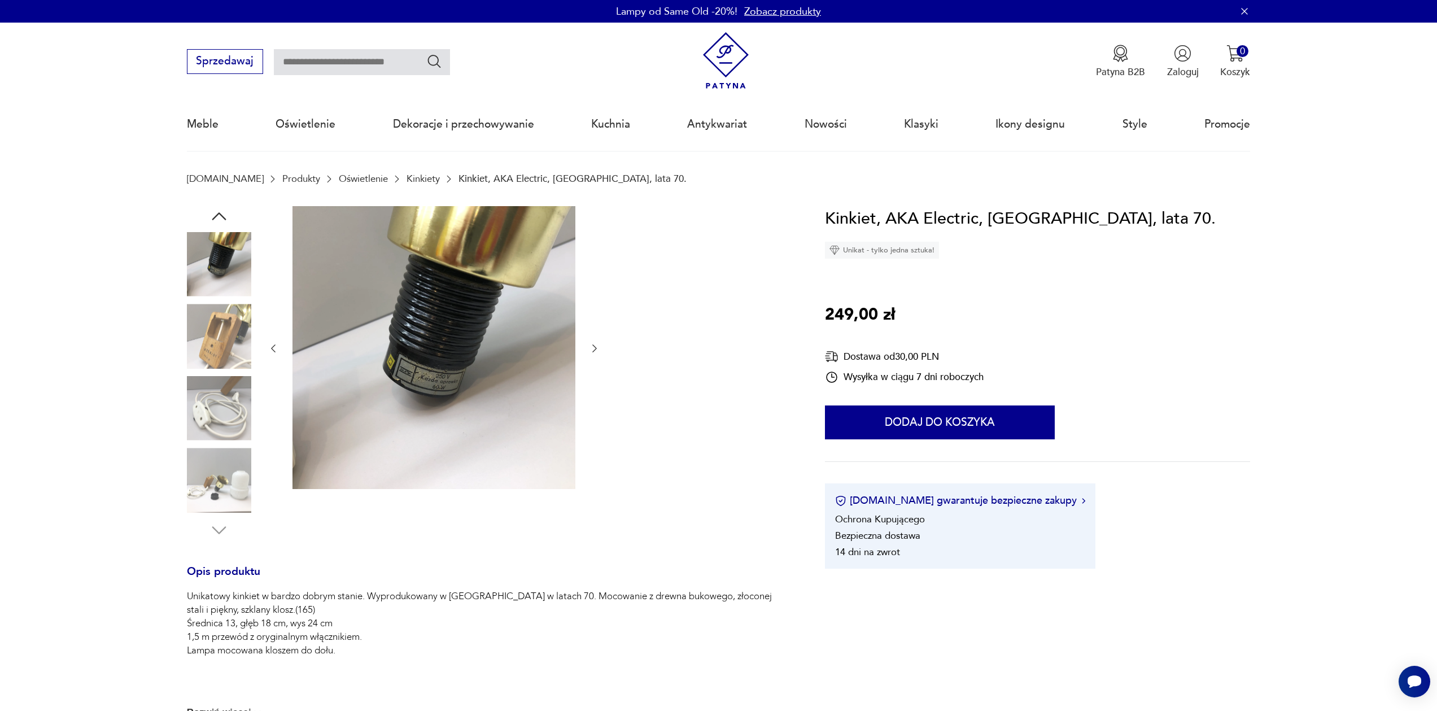
click at [223, 211] on icon "button" at bounding box center [219, 216] width 20 height 20
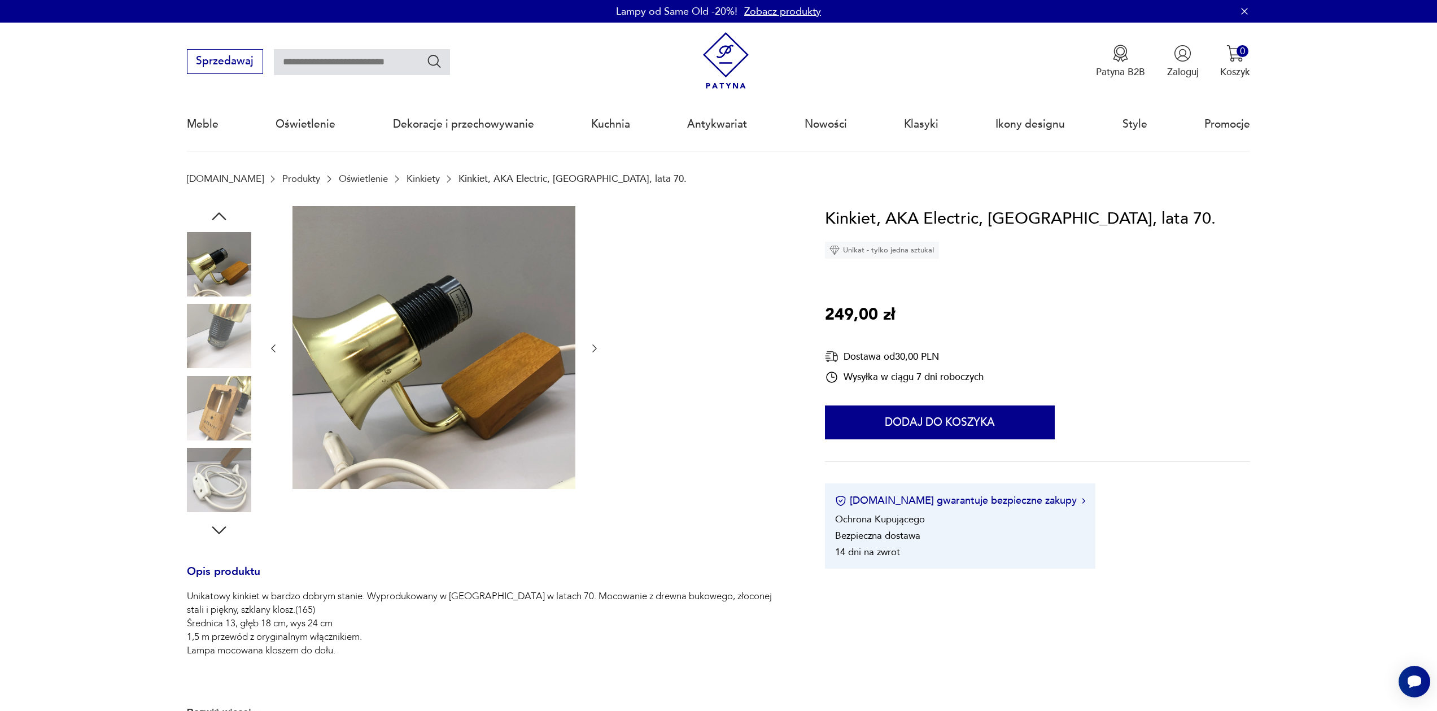
click at [223, 211] on icon "button" at bounding box center [219, 216] width 20 height 20
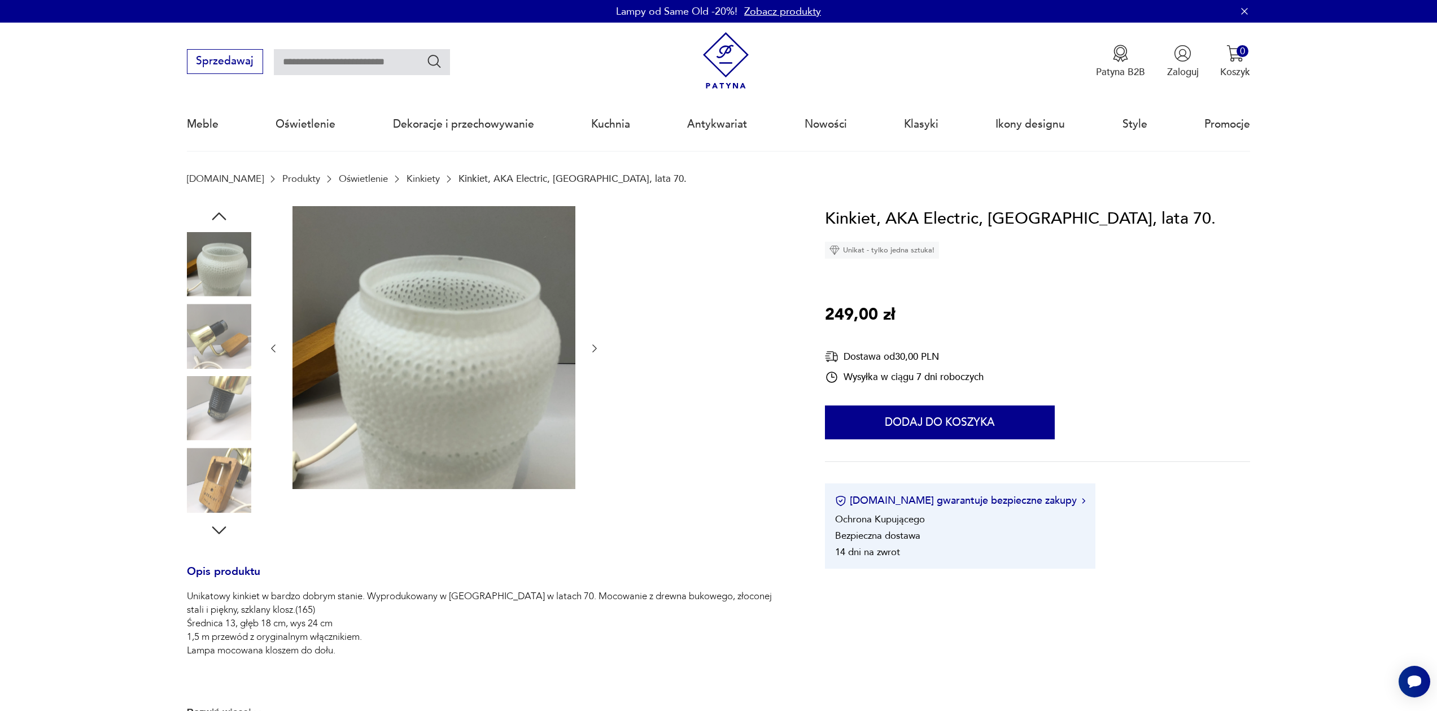
click at [224, 211] on icon "button" at bounding box center [219, 216] width 20 height 20
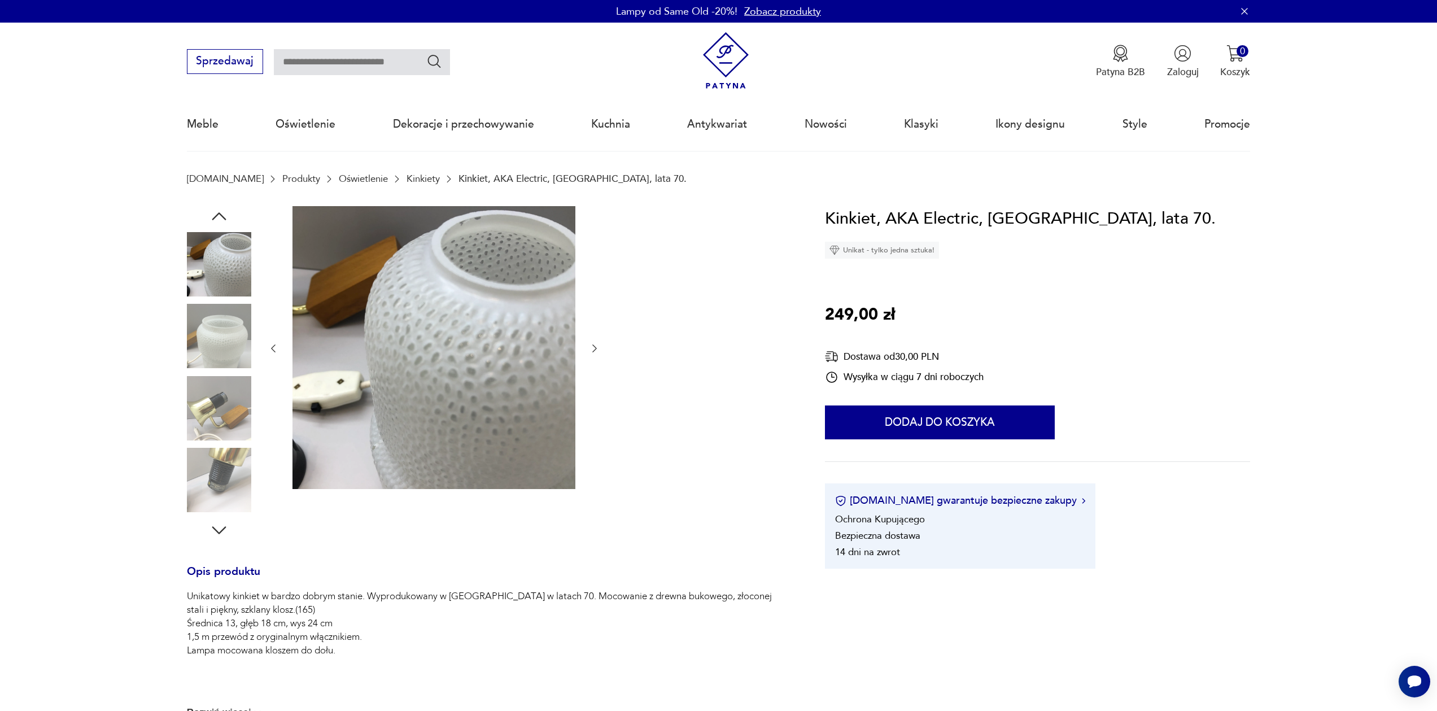
click at [224, 211] on icon "button" at bounding box center [219, 216] width 20 height 20
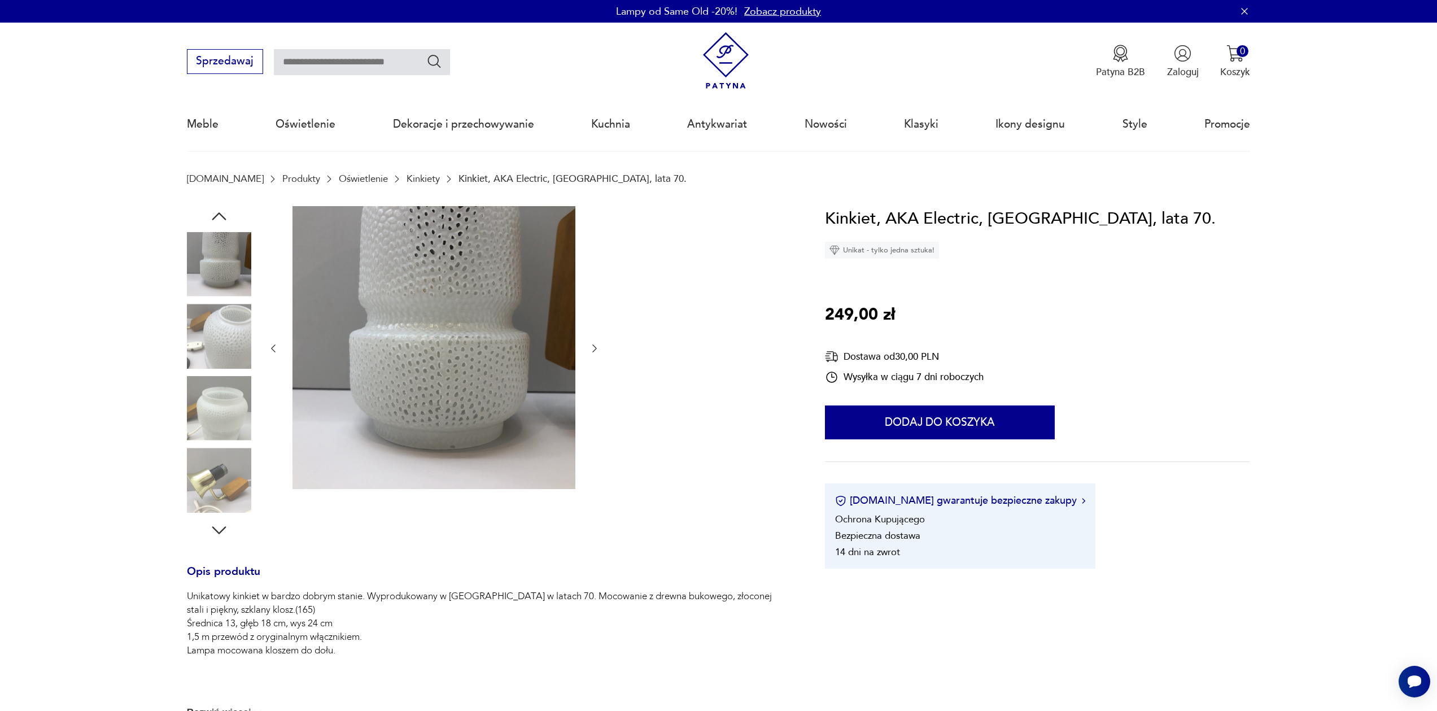
click at [221, 259] on img at bounding box center [219, 264] width 64 height 64
click at [219, 210] on icon "button" at bounding box center [219, 216] width 20 height 20
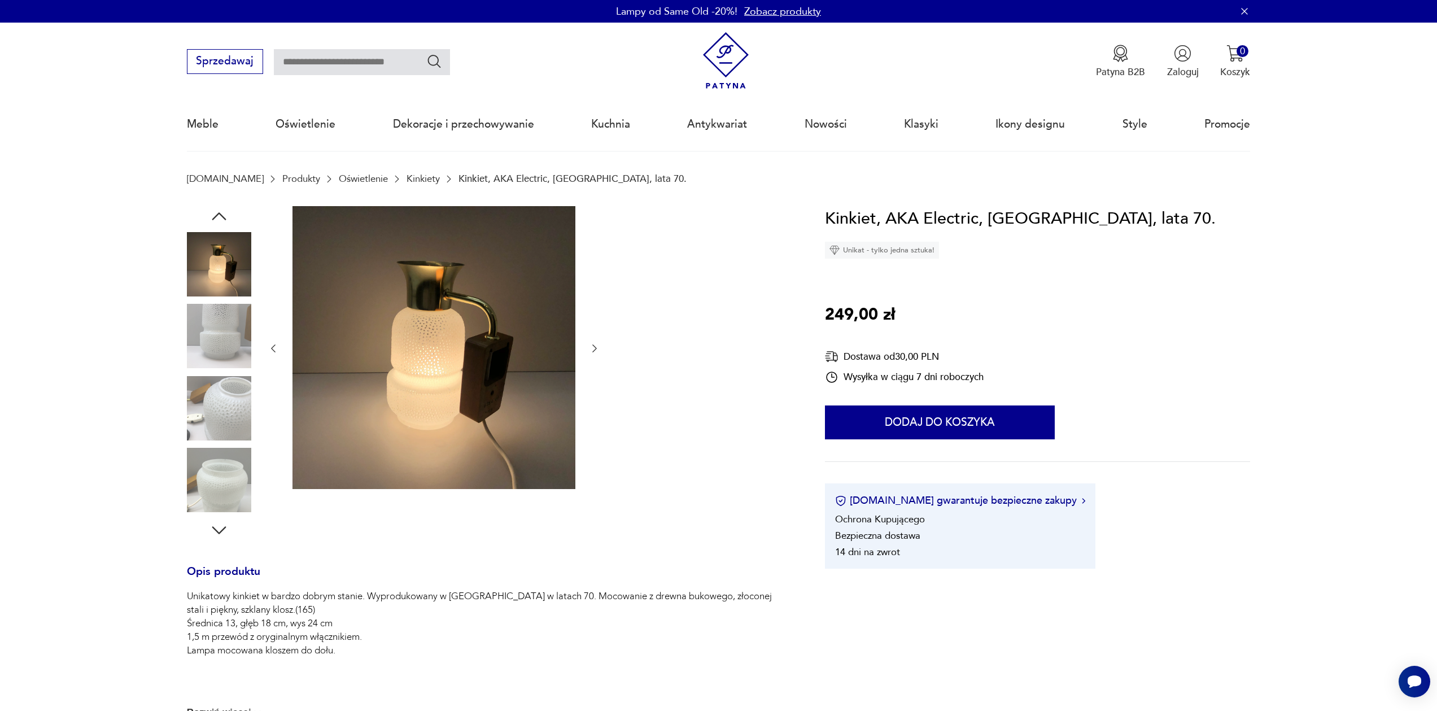
click at [219, 210] on icon "button" at bounding box center [219, 216] width 20 height 20
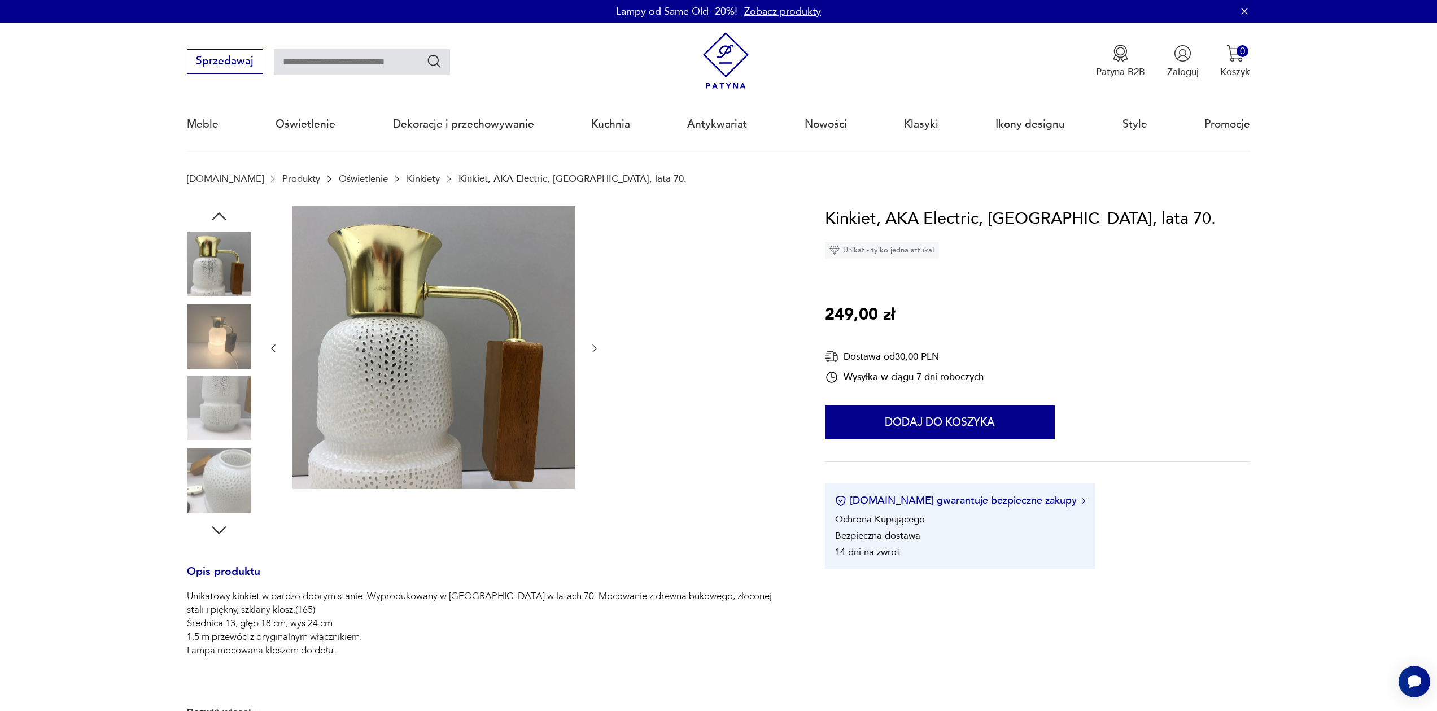
click at [217, 240] on img at bounding box center [219, 264] width 64 height 64
click at [224, 344] on img at bounding box center [219, 336] width 64 height 64
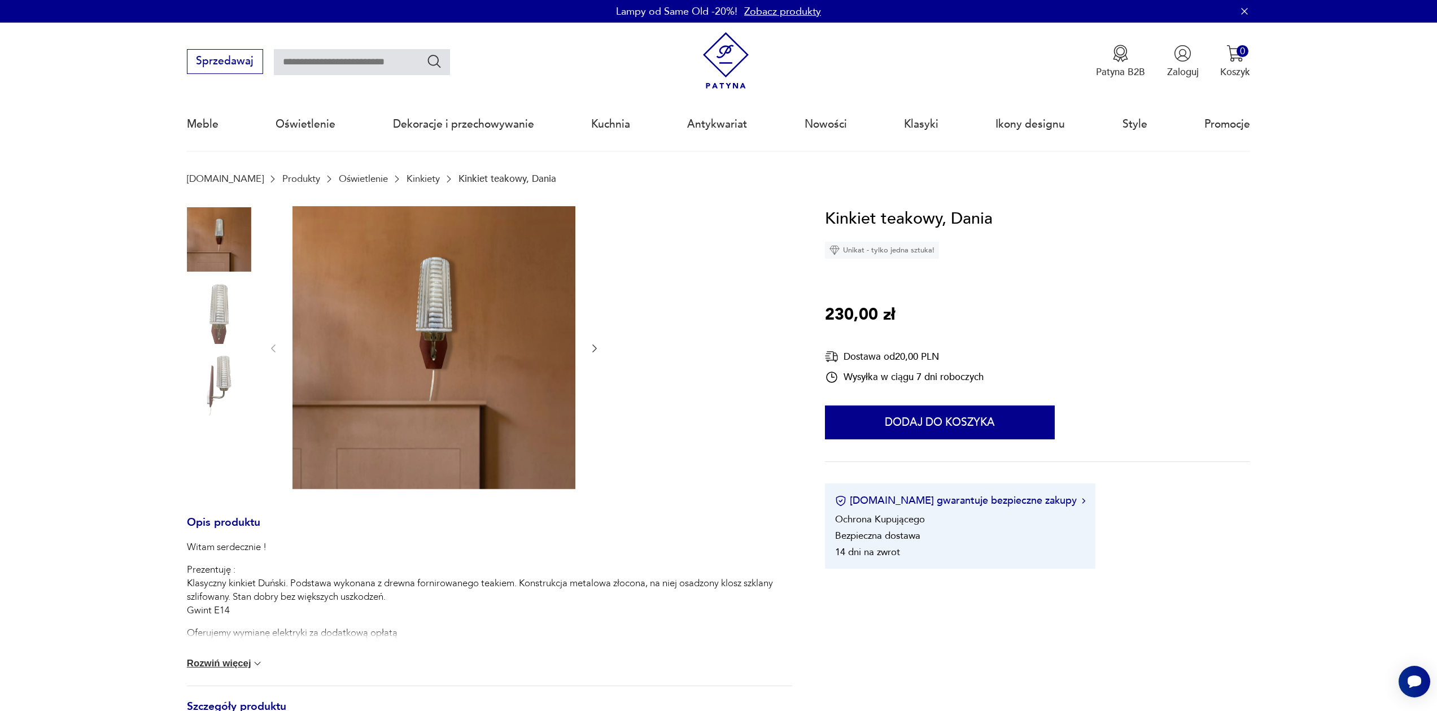
click at [234, 326] on img at bounding box center [219, 312] width 64 height 64
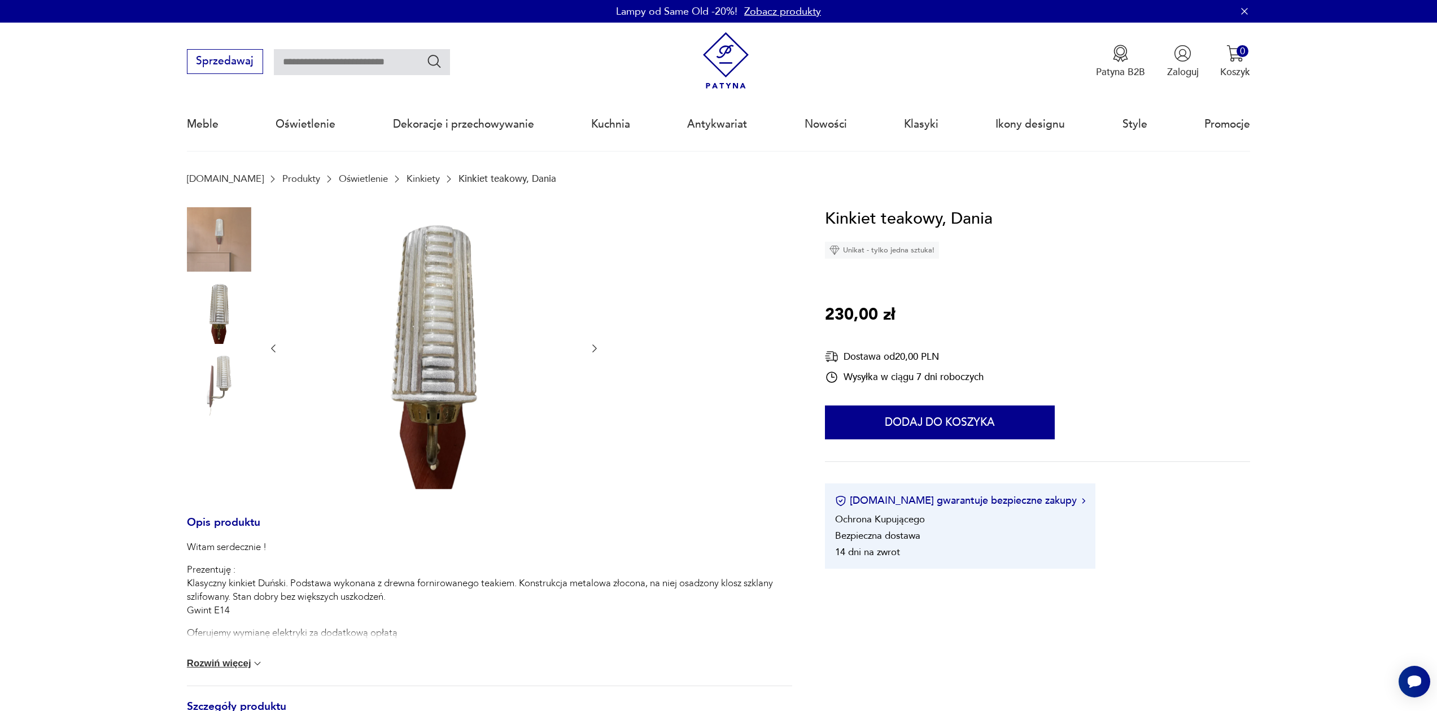
click at [212, 368] on img at bounding box center [219, 383] width 64 height 64
